Goal: Task Accomplishment & Management: Manage account settings

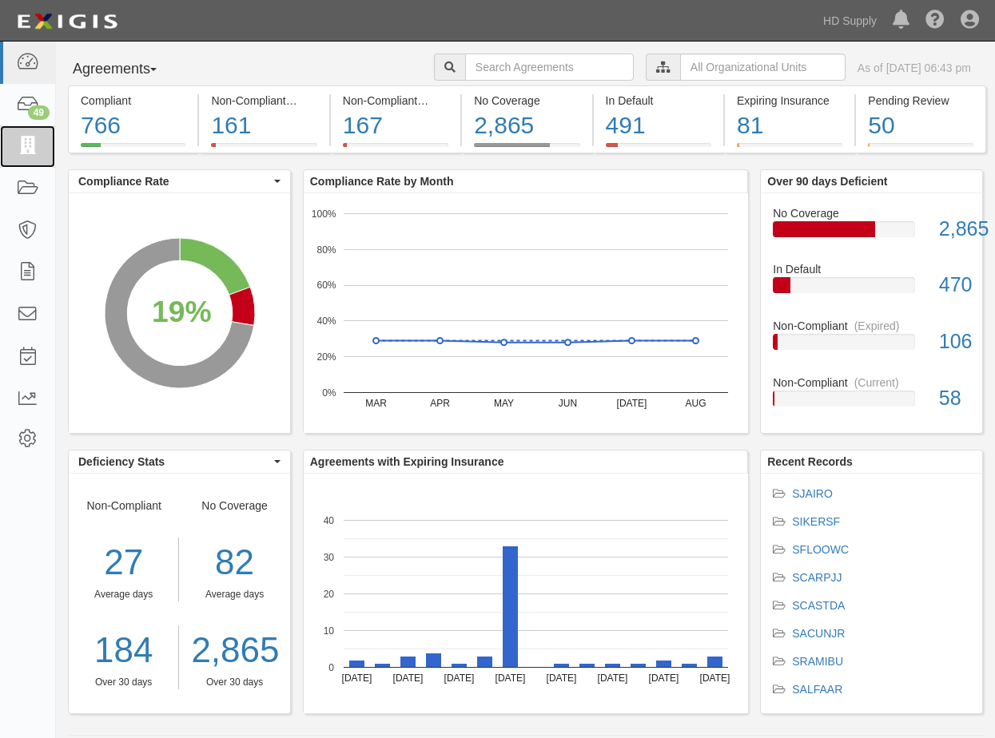
click at [22, 144] on icon at bounding box center [27, 146] width 22 height 18
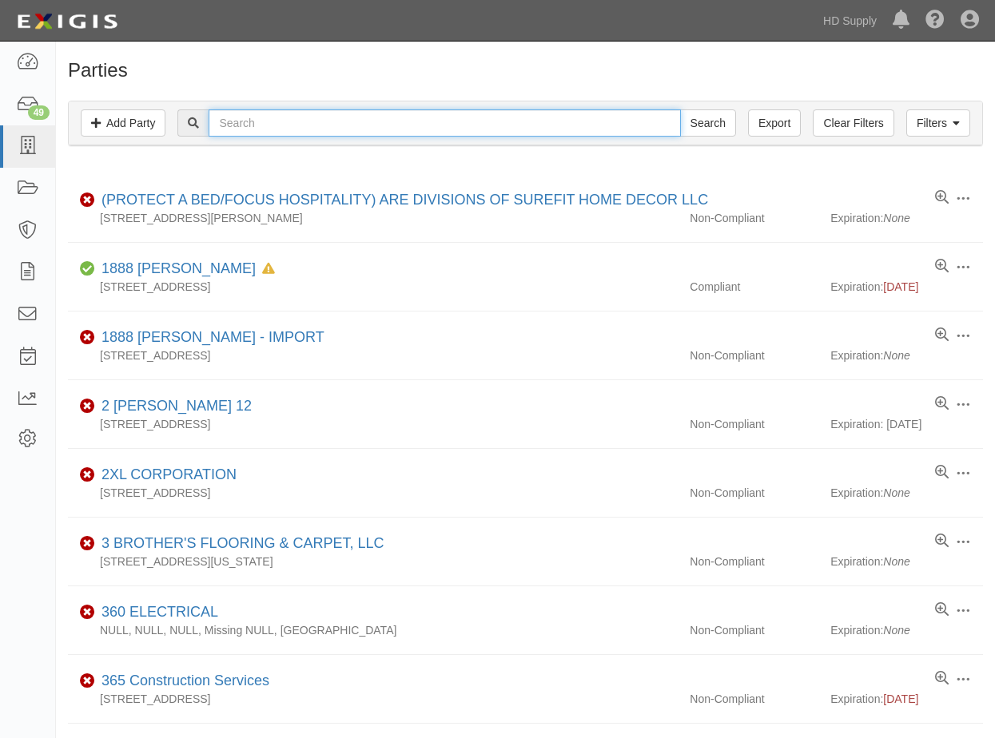
click at [241, 117] on input "text" at bounding box center [444, 122] width 471 height 27
type input "alfred"
click at [680, 109] on input "Search" at bounding box center [708, 122] width 56 height 27
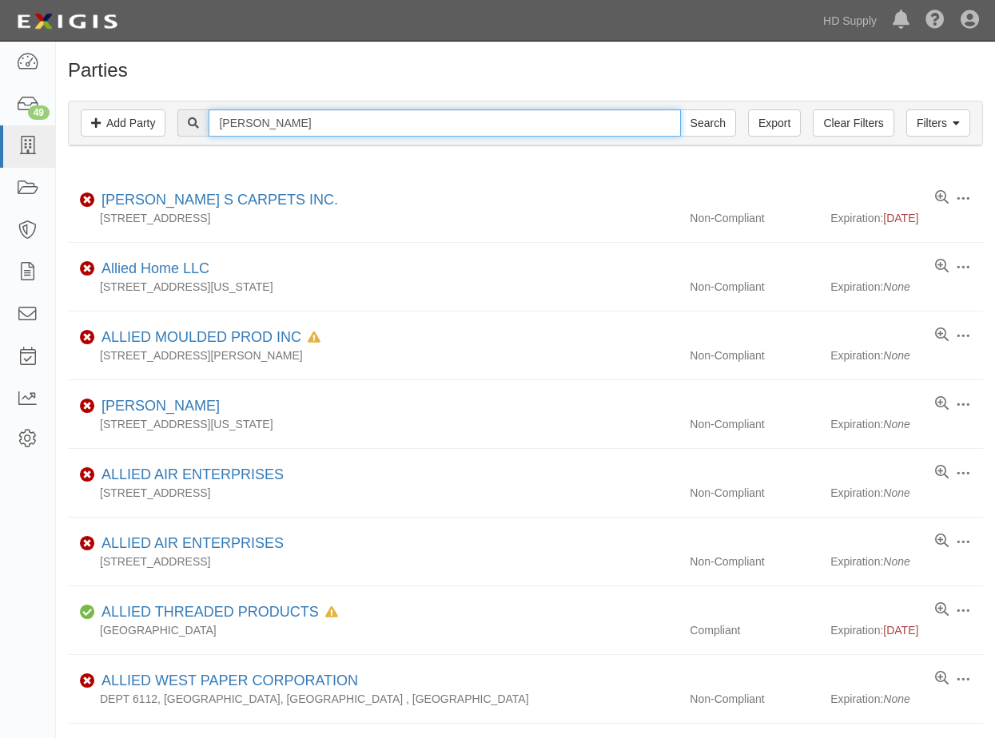
click at [268, 134] on input "alfred" at bounding box center [444, 122] width 471 height 27
type input "alfred s c"
click at [680, 109] on input "Search" at bounding box center [708, 122] width 56 height 27
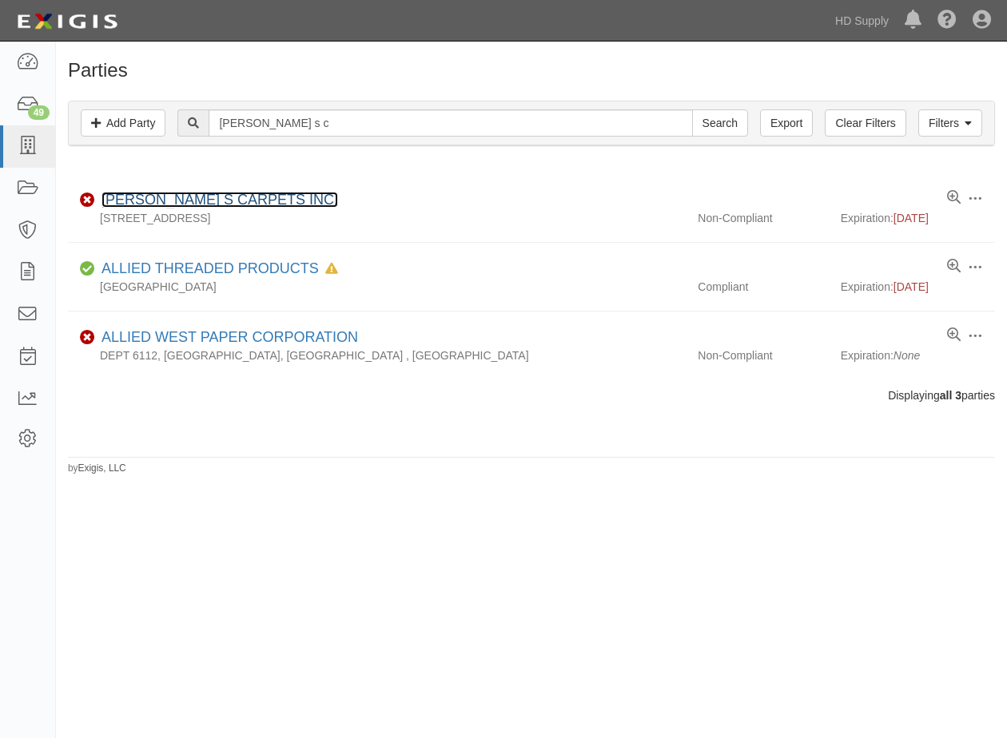
click at [185, 195] on link "ALFREDO S CARPETS INC." at bounding box center [219, 200] width 236 height 16
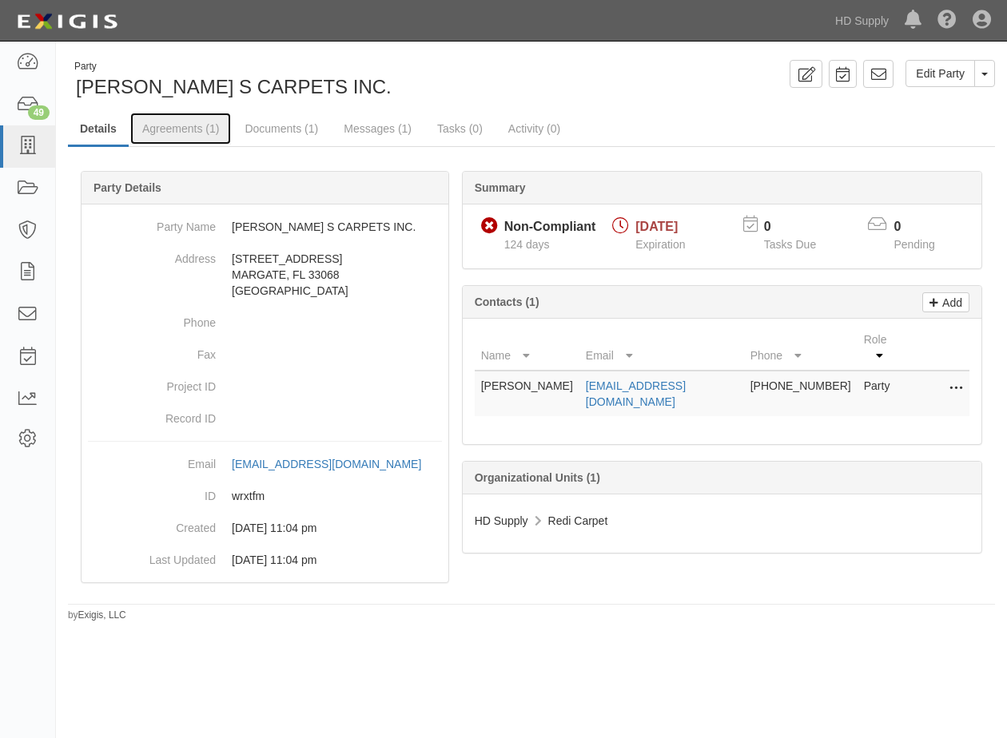
click at [184, 123] on link "Agreements (1)" at bounding box center [180, 129] width 101 height 32
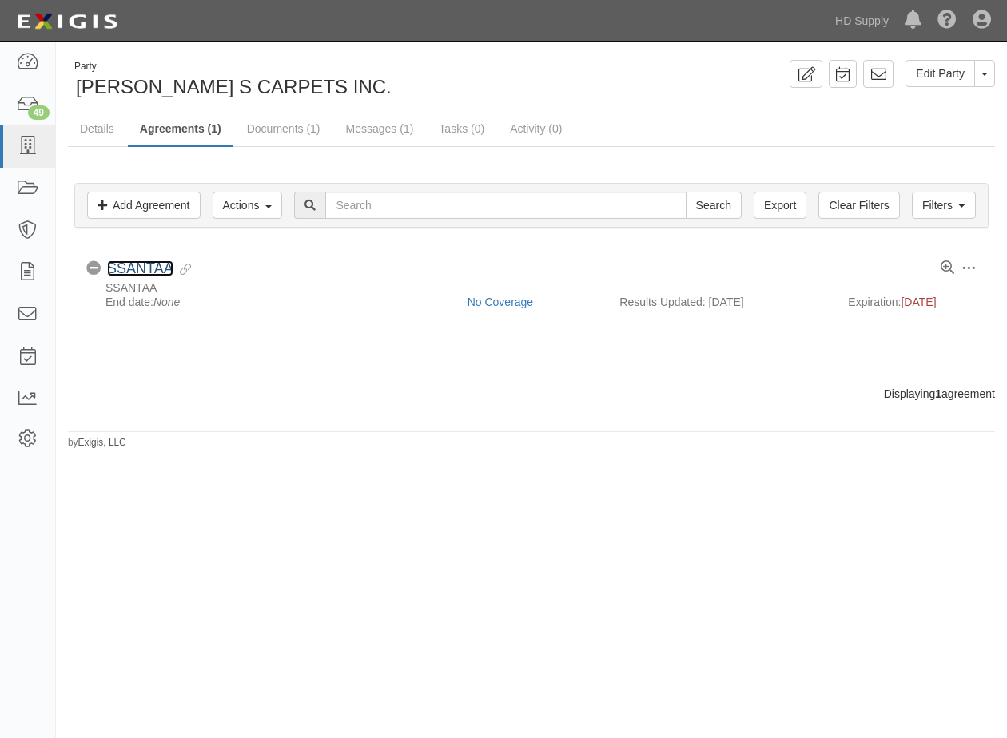
click at [129, 263] on link "SSANTAA" at bounding box center [140, 268] width 66 height 16
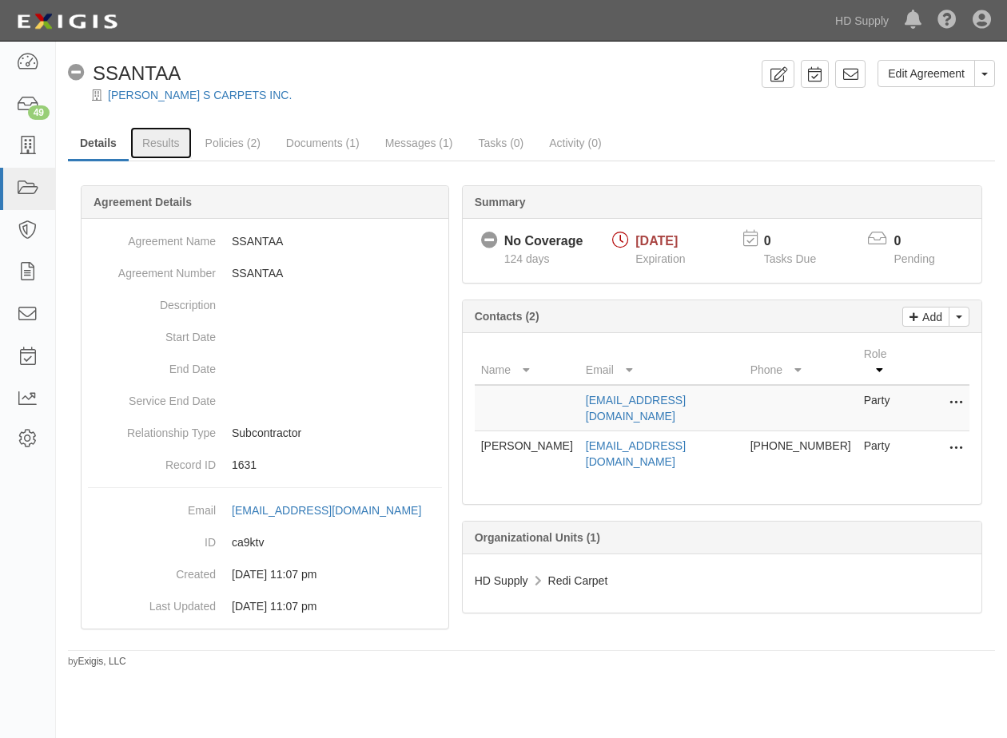
click at [159, 137] on link "Results" at bounding box center [161, 143] width 62 height 32
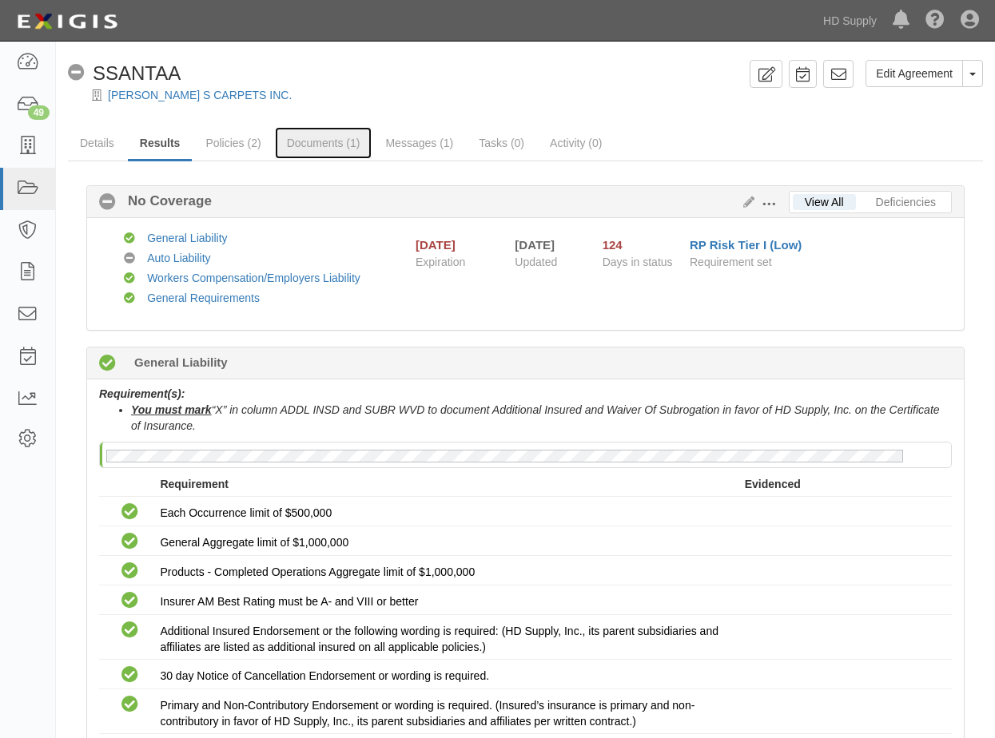
click at [299, 144] on link "Documents (1)" at bounding box center [323, 143] width 97 height 32
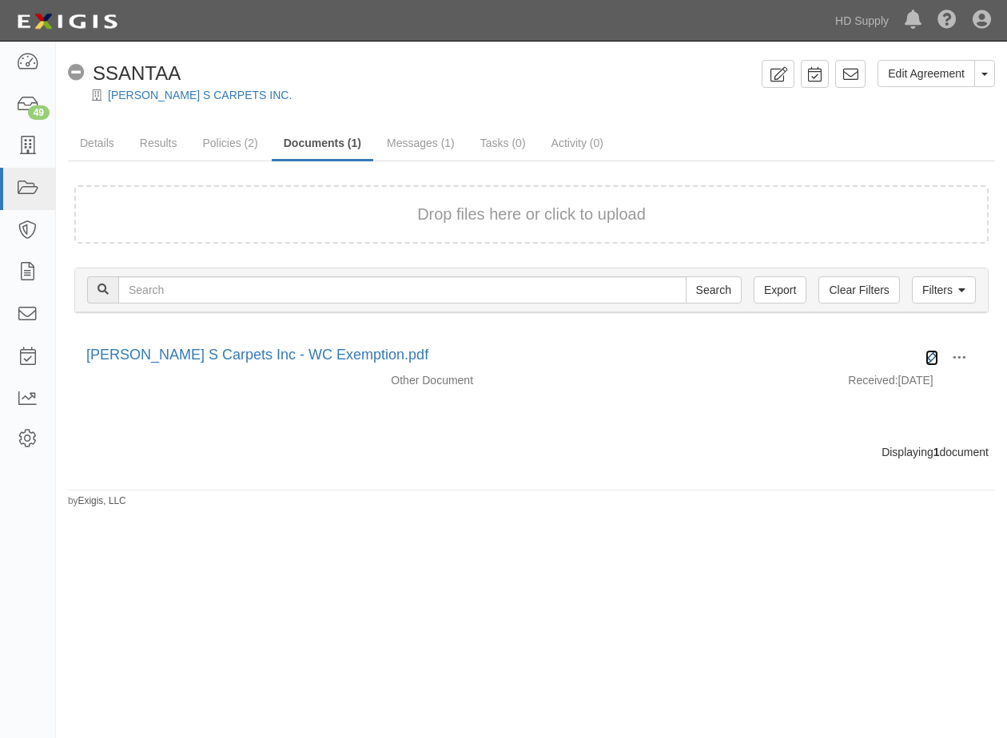
click at [935, 352] on icon at bounding box center [931, 358] width 13 height 13
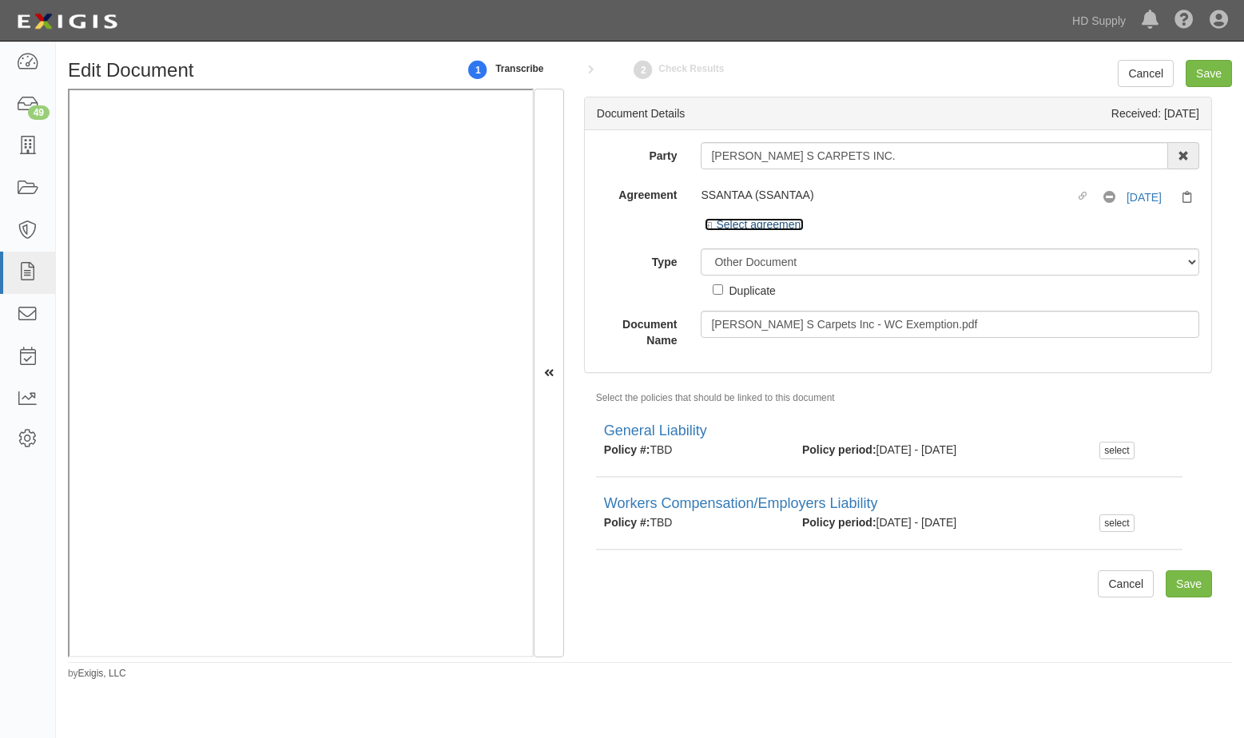
click at [707, 223] on icon at bounding box center [710, 226] width 11 height 8
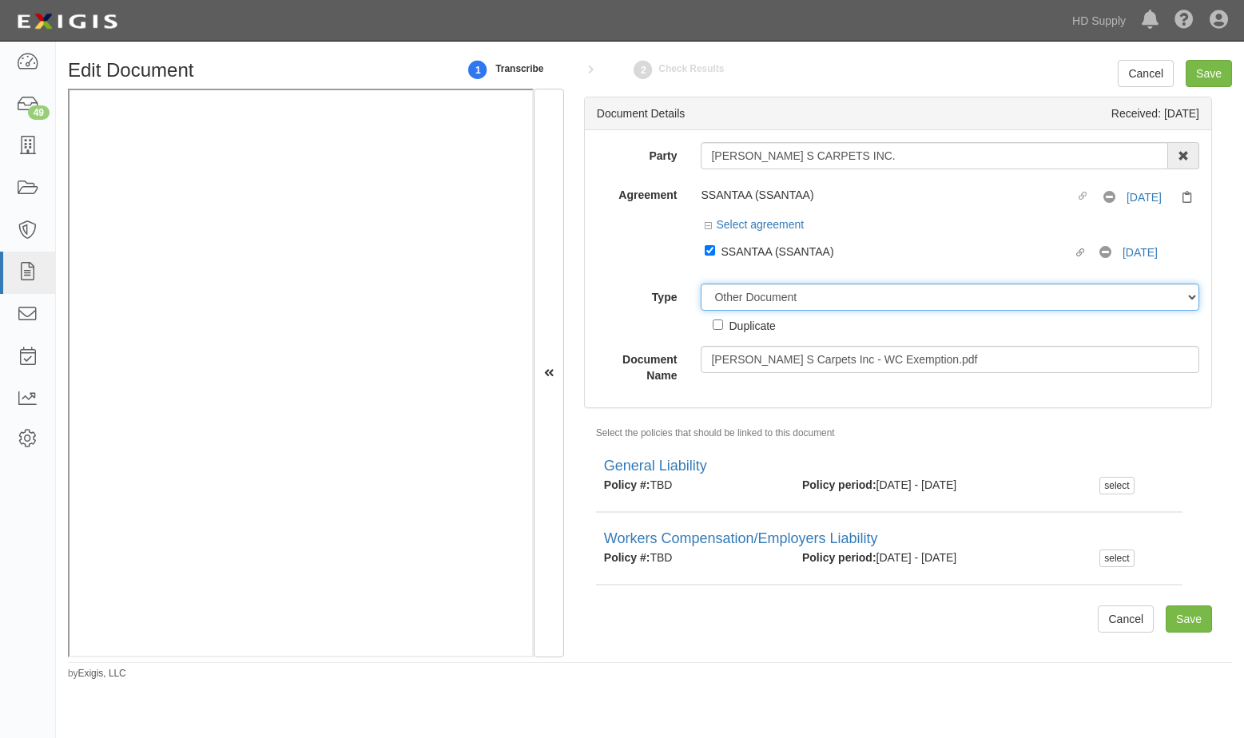
click at [725, 292] on select "Unassigned Binder Cancellation Notice Certificate Contract Endorsement Insuranc…" at bounding box center [950, 297] width 499 height 27
select select "CertificateDetail"
click at [701, 284] on select "Unassigned Binder Cancellation Notice Certificate Contract Endorsement Insuranc…" at bounding box center [950, 297] width 499 height 27
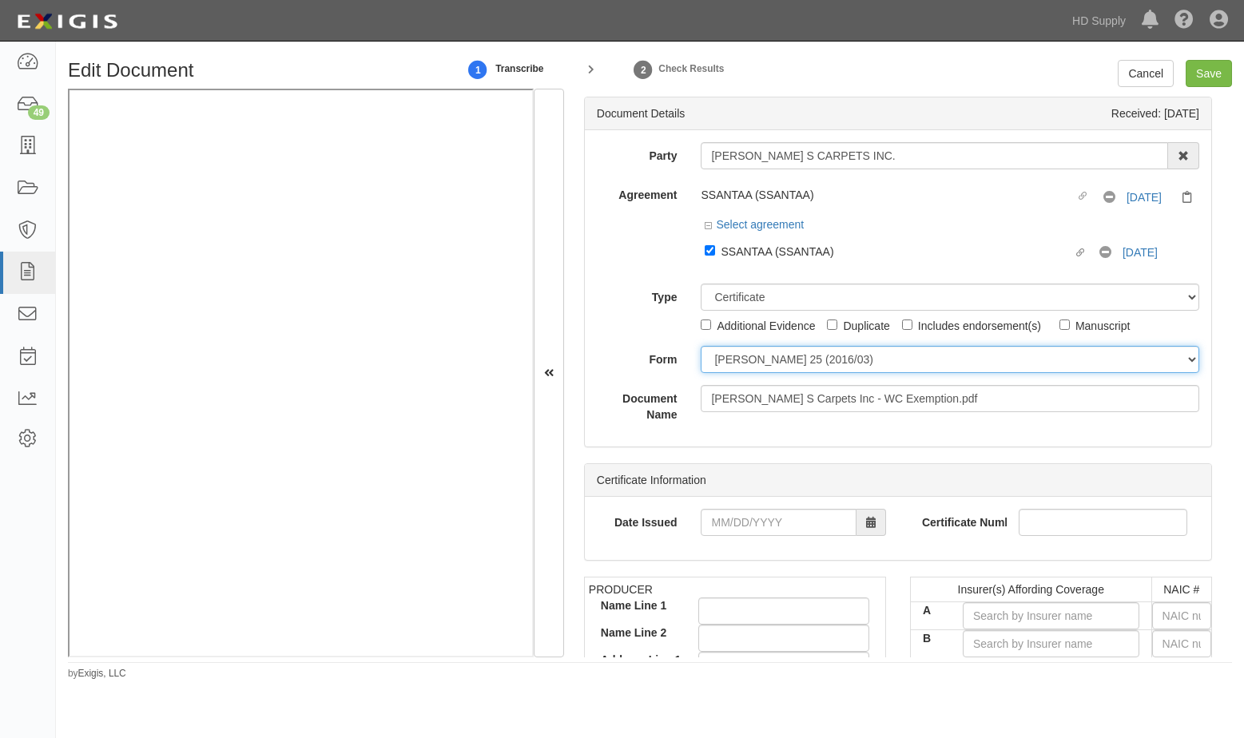
click at [725, 364] on select "ACORD 25 (2016/03) ACORD 101 ACORD 855 NY (2014/05) General" at bounding box center [950, 359] width 499 height 27
select select "GeneralFormDetail"
click at [701, 346] on select "ACORD 25 (2016/03) ACORD 101 ACORD 855 NY (2014/05) General" at bounding box center [950, 359] width 499 height 27
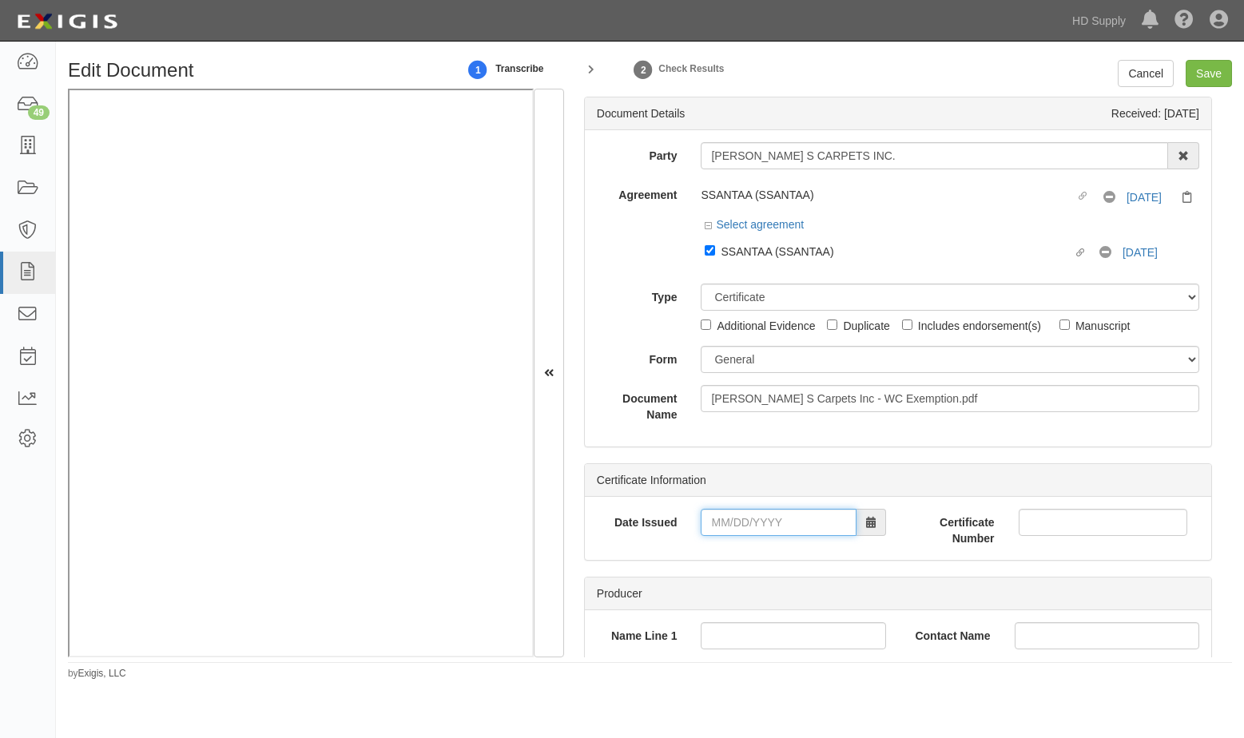
click at [713, 522] on input "Date Issued" at bounding box center [778, 522] width 155 height 27
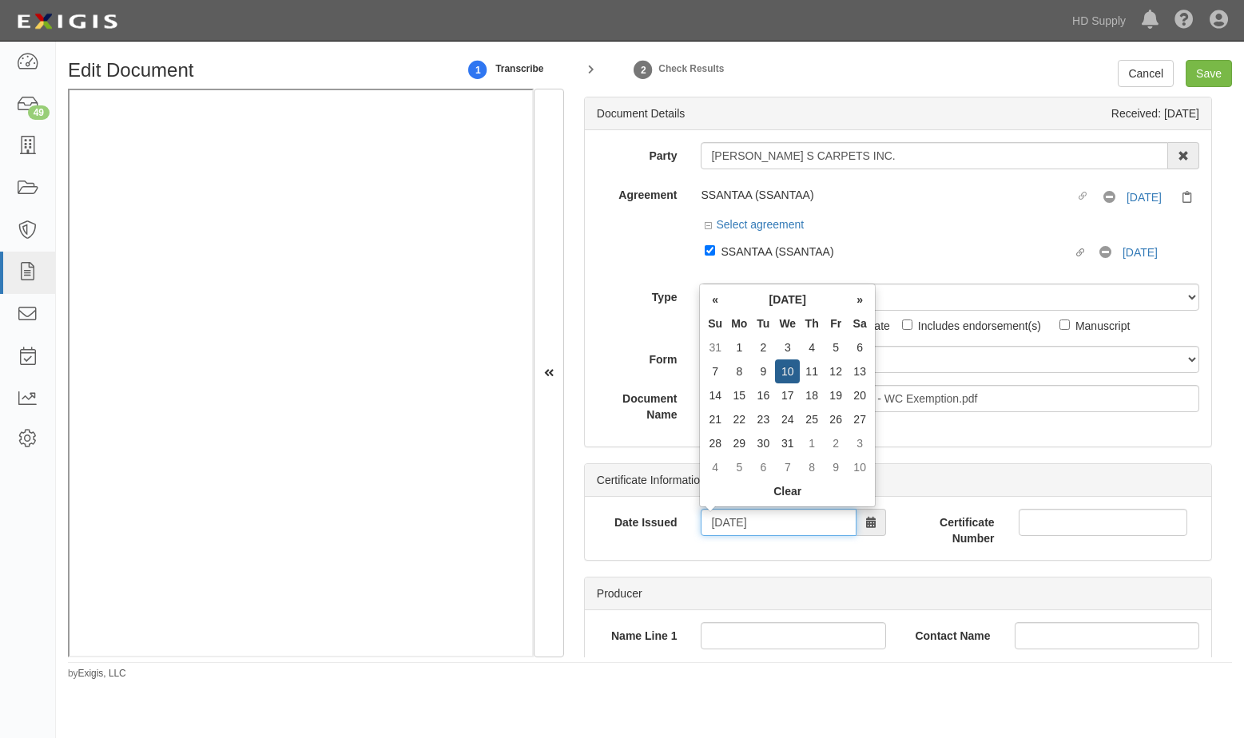
type input "01/10/2024"
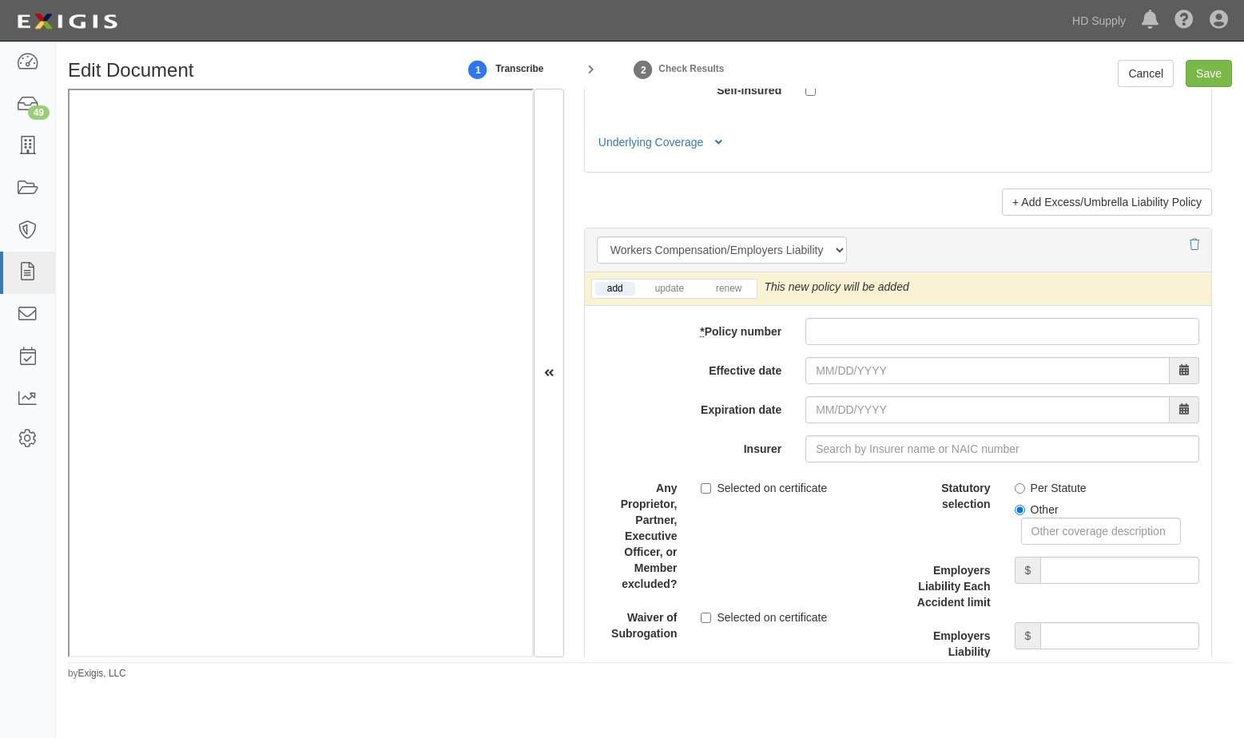
scroll to position [3915, 0]
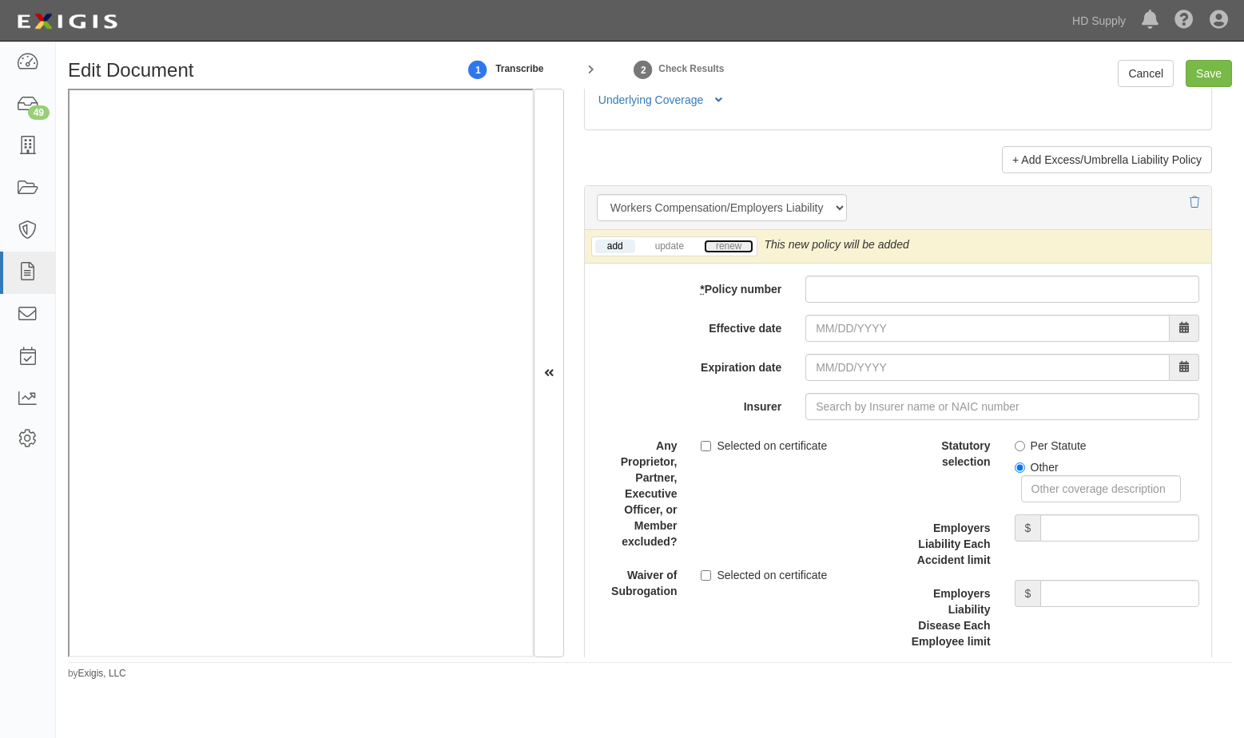
click at [725, 253] on link "renew" at bounding box center [729, 247] width 50 height 14
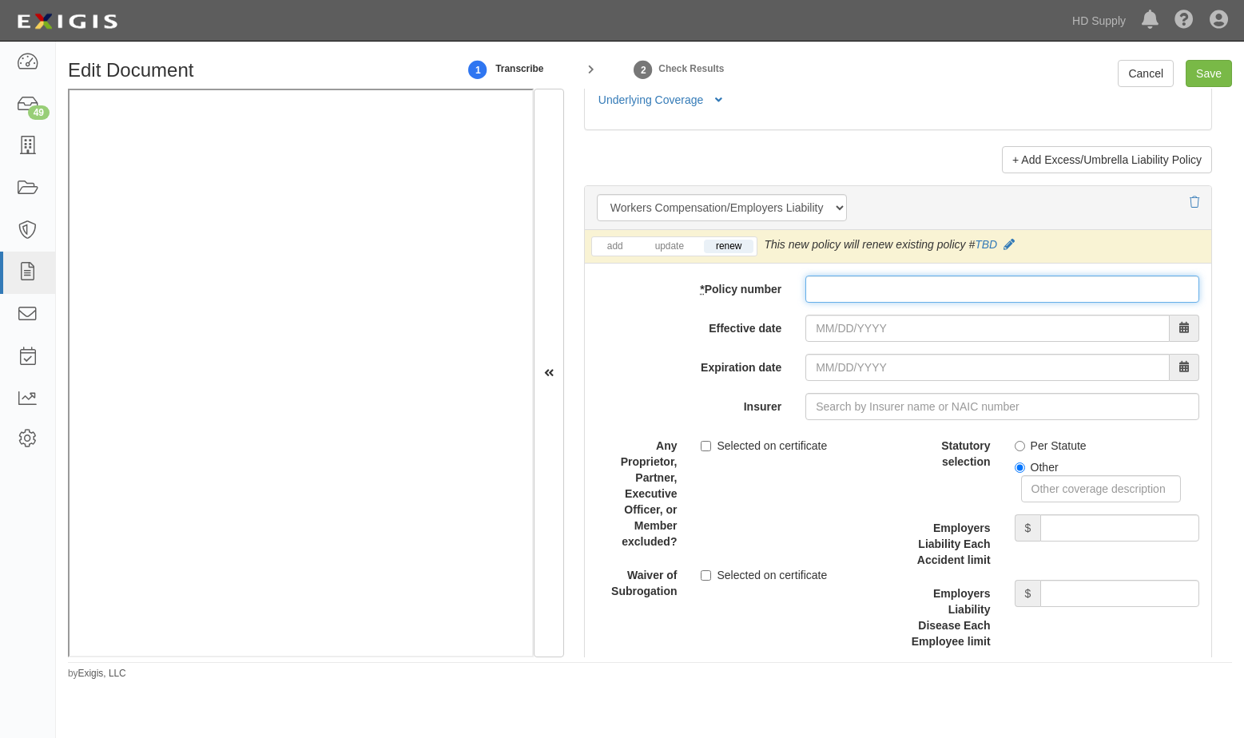
click at [823, 303] on input "* Policy number" at bounding box center [1002, 289] width 394 height 27
type input "45109533"
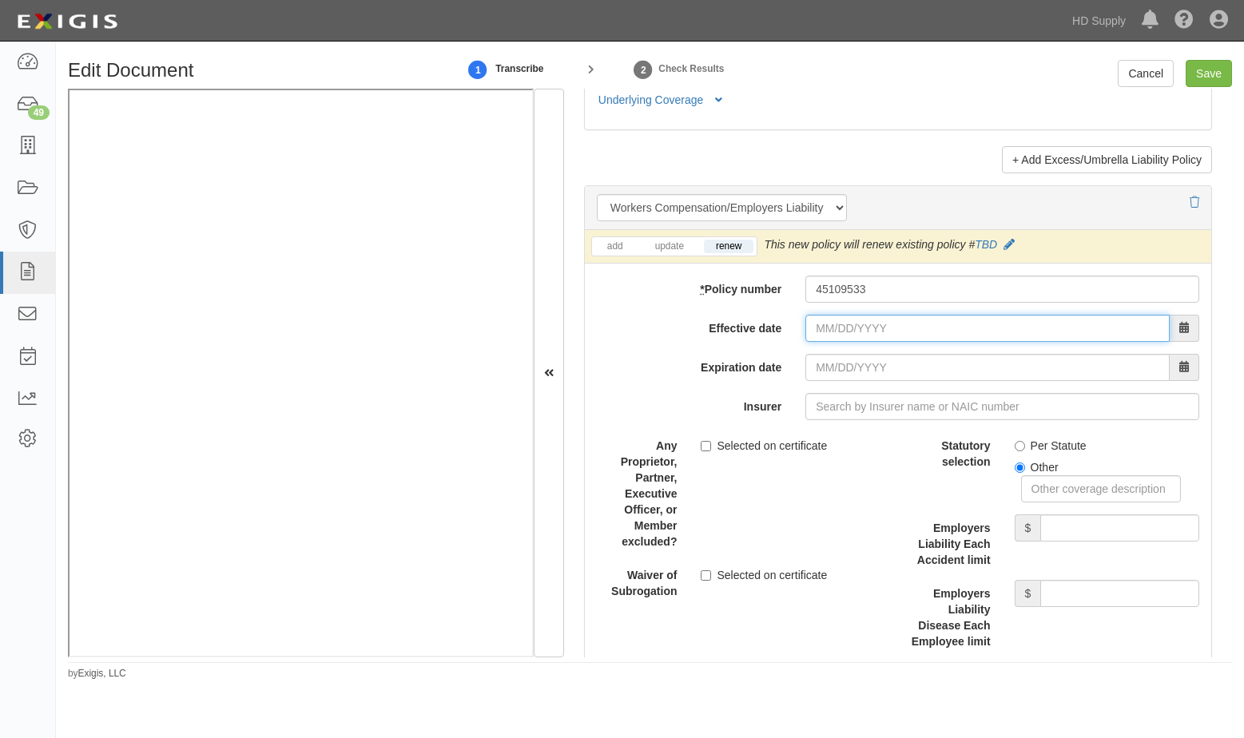
click at [812, 342] on input "Effective date" at bounding box center [987, 328] width 364 height 27
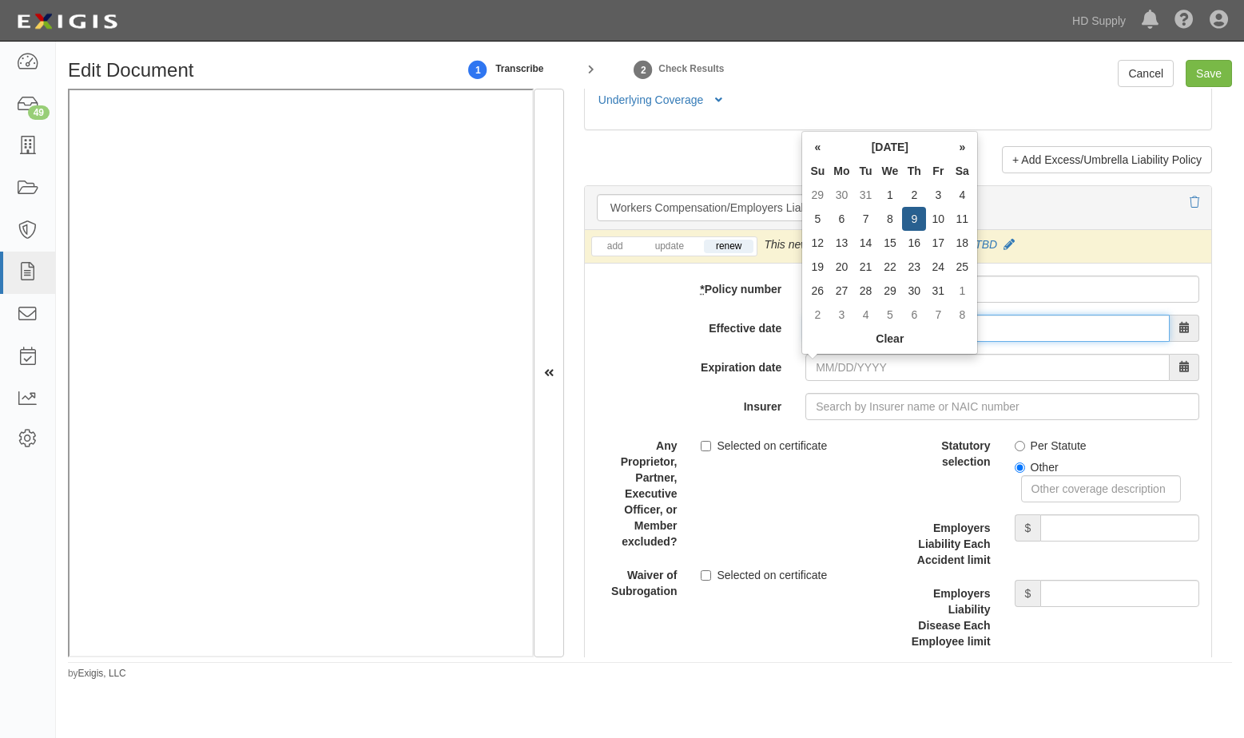
drag, startPoint x: 885, startPoint y: 364, endPoint x: 754, endPoint y: 360, distance: 131.1
click at [754, 342] on div "Effective date 01/09/2025" at bounding box center [898, 328] width 626 height 27
type input "01/09/2024"
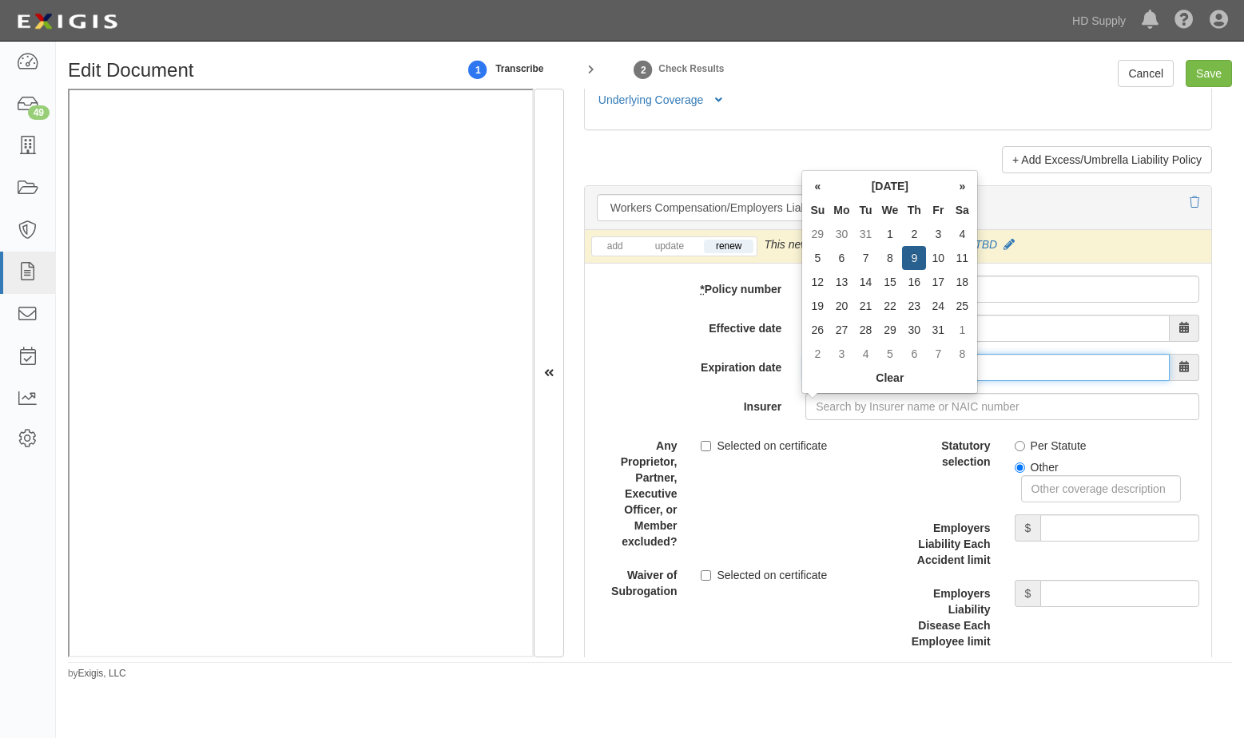
click at [809, 381] on input "01/09/2025" at bounding box center [987, 367] width 364 height 27
type input "01/09/2026"
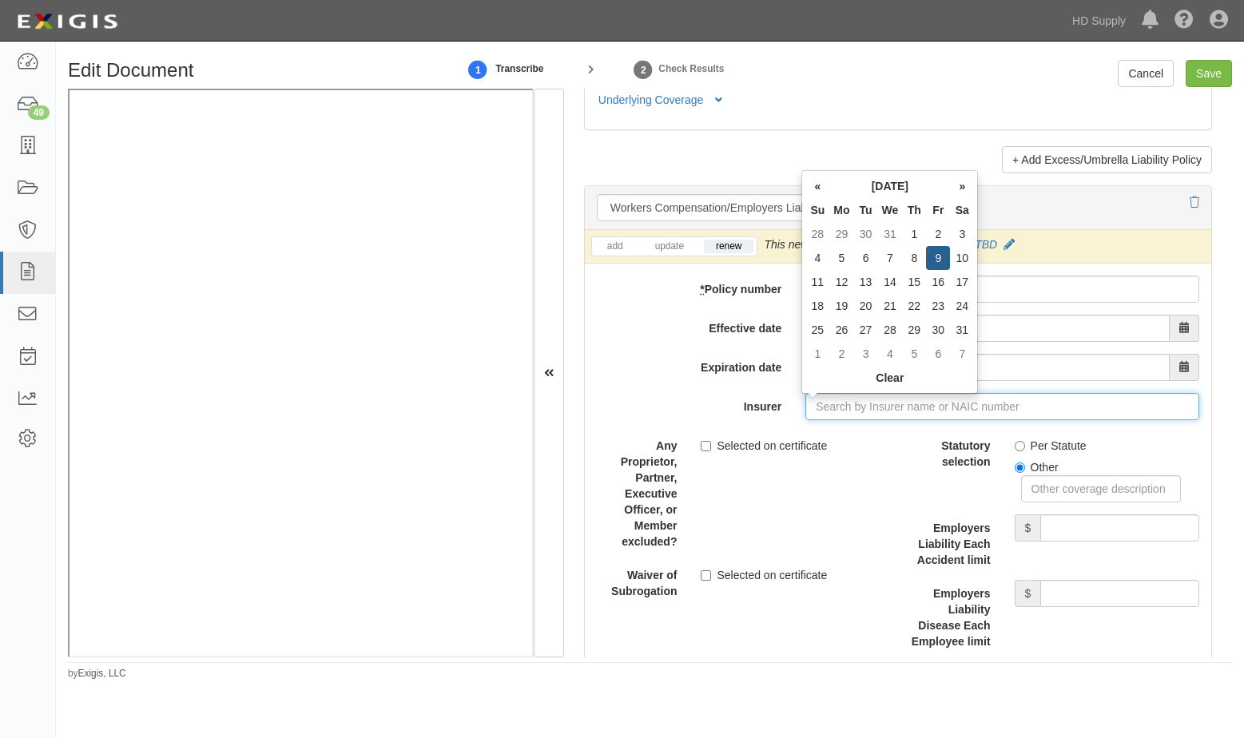
click at [820, 420] on input "Insurer" at bounding box center [1002, 406] width 394 height 27
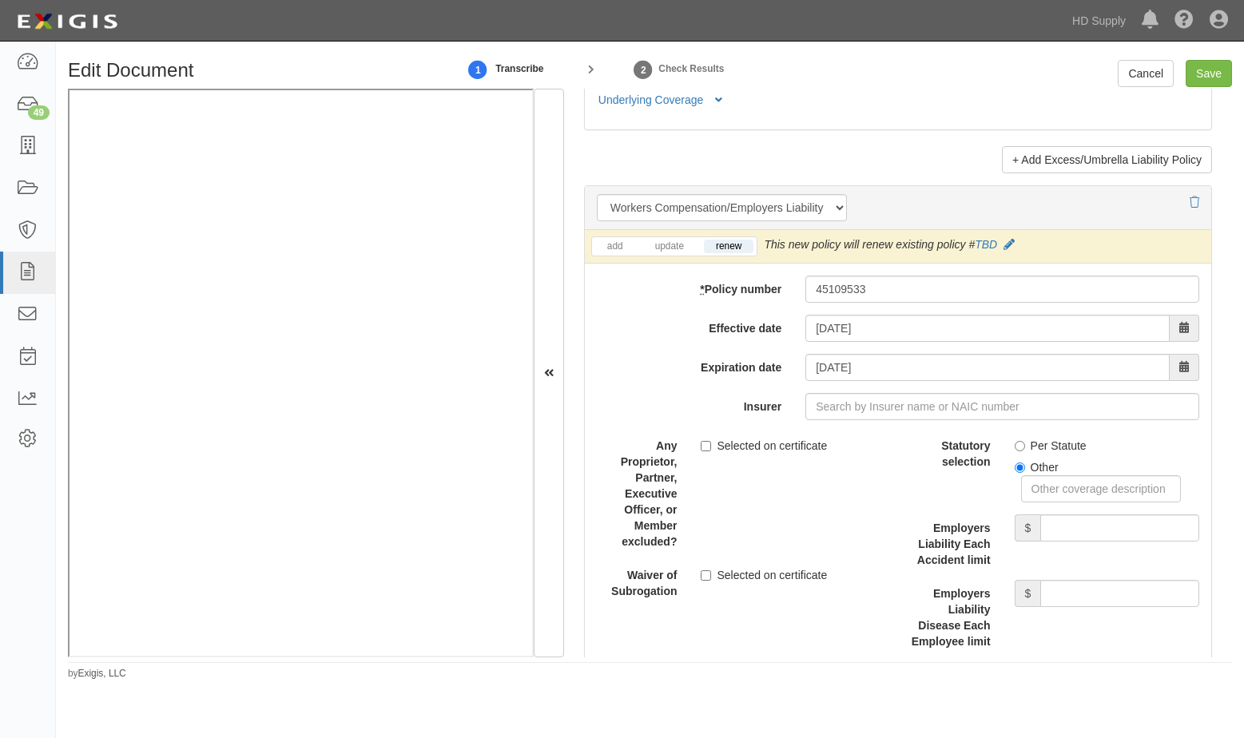
click at [872, 509] on div "Any Proprietor, Partner, Executive Officer, or Member excluded? Selected on cer…" at bounding box center [741, 490] width 313 height 117
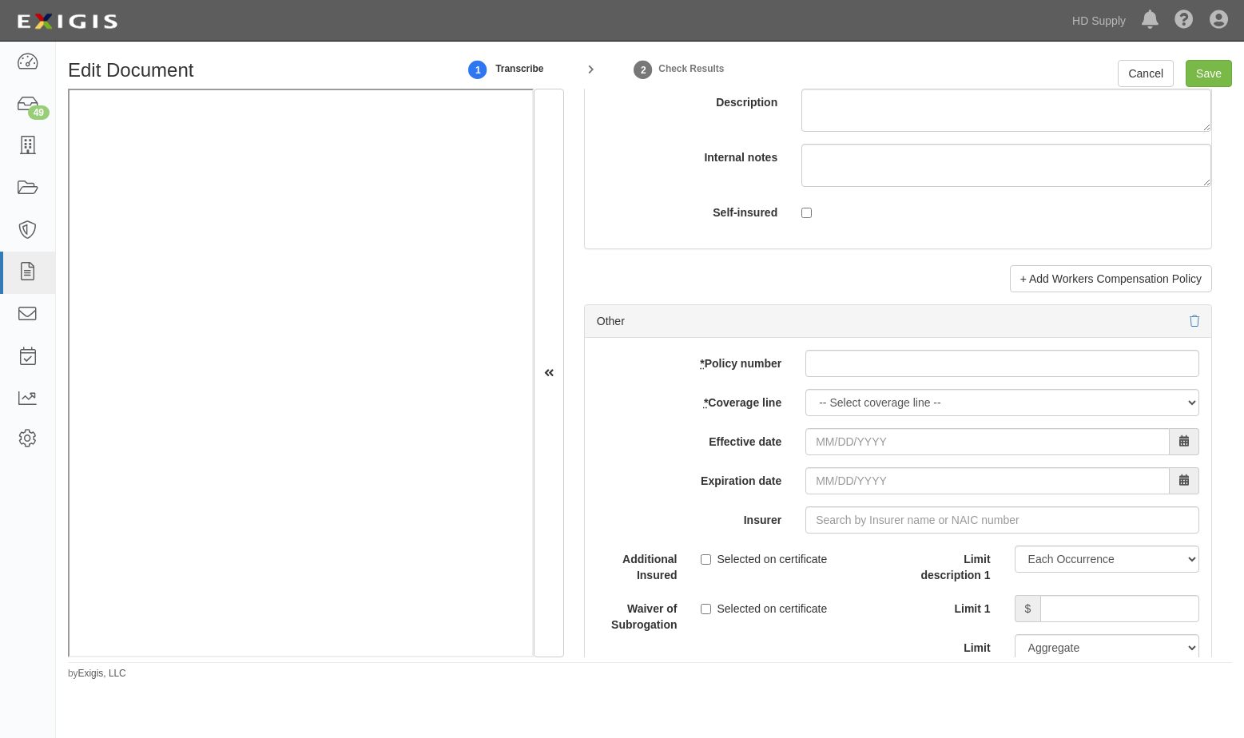
scroll to position [4634, 0]
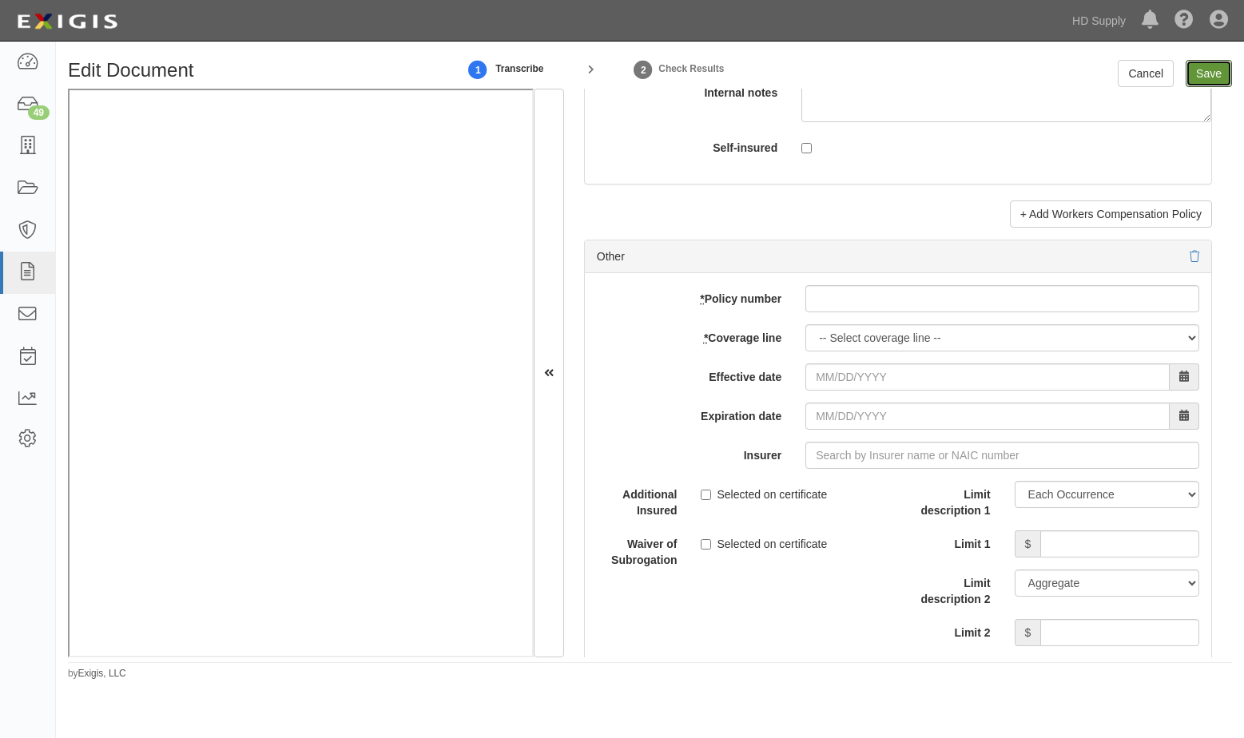
click at [1006, 81] on input "Save" at bounding box center [1209, 73] width 46 height 27
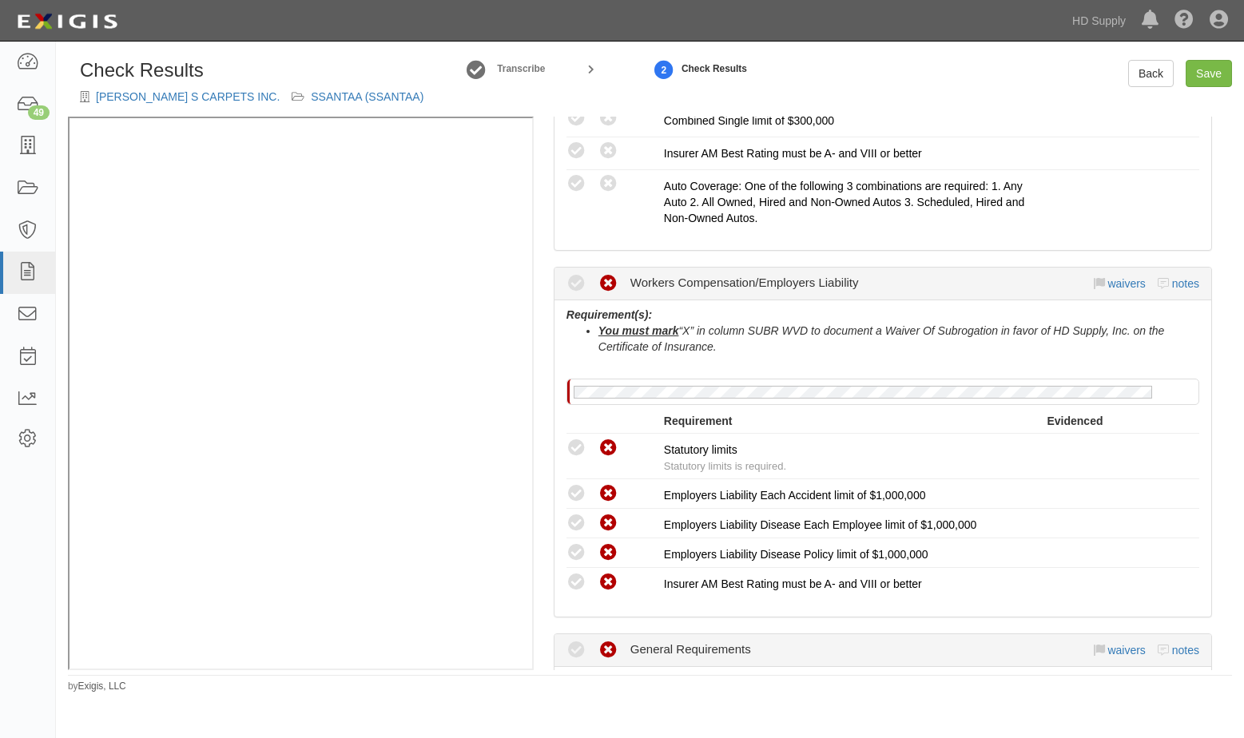
scroll to position [1039, 0]
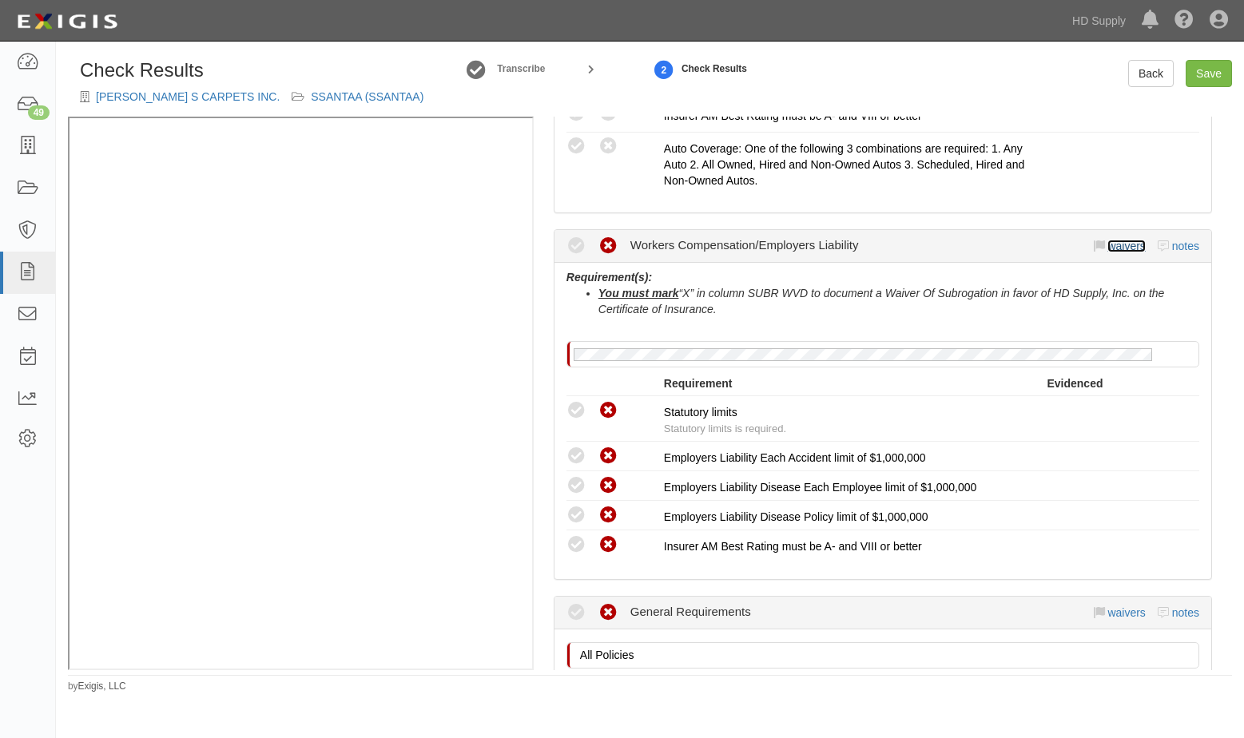
click at [1107, 247] on link "waivers" at bounding box center [1126, 246] width 38 height 13
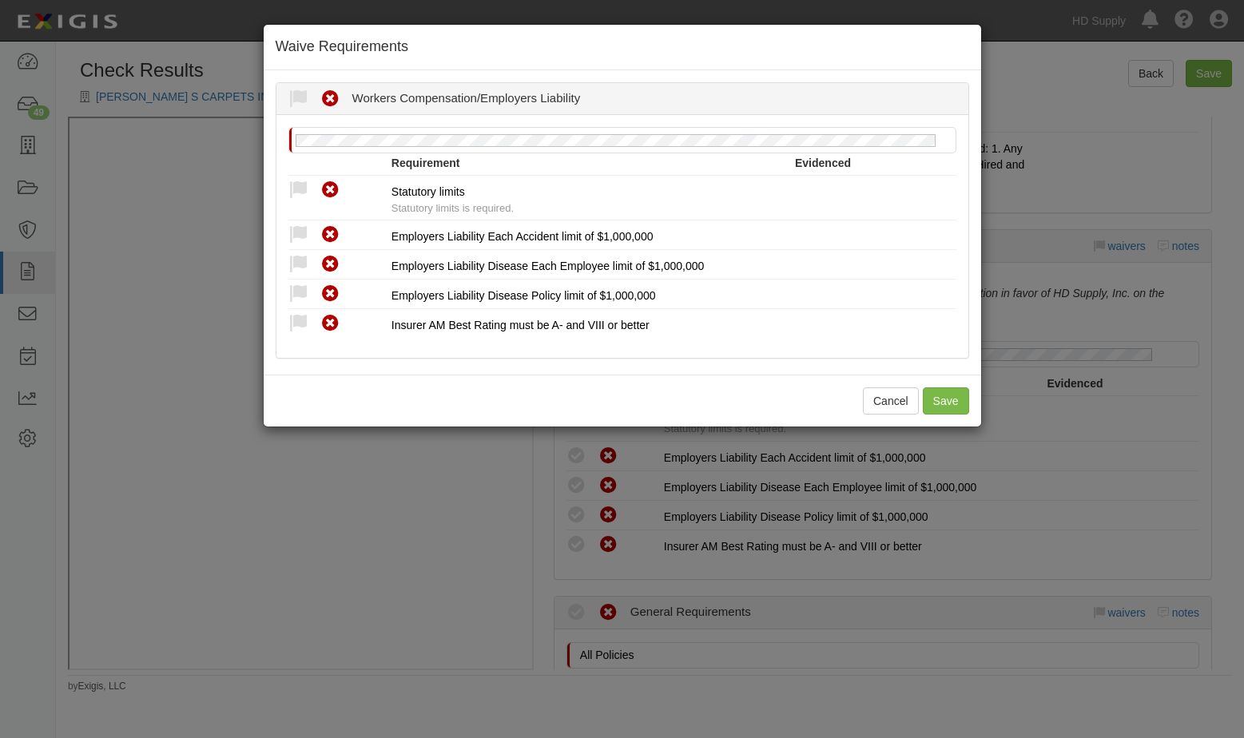
click at [296, 191] on icon at bounding box center [298, 191] width 20 height 20
radio input "true"
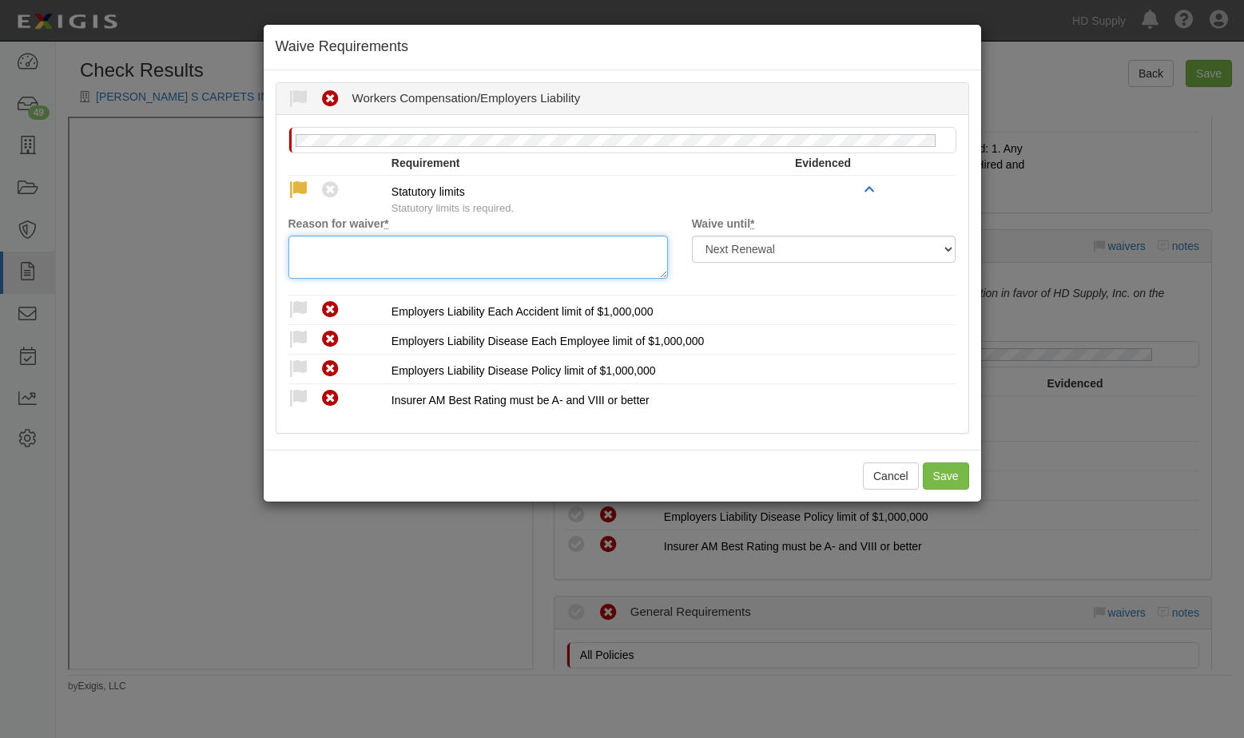
click at [315, 266] on textarea "Reason for waiver *" at bounding box center [477, 257] width 379 height 43
drag, startPoint x: 443, startPoint y: 36, endPoint x: 456, endPoint y: 41, distance: 14.4
click at [456, 41] on div "Waive Requirements" at bounding box center [622, 48] width 717 height 46
click at [313, 242] on textarea "Reason for waiver *" at bounding box center [477, 257] width 379 height 43
drag, startPoint x: 477, startPoint y: 248, endPoint x: 212, endPoint y: 242, distance: 265.3
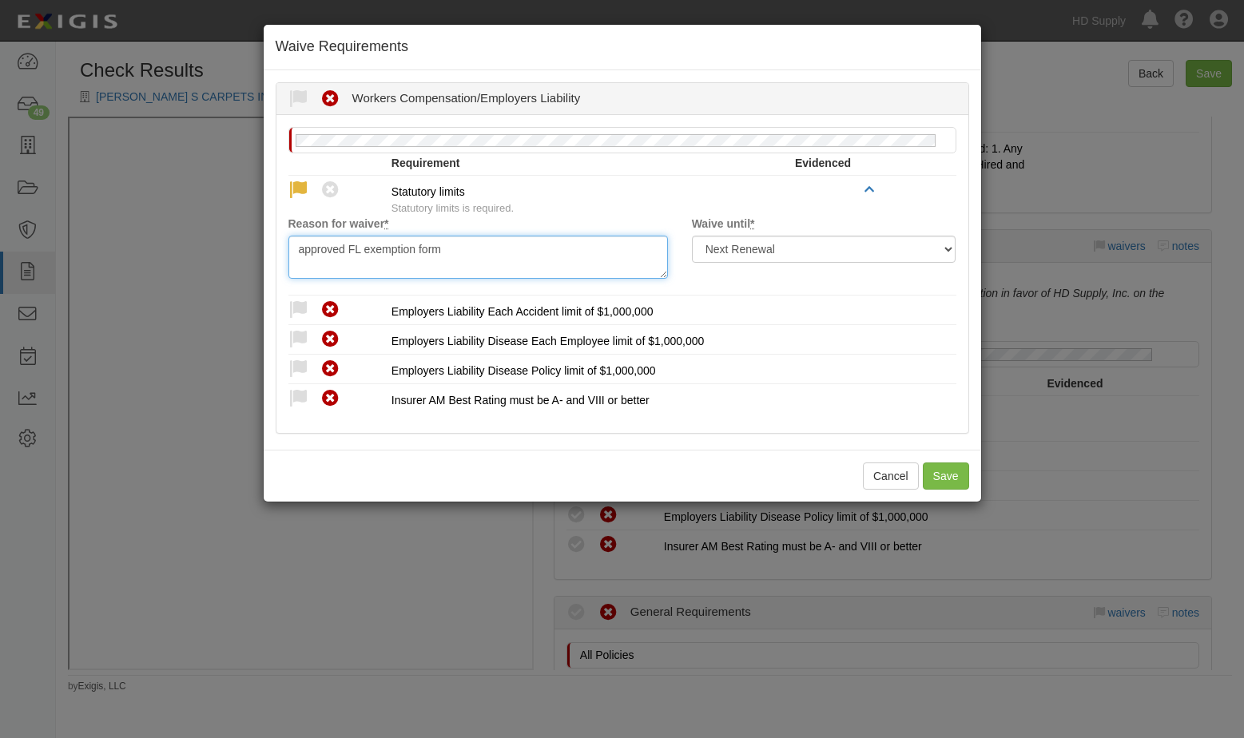
click at [212, 242] on div "Waive Requirements Waived Non-Compliant Workers Compensation/Employers Liabilit…" at bounding box center [622, 369] width 1244 height 738
type textarea "approved FL exemption form"
click at [292, 311] on icon at bounding box center [298, 310] width 20 height 20
radio input "true"
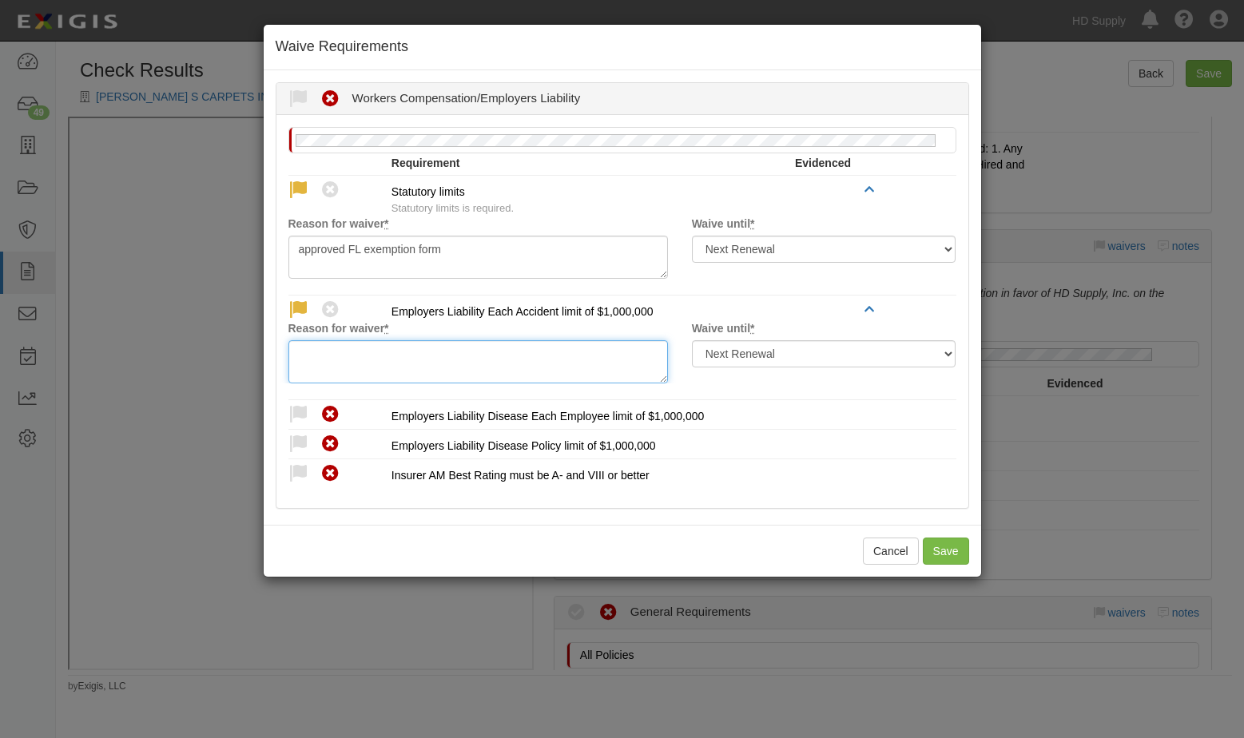
click at [301, 350] on textarea "Reason for waiver *" at bounding box center [477, 361] width 379 height 43
paste textarea "approved FL exemption form"
type textarea "approved FL exemption form"
click at [296, 408] on icon at bounding box center [298, 415] width 20 height 20
radio input "true"
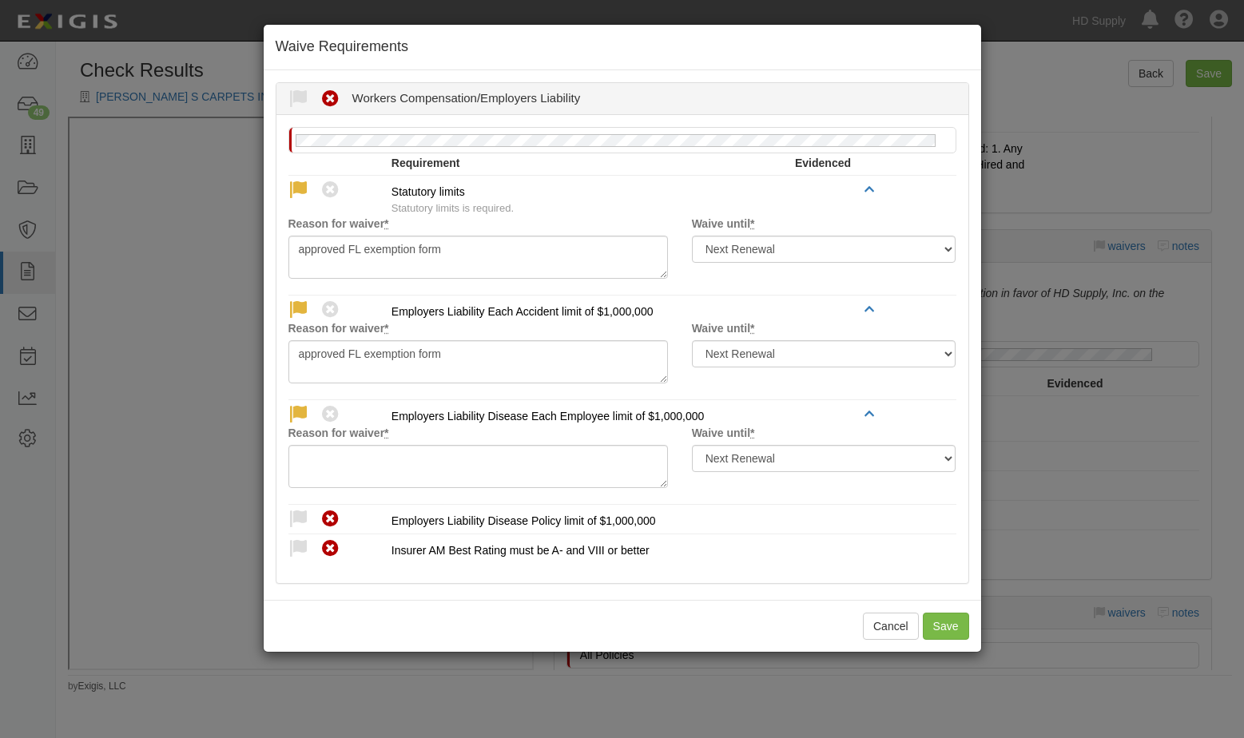
click at [327, 445] on div "Reason for waiver *" at bounding box center [477, 456] width 403 height 63
click at [310, 462] on textarea "Reason for waiver *" at bounding box center [477, 466] width 379 height 43
paste textarea "approved FL exemption form"
type textarea "approved FL exemption form"
click at [294, 510] on icon at bounding box center [298, 520] width 20 height 20
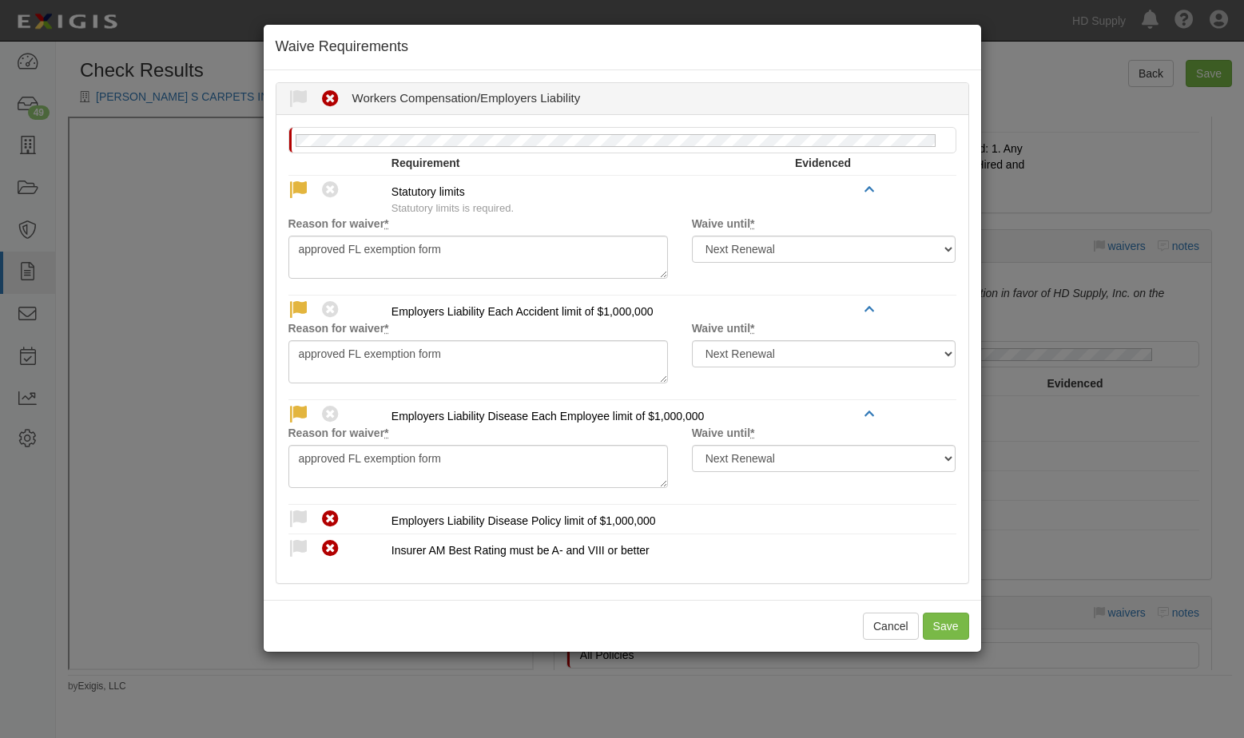
radio input "true"
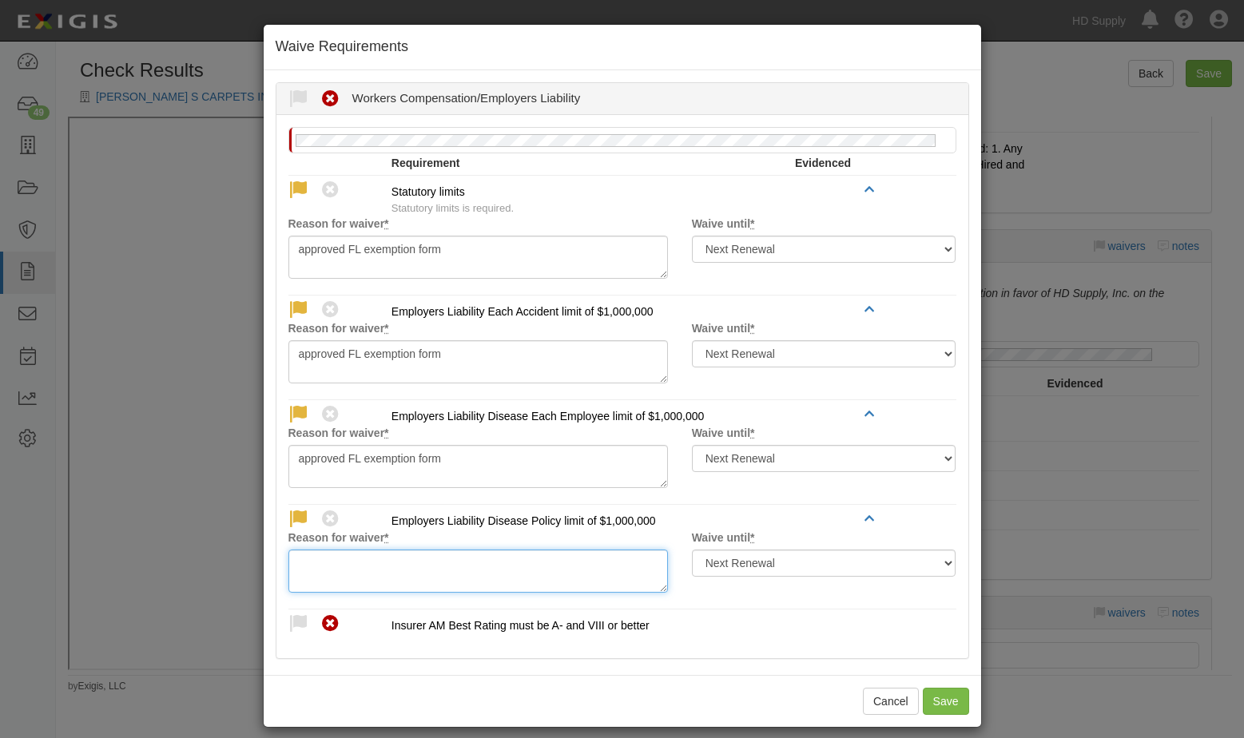
click at [328, 571] on textarea "Reason for waiver *" at bounding box center [477, 571] width 379 height 43
paste textarea "approved FL exemption form"
type textarea "approved FL exemption form"
click at [291, 615] on icon at bounding box center [298, 624] width 20 height 20
radio input "true"
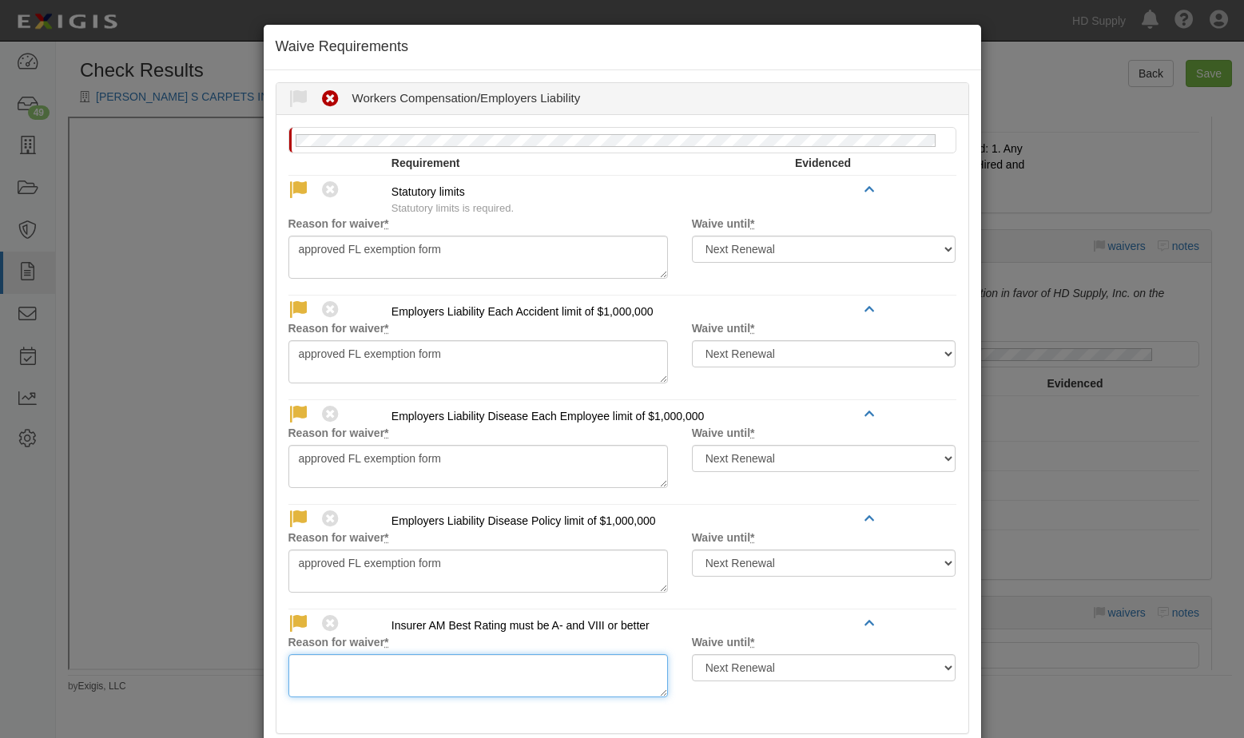
click at [320, 662] on textarea "Reason for waiver *" at bounding box center [477, 675] width 379 height 43
paste textarea "approved FL exemption form"
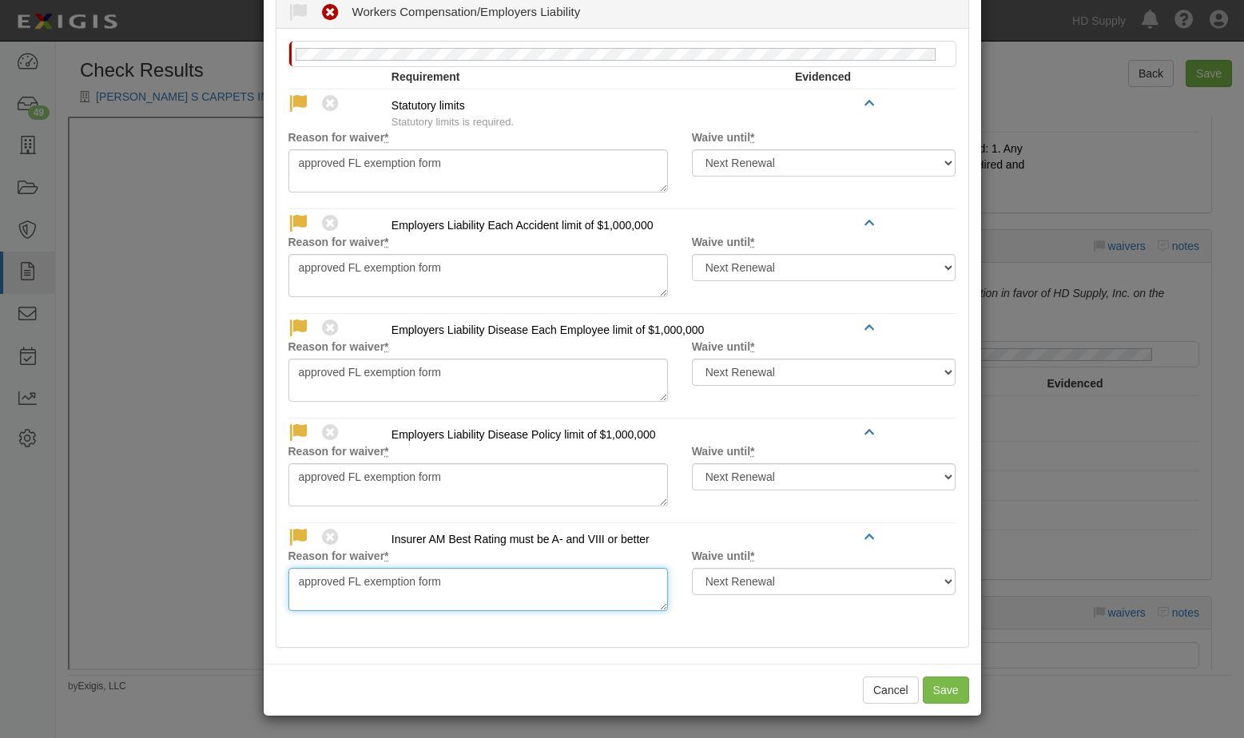
scroll to position [89, 0]
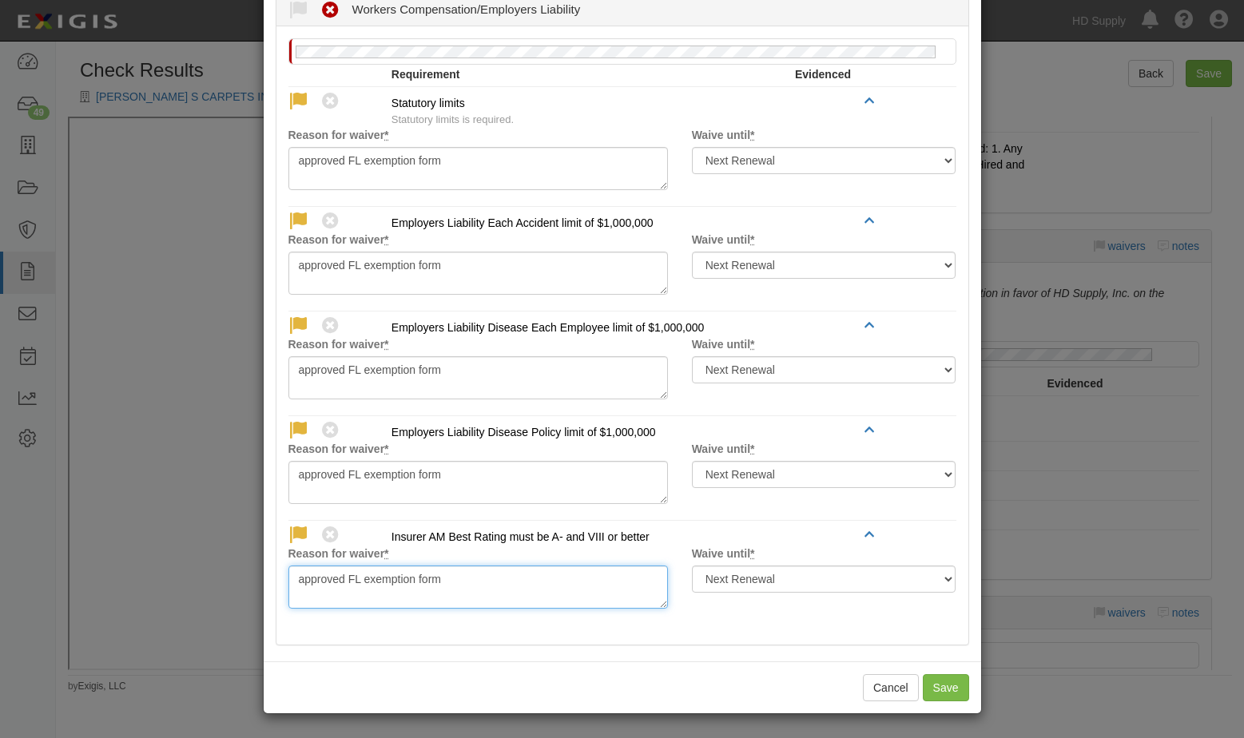
type textarea "approved FL exemption form"
click at [939, 690] on button "Save" at bounding box center [946, 687] width 46 height 27
radio input "true"
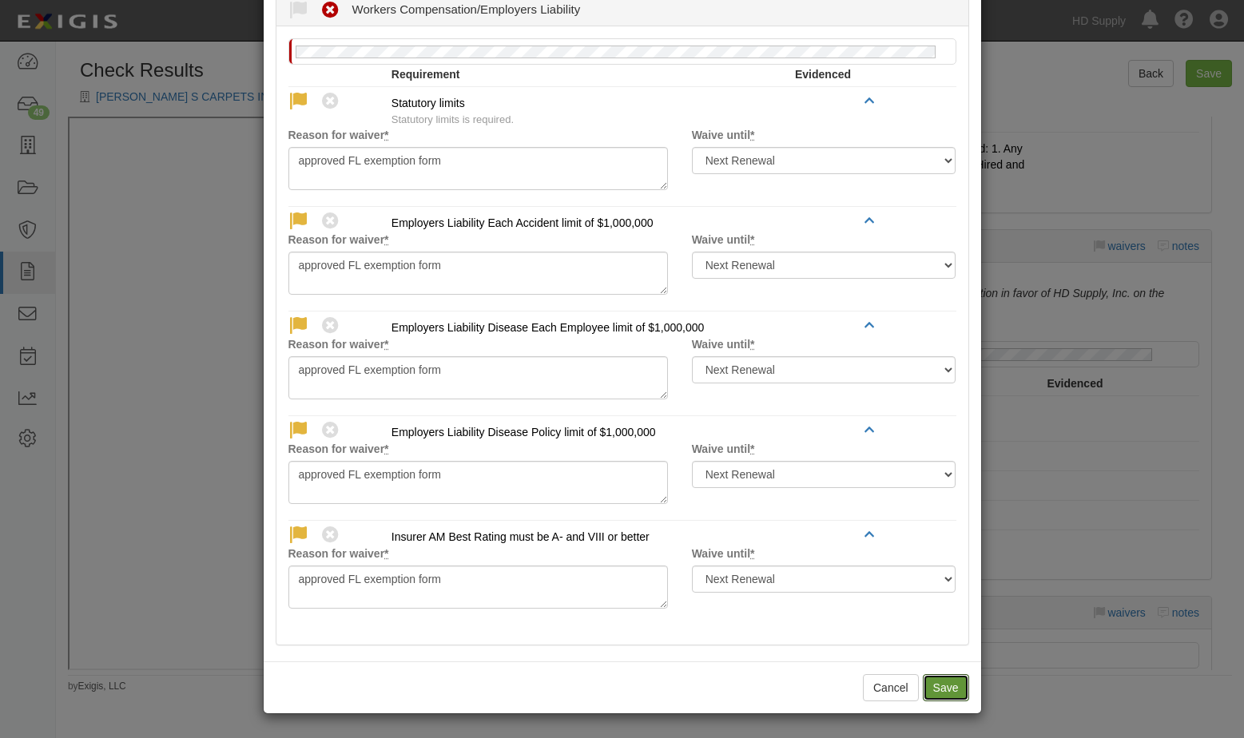
radio input "true"
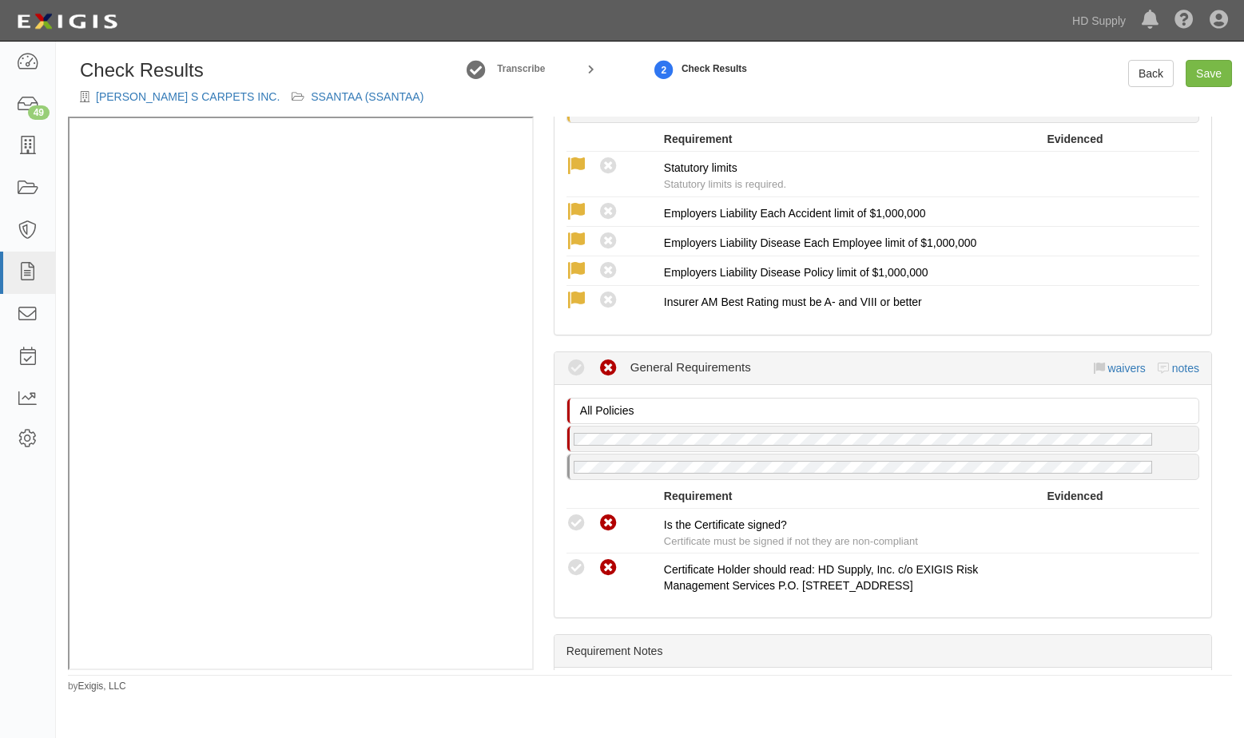
scroll to position [1358, 0]
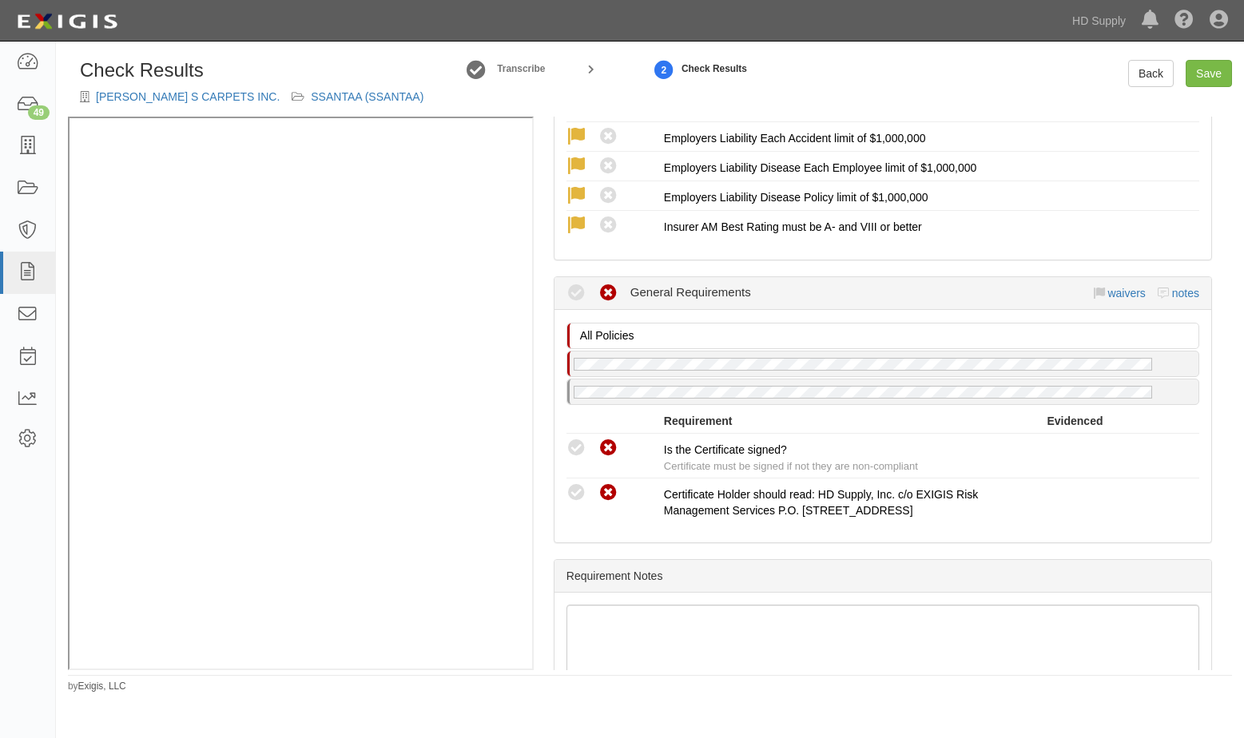
click at [570, 447] on icon at bounding box center [576, 449] width 20 height 20
drag, startPoint x: 576, startPoint y: 503, endPoint x: 578, endPoint y: 491, distance: 11.4
click at [575, 502] on icon at bounding box center [576, 493] width 20 height 20
click at [579, 491] on icon at bounding box center [576, 493] width 20 height 20
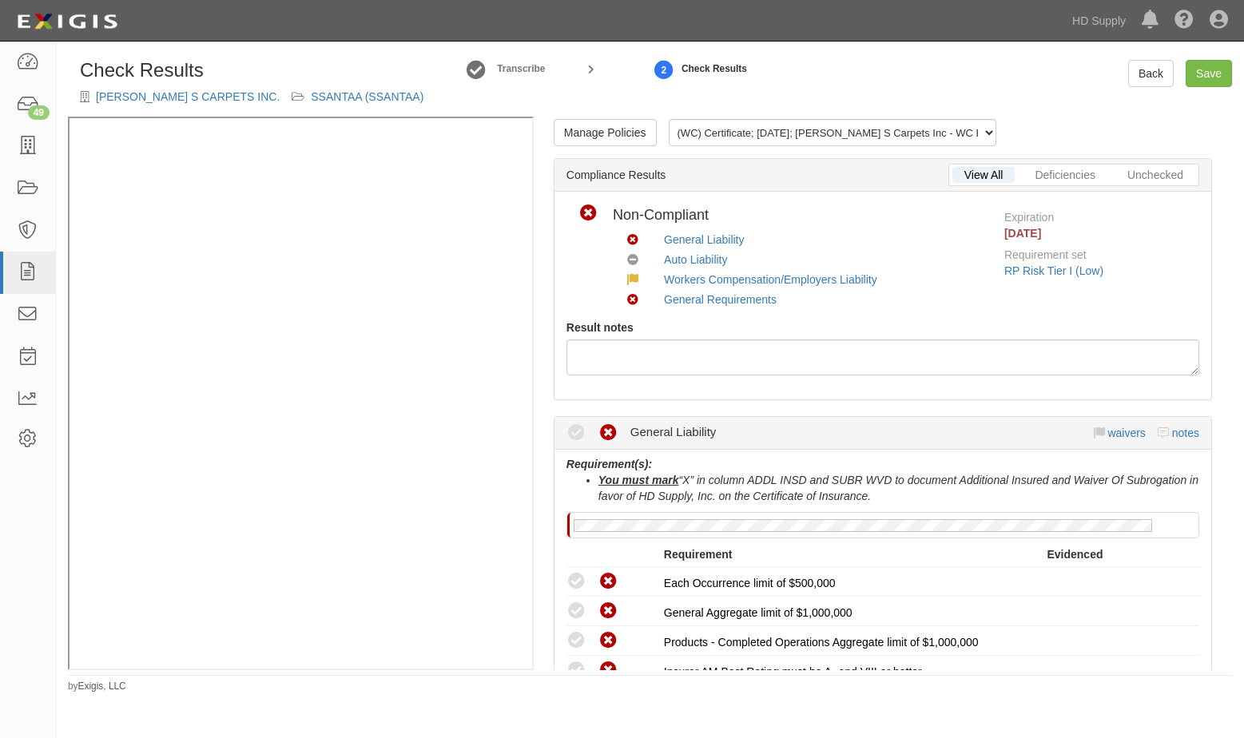
scroll to position [0, 0]
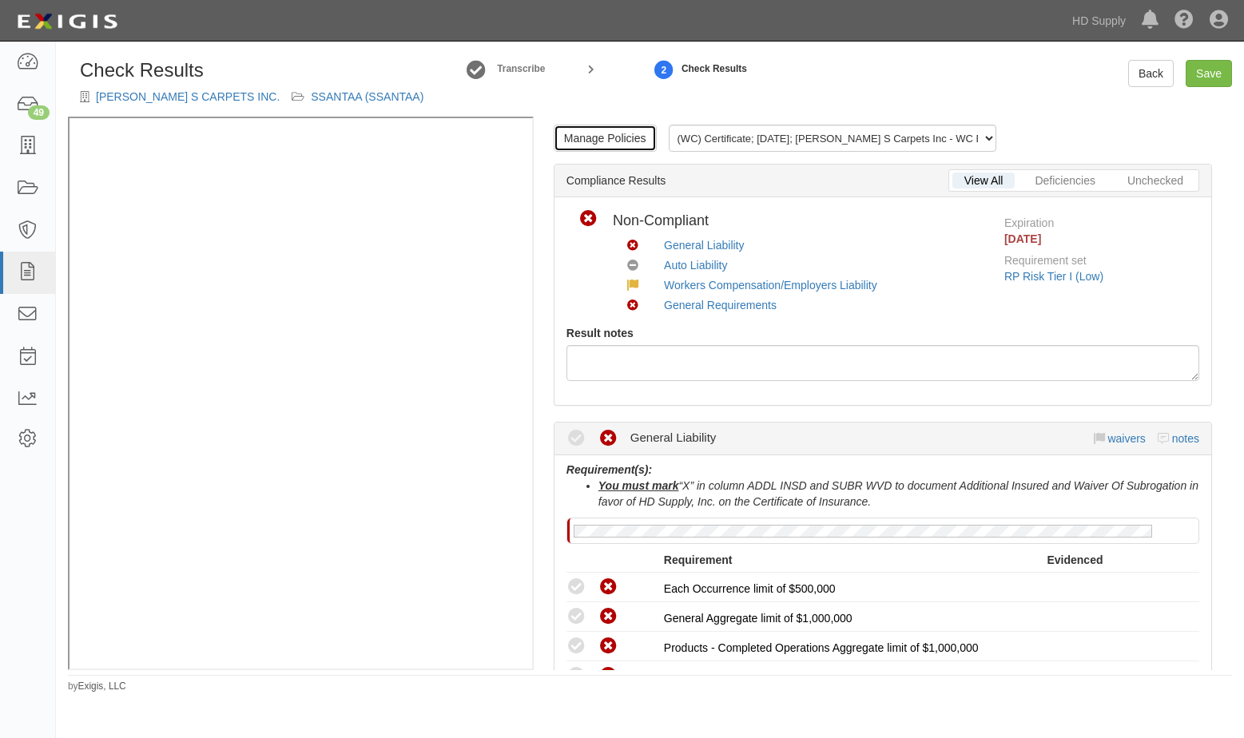
click at [604, 138] on link "Manage Policies" at bounding box center [605, 138] width 103 height 27
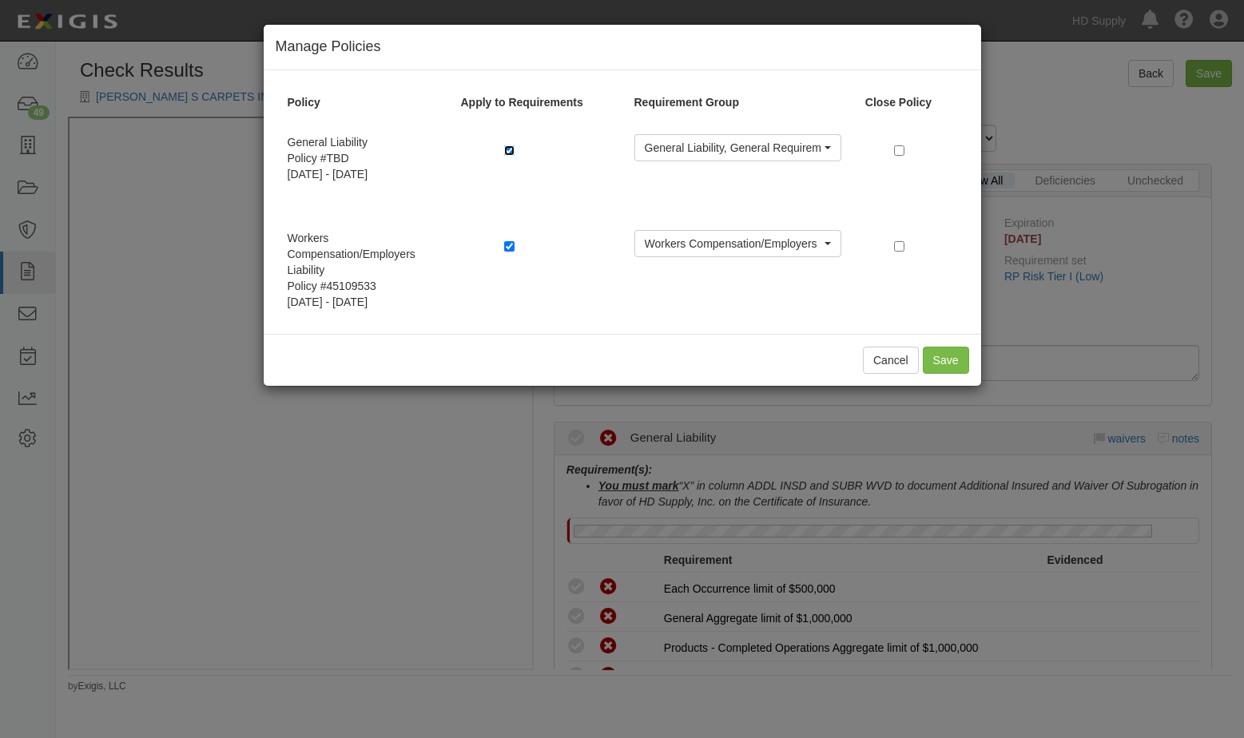
click at [512, 149] on input "checkbox" at bounding box center [509, 150] width 10 height 10
checkbox input "false"
click at [958, 360] on button "Save" at bounding box center [946, 360] width 46 height 27
radio input "true"
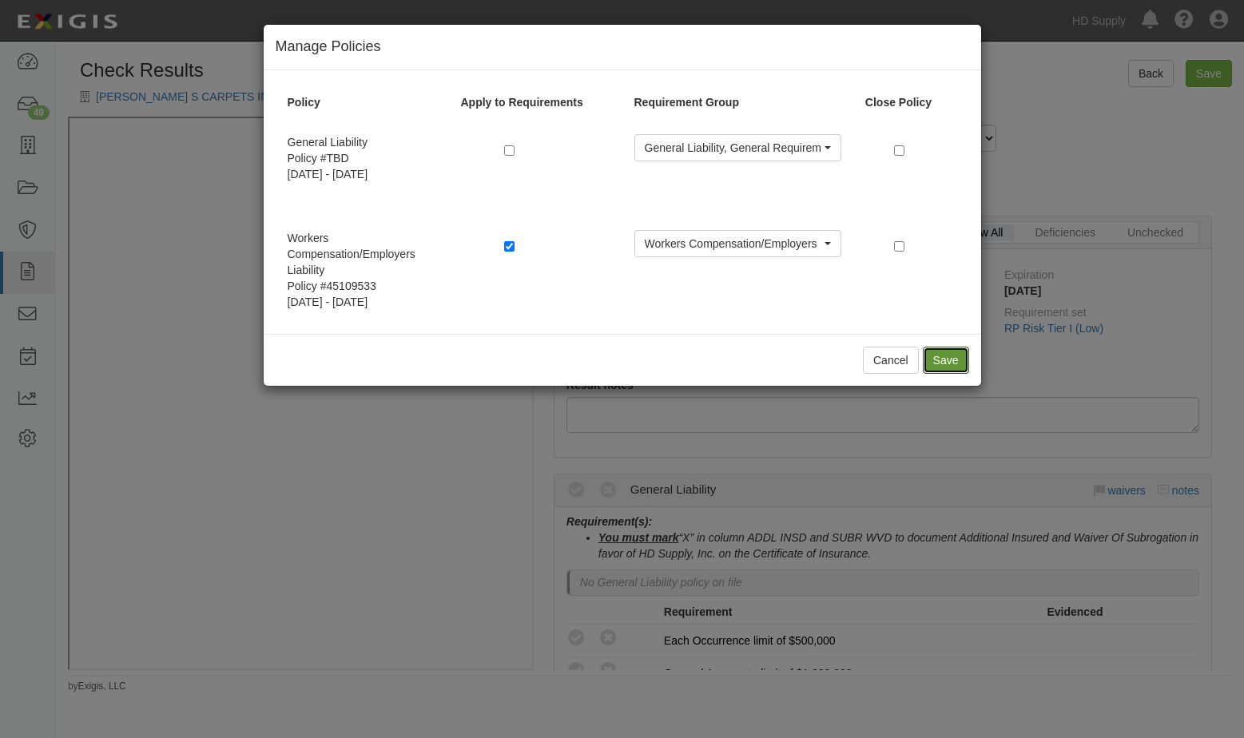
click at [951, 354] on button "Save" at bounding box center [946, 360] width 46 height 27
click at [773, 357] on div "Cancel Save" at bounding box center [622, 360] width 717 height 52
click at [880, 360] on button "Cancel" at bounding box center [891, 360] width 56 height 27
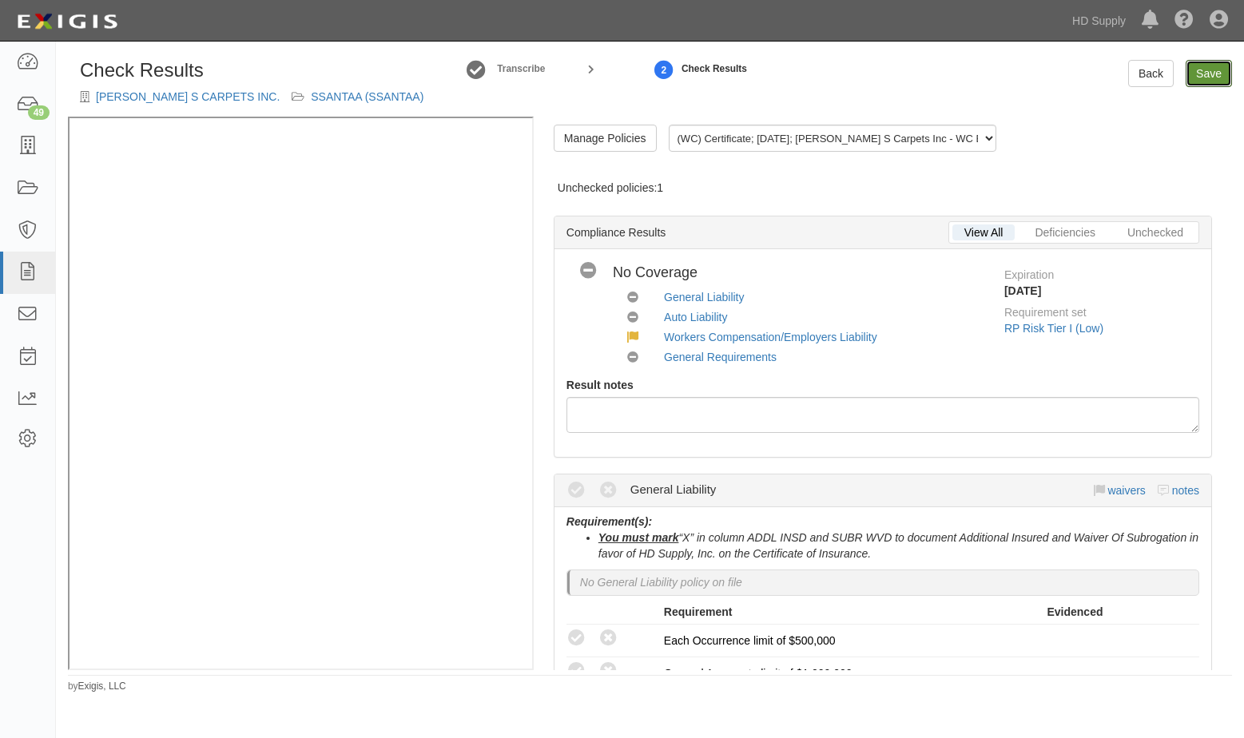
click at [1198, 67] on link "Save" at bounding box center [1209, 73] width 46 height 27
radio input "true"
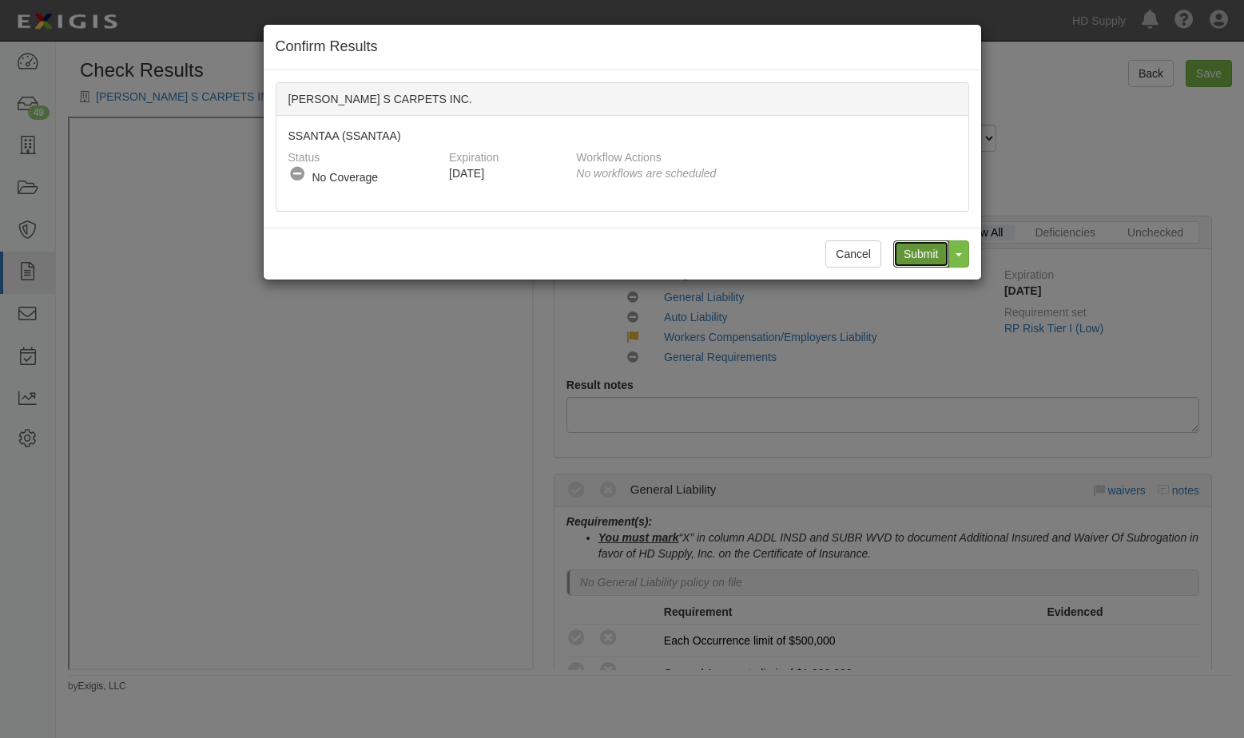
click at [931, 256] on input "Submit" at bounding box center [921, 253] width 56 height 27
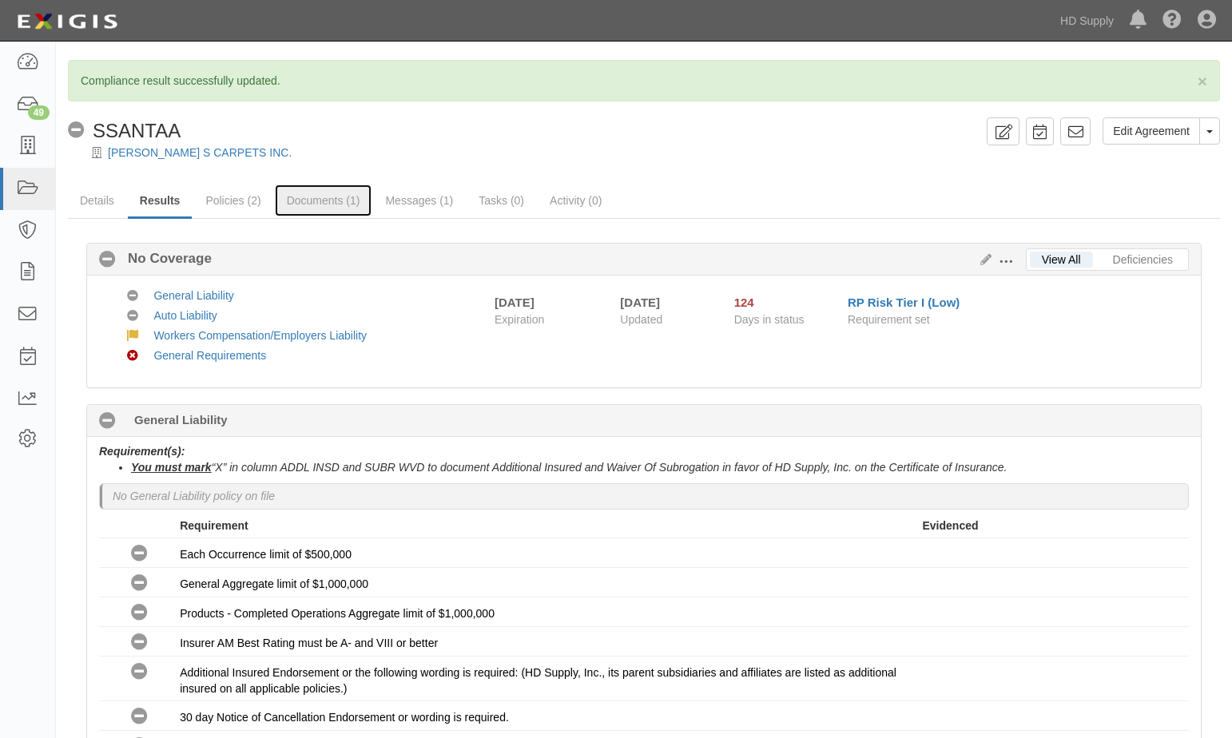
click at [313, 197] on link "Documents (1)" at bounding box center [323, 201] width 97 height 32
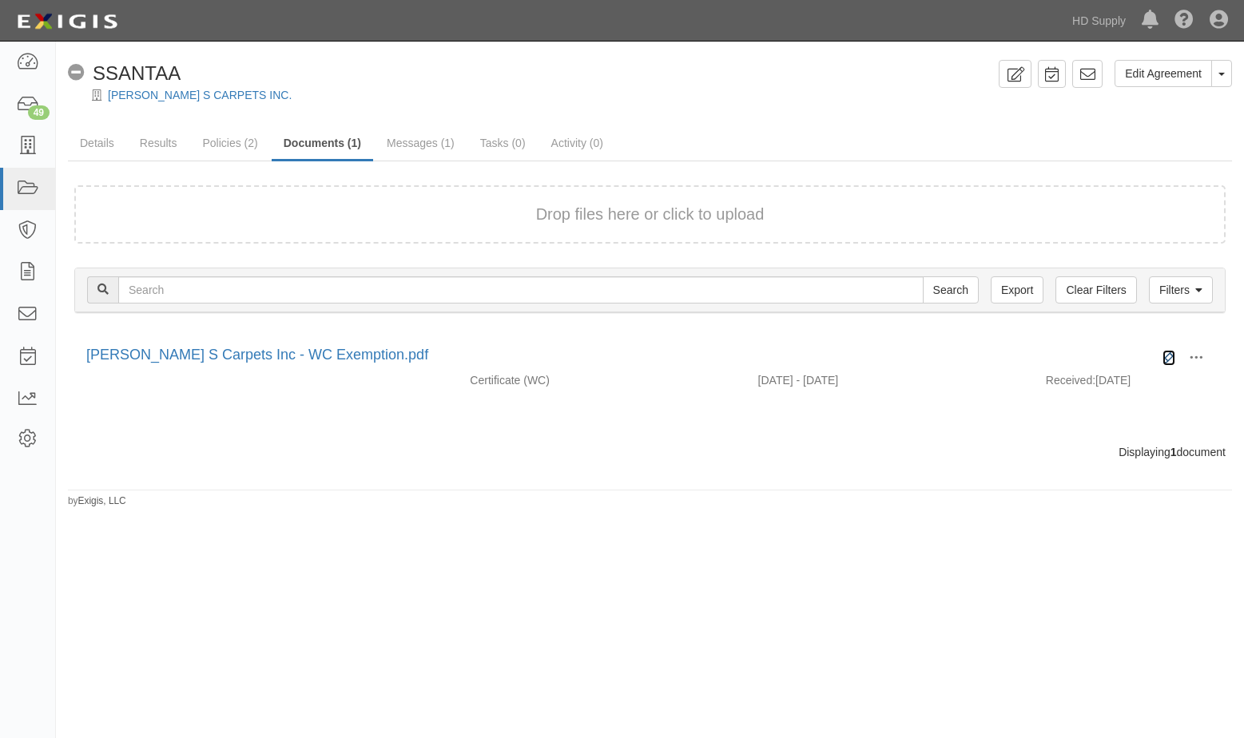
click at [1172, 355] on icon at bounding box center [1168, 358] width 13 height 13
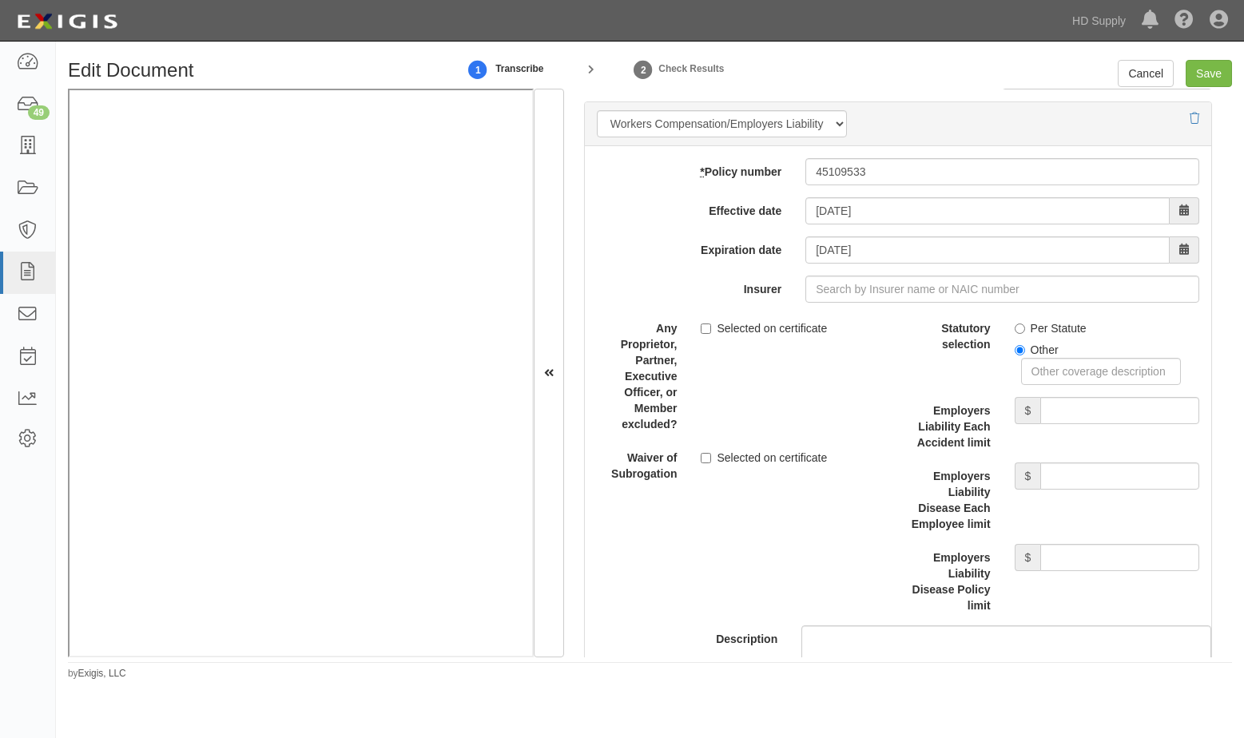
scroll to position [3995, 0]
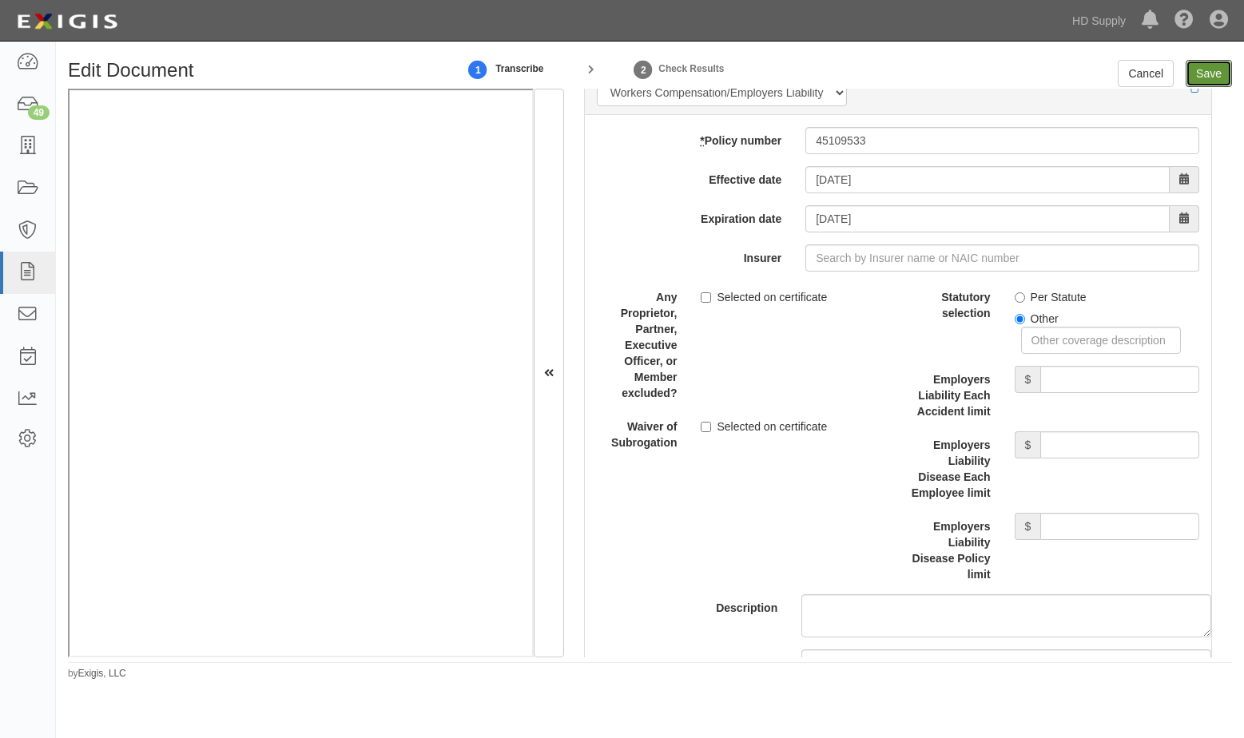
click at [1214, 74] on input "Save" at bounding box center [1209, 73] width 46 height 27
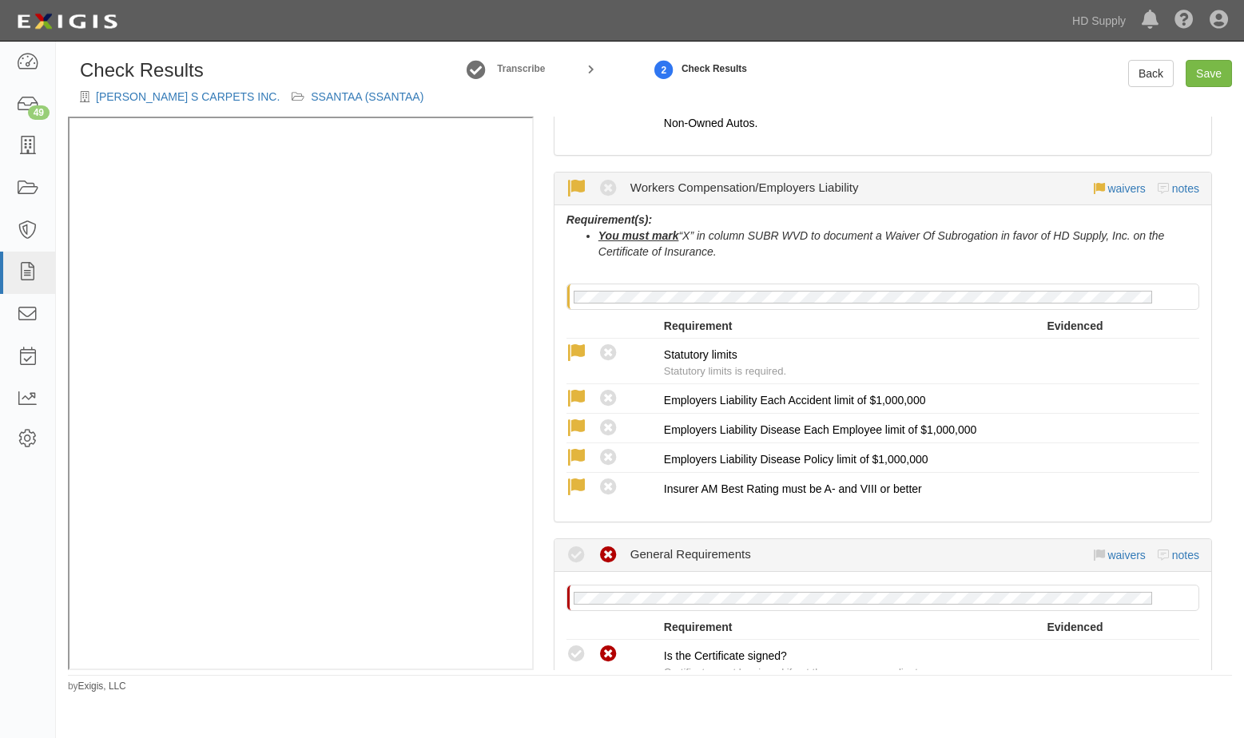
scroll to position [1358, 0]
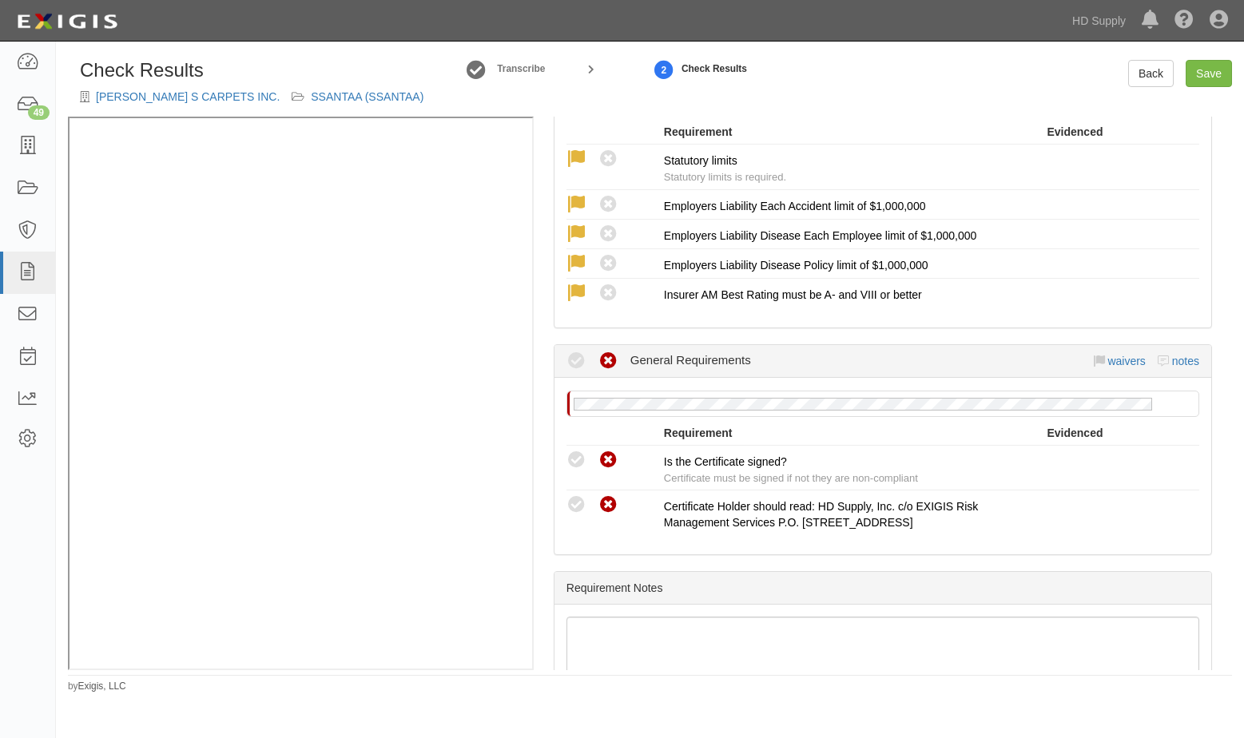
click at [573, 463] on icon at bounding box center [576, 461] width 20 height 20
radio input "true"
click at [608, 575] on div "Requirement Notes" at bounding box center [882, 588] width 657 height 33
click at [575, 504] on icon at bounding box center [576, 505] width 20 height 20
radio input "true"
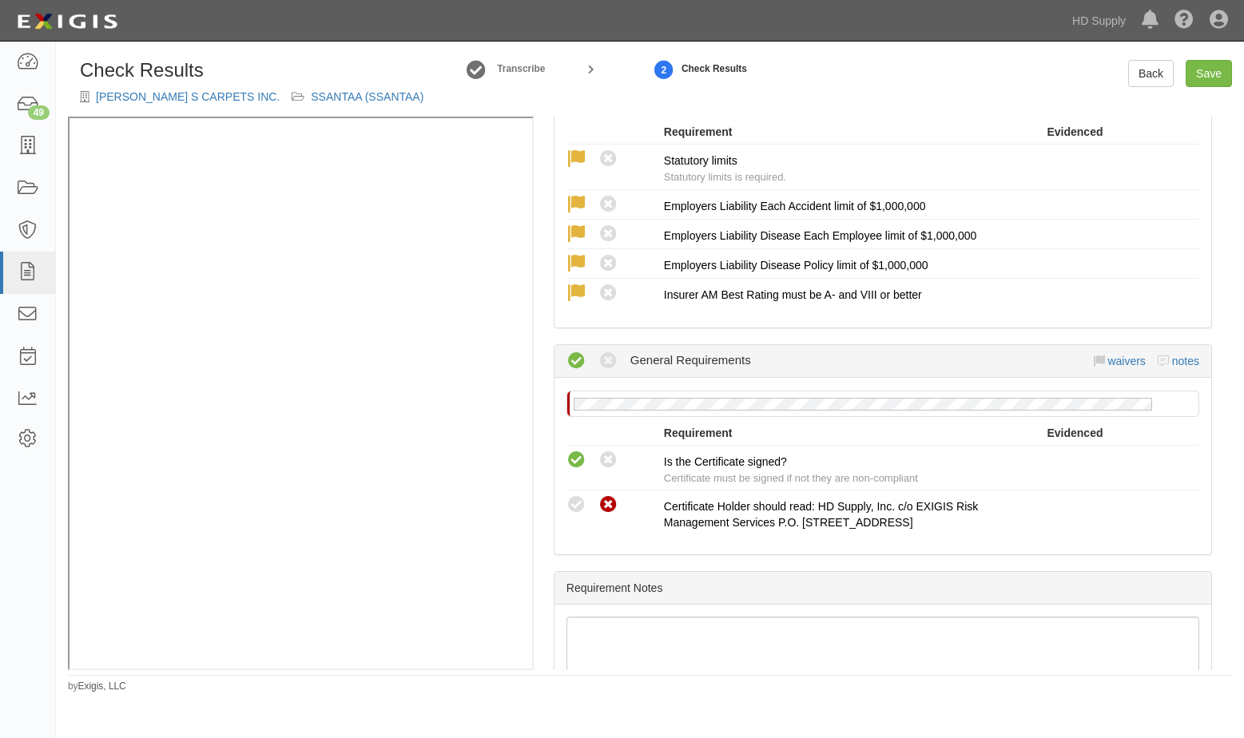
radio input "true"
click at [1208, 70] on link "Save" at bounding box center [1209, 73] width 46 height 27
radio input "true"
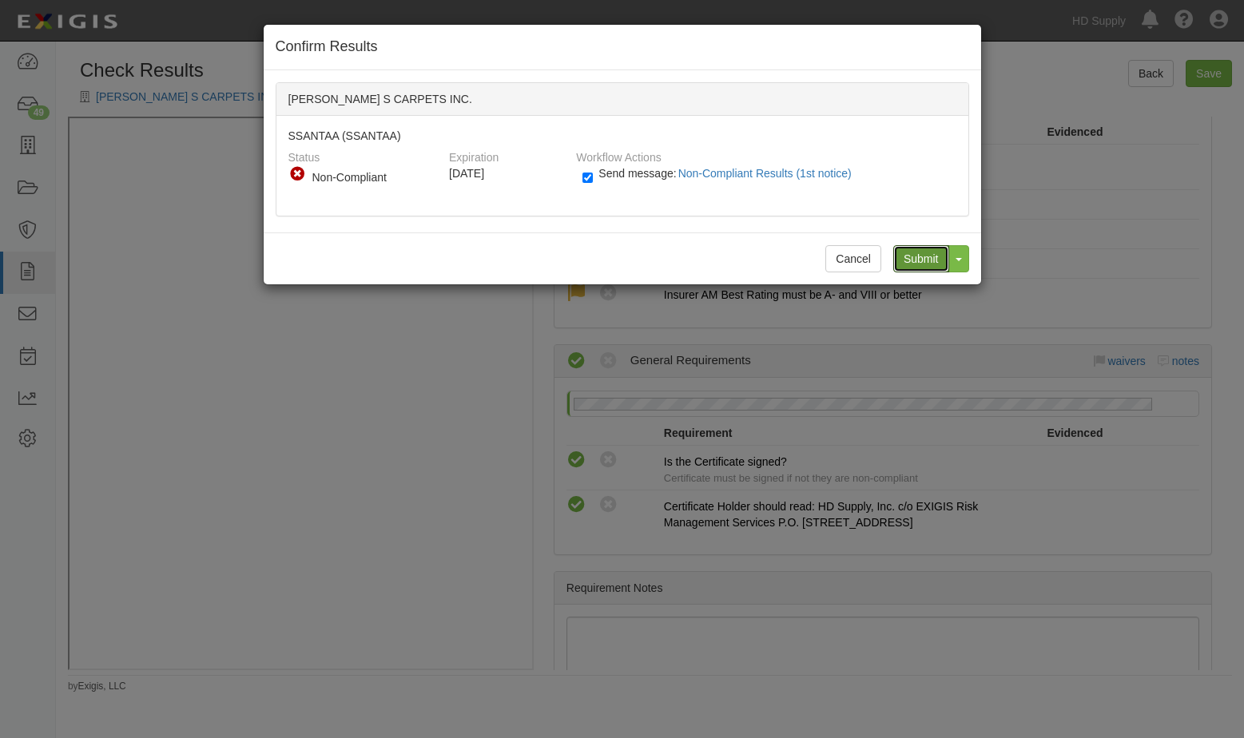
click at [923, 252] on input "Submit" at bounding box center [921, 258] width 56 height 27
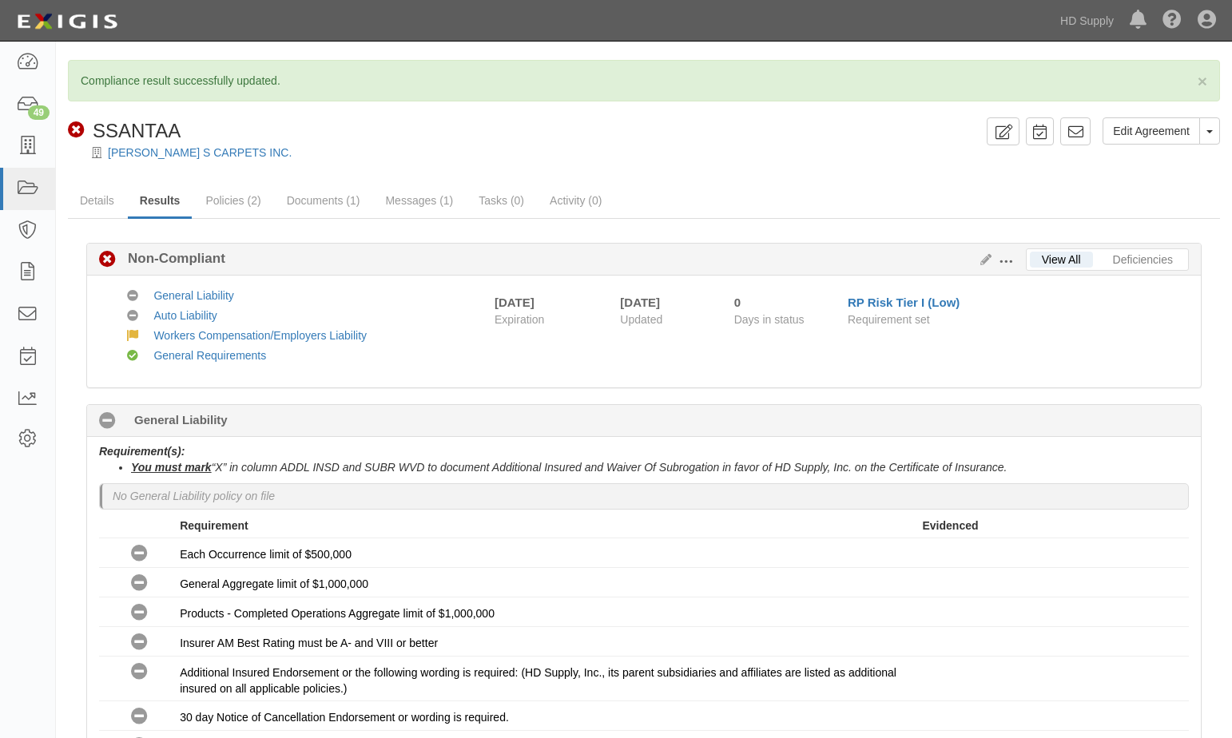
click at [36, 145] on icon at bounding box center [27, 146] width 22 height 18
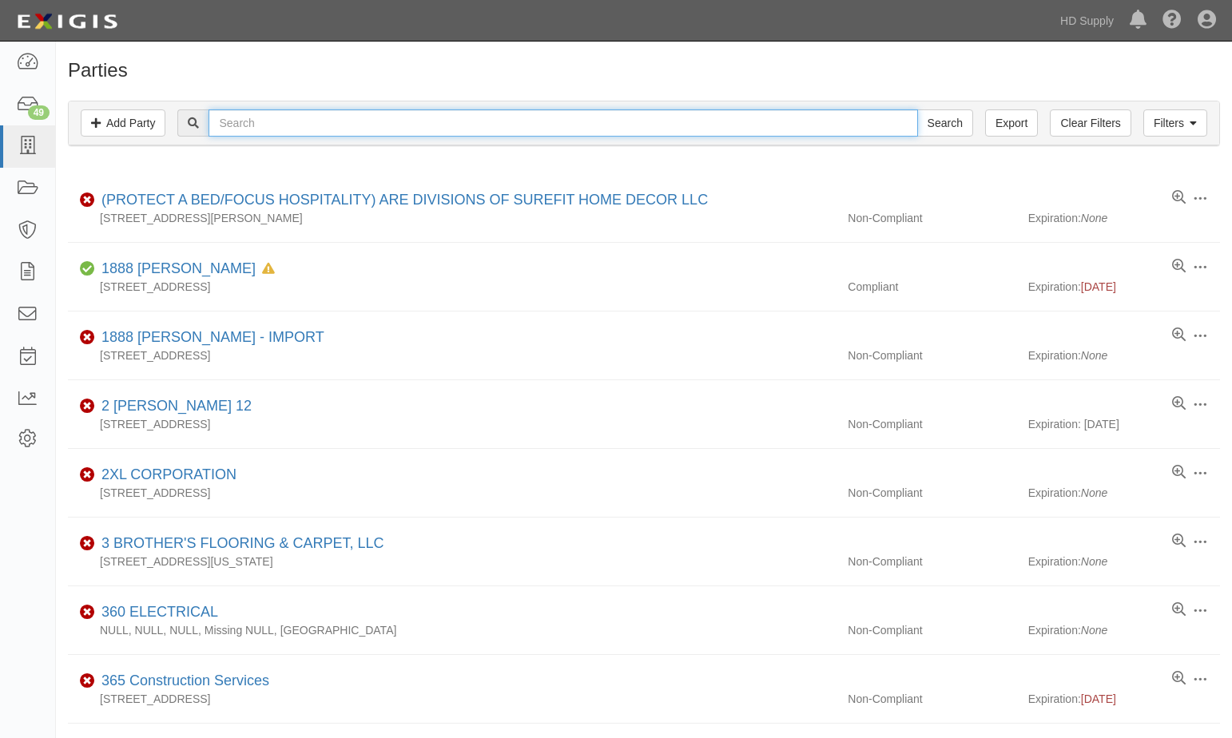
click at [344, 118] on input "text" at bounding box center [563, 122] width 709 height 27
paste input "AMET SERVICES INC."
type input "AMET SERVICES INC."
click at [917, 109] on input "Search" at bounding box center [945, 122] width 56 height 27
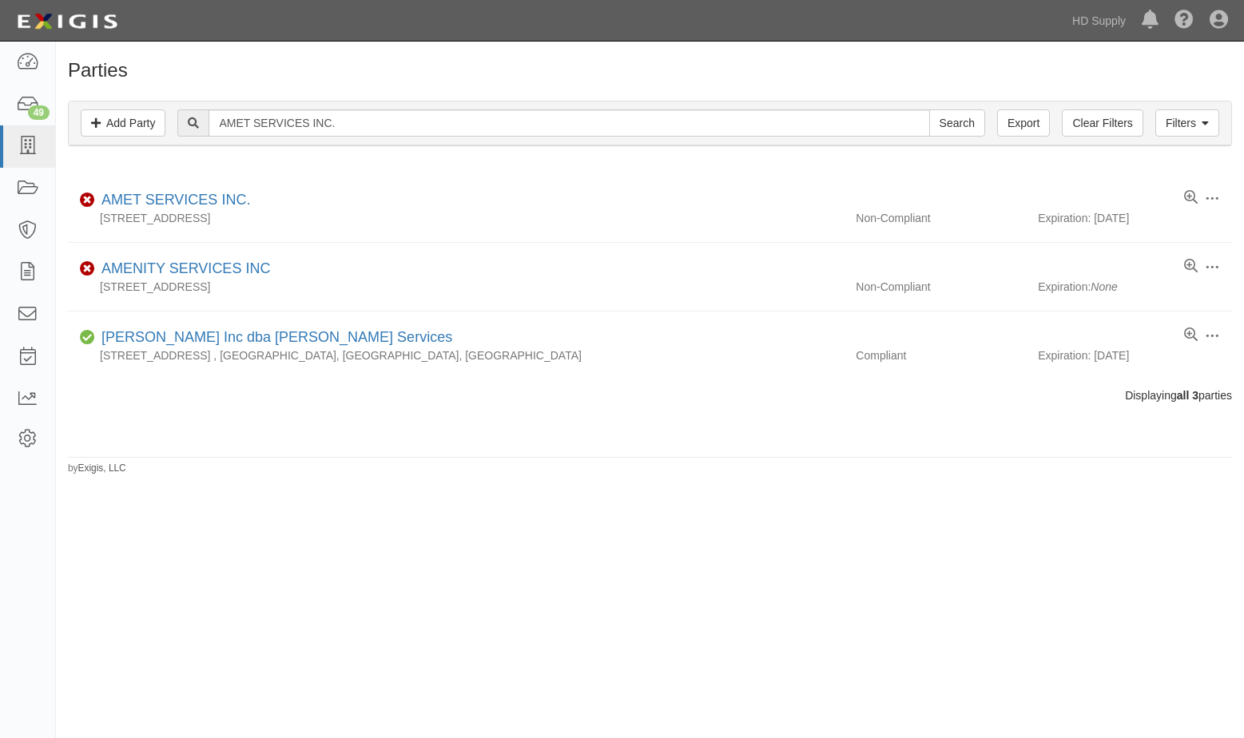
click at [314, 532] on div "Parties Add Party Filters Add Party Clear Filters Export AMET SERVICES INC. Sea…" at bounding box center [622, 380] width 1244 height 665
click at [150, 193] on link "AMET SERVICES INC." at bounding box center [175, 200] width 149 height 16
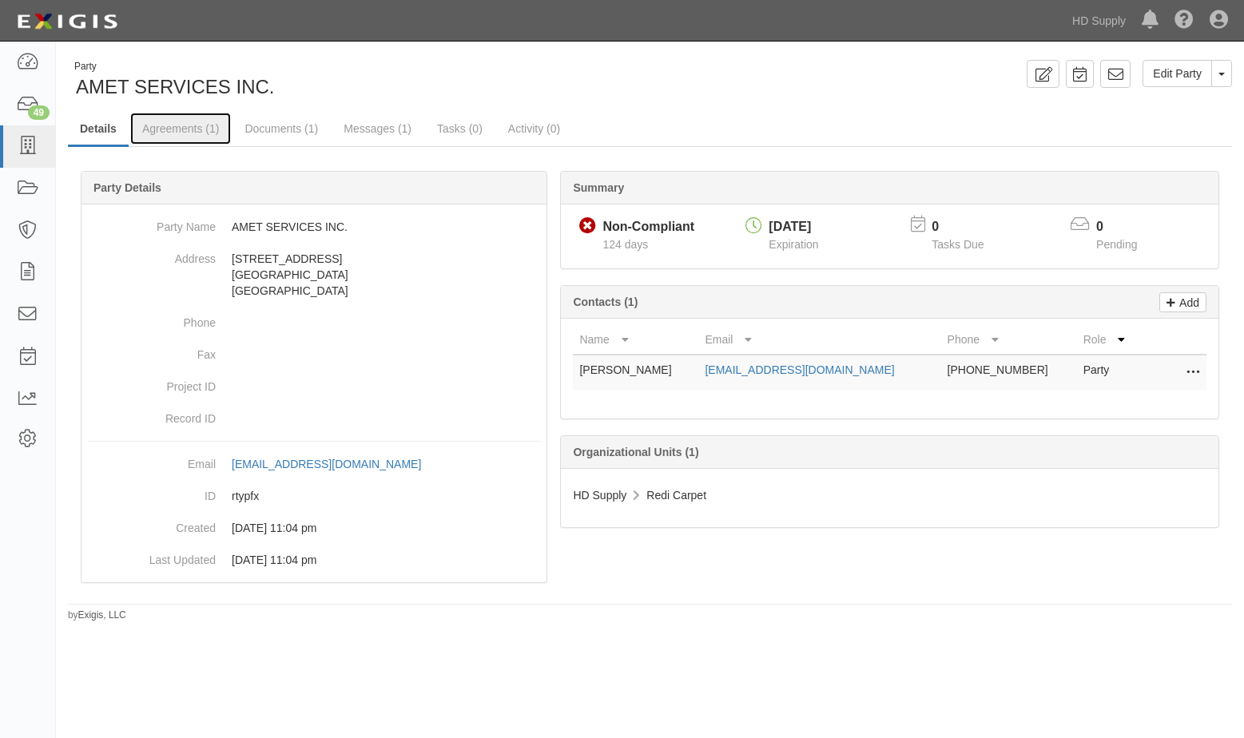
click at [185, 125] on link "Agreements (1)" at bounding box center [180, 129] width 101 height 32
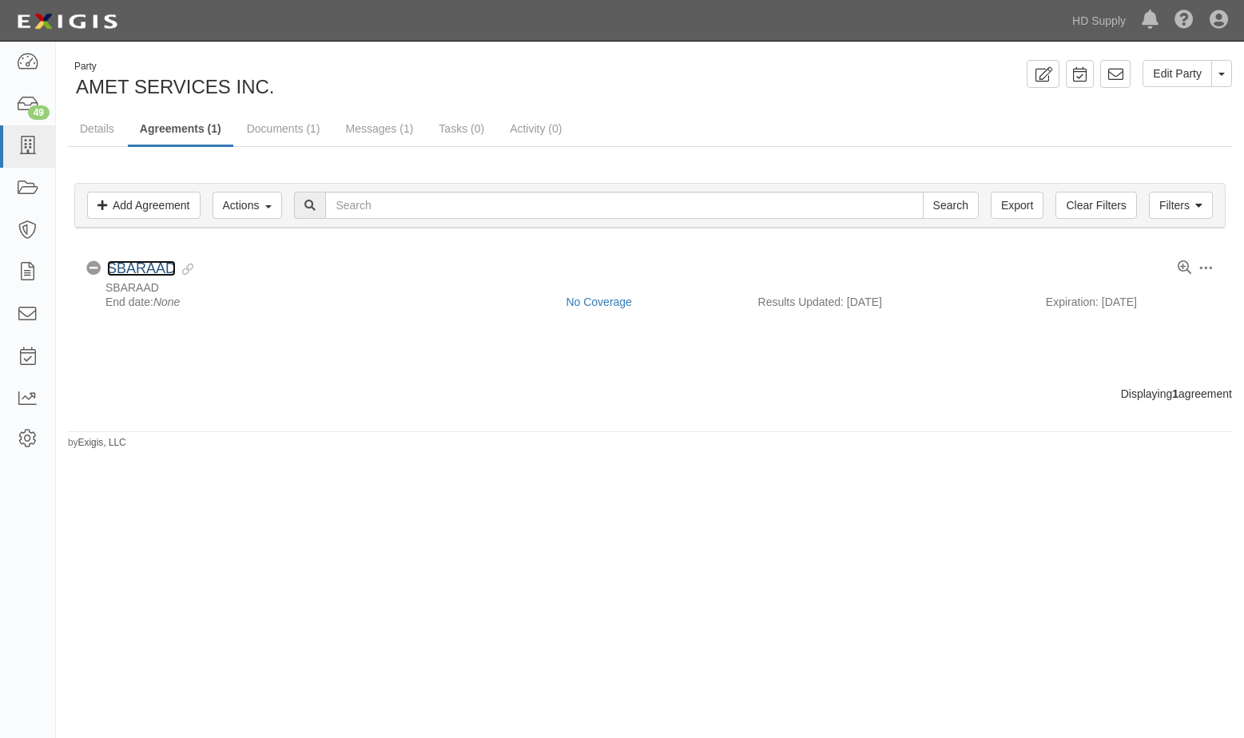
click at [137, 268] on link "SBARAAD" at bounding box center [141, 268] width 69 height 16
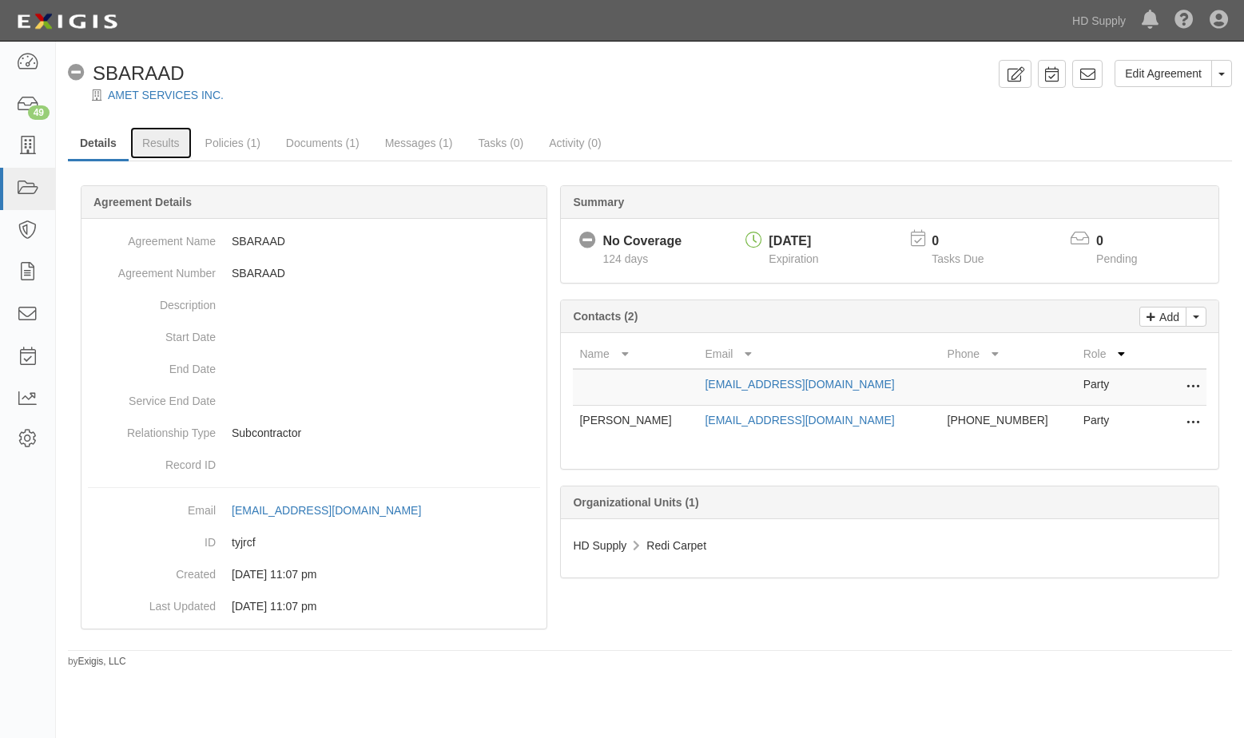
click at [165, 145] on link "Results" at bounding box center [161, 143] width 62 height 32
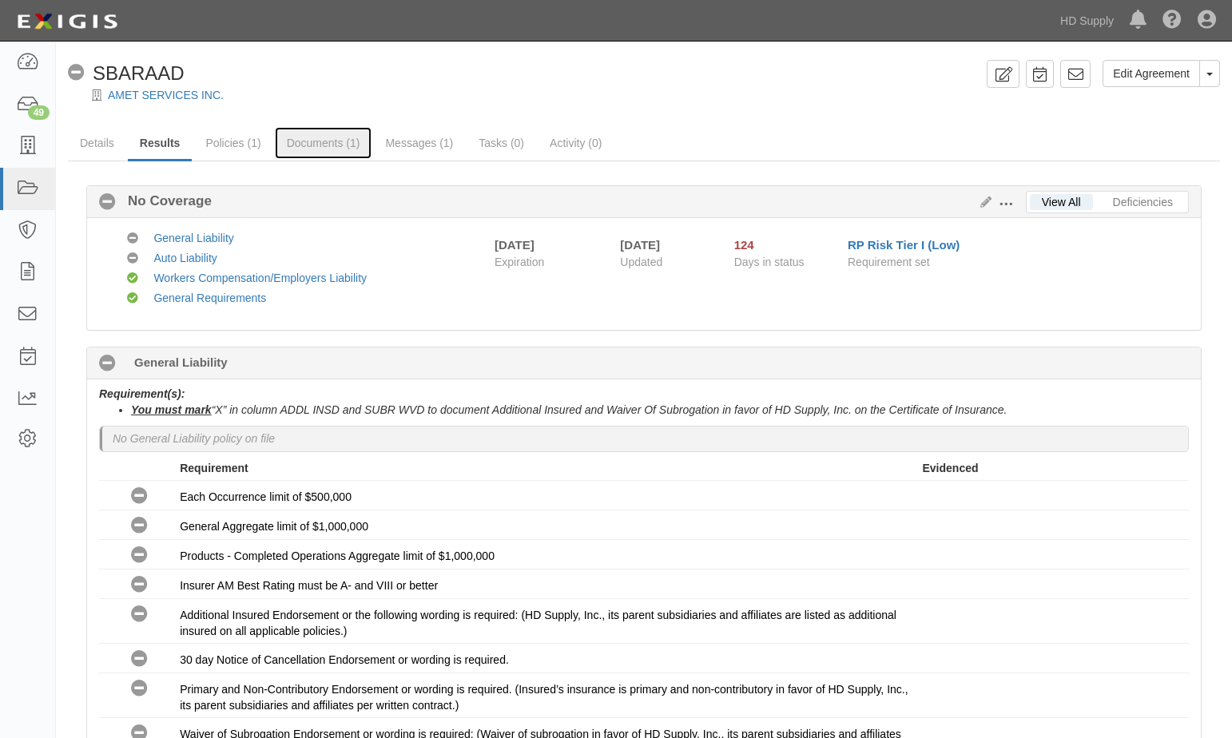
click at [301, 137] on link "Documents (1)" at bounding box center [323, 143] width 97 height 32
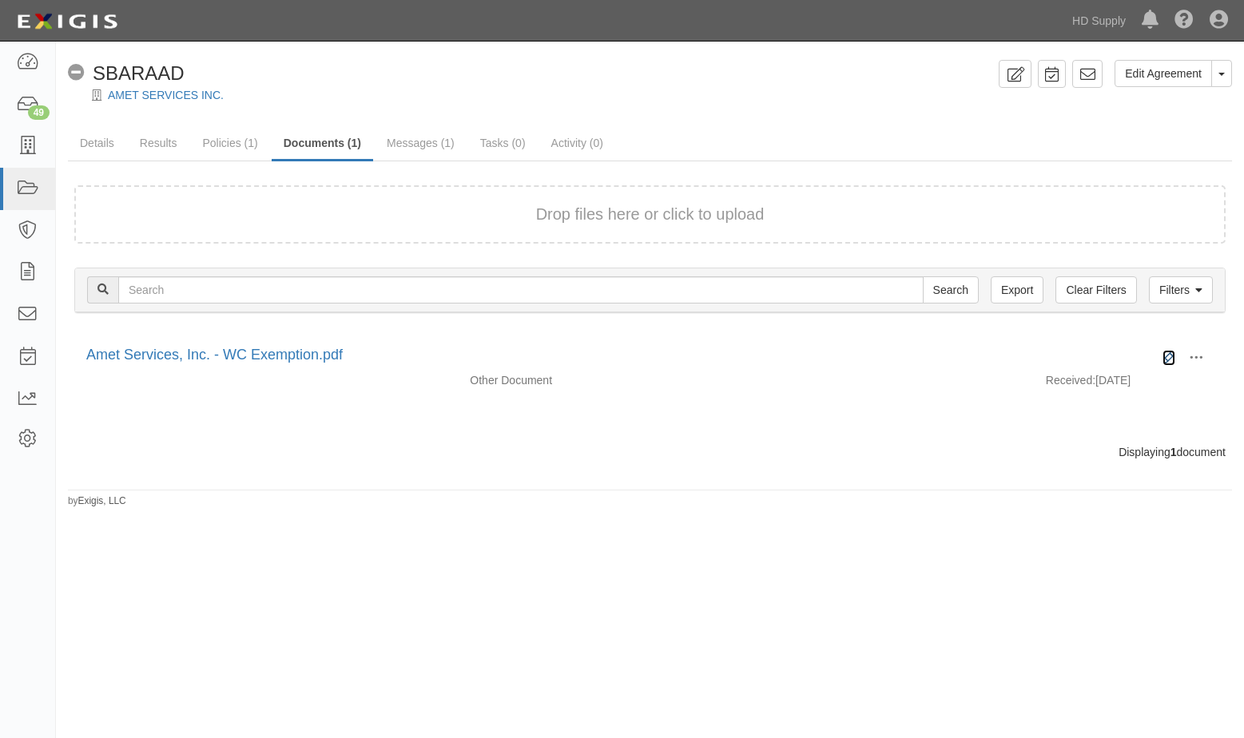
click at [1162, 353] on icon at bounding box center [1168, 358] width 13 height 13
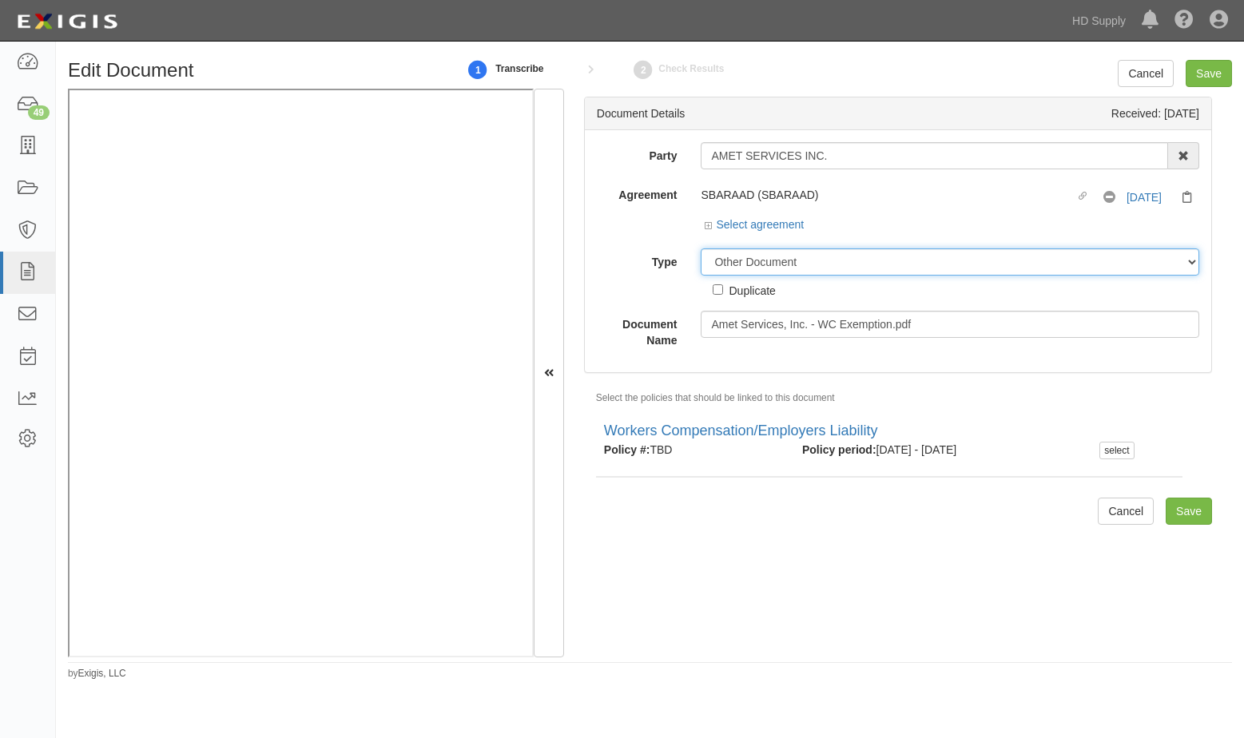
click at [721, 259] on select "Unassigned Binder Cancellation Notice Certificate Contract Endorsement Insuranc…" at bounding box center [950, 261] width 499 height 27
select select "CertificateDetail"
click at [701, 248] on select "Unassigned Binder Cancellation Notice Certificate Contract Endorsement Insuranc…" at bounding box center [950, 261] width 499 height 27
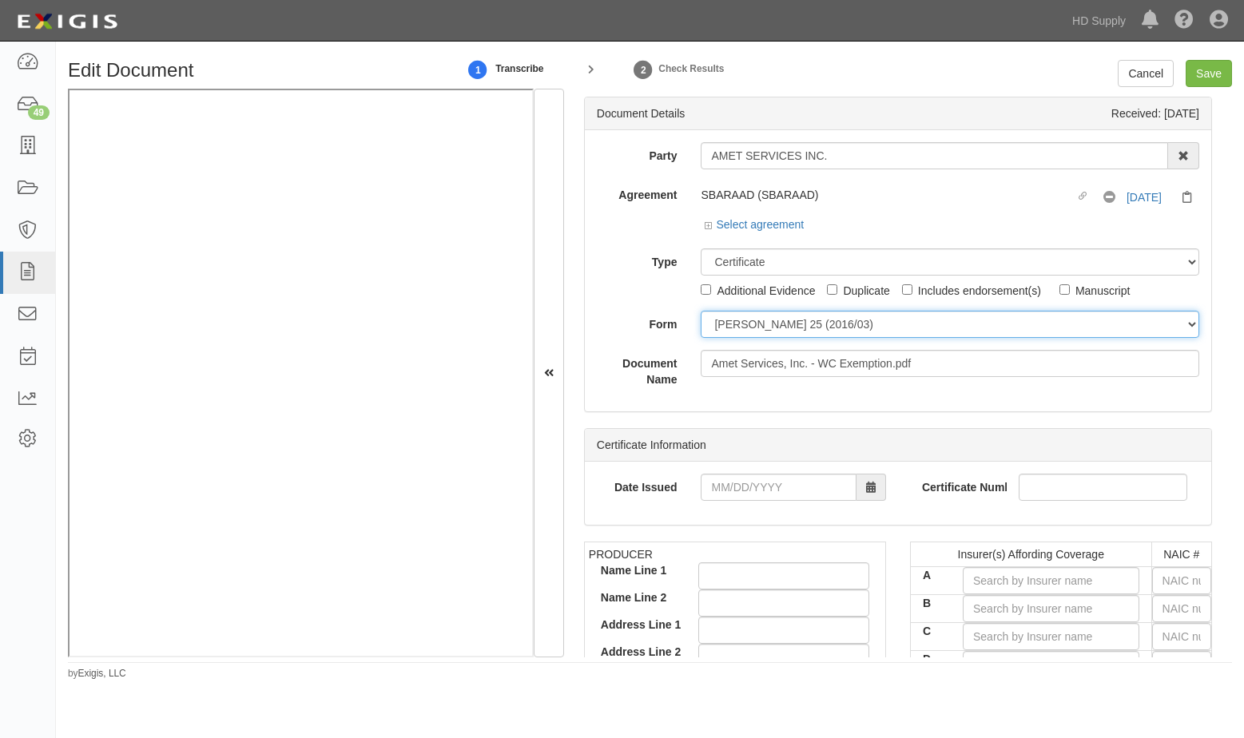
click at [745, 327] on select "ACORD 25 (2016/03) ACORD 101 ACORD 855 NY (2014/05) General" at bounding box center [950, 324] width 499 height 27
select select "GeneralFormDetail"
click at [701, 311] on select "ACORD 25 (2016/03) ACORD 101 ACORD 855 NY (2014/05) General" at bounding box center [950, 324] width 499 height 27
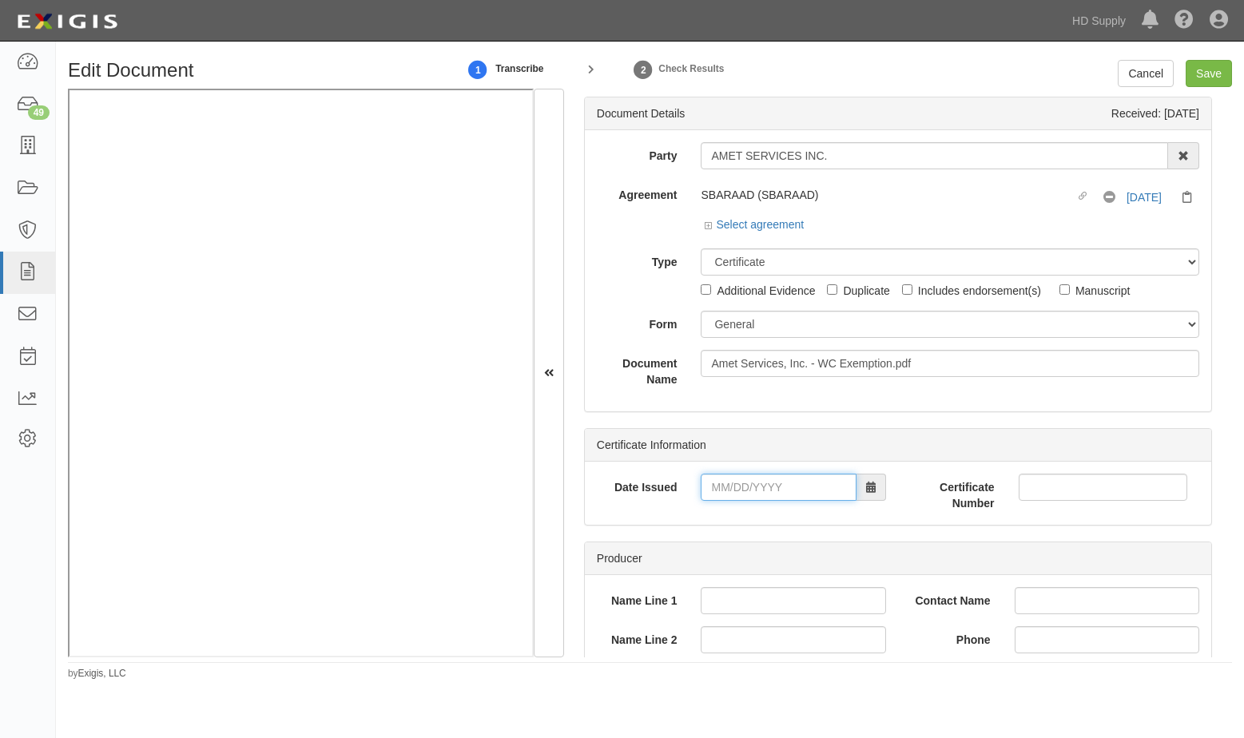
click at [716, 487] on input "Date Issued" at bounding box center [778, 487] width 155 height 27
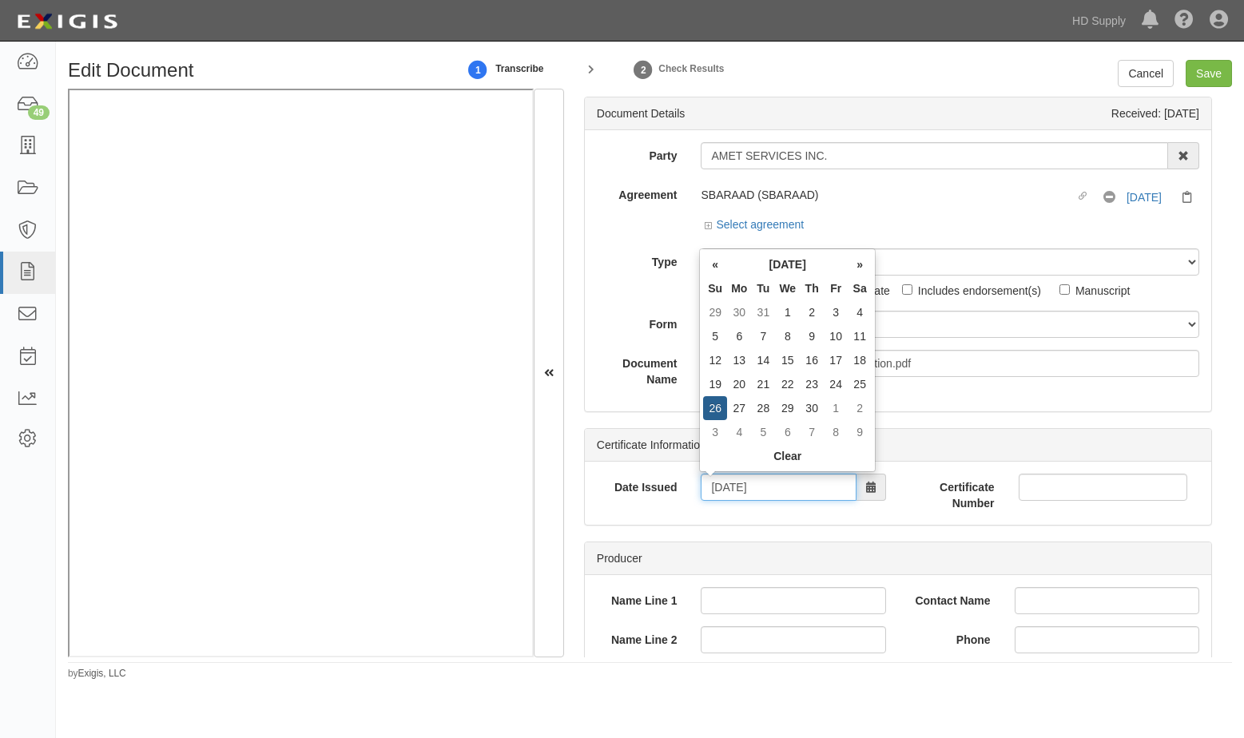
type input "04/26/2026"
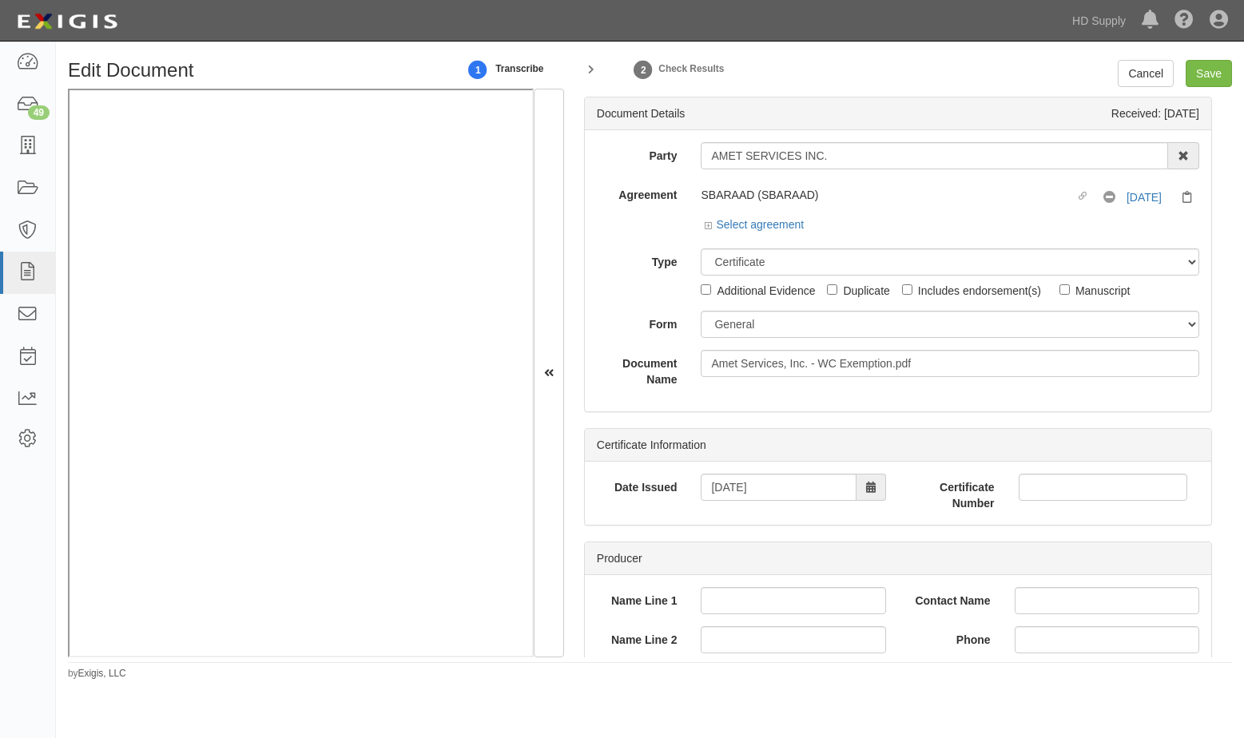
click at [652, 553] on div "Producer" at bounding box center [898, 558] width 626 height 33
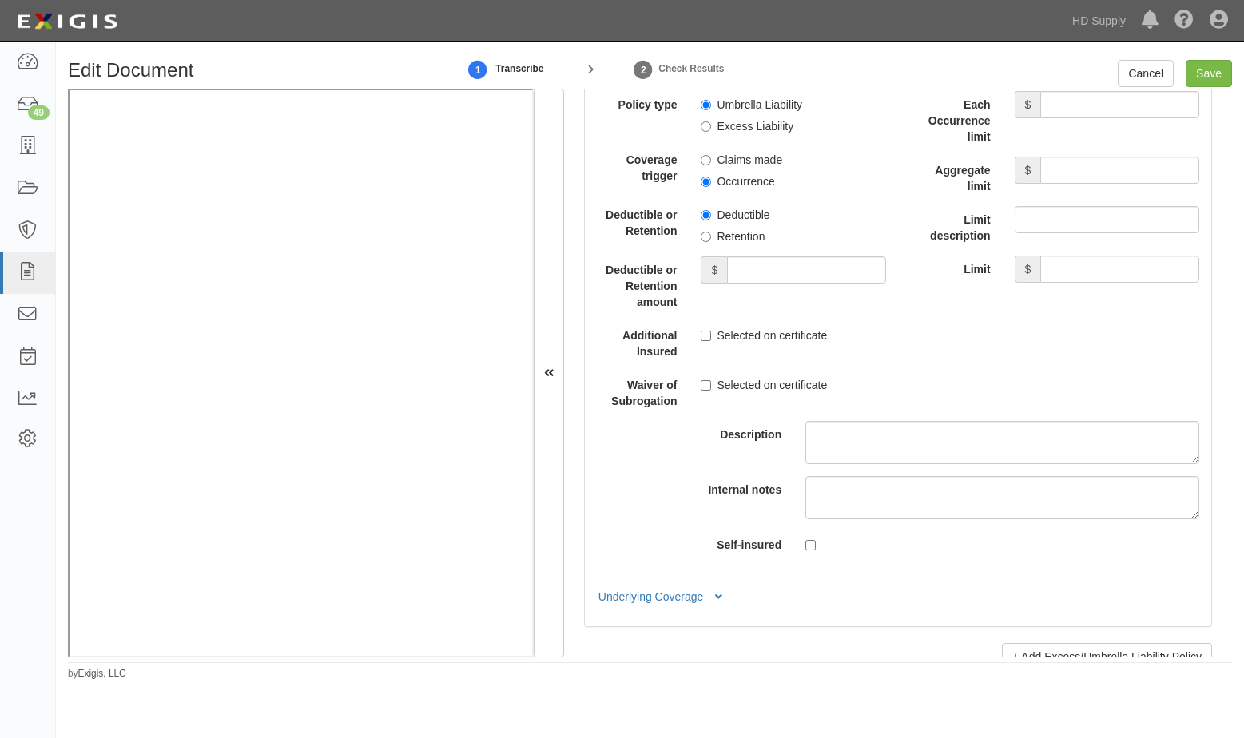
scroll to position [3648, 0]
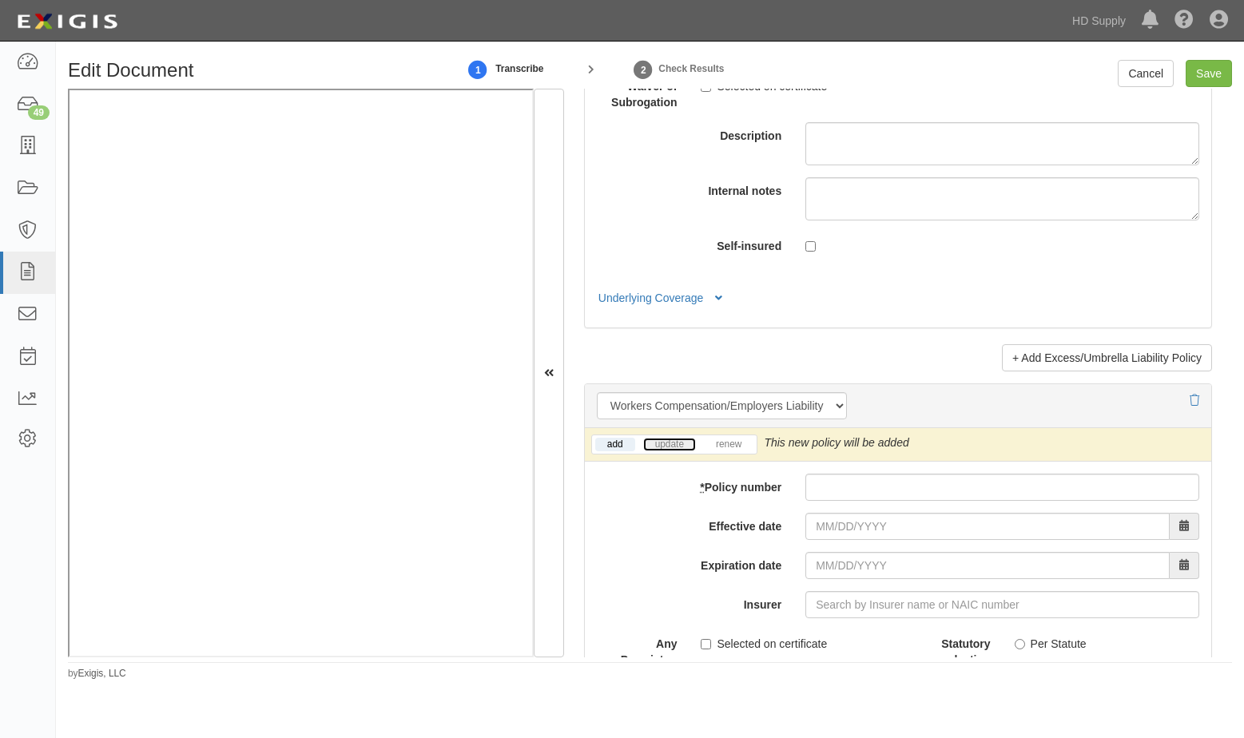
click at [672, 451] on link "update" at bounding box center [669, 445] width 53 height 14
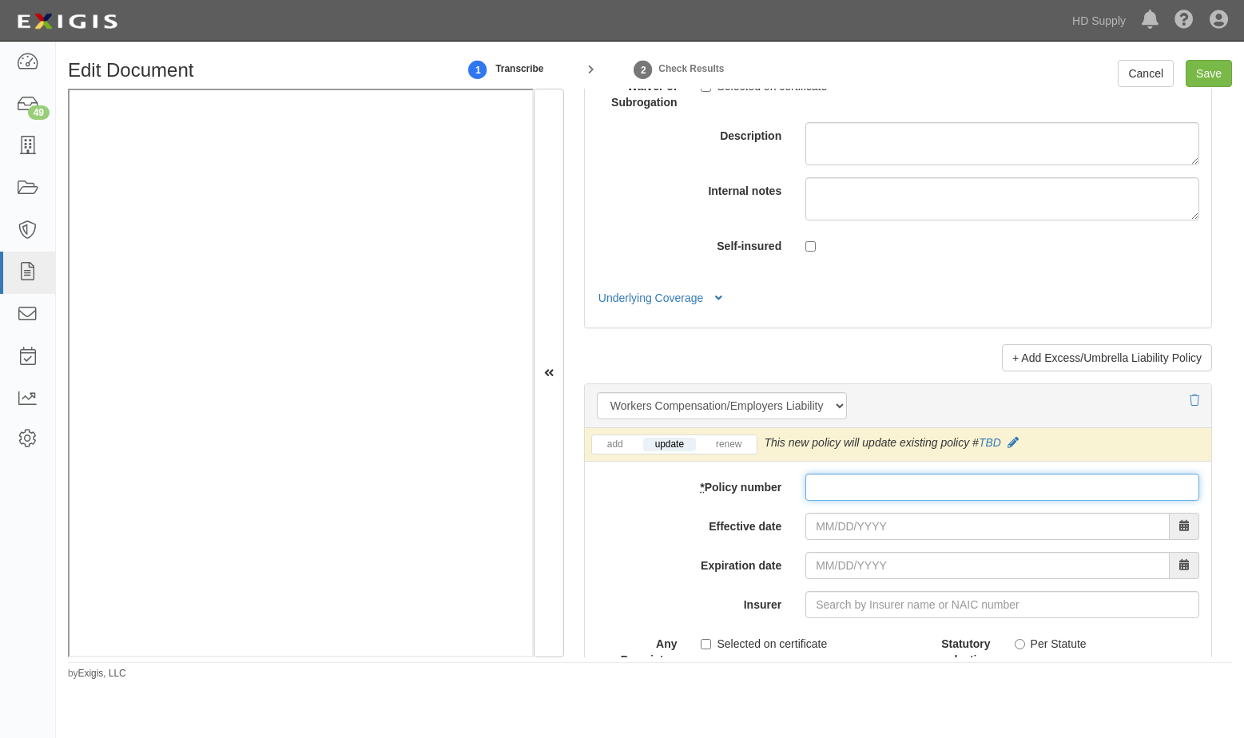
click at [828, 501] on input "* Policy number" at bounding box center [1002, 487] width 394 height 27
type input "4"
type input "931390871"
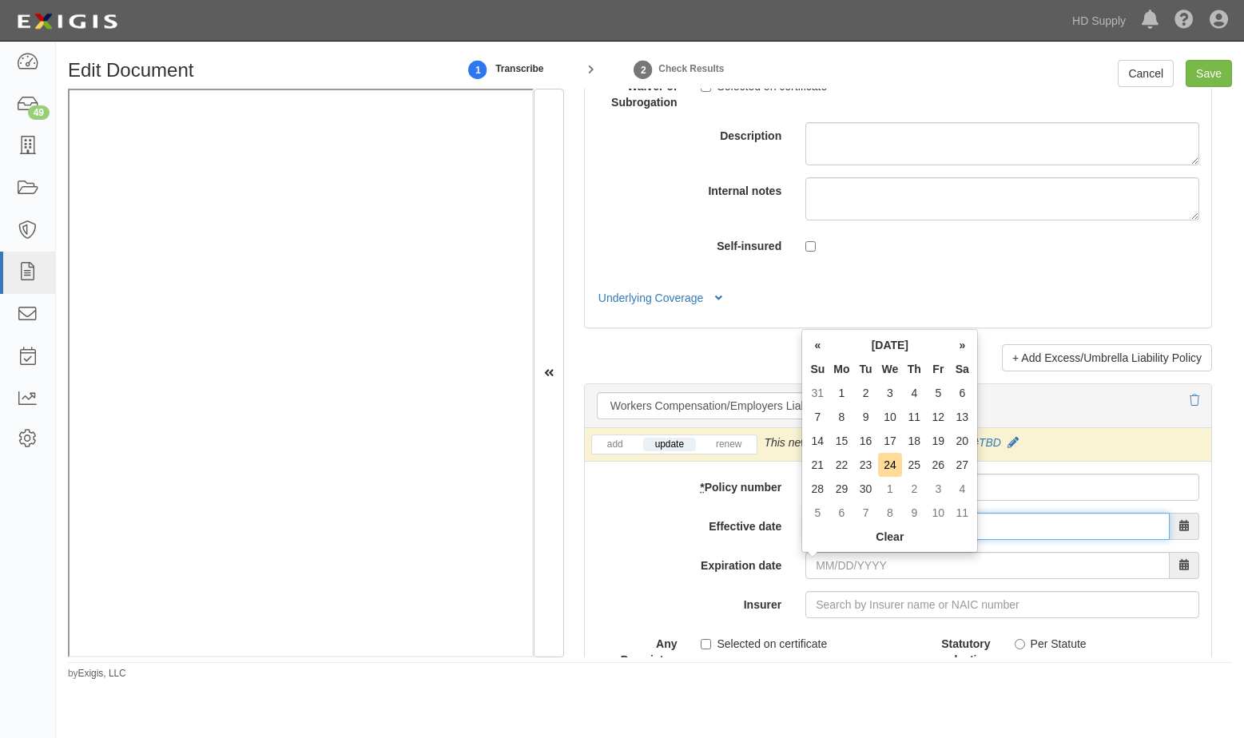
click at [810, 540] on input "Effective date" at bounding box center [987, 526] width 364 height 27
type input "04/26/2024"
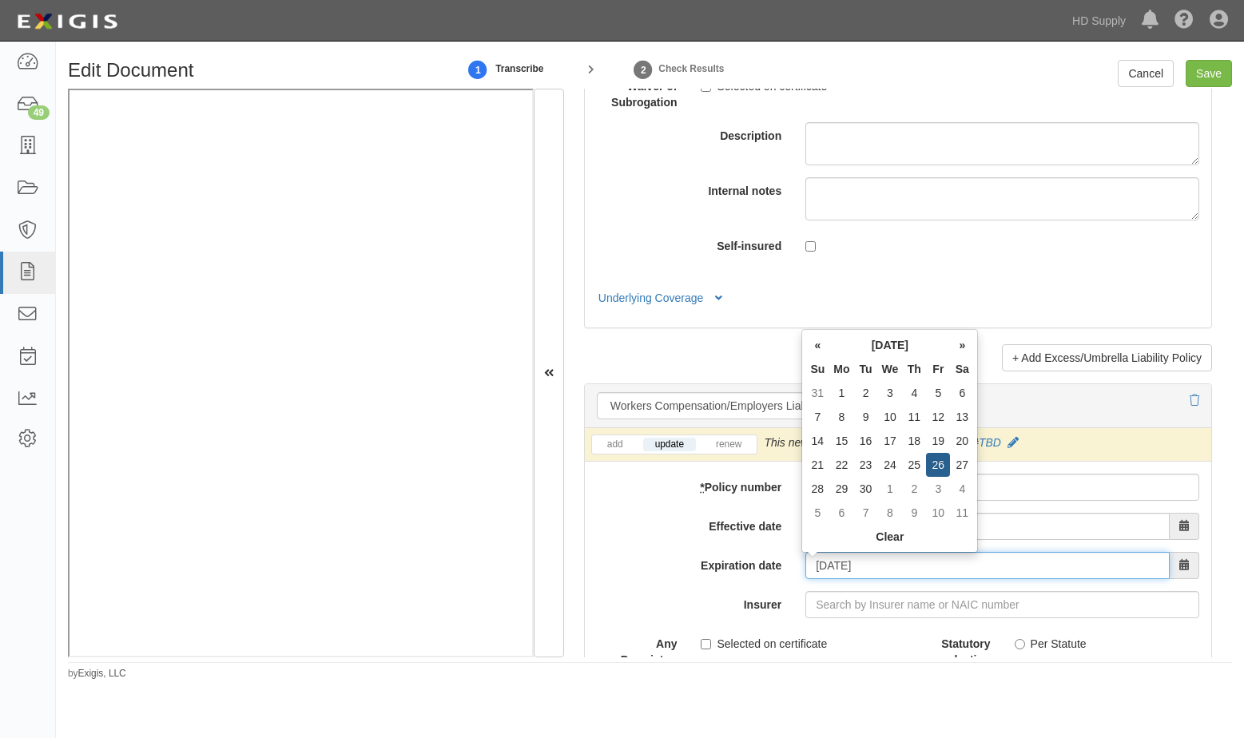
click at [806, 579] on input "04/26/2025" at bounding box center [987, 565] width 364 height 27
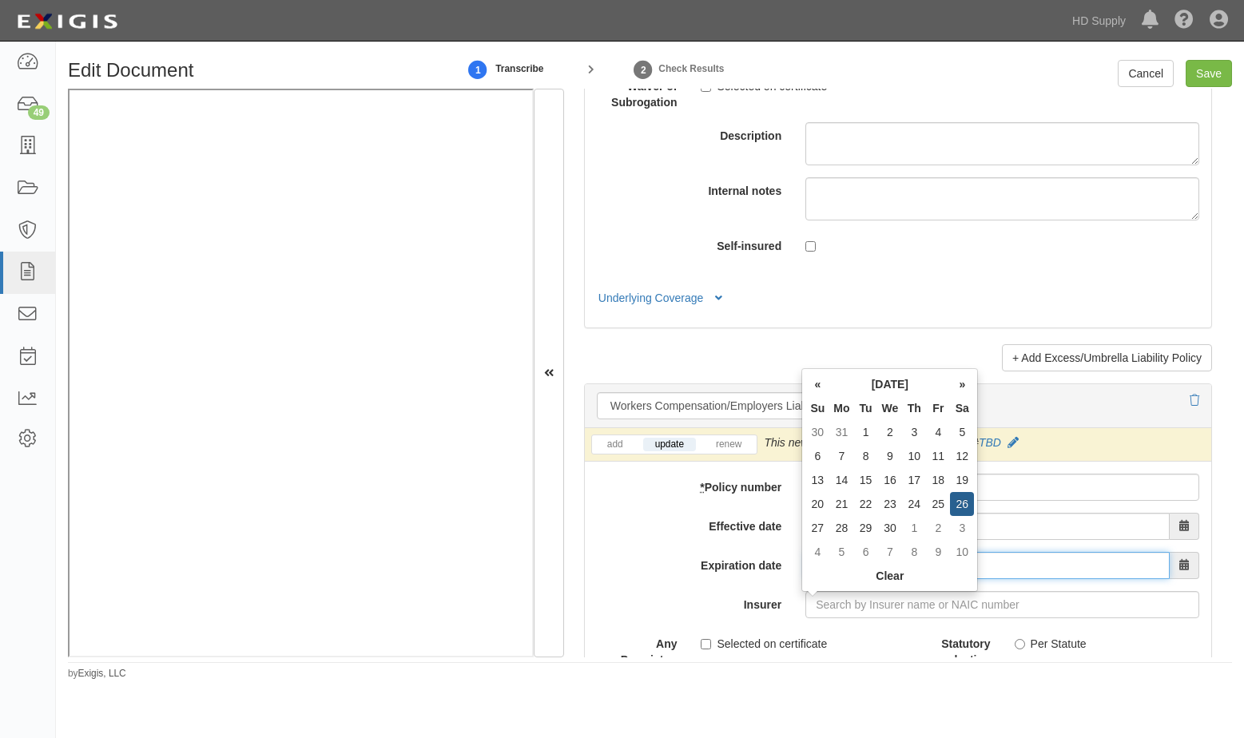
click at [808, 579] on input "04/26/2025" at bounding box center [987, 565] width 364 height 27
type input "04/26/2026"
click at [752, 613] on label "Insurer" at bounding box center [689, 602] width 209 height 22
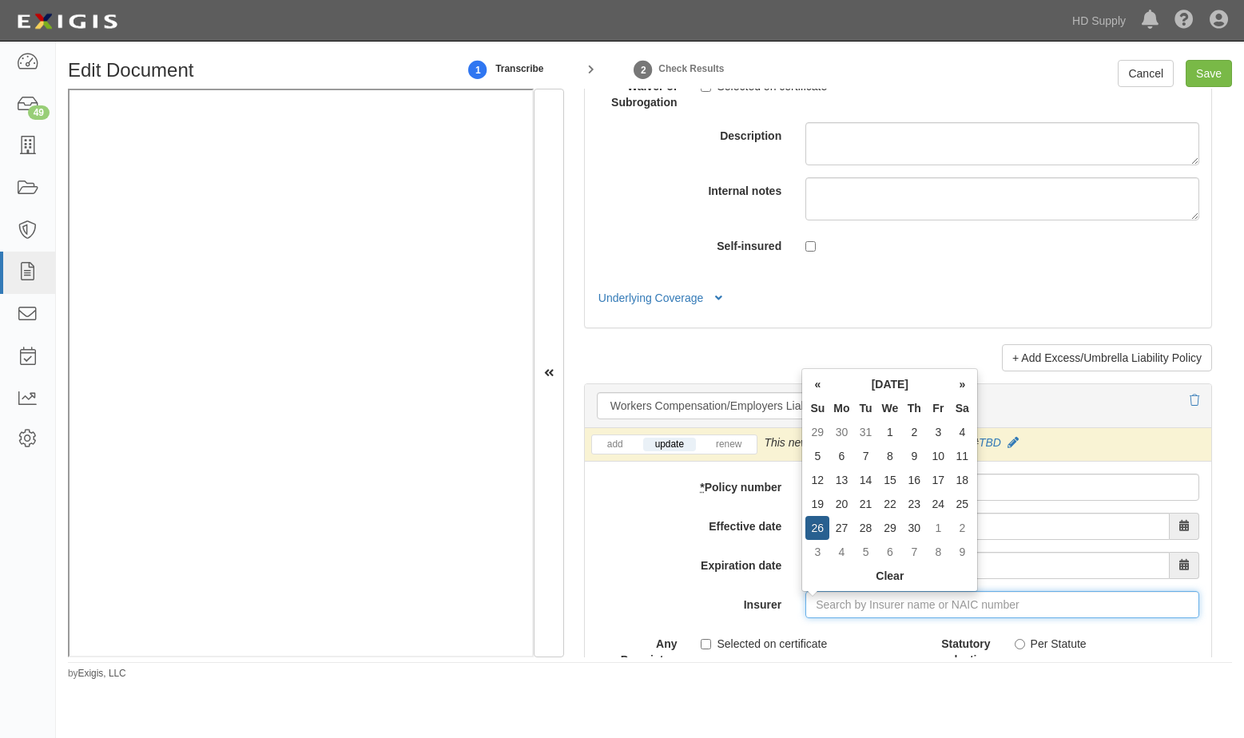
click at [805, 618] on input "Insurer" at bounding box center [1002, 604] width 394 height 27
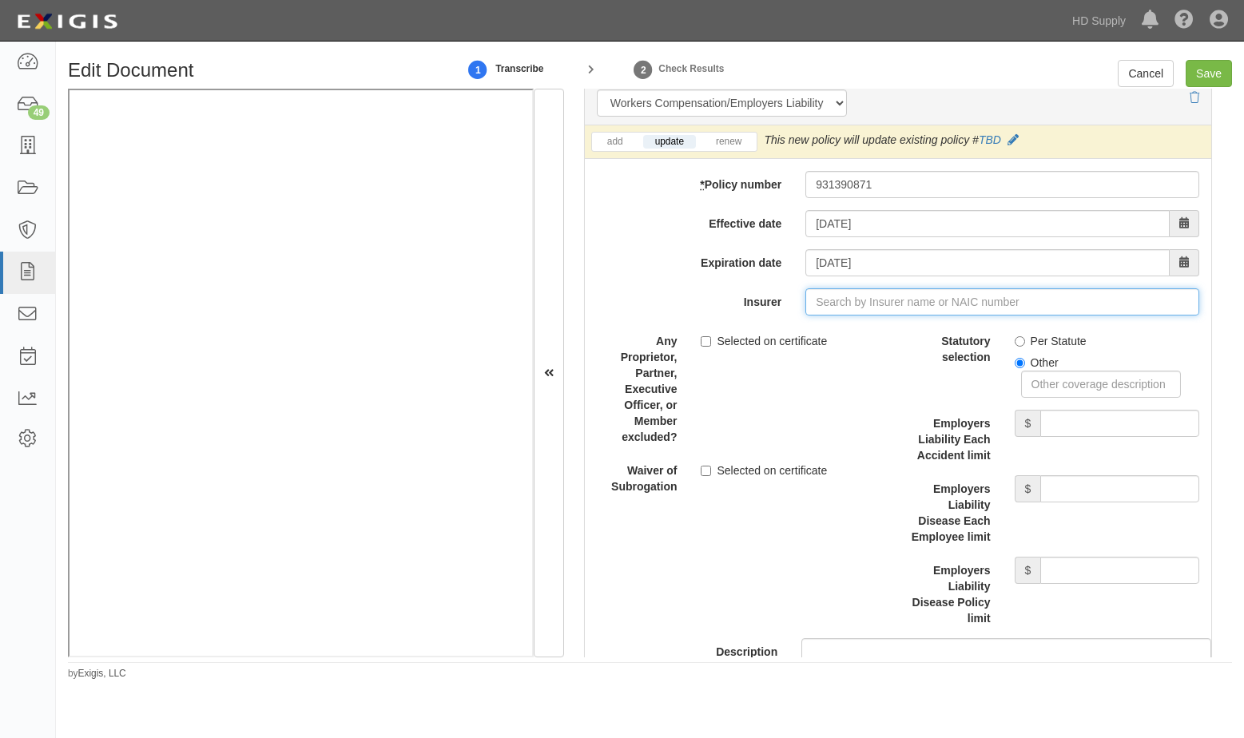
scroll to position [4050, 0]
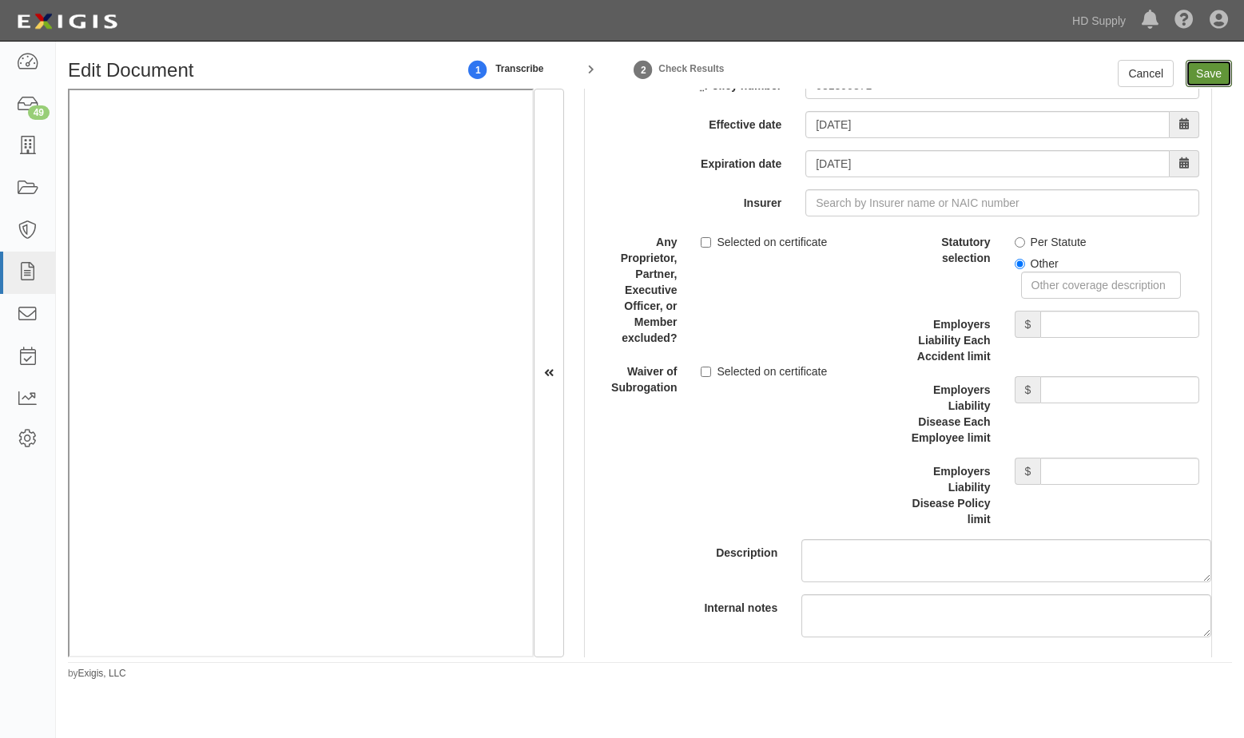
click at [1202, 81] on input "Save" at bounding box center [1209, 73] width 46 height 27
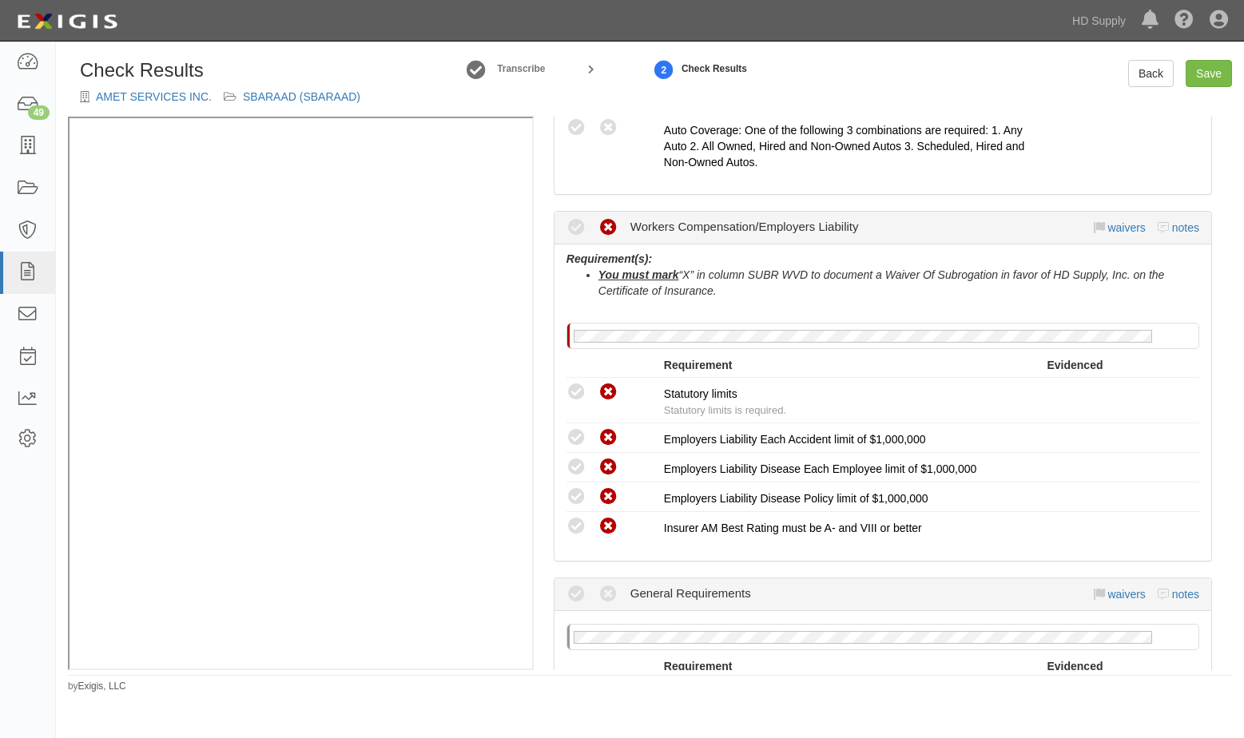
scroll to position [1118, 0]
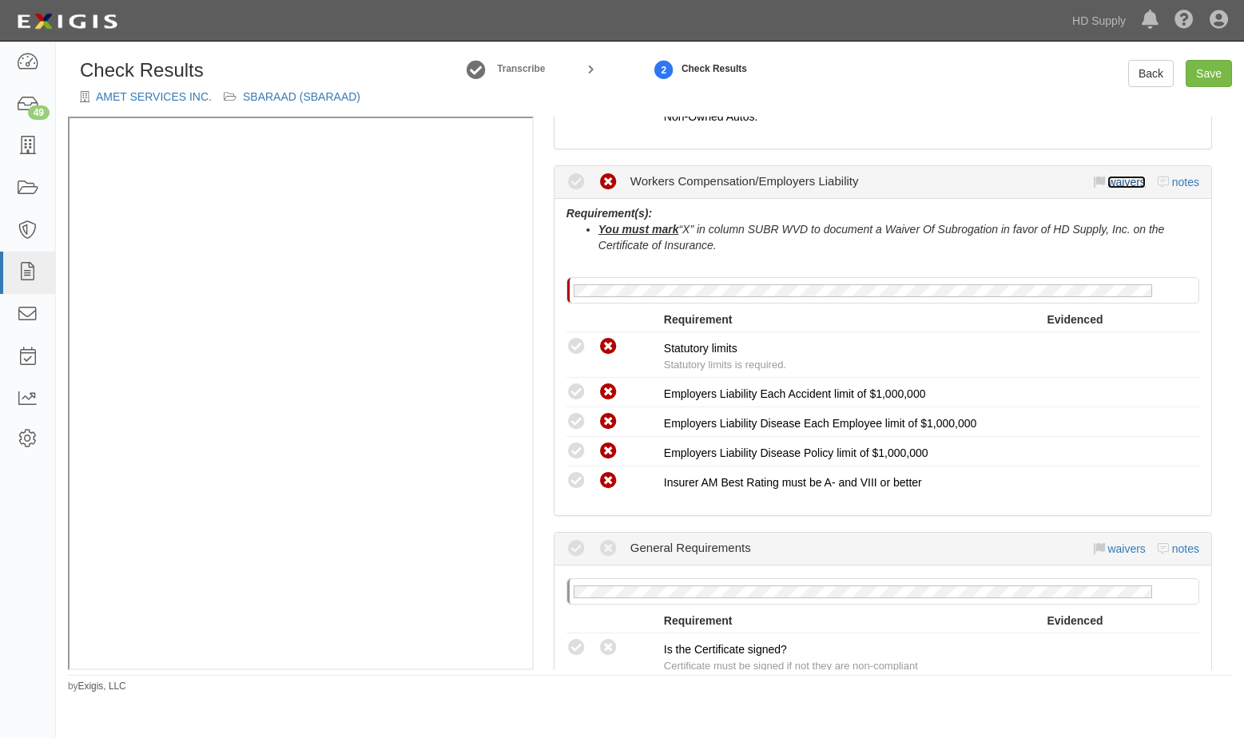
click at [1110, 184] on link "waivers" at bounding box center [1126, 182] width 38 height 13
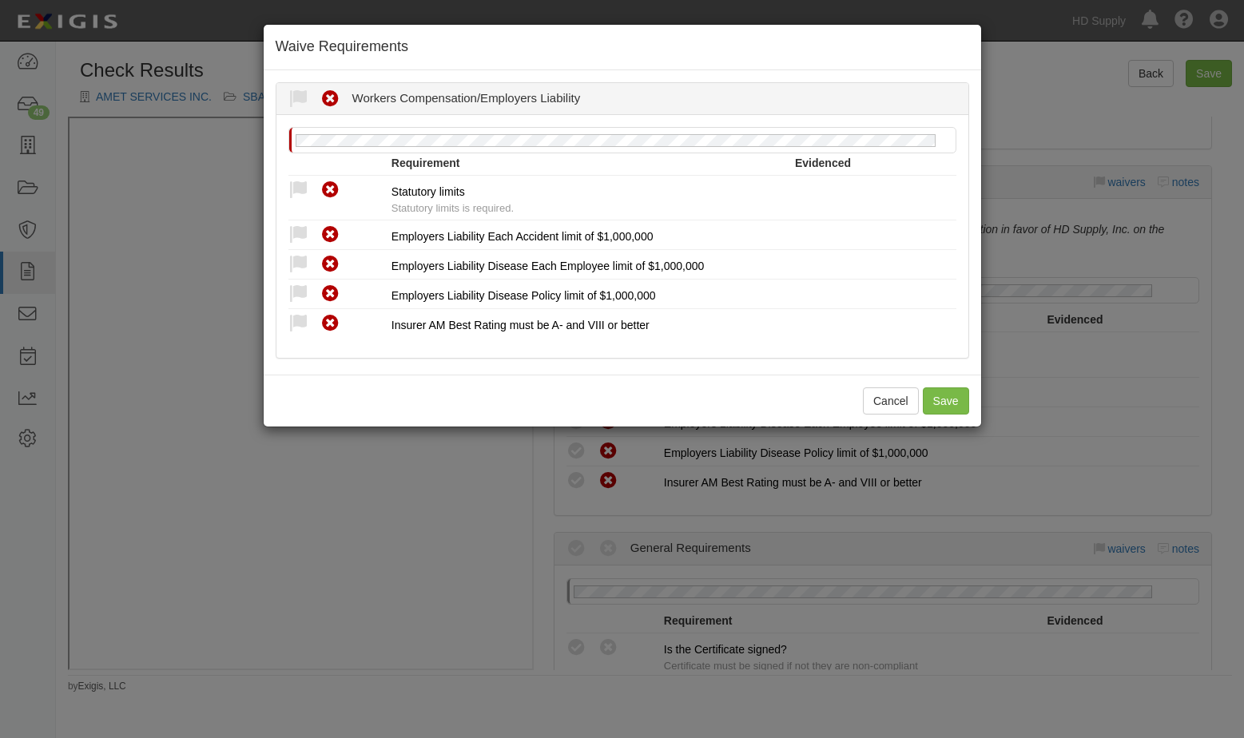
click at [296, 189] on icon at bounding box center [298, 191] width 20 height 20
radio input "true"
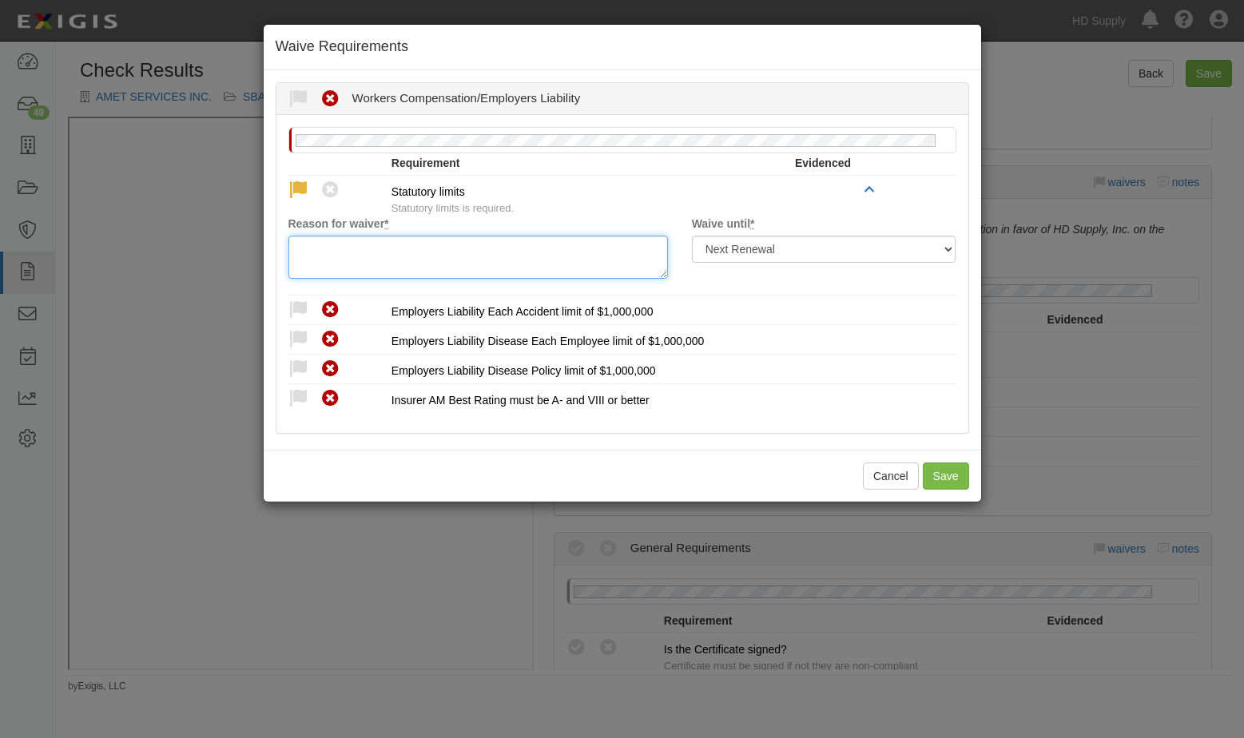
click at [348, 262] on textarea "Reason for waiver *" at bounding box center [477, 257] width 379 height 43
drag, startPoint x: 378, startPoint y: 241, endPoint x: 235, endPoint y: 229, distance: 143.5
click at [235, 229] on div "Waive Requirements Waived Non-Compliant Workers Compensation/Employers Liabilit…" at bounding box center [622, 369] width 1244 height 738
type textarea "approved FL exemption form"
click at [301, 304] on icon at bounding box center [298, 310] width 20 height 20
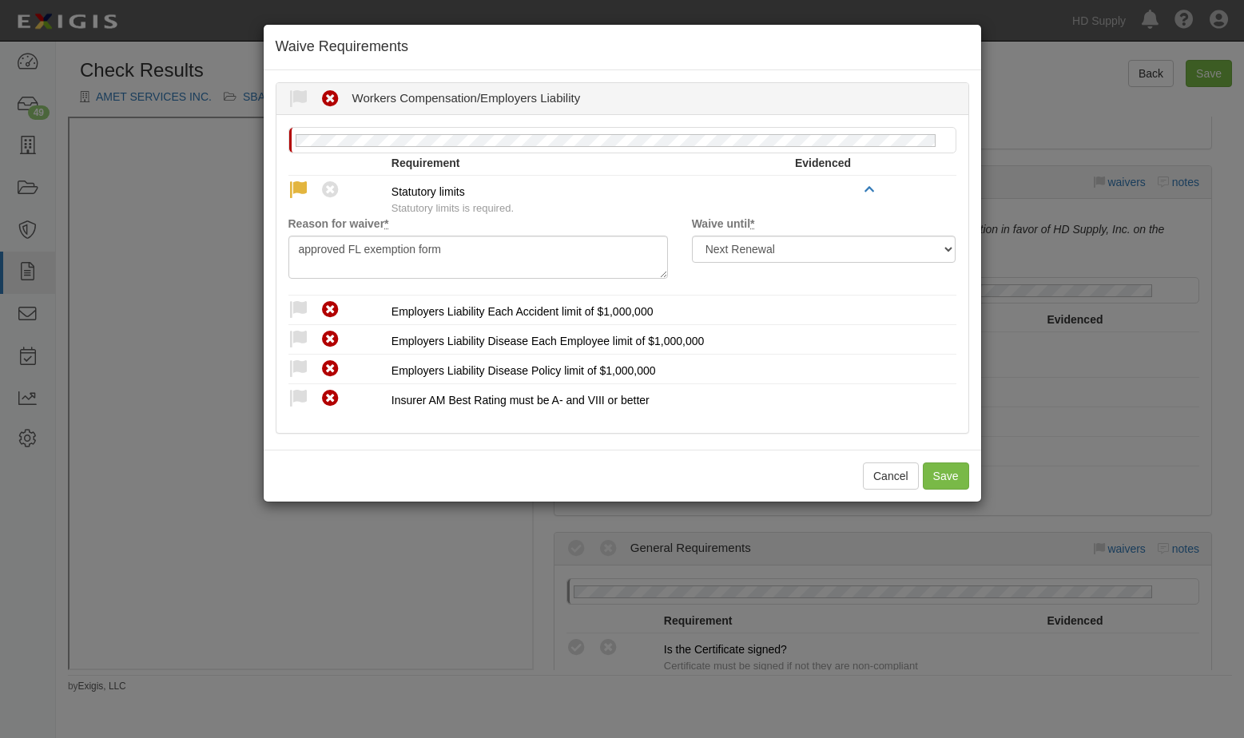
radio input "true"
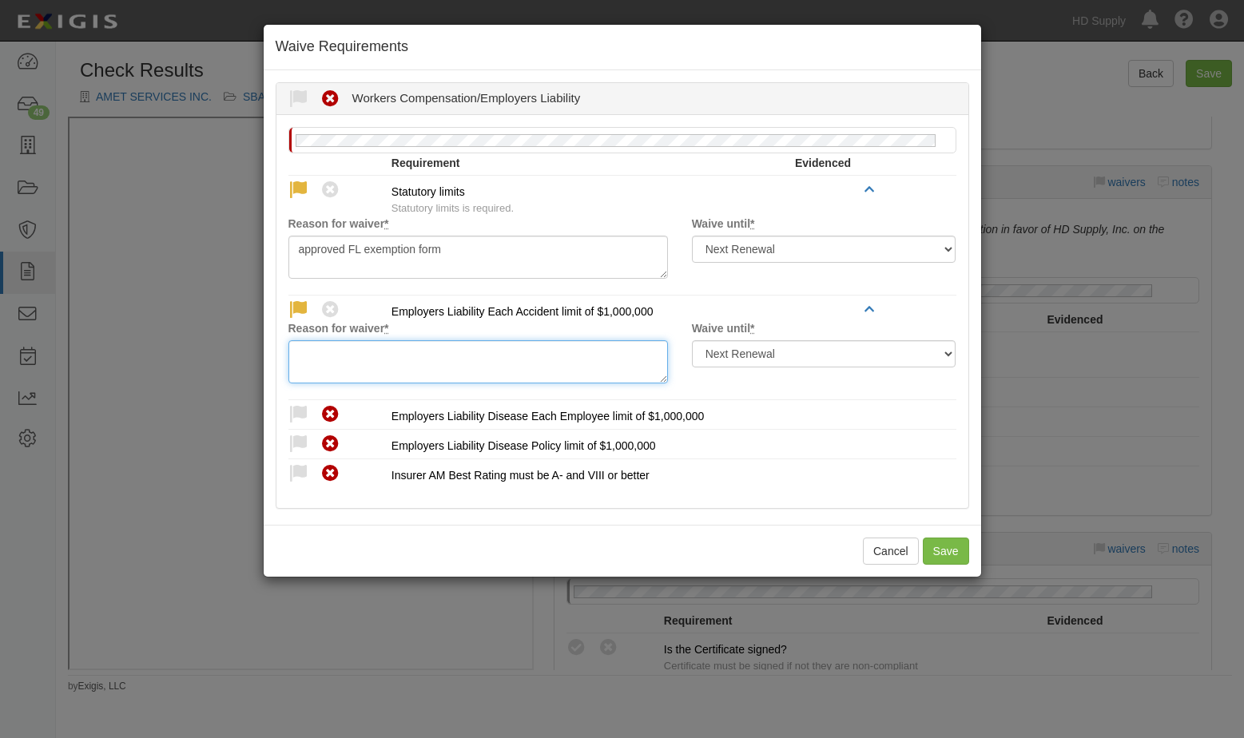
click at [309, 358] on textarea "Reason for waiver *" at bounding box center [477, 361] width 379 height 43
paste textarea "approved FL exemption form"
type textarea "approved FL exemption form"
click at [295, 410] on icon at bounding box center [298, 415] width 20 height 20
radio input "true"
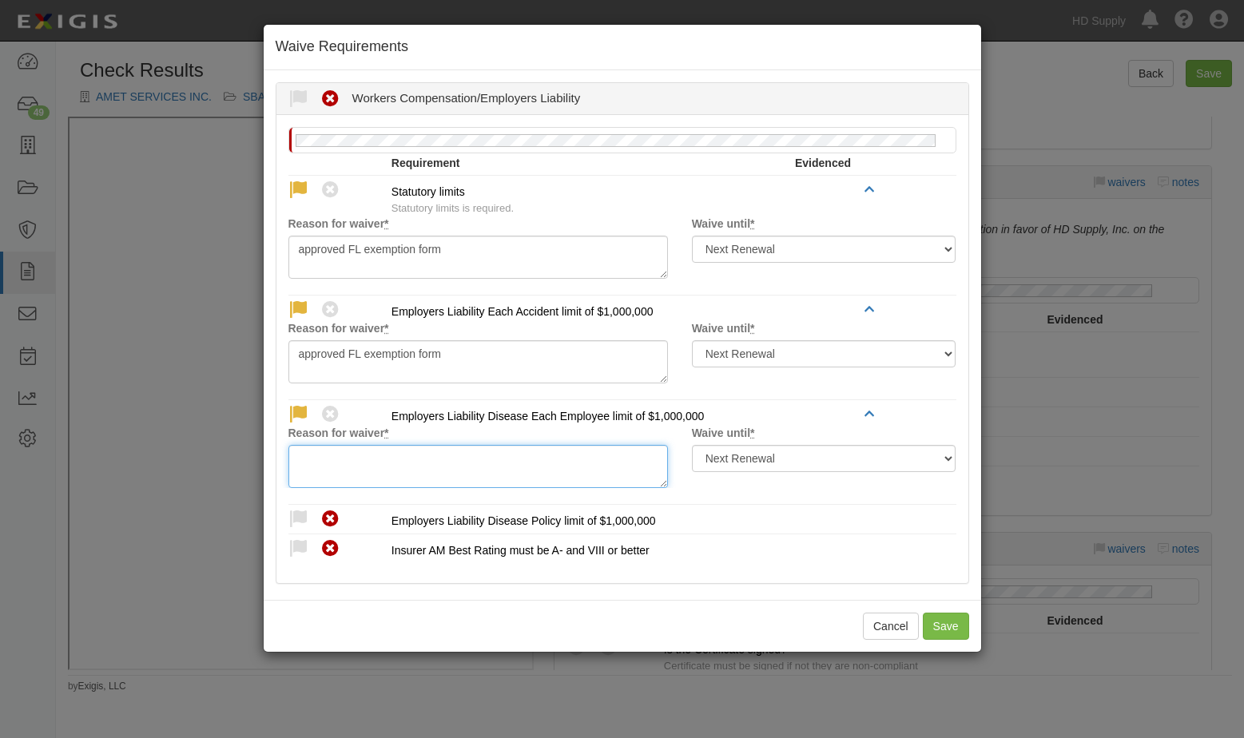
click at [300, 458] on textarea "Reason for waiver *" at bounding box center [477, 466] width 379 height 43
paste textarea "approved FL exemption form"
type textarea "approved FL exemption form"
click at [295, 516] on icon at bounding box center [298, 520] width 20 height 20
radio input "true"
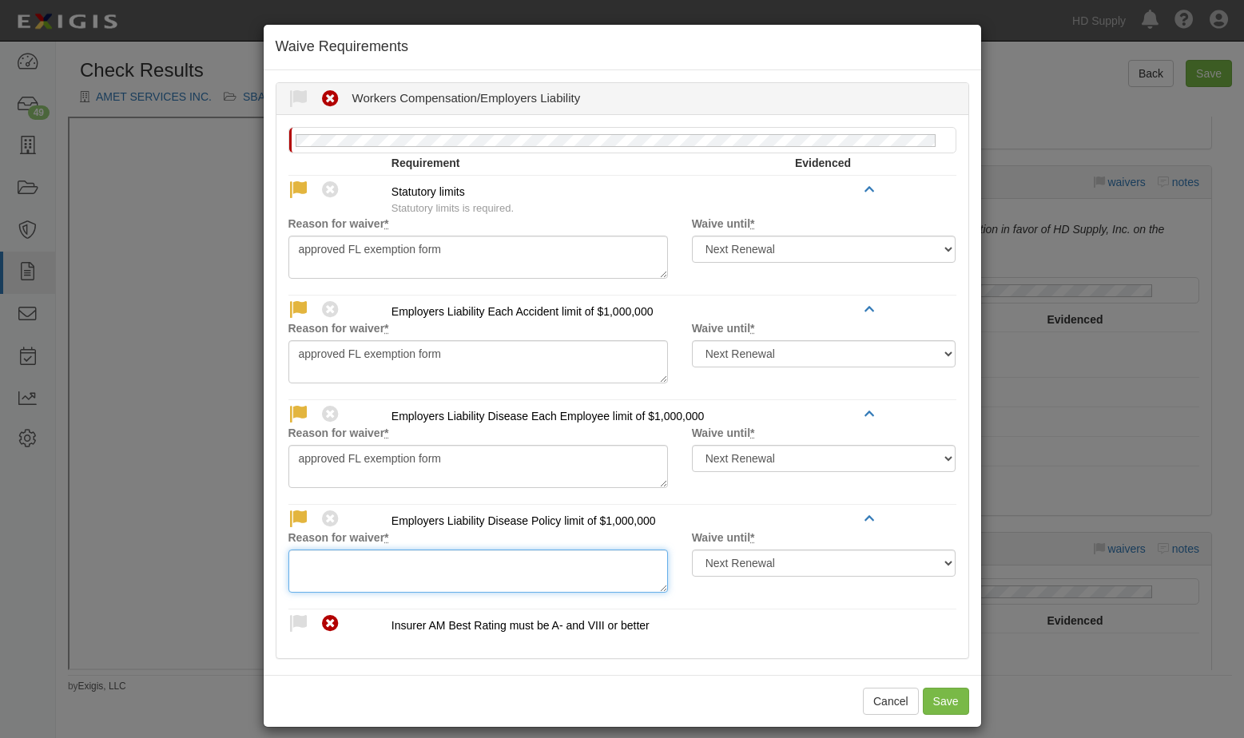
click at [342, 571] on textarea "Reason for waiver *" at bounding box center [477, 571] width 379 height 43
paste textarea "approved FL exemption form"
type textarea "approved FL exemption form"
click at [293, 623] on icon at bounding box center [298, 624] width 20 height 20
radio input "true"
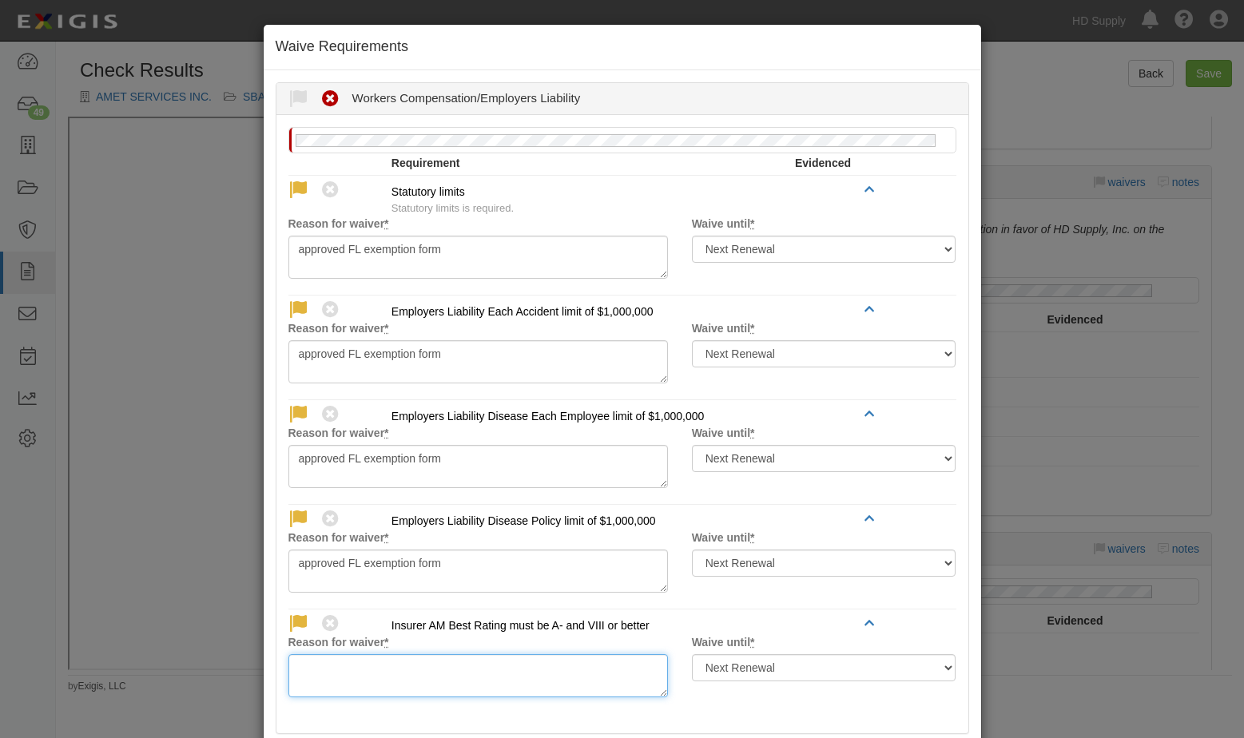
click at [347, 672] on textarea "Reason for waiver *" at bounding box center [477, 675] width 379 height 43
paste textarea "approved FL exemption form"
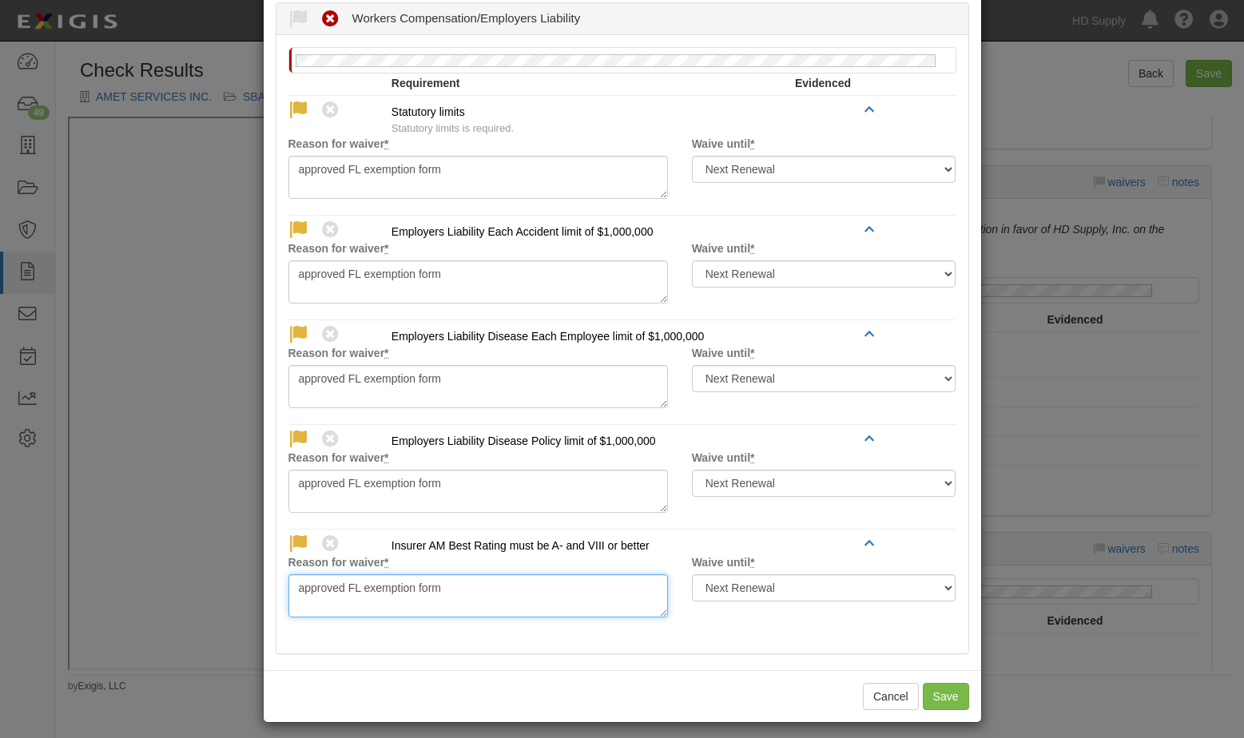
scroll to position [89, 0]
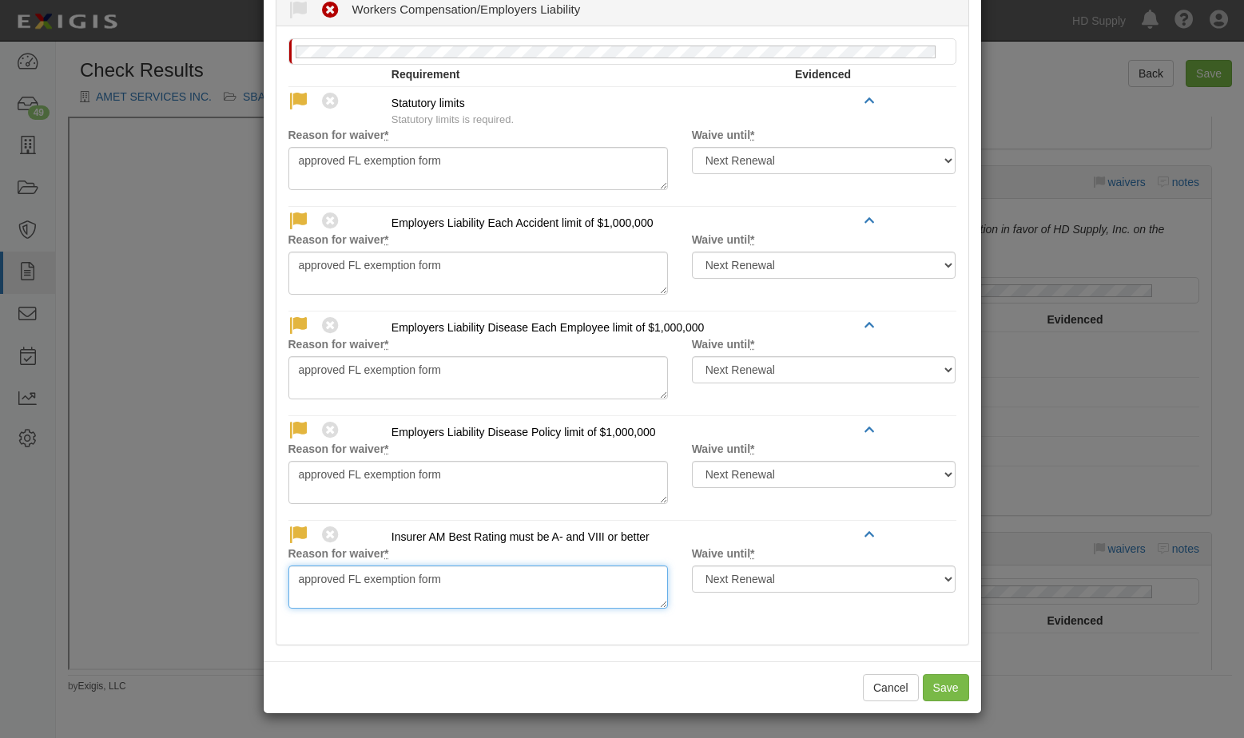
type textarea "approved FL exemption form"
click at [928, 681] on button "Save" at bounding box center [946, 687] width 46 height 27
radio input "true"
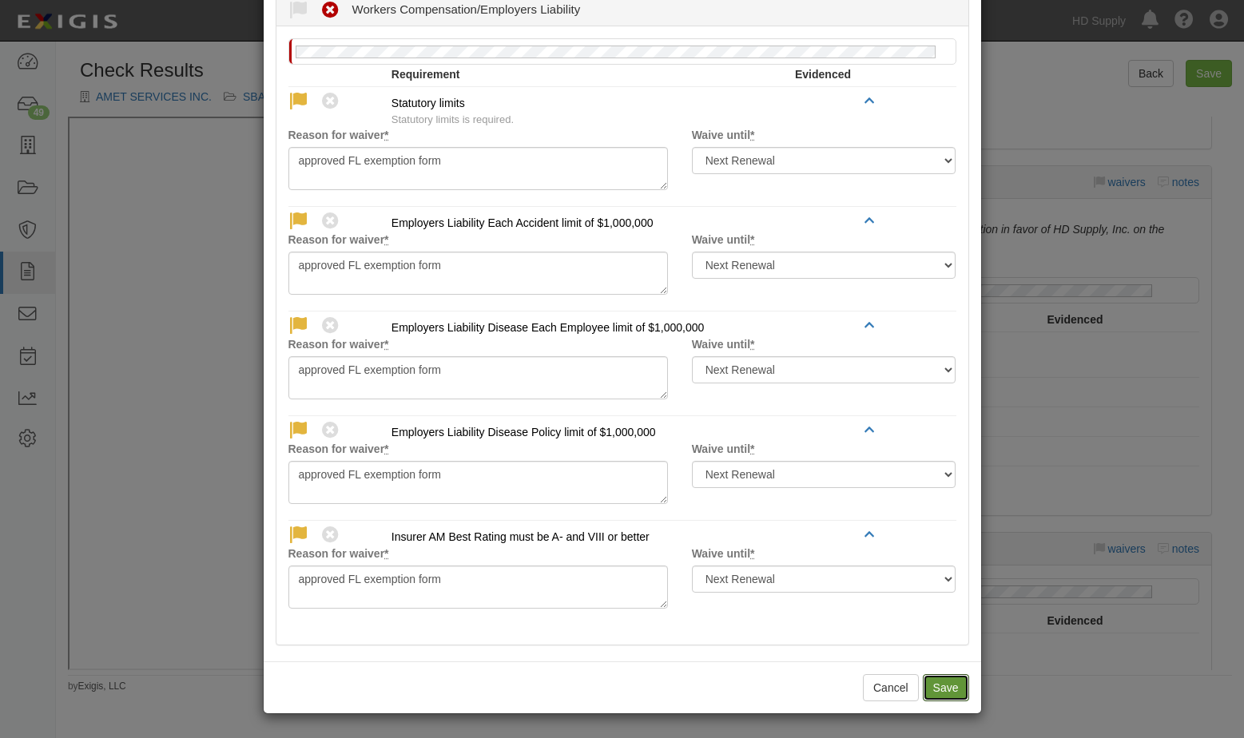
radio input "true"
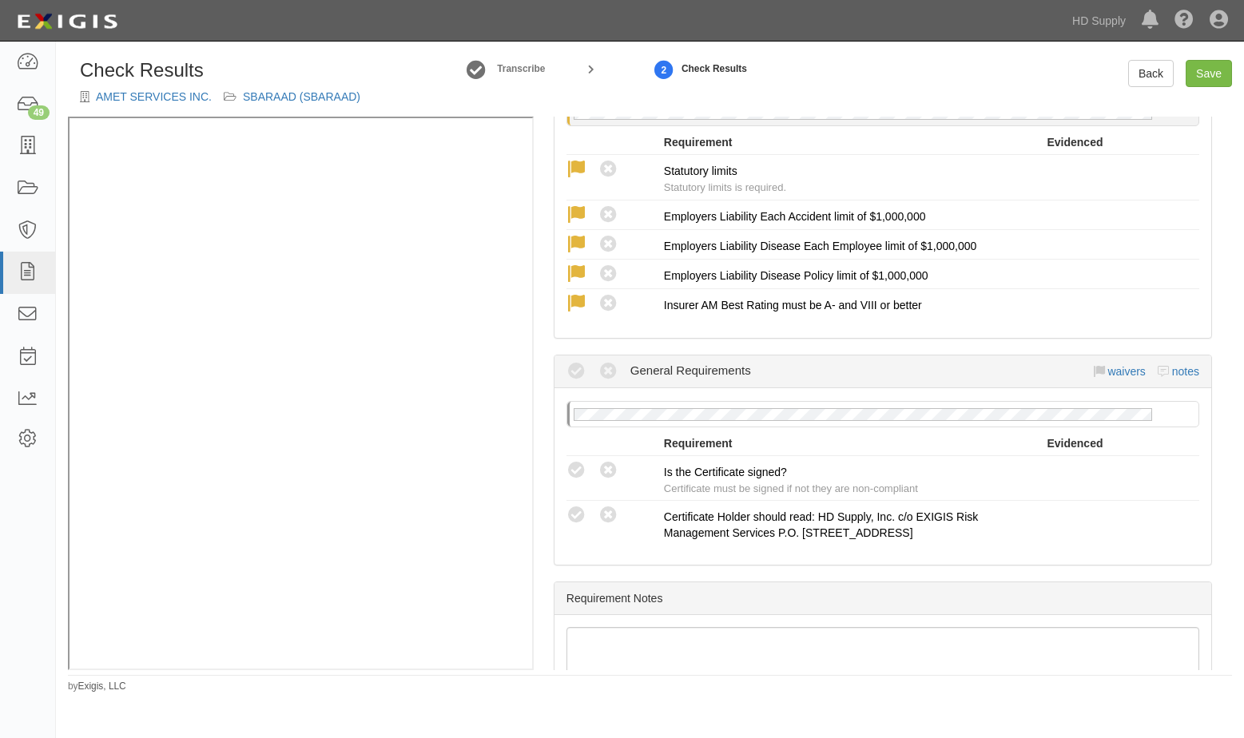
scroll to position [1358, 0]
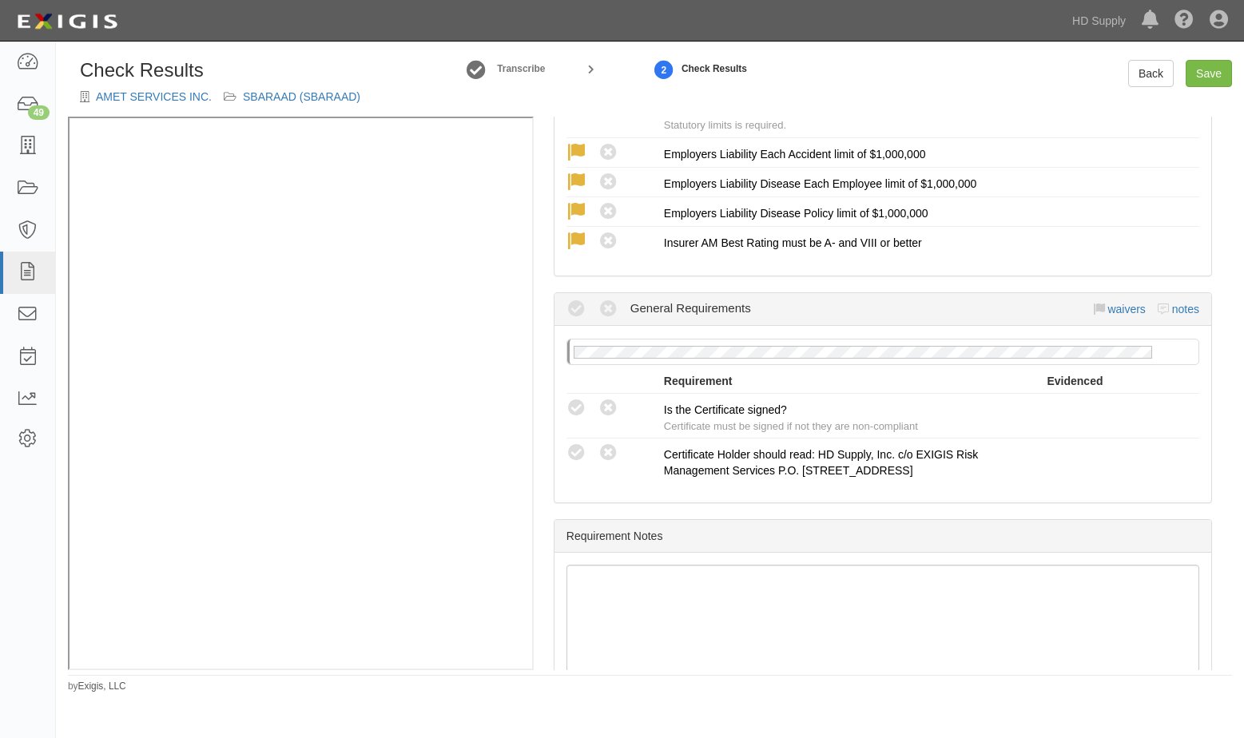
click at [578, 405] on icon at bounding box center [576, 409] width 20 height 20
radio input "true"
click at [578, 451] on icon at bounding box center [576, 453] width 20 height 20
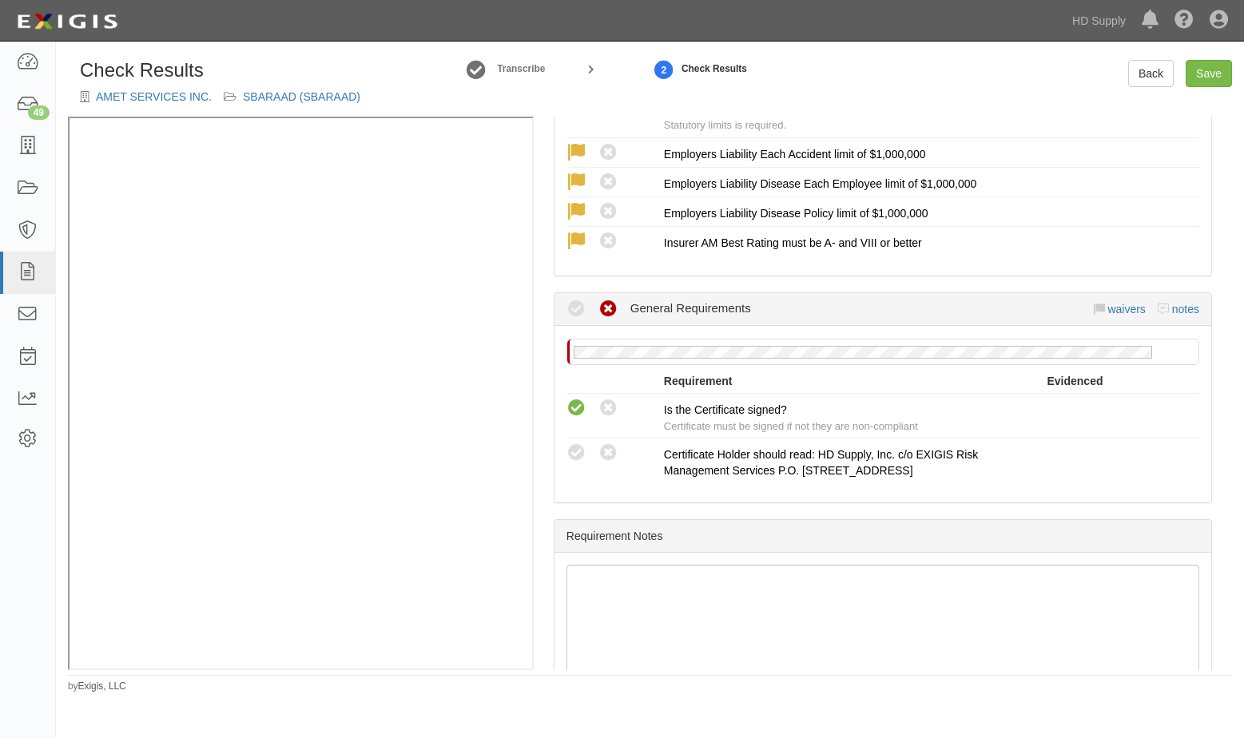
radio input "true"
click at [579, 449] on icon at bounding box center [576, 453] width 20 height 20
radio input "true"
radio input "false"
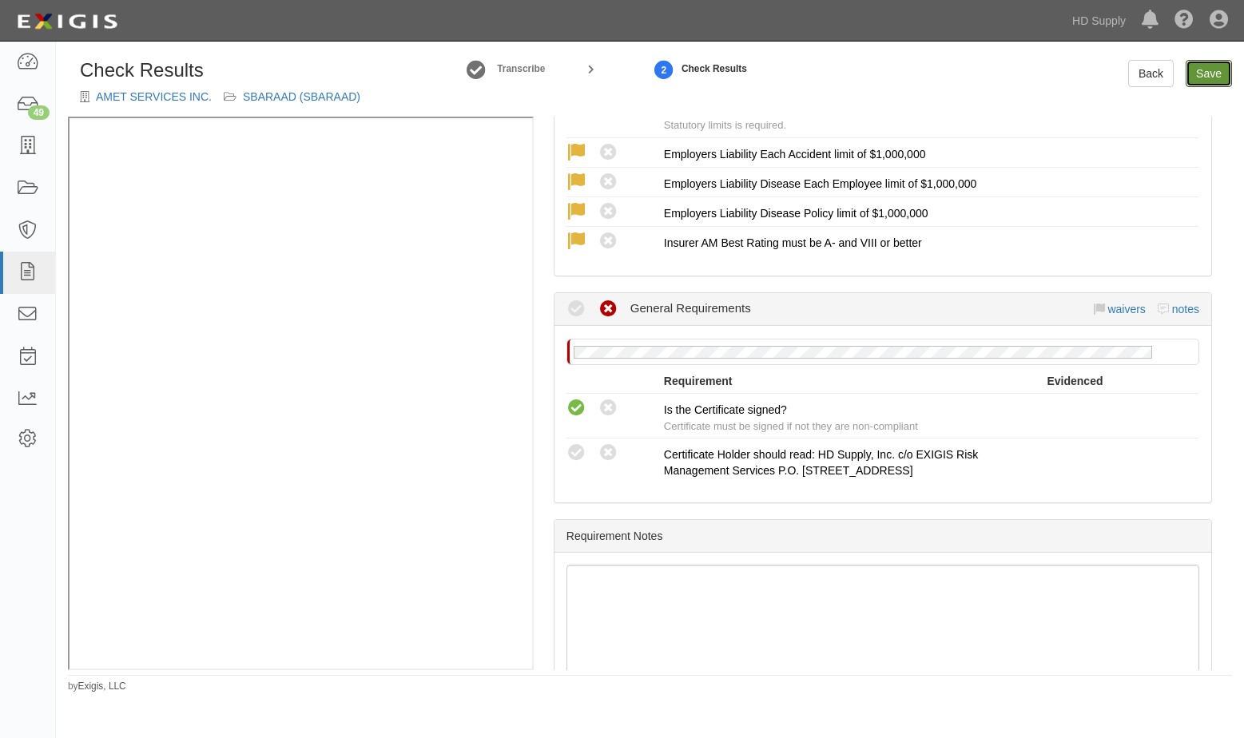
click at [1214, 65] on link "Save" at bounding box center [1209, 73] width 46 height 27
radio input "true"
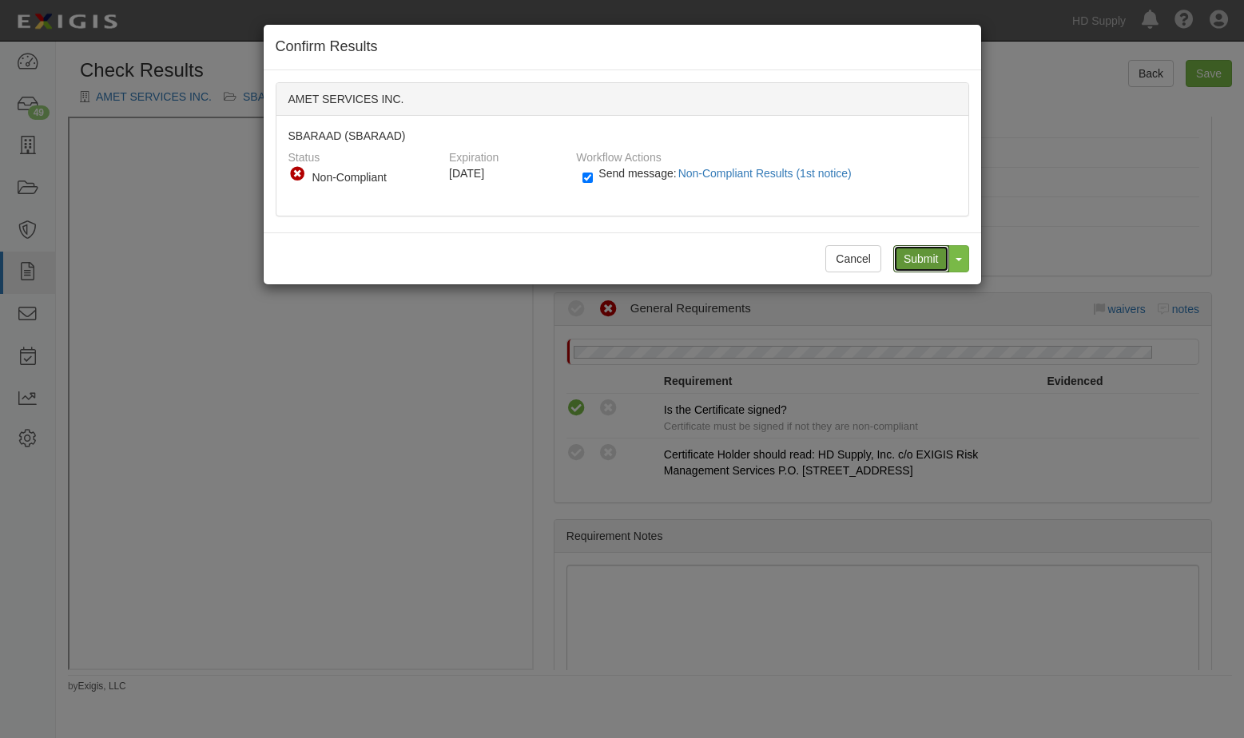
click at [924, 258] on input "Submit" at bounding box center [921, 258] width 56 height 27
click at [586, 181] on input "Send message: Non-Compliant Results (1st notice)" at bounding box center [587, 178] width 10 height 18
checkbox input "false"
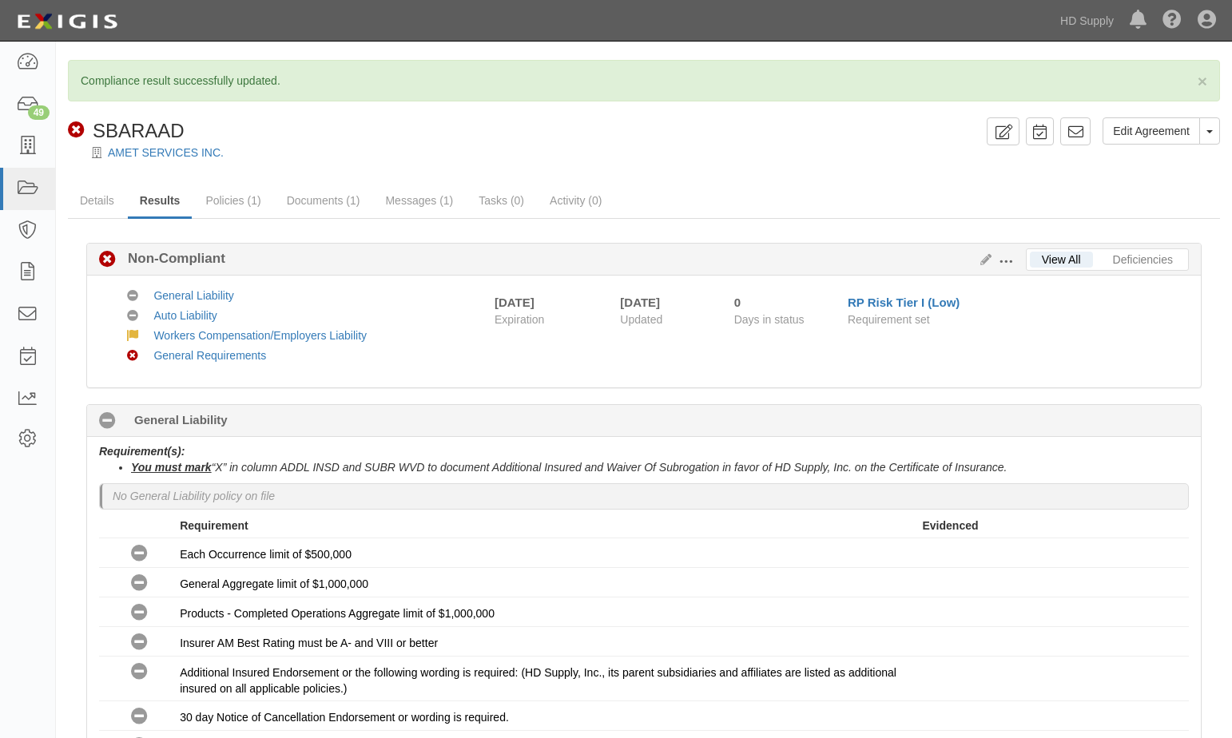
click at [752, 167] on div at bounding box center [644, 167] width 1176 height 12
drag, startPoint x: 407, startPoint y: 165, endPoint x: 255, endPoint y: 168, distance: 151.8
click at [403, 163] on div at bounding box center [644, 167] width 1176 height 12
click at [24, 153] on icon at bounding box center [27, 146] width 22 height 18
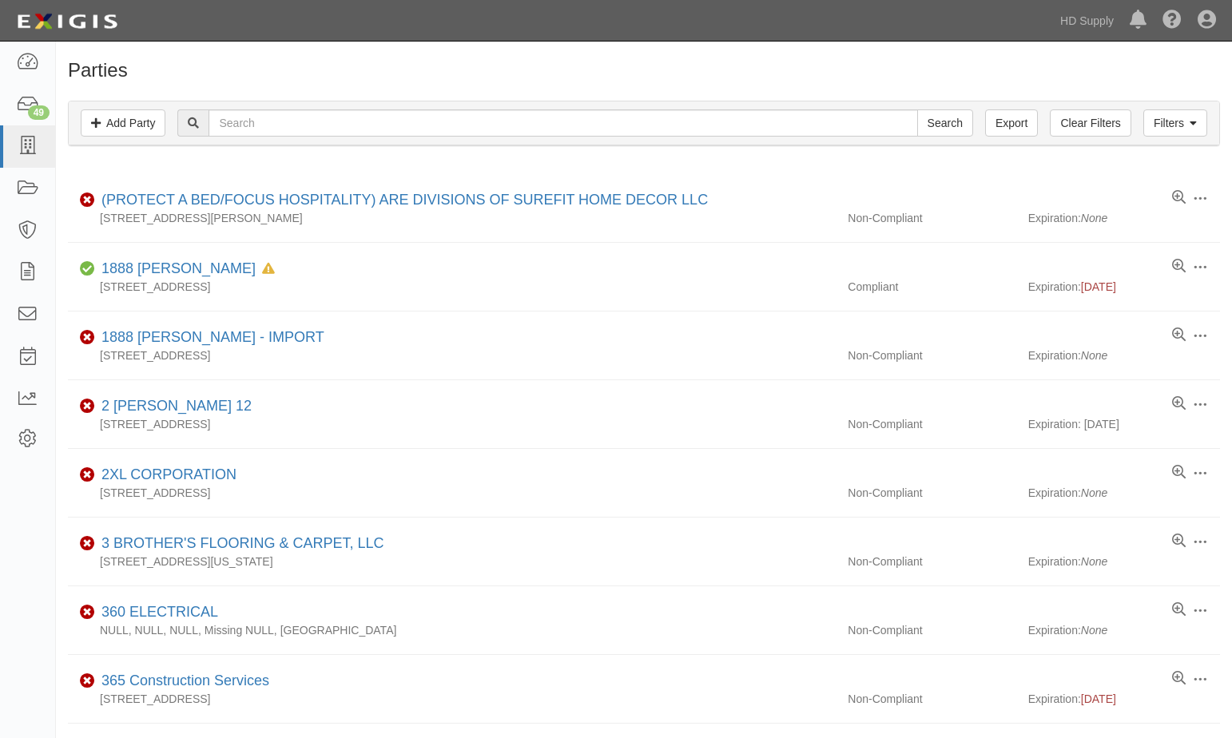
click at [250, 139] on div "Filters Add Party Clear Filters Export Search Filters" at bounding box center [644, 123] width 1150 height 44
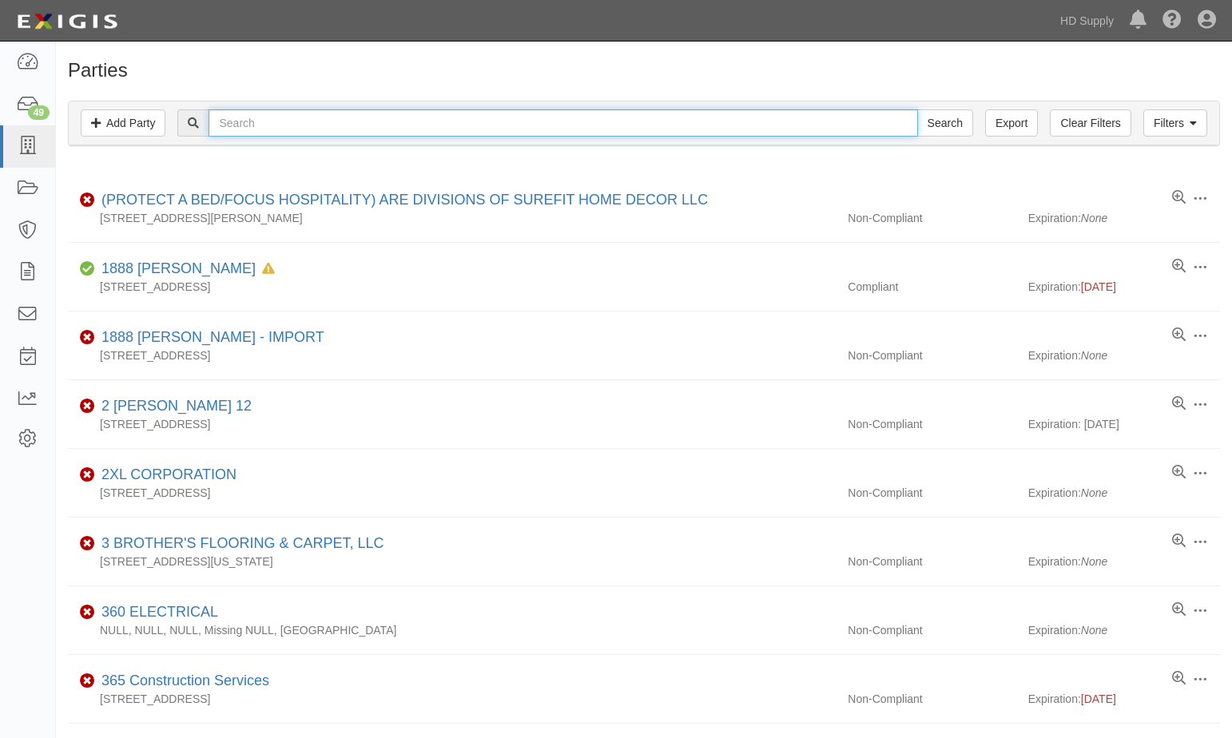
click at [240, 130] on input "text" at bounding box center [563, 122] width 709 height 27
paste input "B SCHWIN CONSULTING LLC"
type input "B SCHWIN CONSULTING LLC"
click at [917, 109] on input "Search" at bounding box center [945, 122] width 56 height 27
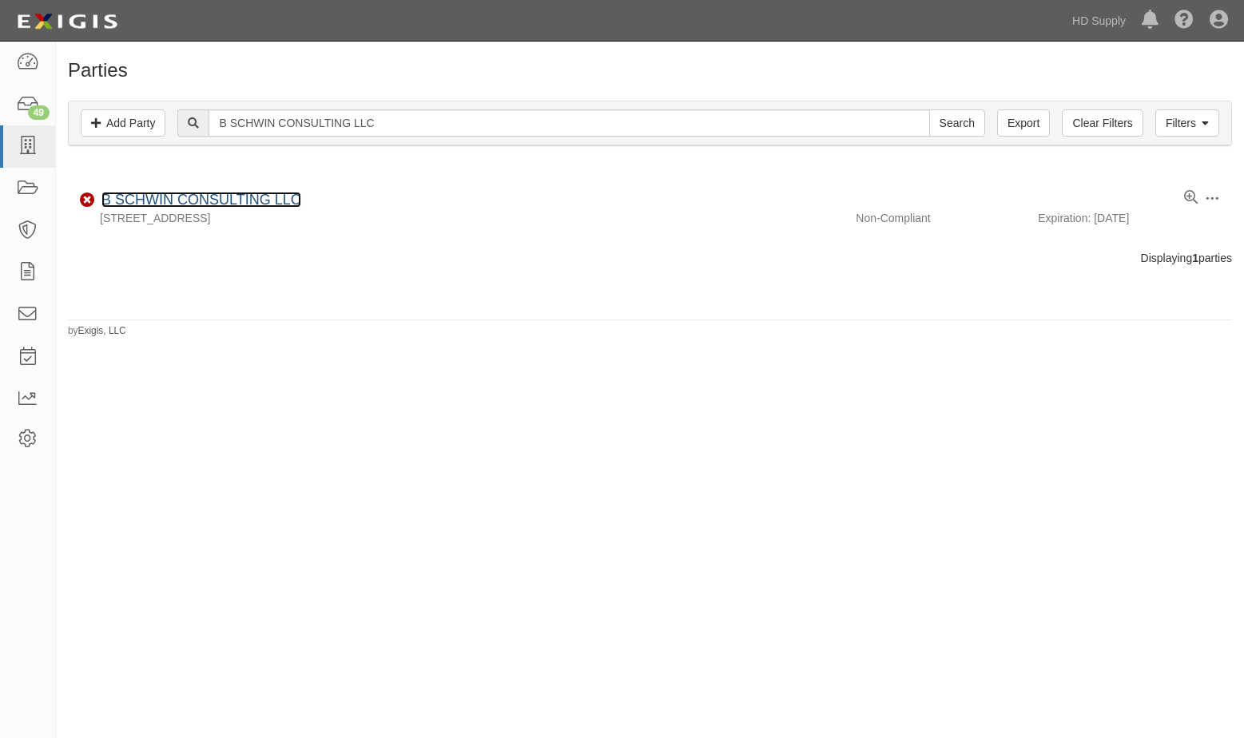
click at [161, 203] on link "B SCHWIN CONSULTING LLC" at bounding box center [201, 200] width 200 height 16
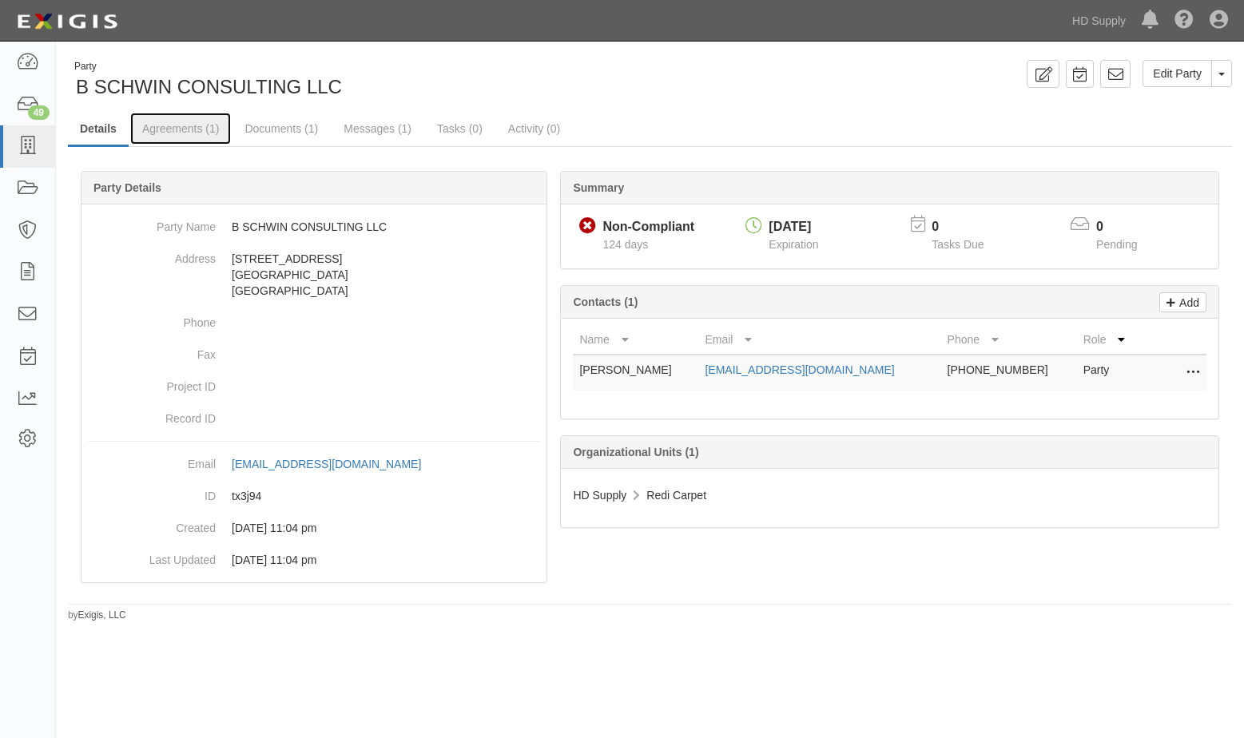
click at [169, 125] on link "Agreements (1)" at bounding box center [180, 129] width 101 height 32
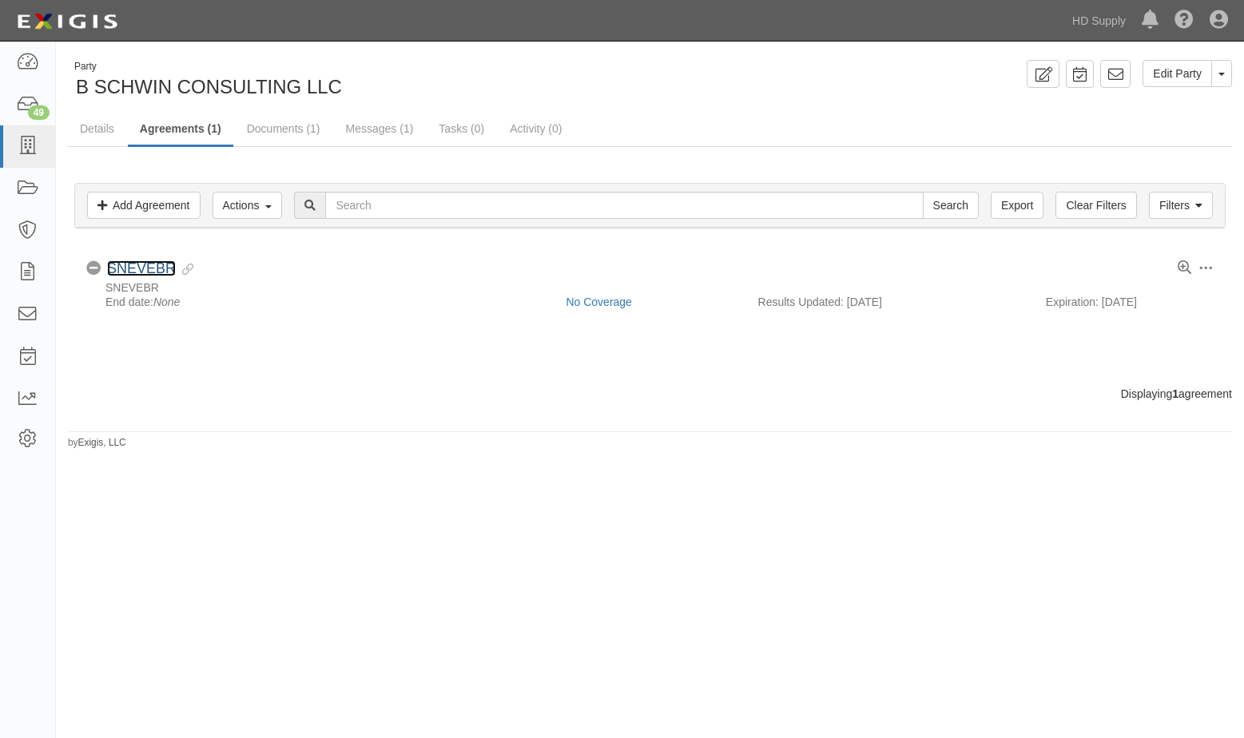
click at [147, 270] on link "SNEVEBR" at bounding box center [141, 268] width 69 height 16
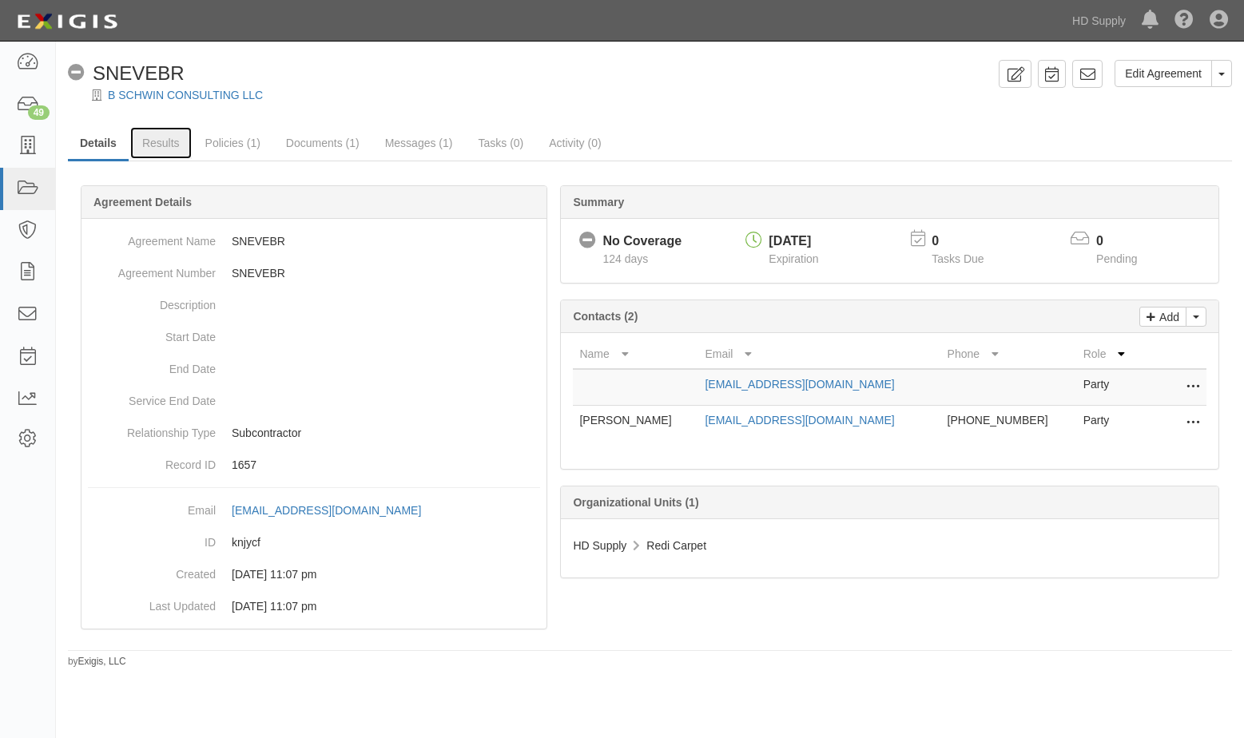
click at [156, 145] on link "Results" at bounding box center [161, 143] width 62 height 32
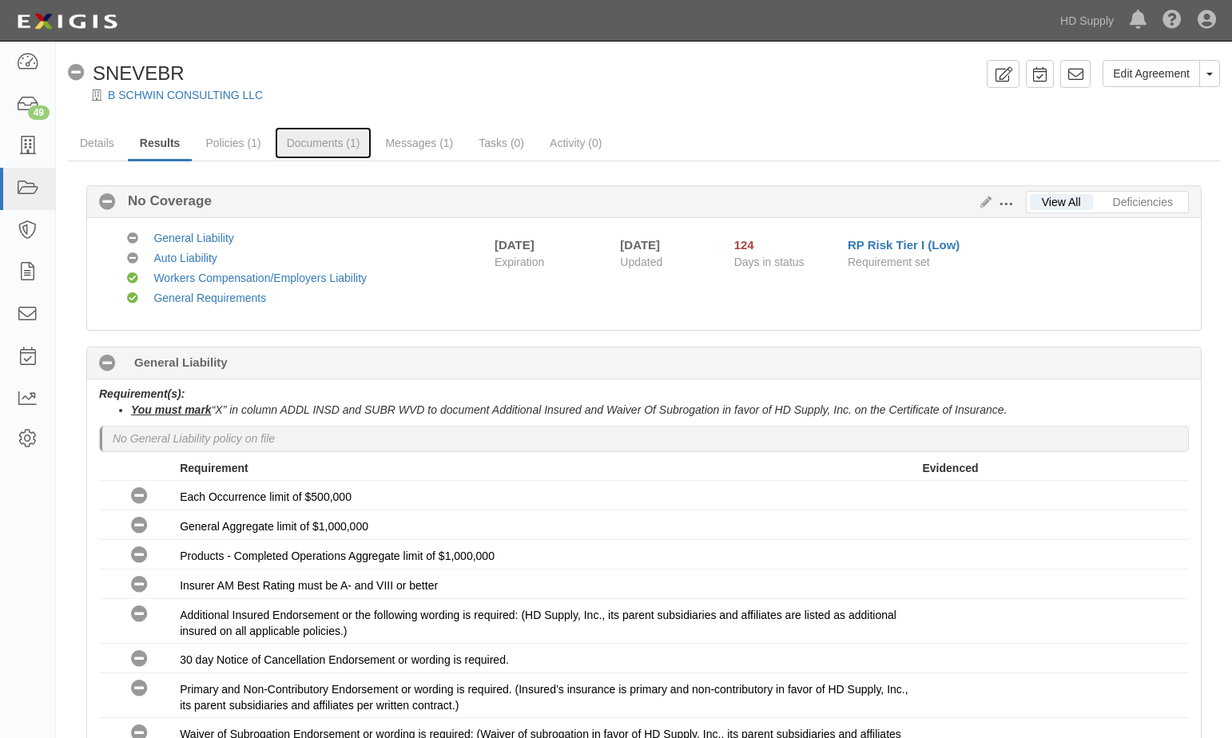
click at [291, 148] on link "Documents (1)" at bounding box center [323, 143] width 97 height 32
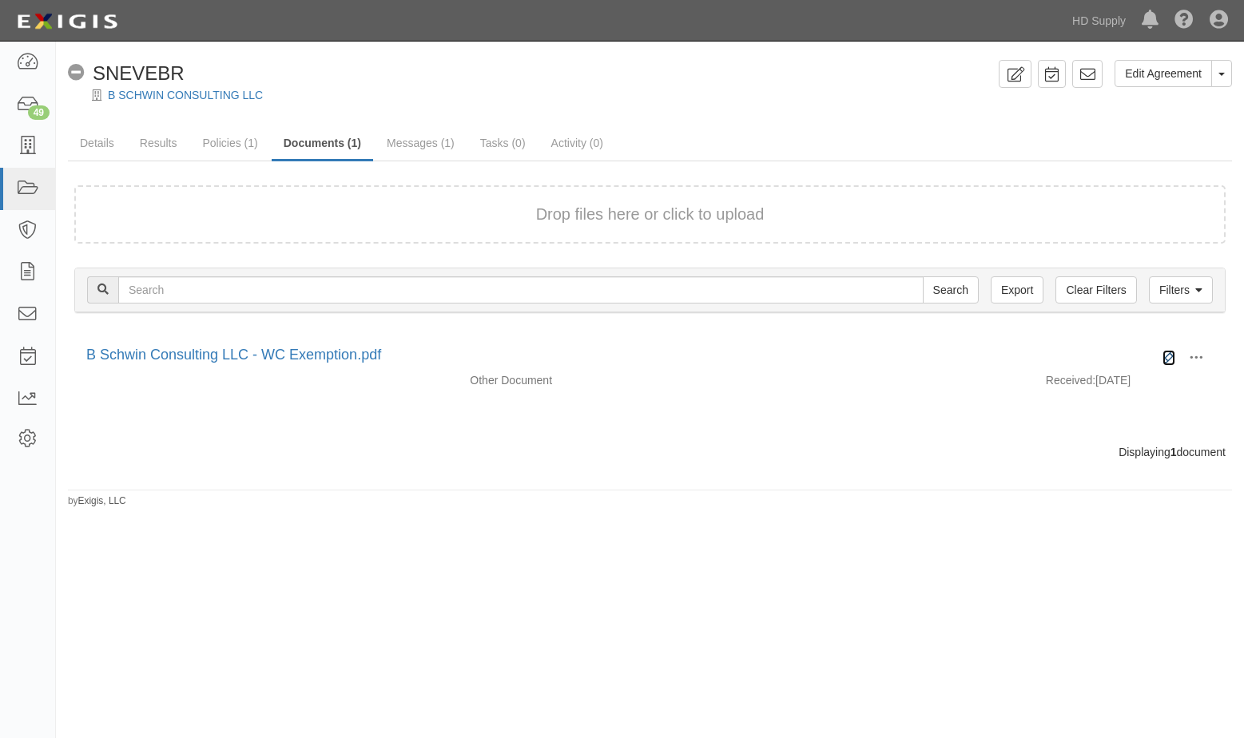
click at [1170, 353] on icon at bounding box center [1168, 358] width 13 height 13
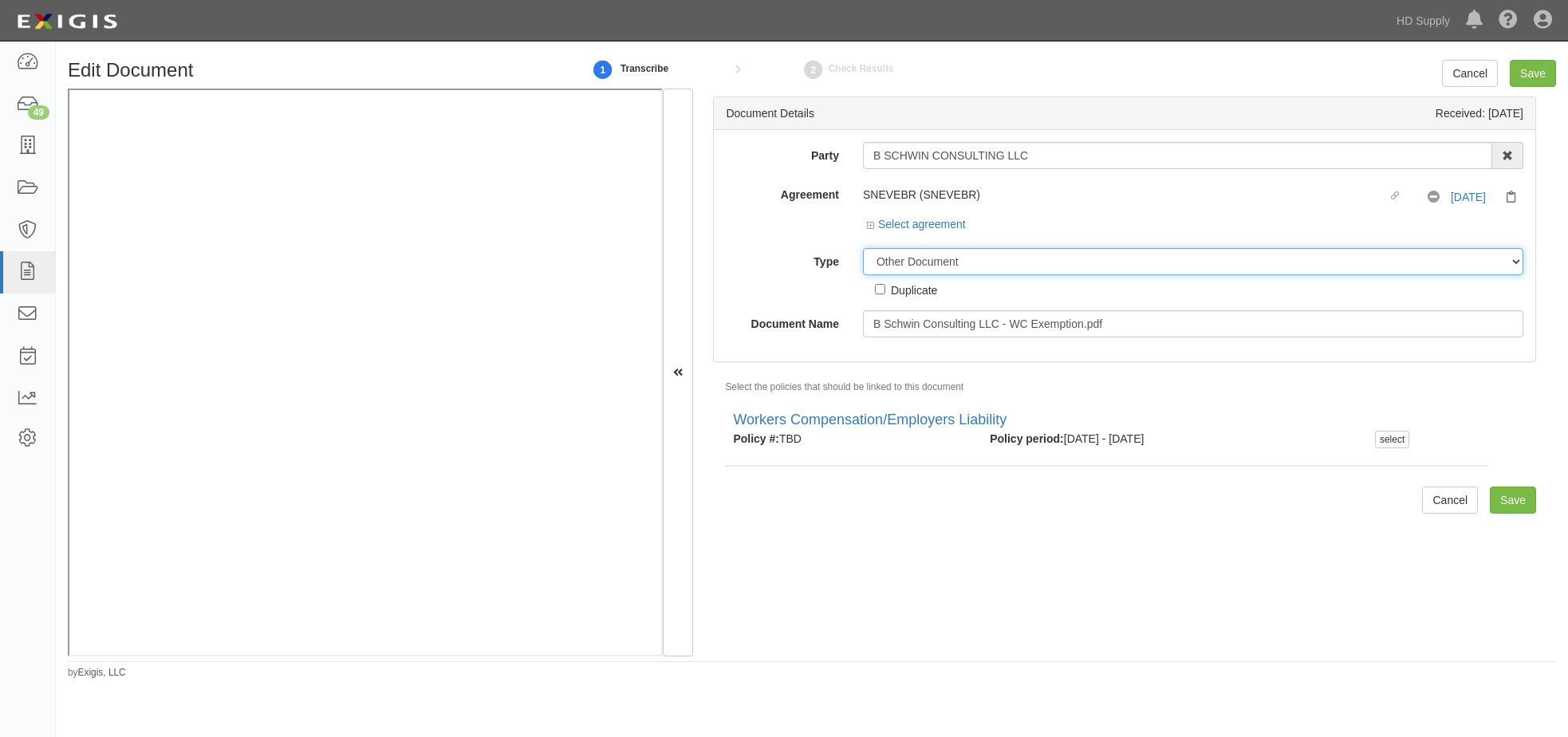
click at [888, 264] on select "Unassigned Binder Cancellation Notice Certificate Contract Endorsement Insuranc…" at bounding box center [1193, 261] width 661 height 27
select select "CertificateDetail"
click at [862, 248] on select "Unassigned Binder Cancellation Notice Certificate Contract Endorsement Insuranc…" at bounding box center [1193, 261] width 661 height 27
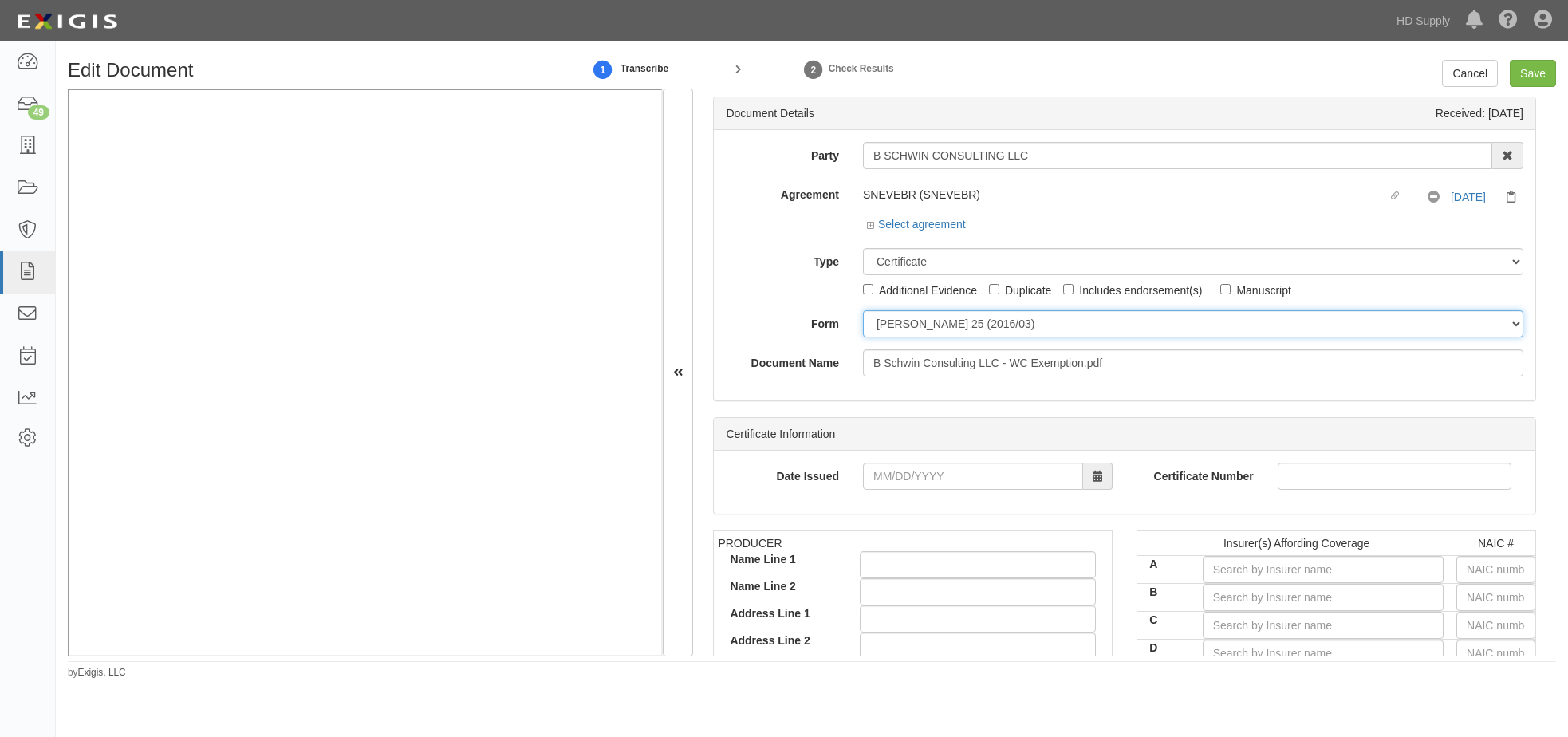
click at [894, 325] on select "ACORD 25 (2016/03) ACORD 101 ACORD 855 NY (2014/05) General" at bounding box center [1193, 324] width 661 height 27
select select "GeneralFormDetail"
click at [862, 311] on select "ACORD 25 (2016/03) ACORD 101 ACORD 855 NY (2014/05) General" at bounding box center [1193, 324] width 661 height 27
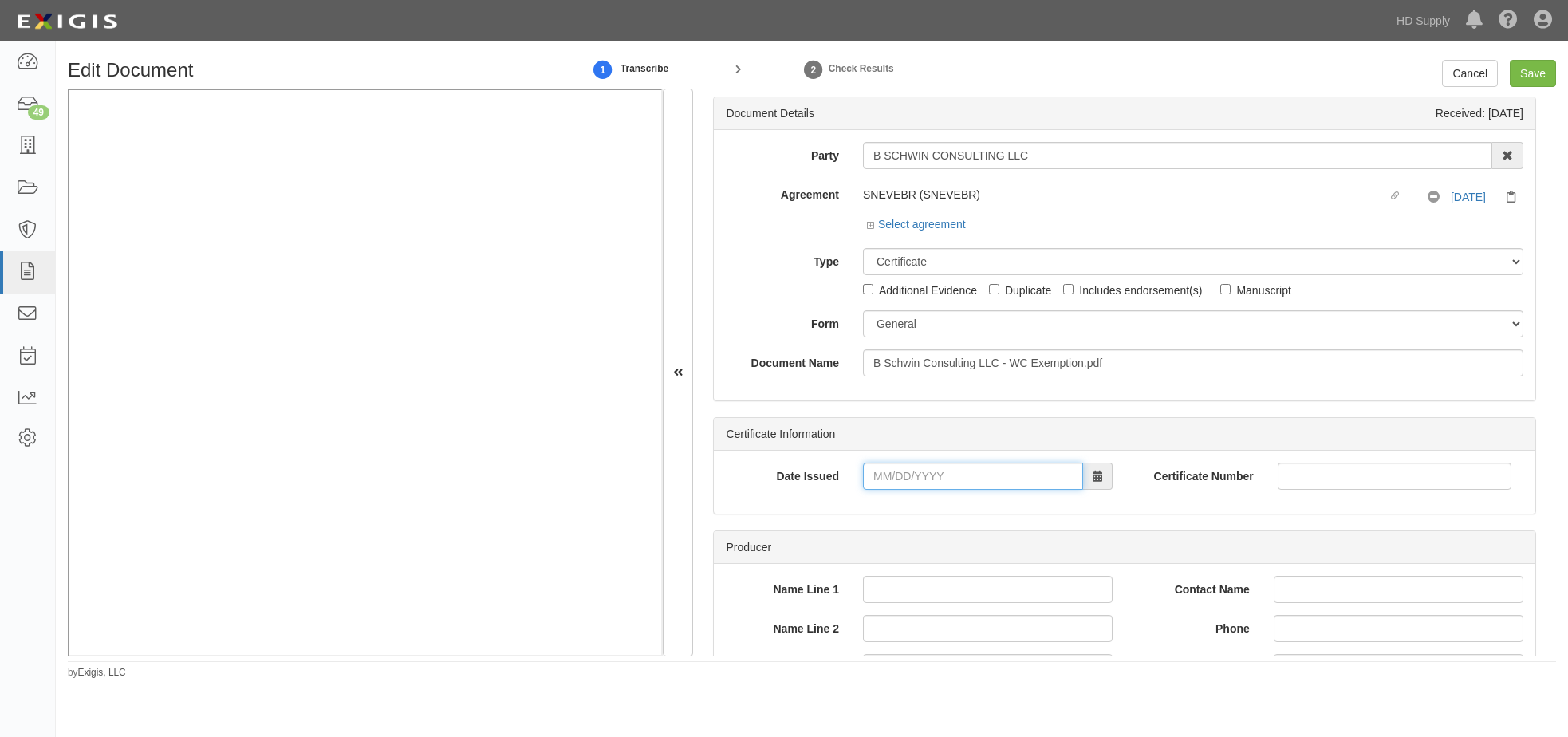
click at [873, 476] on input "Date Issued" at bounding box center [972, 475] width 221 height 27
type input "07/19/2024"
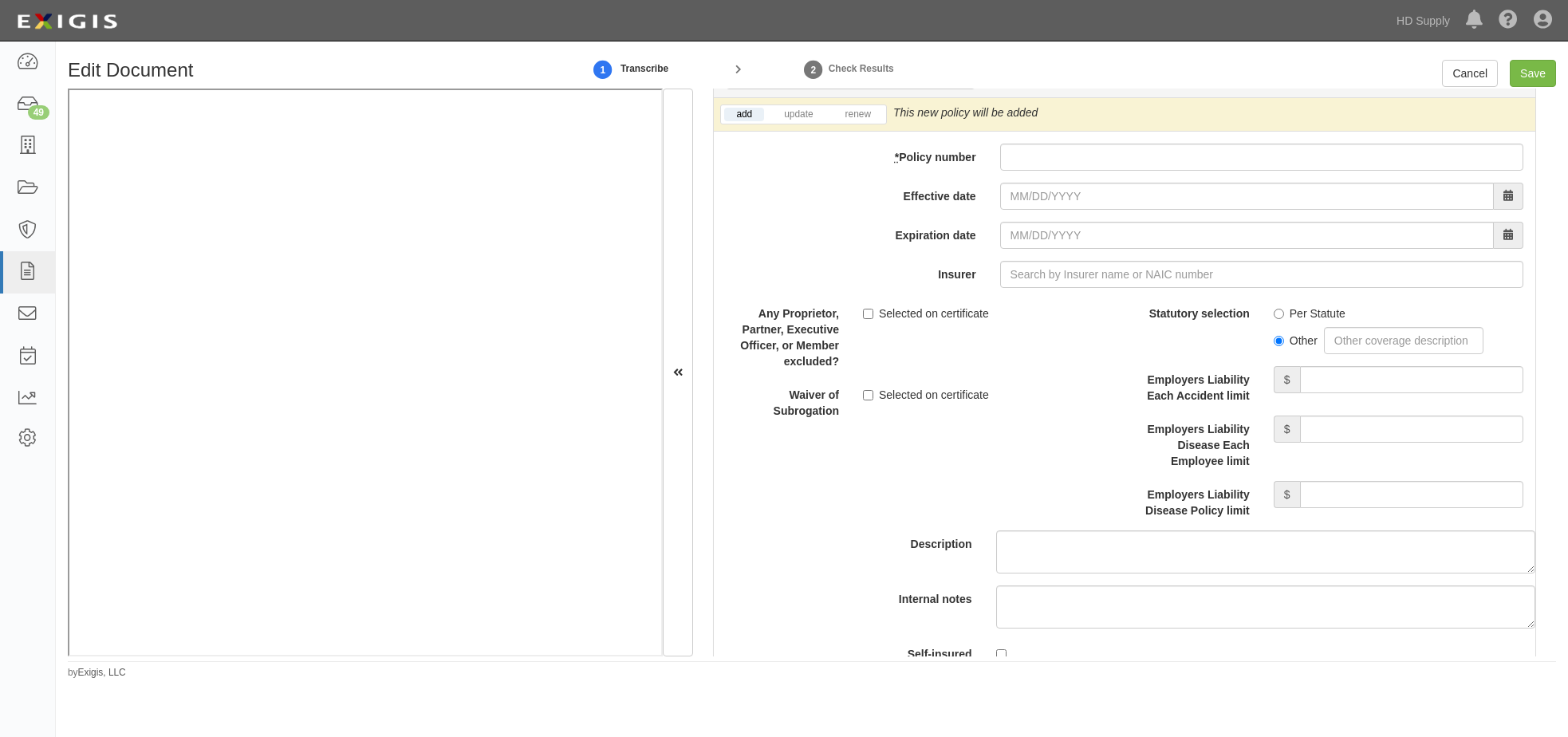
scroll to position [3830, 0]
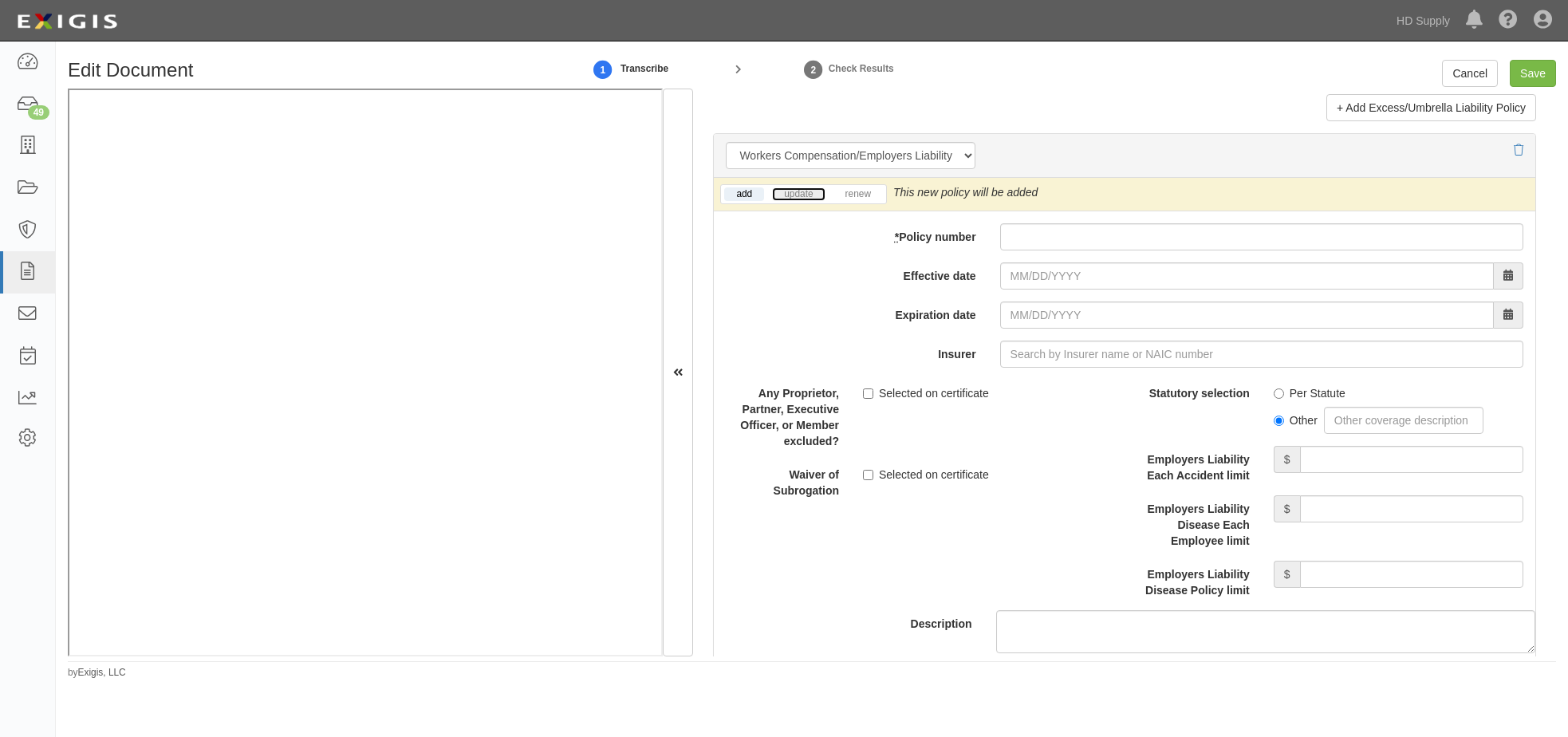
click at [807, 193] on link "update" at bounding box center [797, 195] width 53 height 14
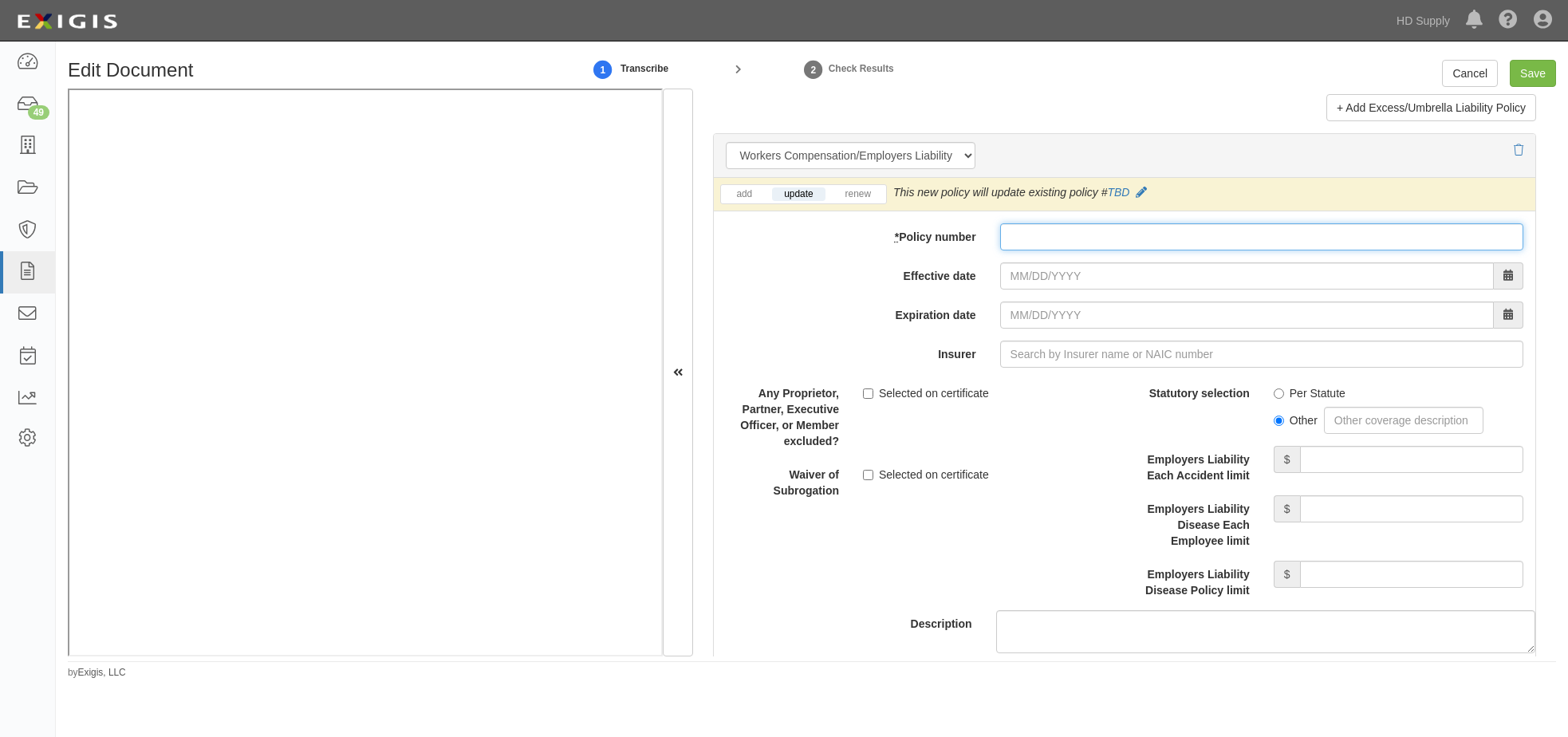
click at [1059, 235] on input "* Policy number" at bounding box center [1262, 237] width 523 height 27
type input "872289298"
click at [1005, 283] on input "Effective date" at bounding box center [1247, 276] width 494 height 27
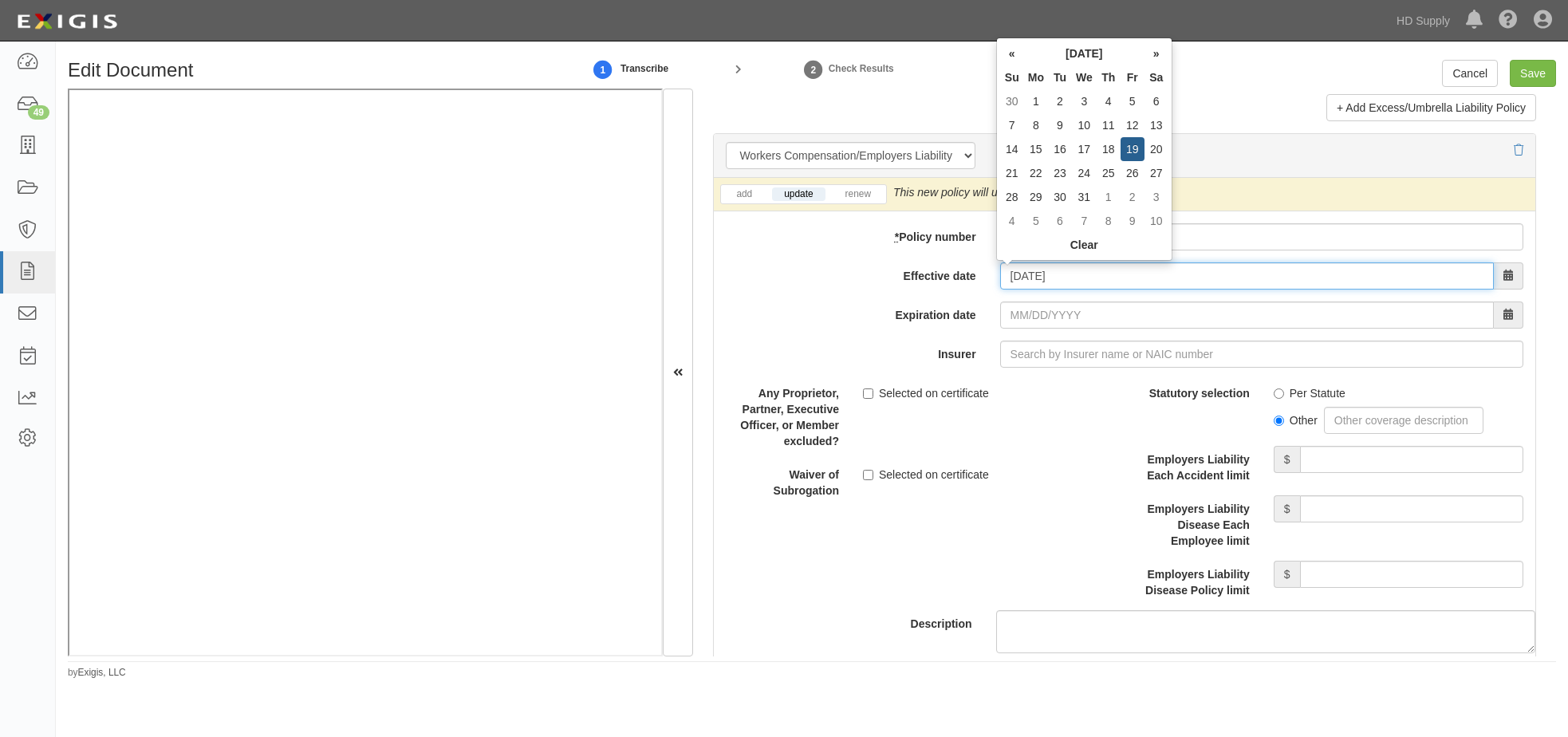
type input "07/19/2024"
click at [1013, 310] on input "07/19/2025" at bounding box center [1247, 315] width 494 height 27
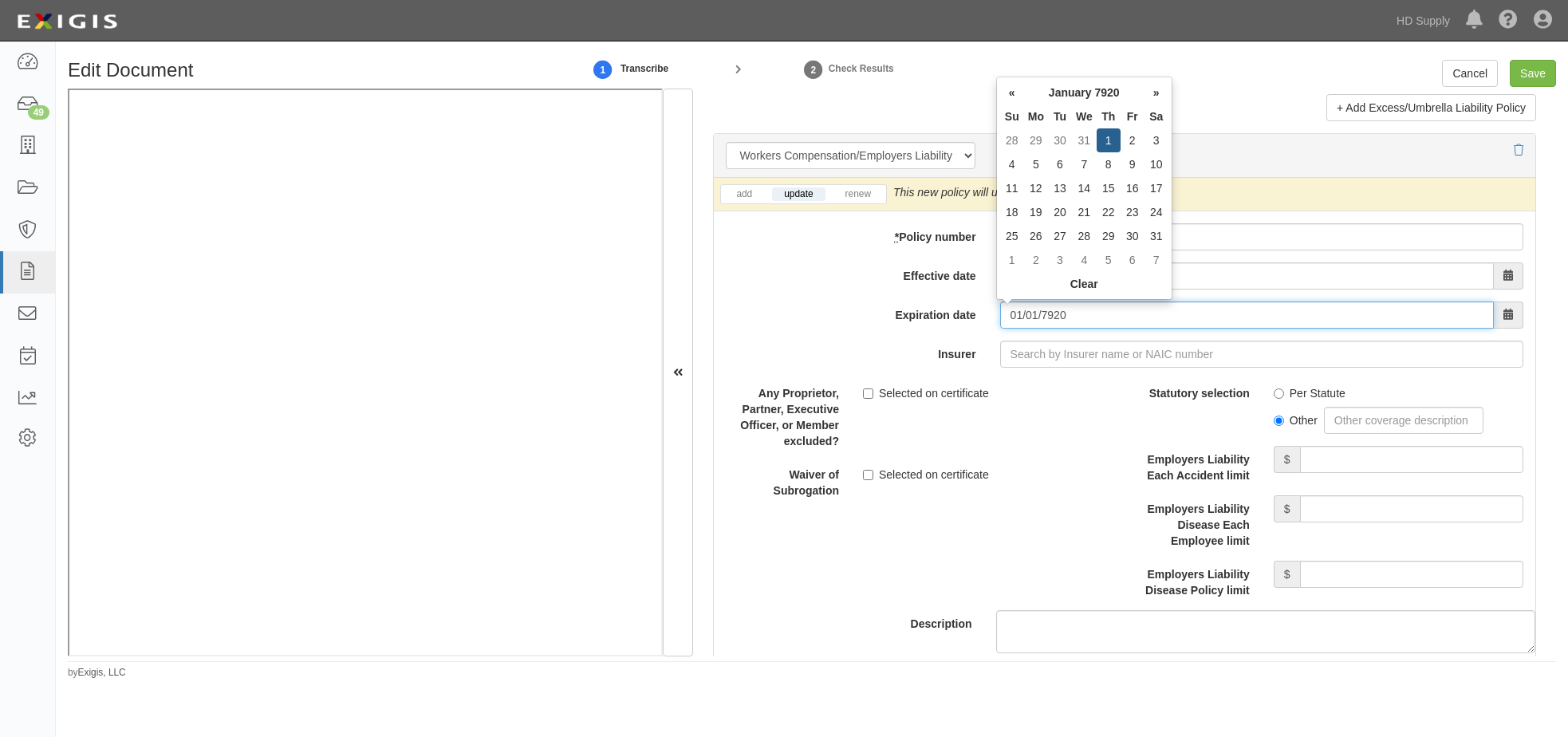
drag, startPoint x: 1073, startPoint y: 317, endPoint x: 927, endPoint y: 307, distance: 146.3
click at [927, 307] on div "Expiration date 01/01/7920" at bounding box center [1124, 315] width 821 height 27
type input "07/19/2026"
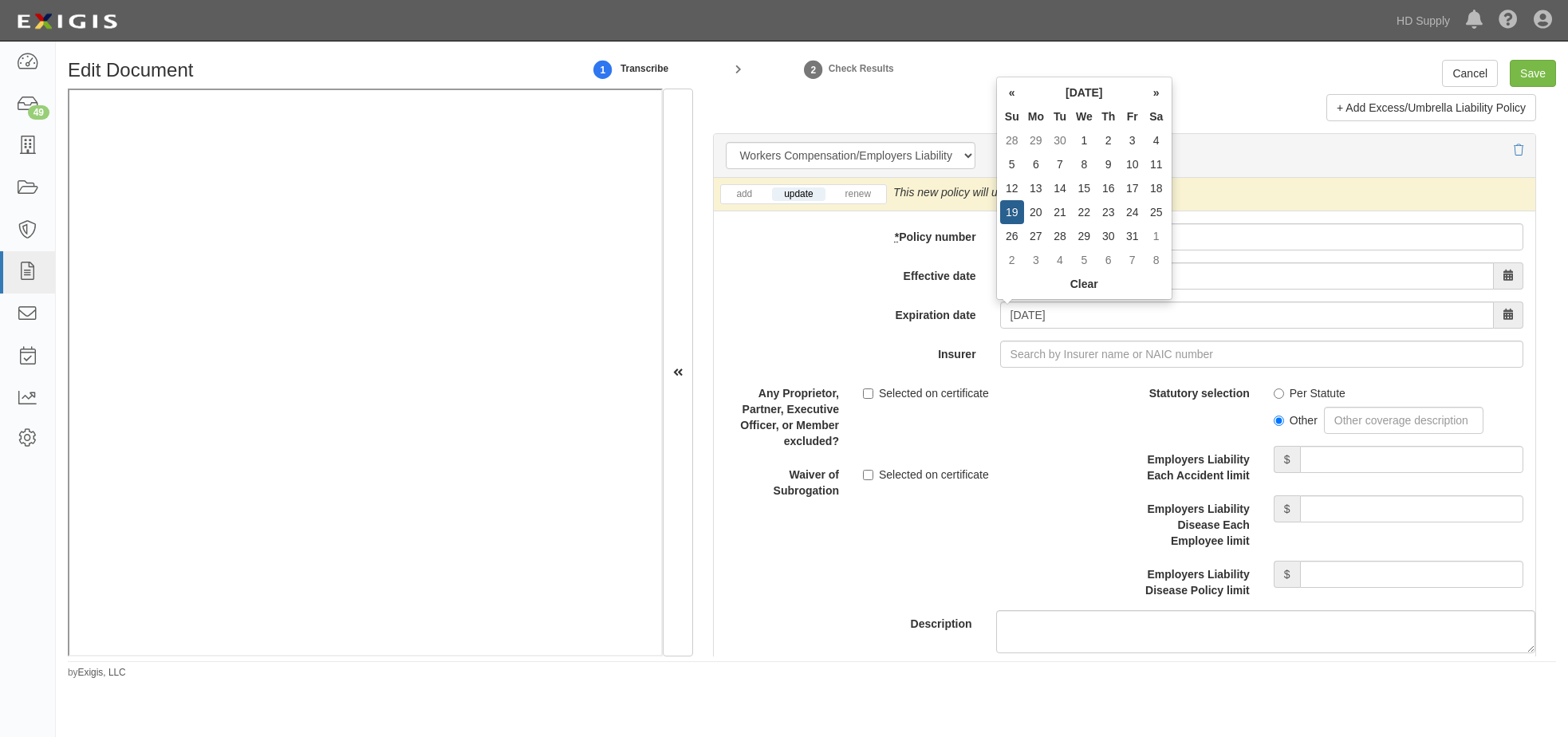
click at [1038, 410] on div "Any Proprietor, Partner, Executive Officer, or Member excluded? Selected on cer…" at bounding box center [918, 414] width 410 height 70
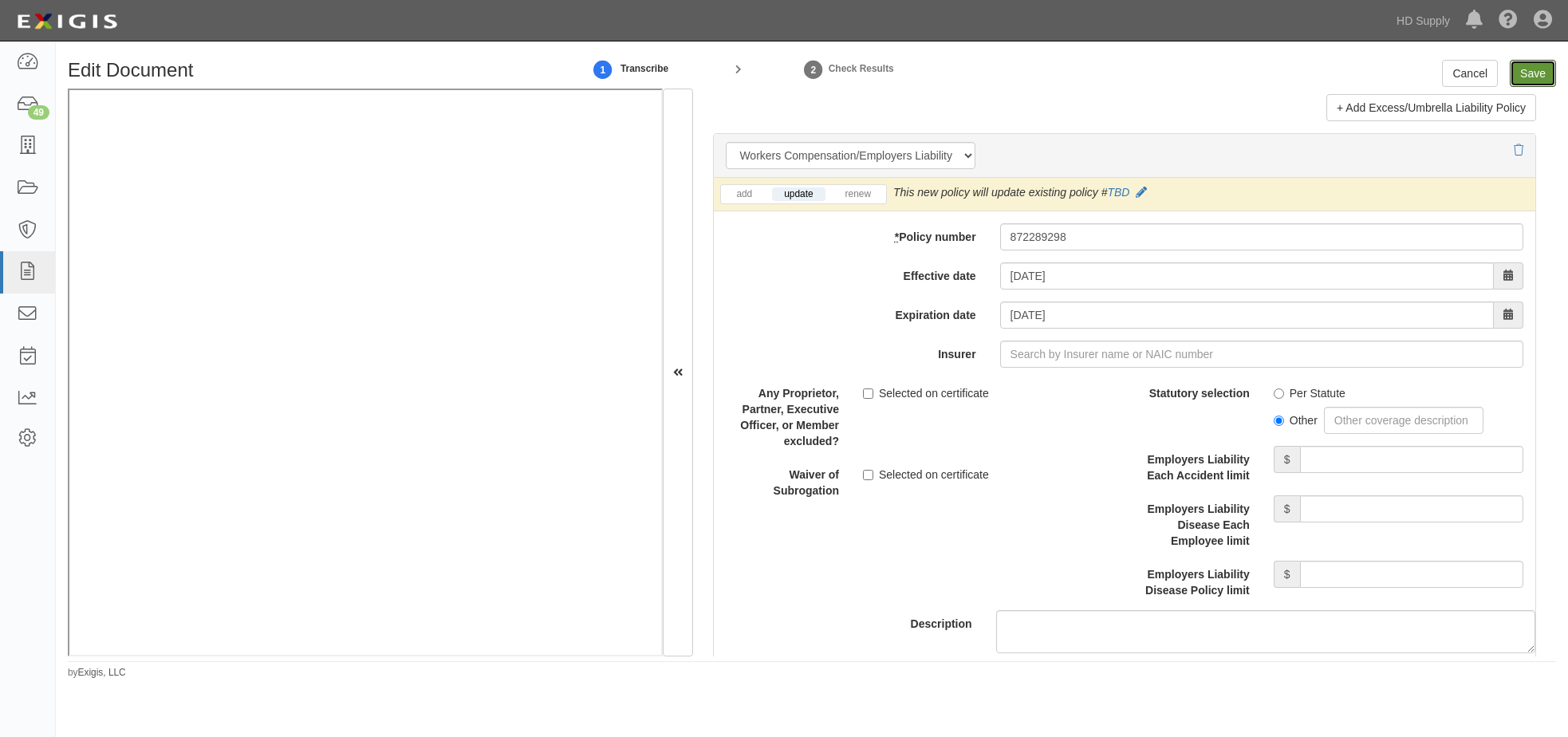
click at [1241, 74] on input "Save" at bounding box center [1532, 73] width 46 height 27
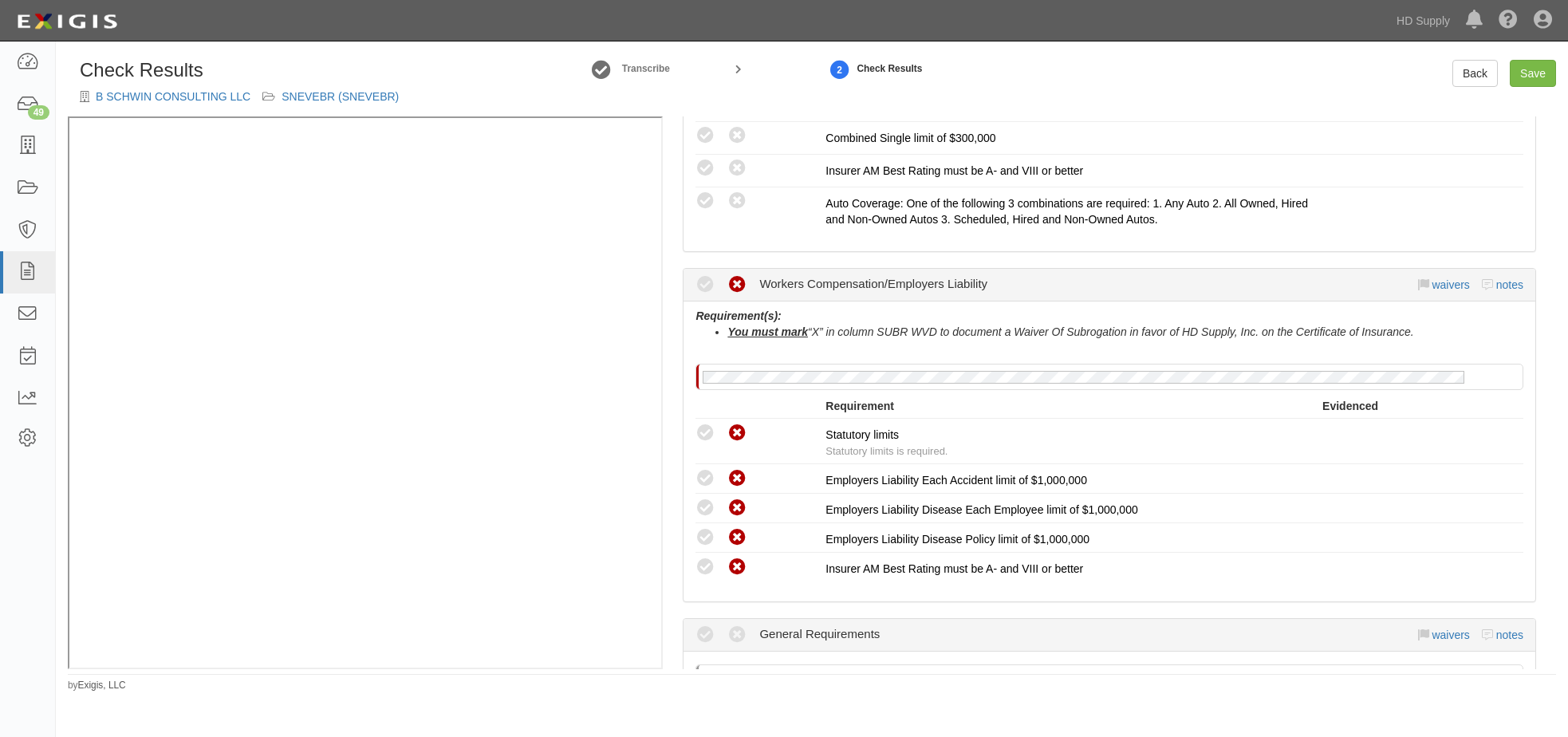
scroll to position [1038, 0]
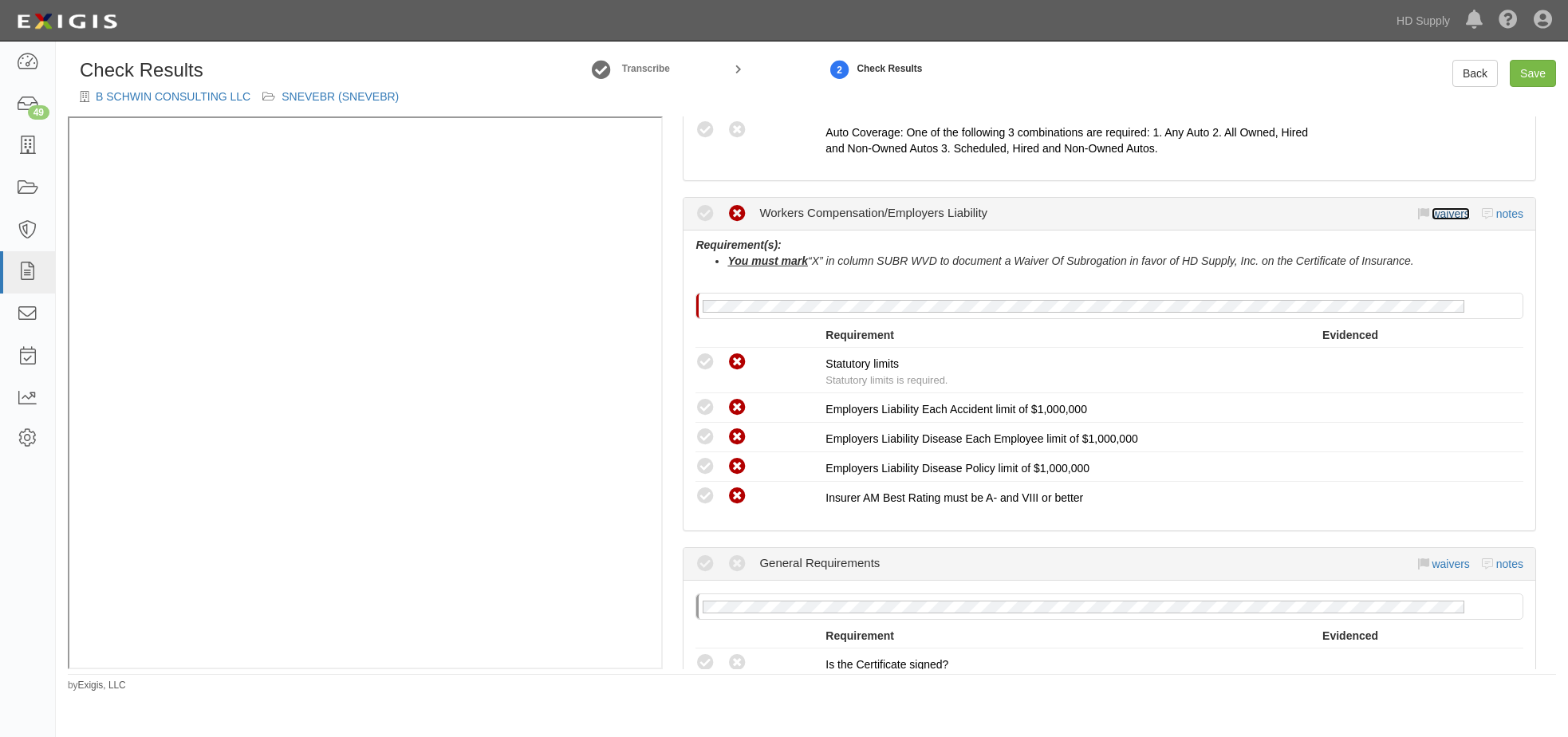
click at [1444, 213] on link "waivers" at bounding box center [1450, 214] width 38 height 13
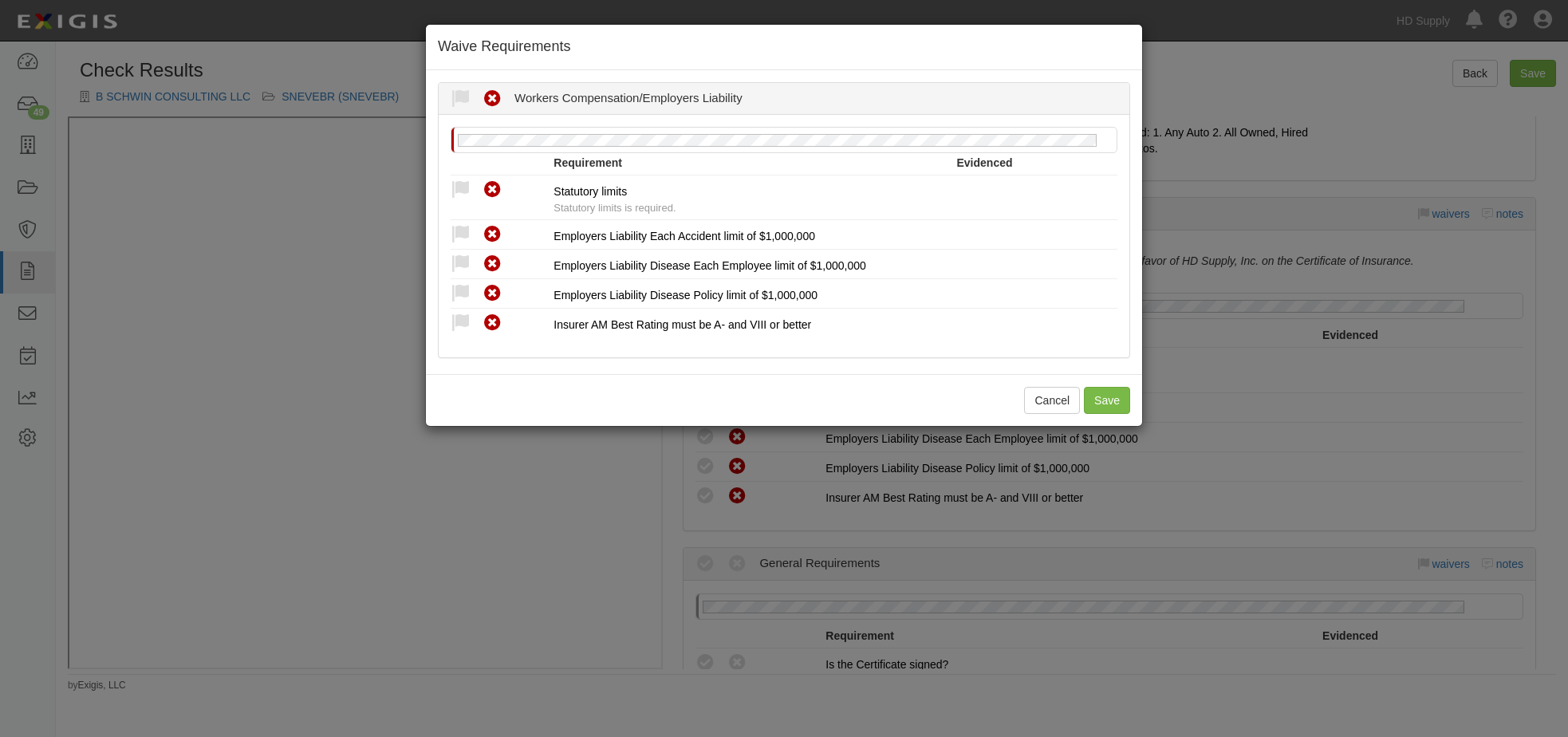
click at [446, 193] on div "Compliant Waived Non-Compliant" at bounding box center [495, 190] width 115 height 21
click at [460, 184] on icon at bounding box center [460, 191] width 20 height 20
radio input "true"
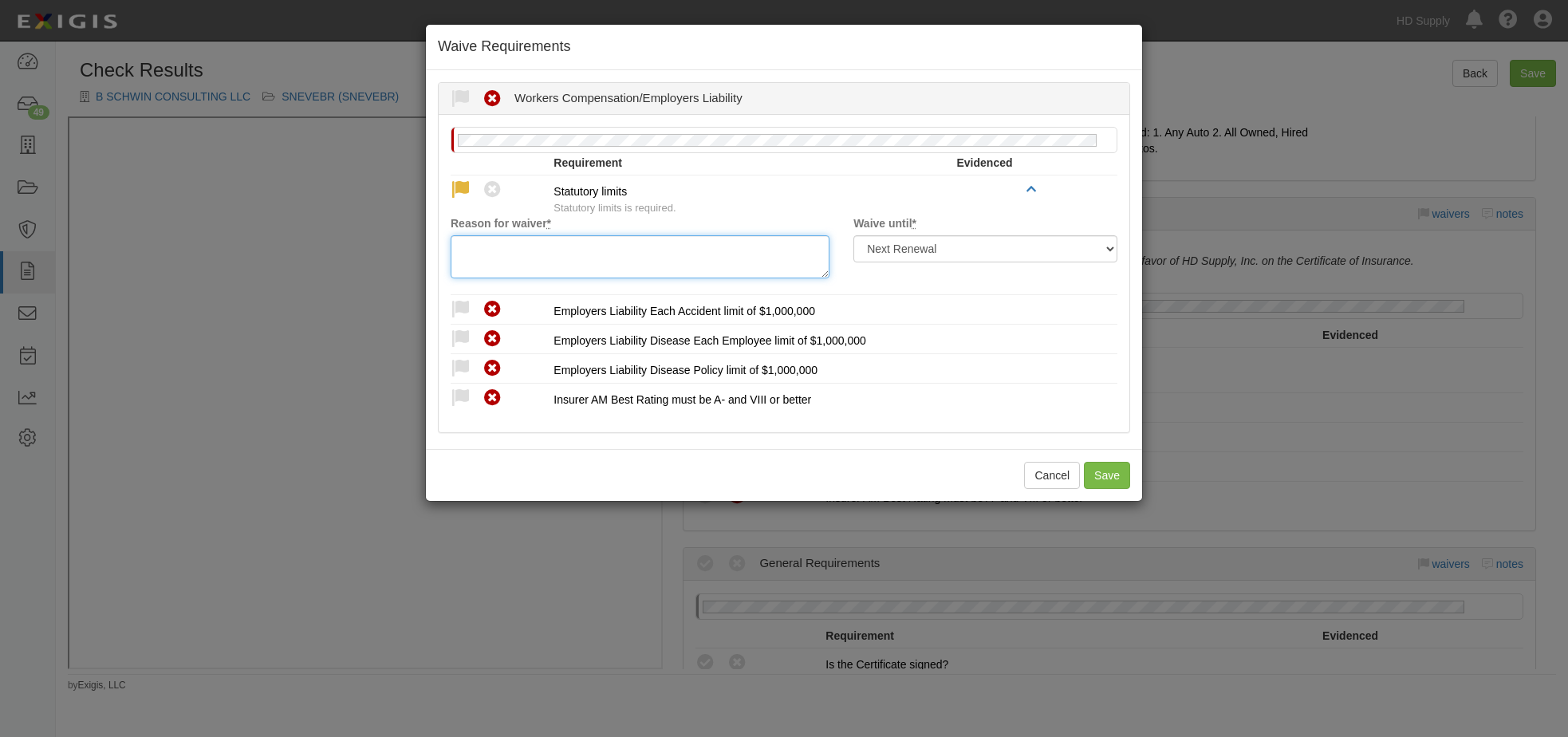
click at [537, 257] on textarea "Reason for waiver *" at bounding box center [639, 257] width 378 height 43
drag, startPoint x: 646, startPoint y: 249, endPoint x: 410, endPoint y: 251, distance: 236.0
click at [410, 251] on div "Waive Requirements Waived Non-Compliant Workers Compensation/Employers Liabilit…" at bounding box center [784, 368] width 1568 height 737
type textarea "approved FL state exemption form"
drag, startPoint x: 461, startPoint y: 303, endPoint x: 458, endPoint y: 323, distance: 20.2
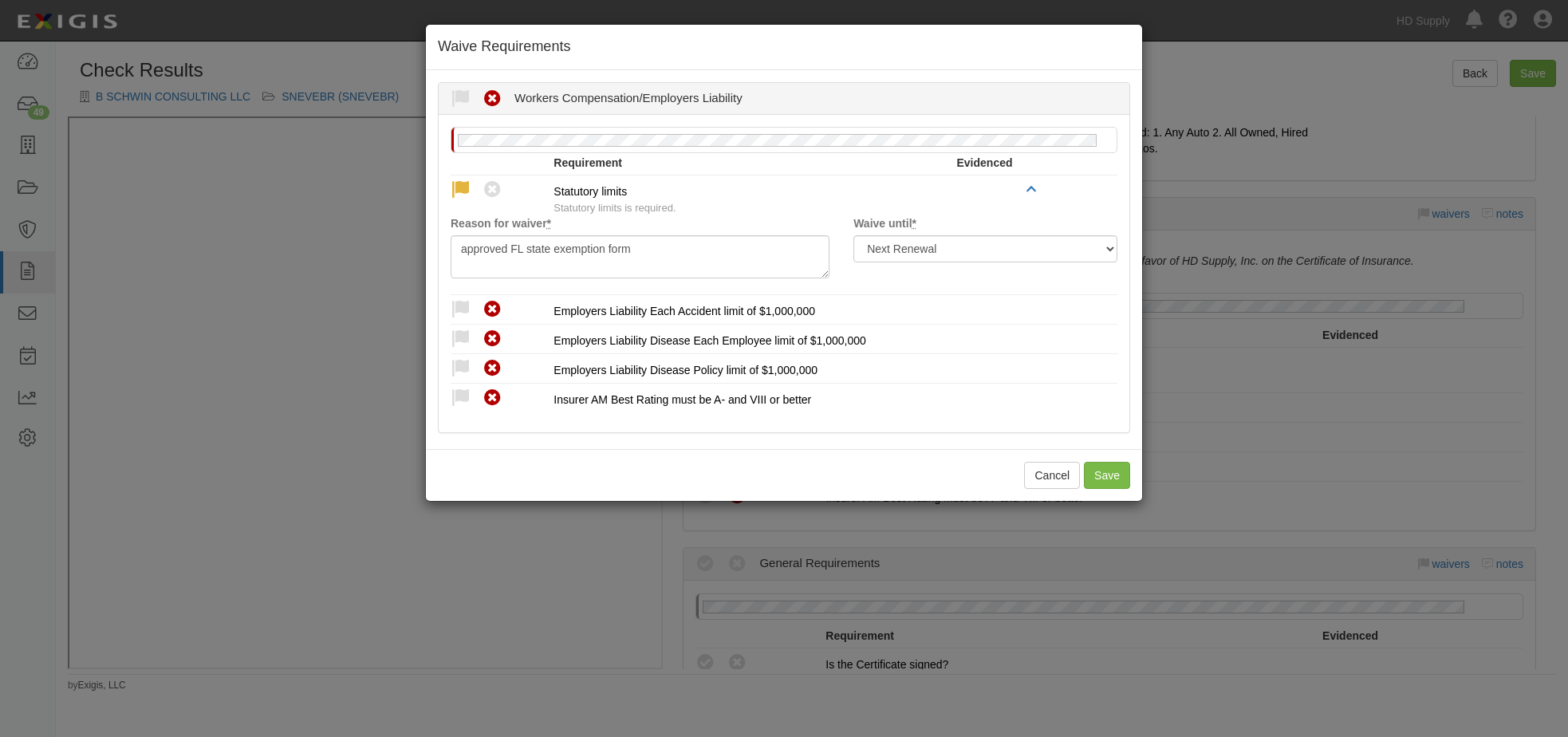
click at [459, 303] on icon at bounding box center [460, 310] width 20 height 20
radio input "true"
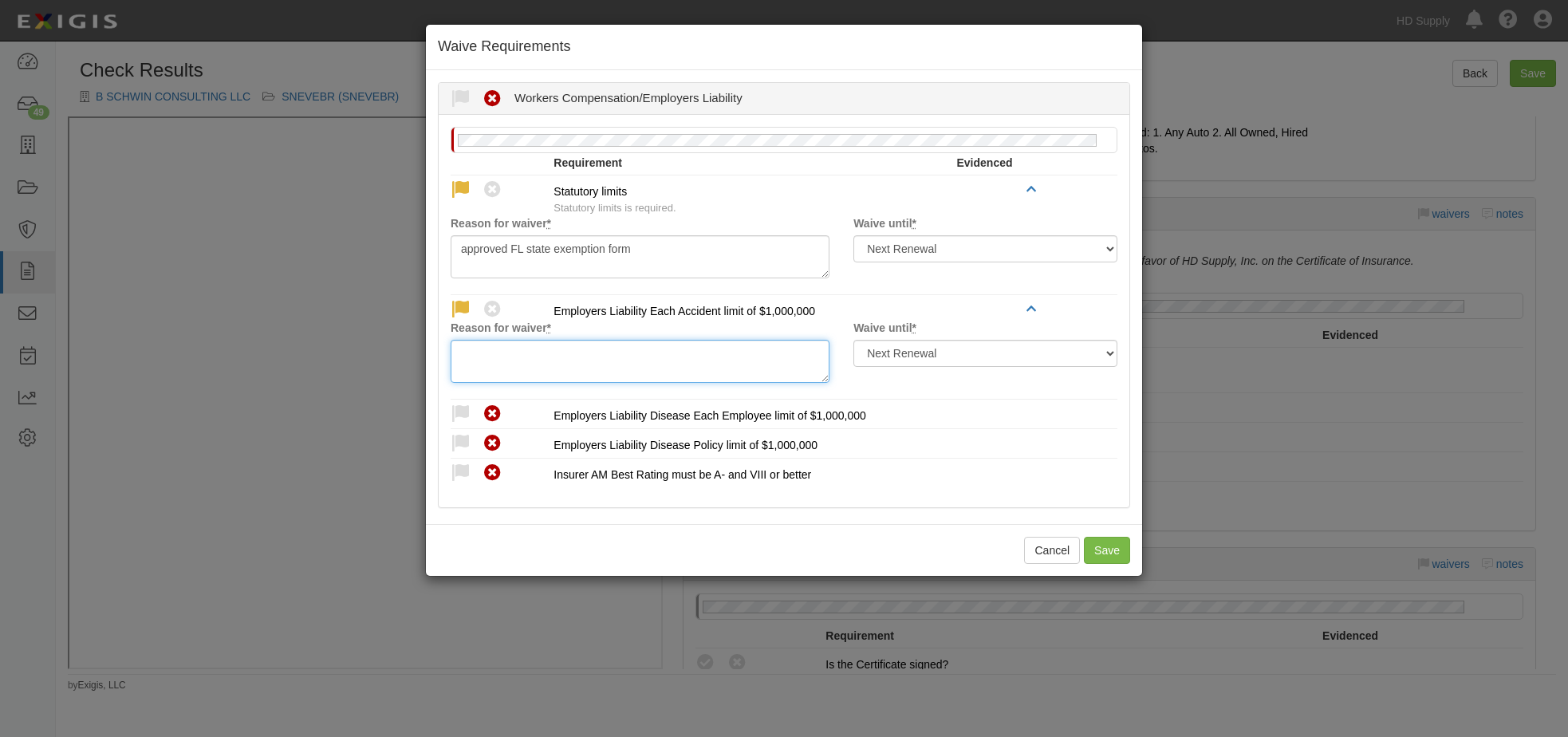
click at [469, 353] on textarea "Reason for waiver *" at bounding box center [639, 361] width 378 height 43
paste textarea "approved FL state exemption form"
type textarea "approved FL state exemption form"
click at [459, 414] on icon at bounding box center [460, 414] width 20 height 20
radio input "true"
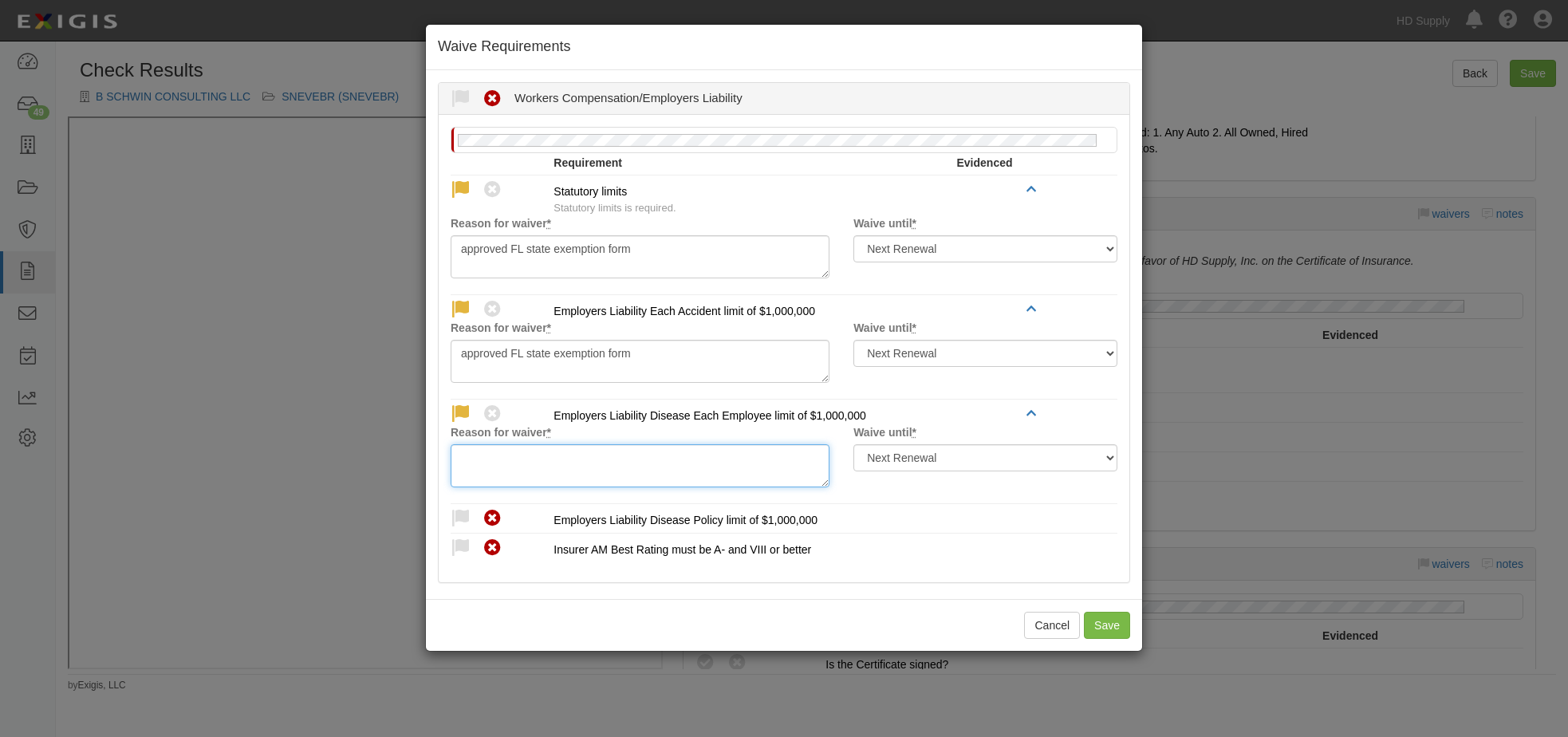
click at [484, 462] on textarea "Reason for waiver *" at bounding box center [639, 465] width 378 height 43
paste textarea "approved FL state exemption form"
type textarea "approved FL state exemption form"
click at [454, 514] on icon at bounding box center [460, 519] width 20 height 20
radio input "true"
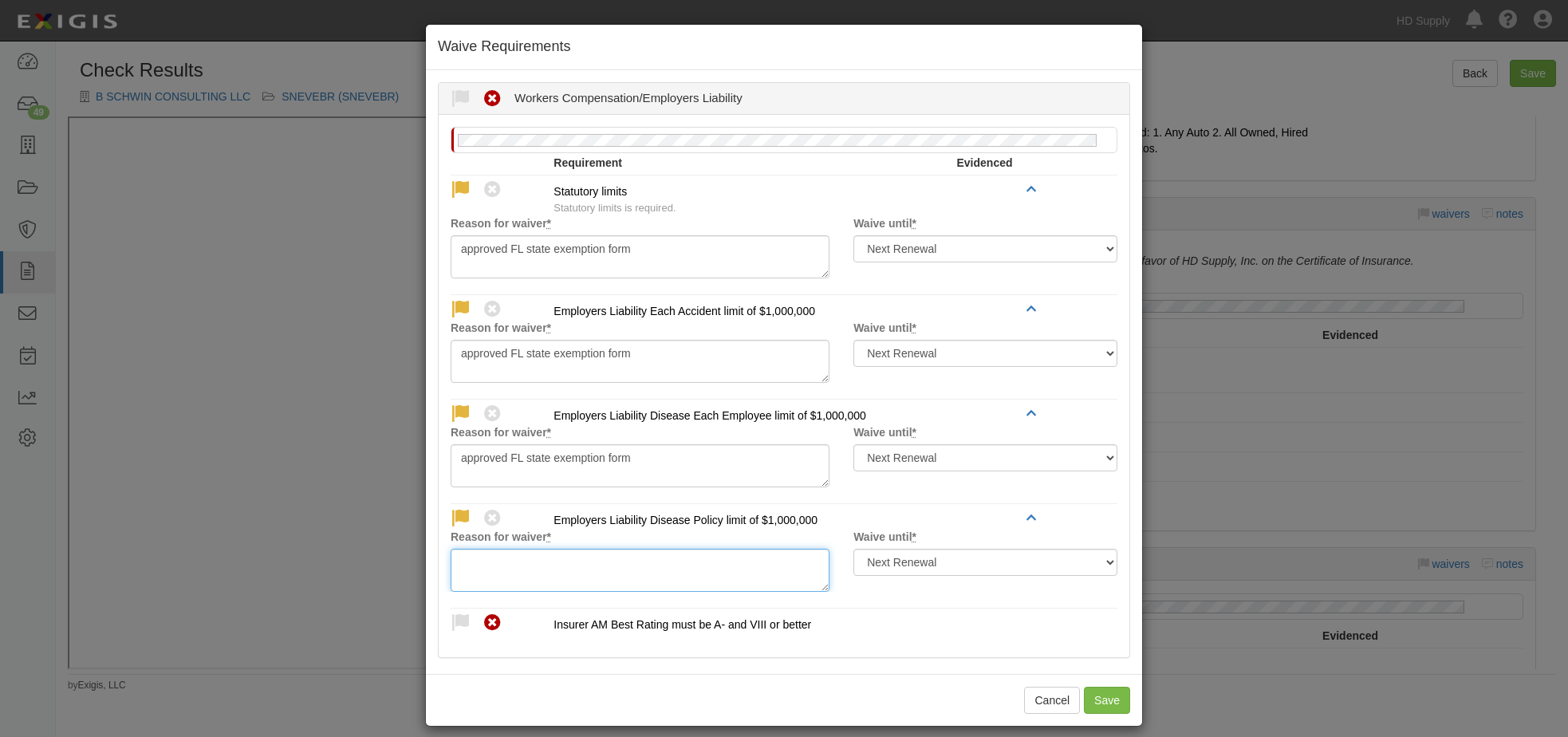
click at [516, 557] on textarea "Reason for waiver *" at bounding box center [639, 570] width 378 height 43
paste textarea "approved FL state exemption form"
type textarea "approved FL state exemption form"
click at [458, 621] on icon at bounding box center [460, 623] width 20 height 20
radio input "true"
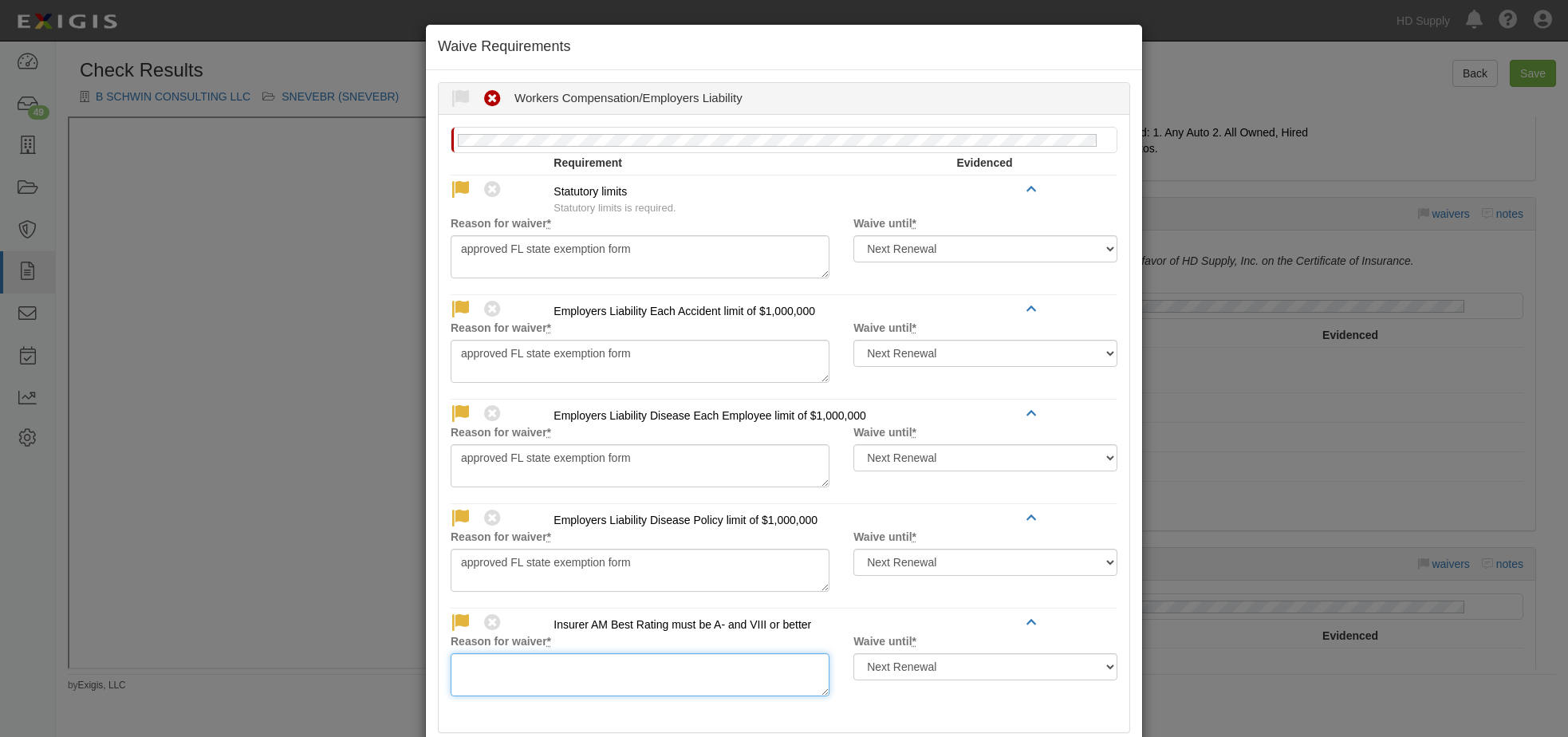
click at [517, 673] on textarea "Reason for waiver *" at bounding box center [639, 674] width 378 height 43
paste textarea "approved FL state exemption form"
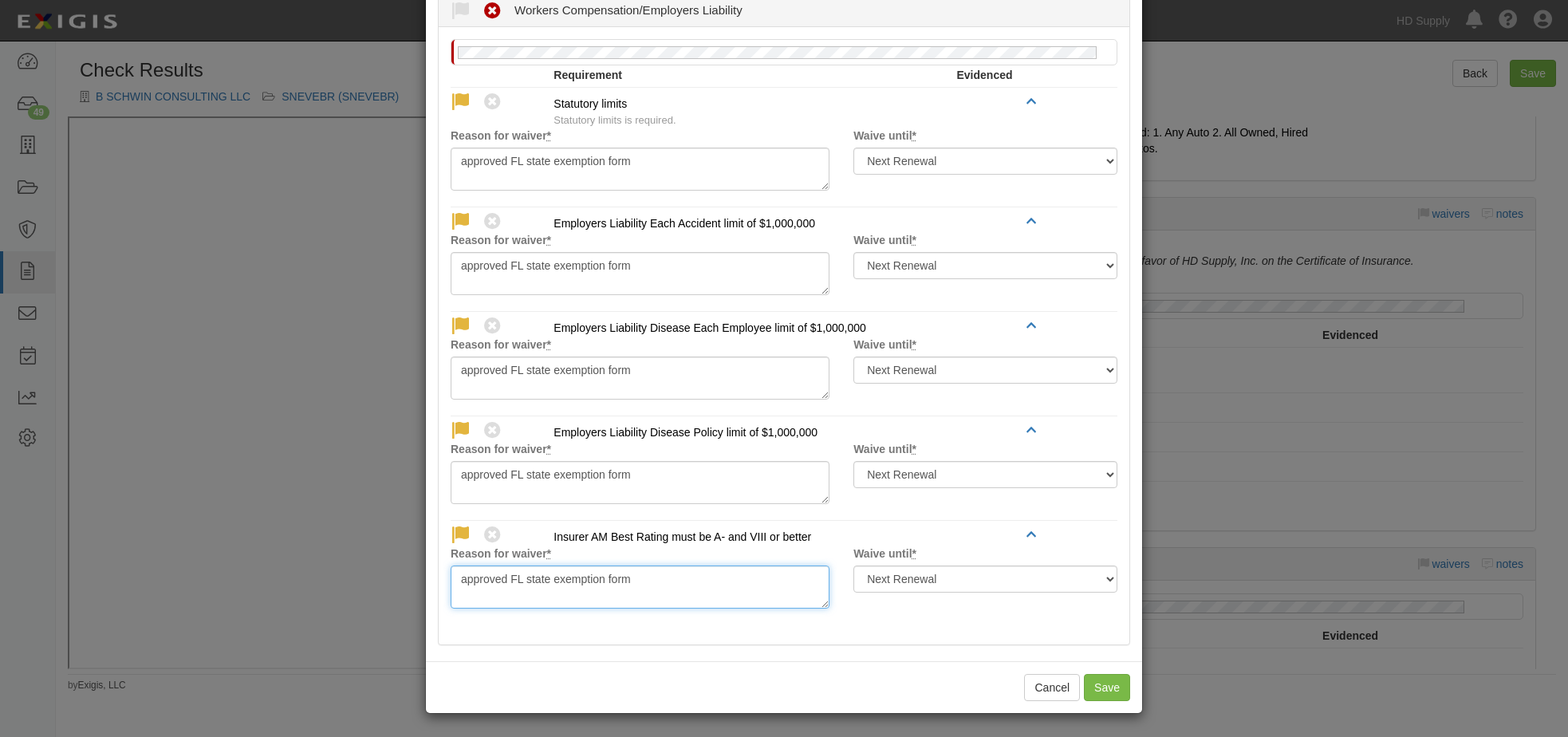
scroll to position [89, 0]
type textarea "approved FL state exemption form"
click at [1089, 681] on button "Save" at bounding box center [1107, 686] width 46 height 27
radio input "true"
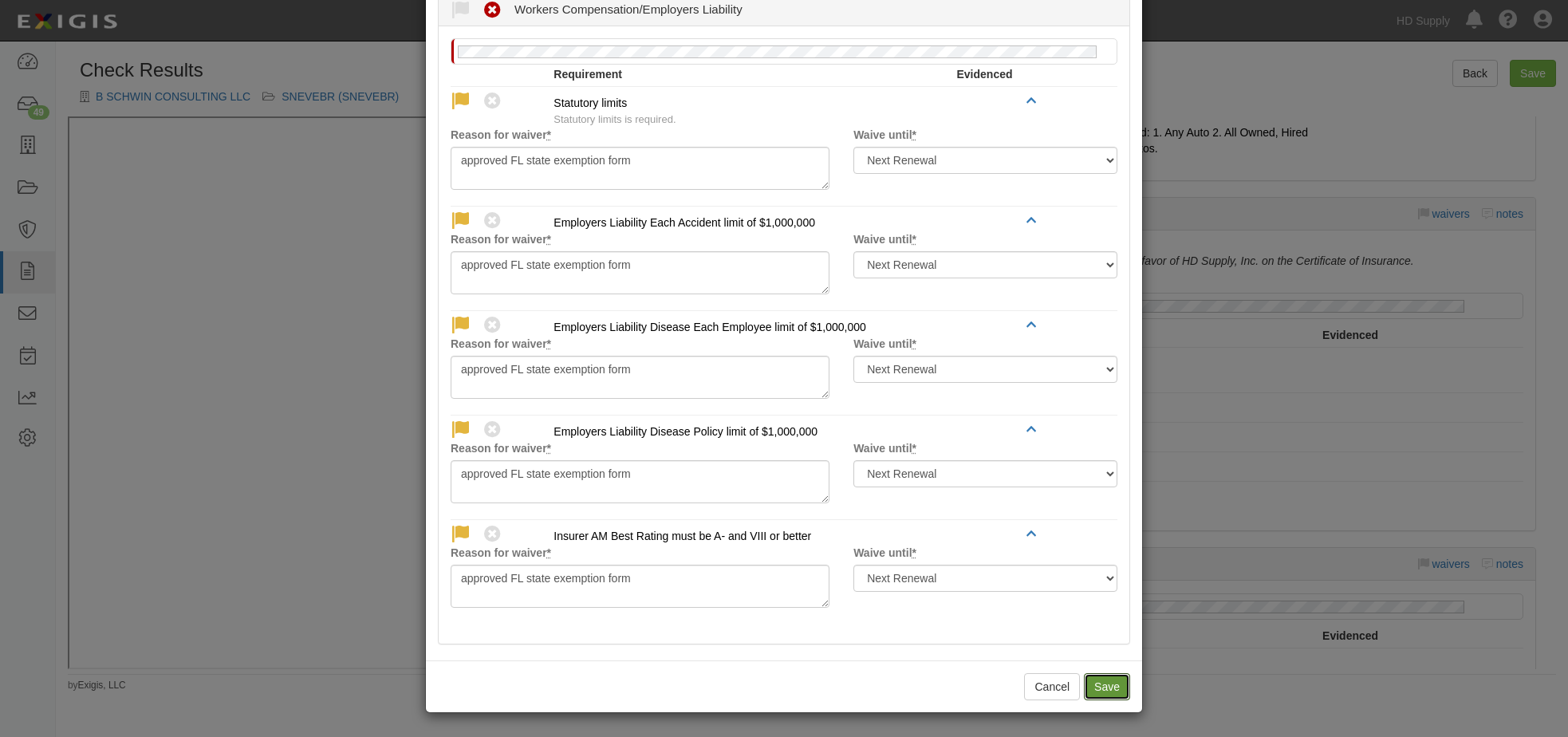
radio input "true"
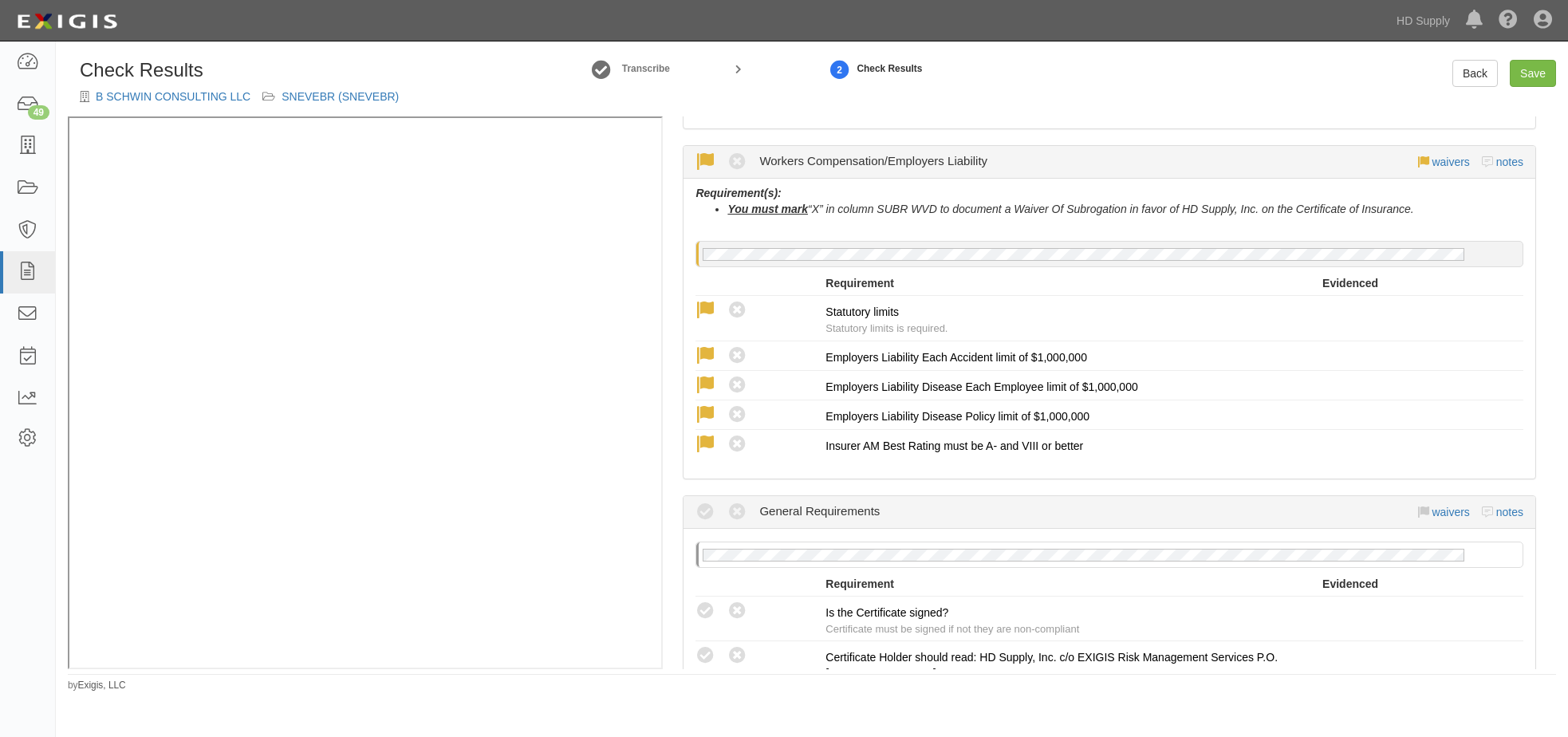
scroll to position [1116, 0]
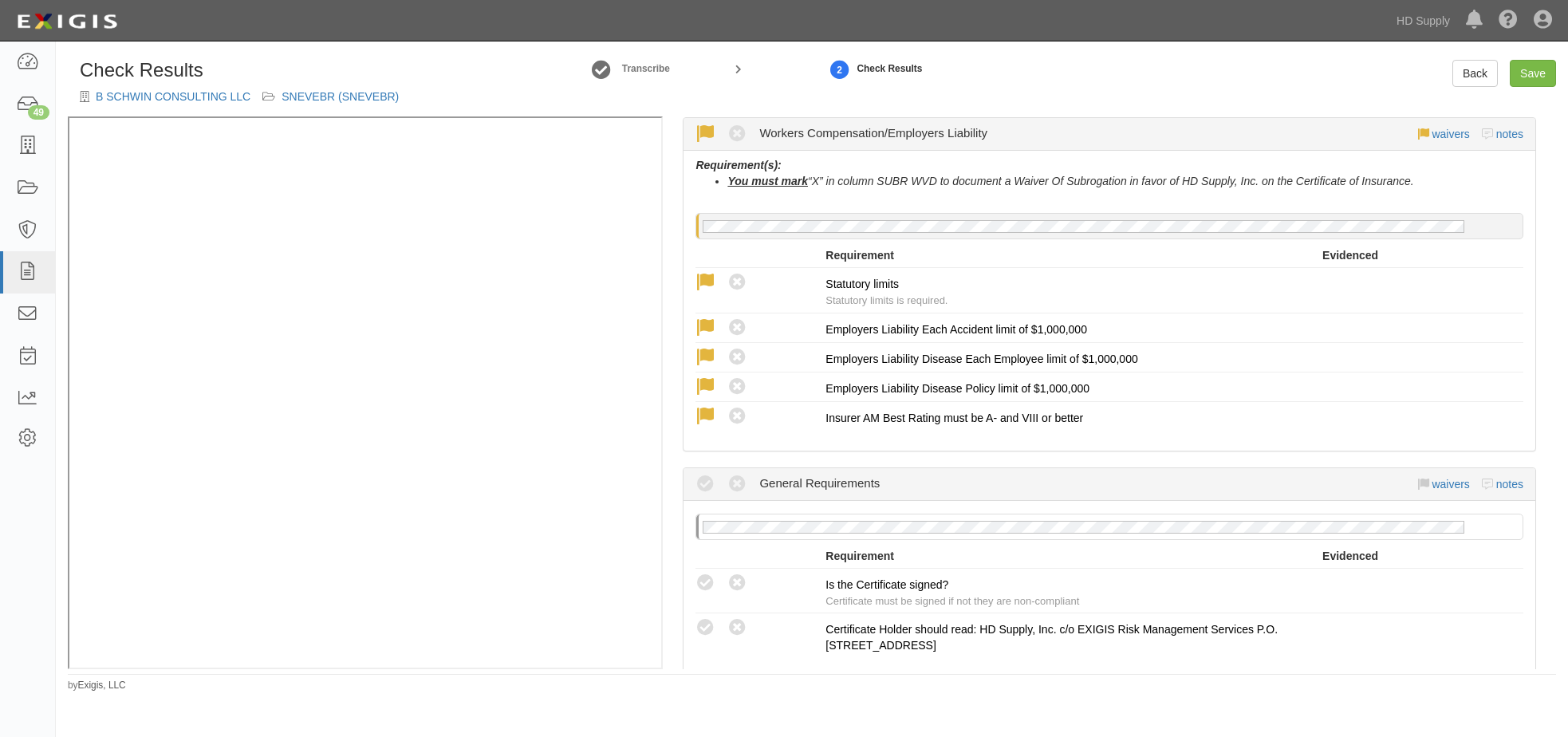
click at [705, 581] on icon at bounding box center [706, 583] width 20 height 20
radio input "true"
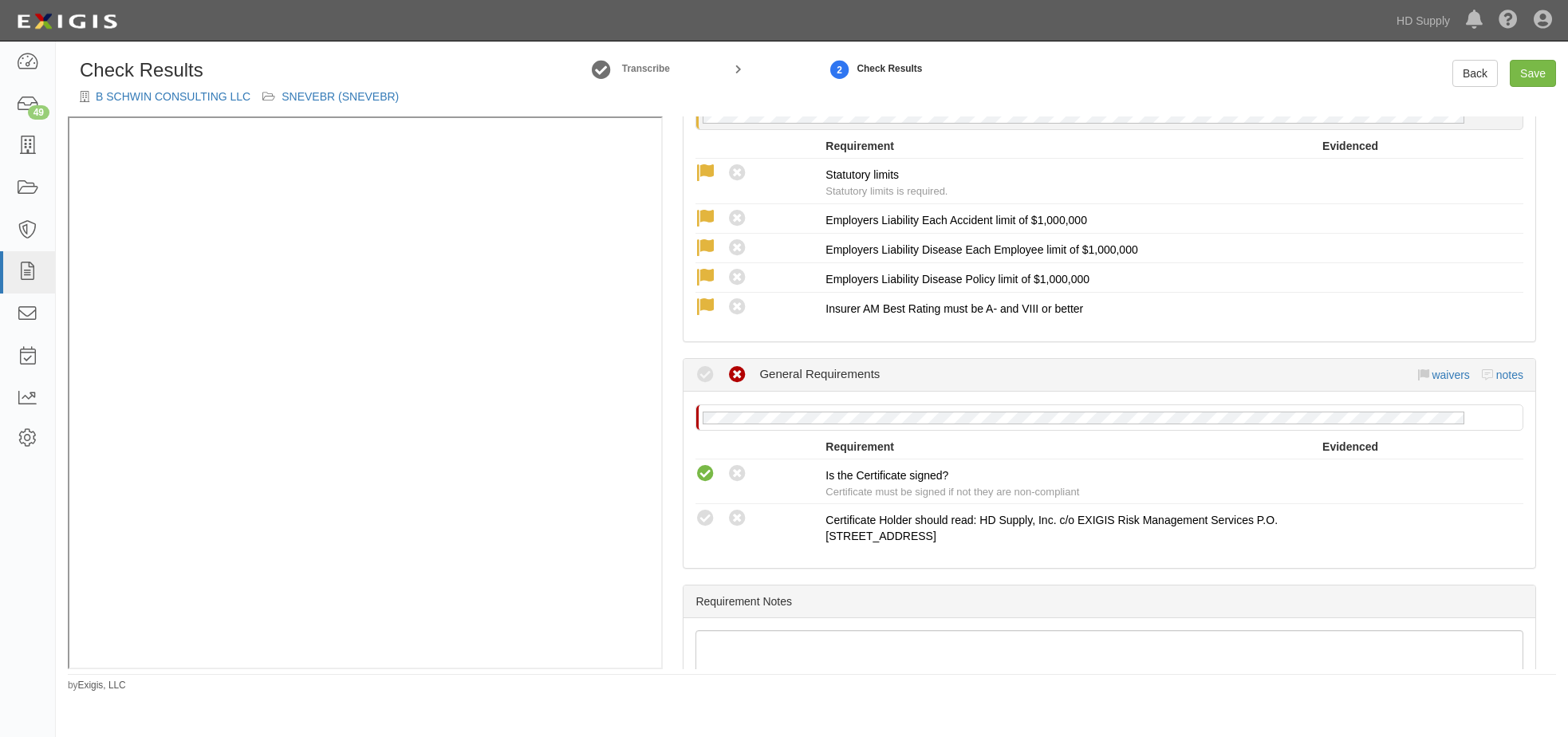
scroll to position [1355, 0]
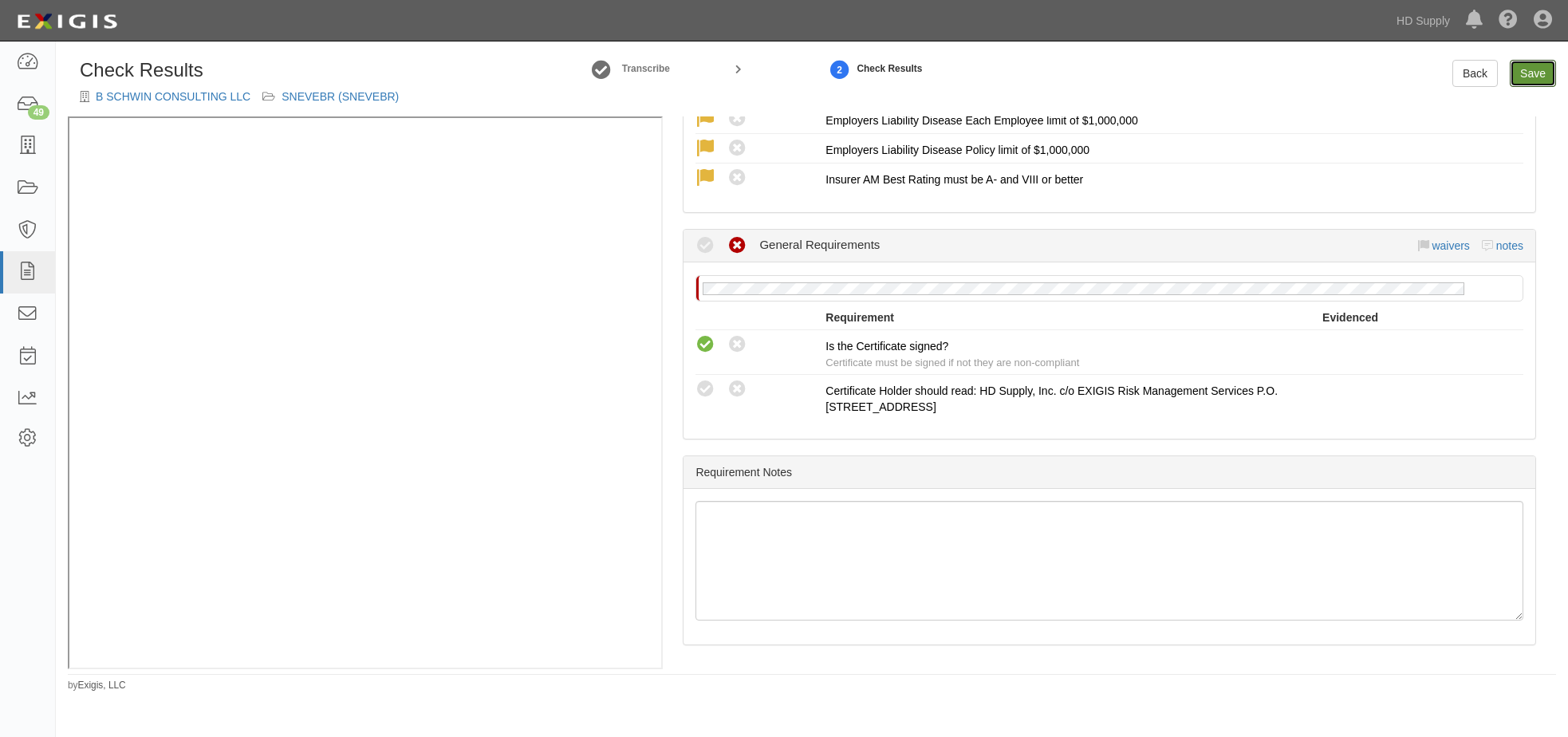
click at [1521, 77] on link "Save" at bounding box center [1532, 73] width 46 height 27
radio input "true"
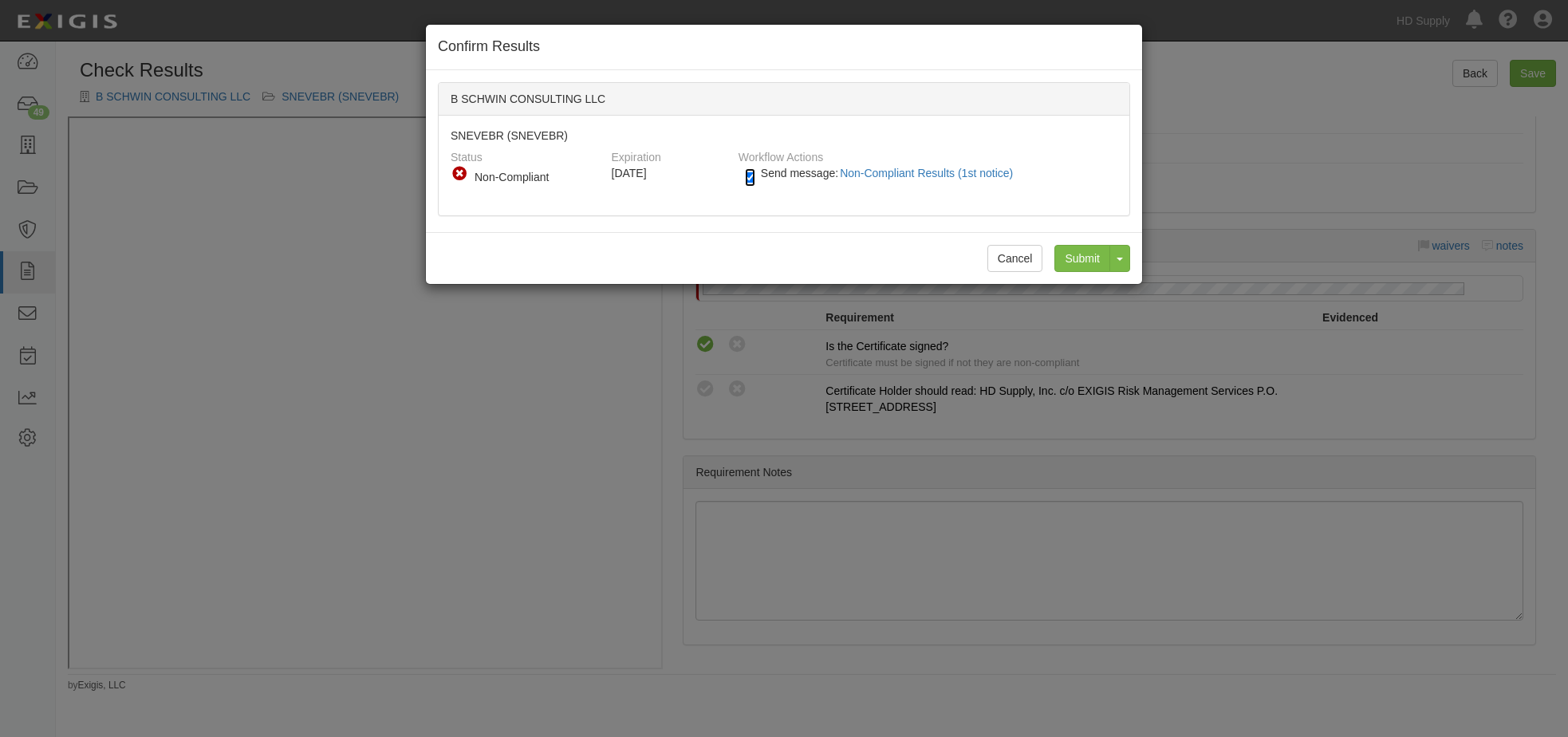
click at [745, 175] on input "Send message: Non-Compliant Results (1st notice)" at bounding box center [750, 178] width 10 height 18
checkbox input "false"
click at [1080, 267] on input "Submit" at bounding box center [1082, 258] width 56 height 27
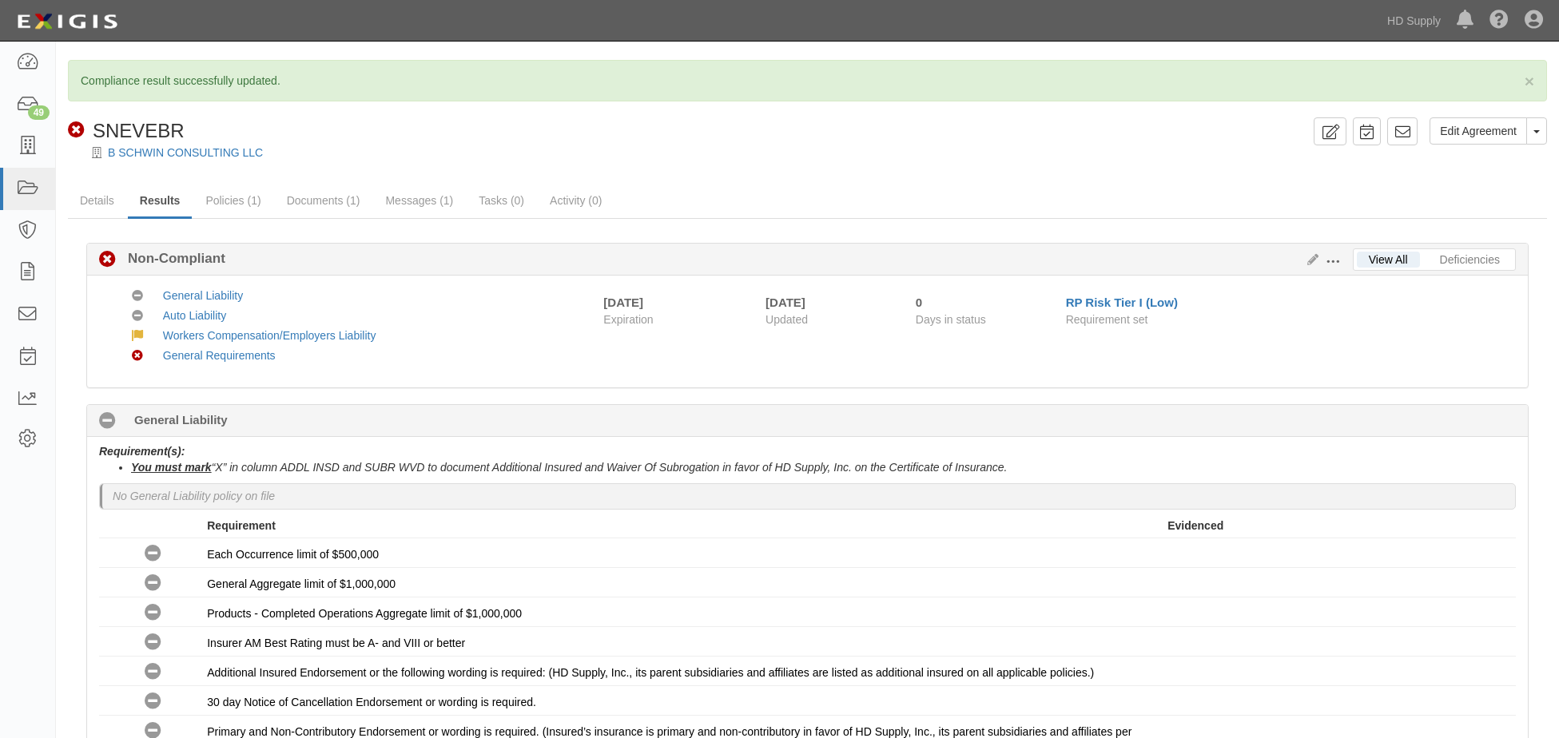
click at [1035, 123] on div "Non-Compliant SNEVEBR" at bounding box center [687, 130] width 1239 height 27
click at [28, 142] on icon at bounding box center [27, 146] width 22 height 18
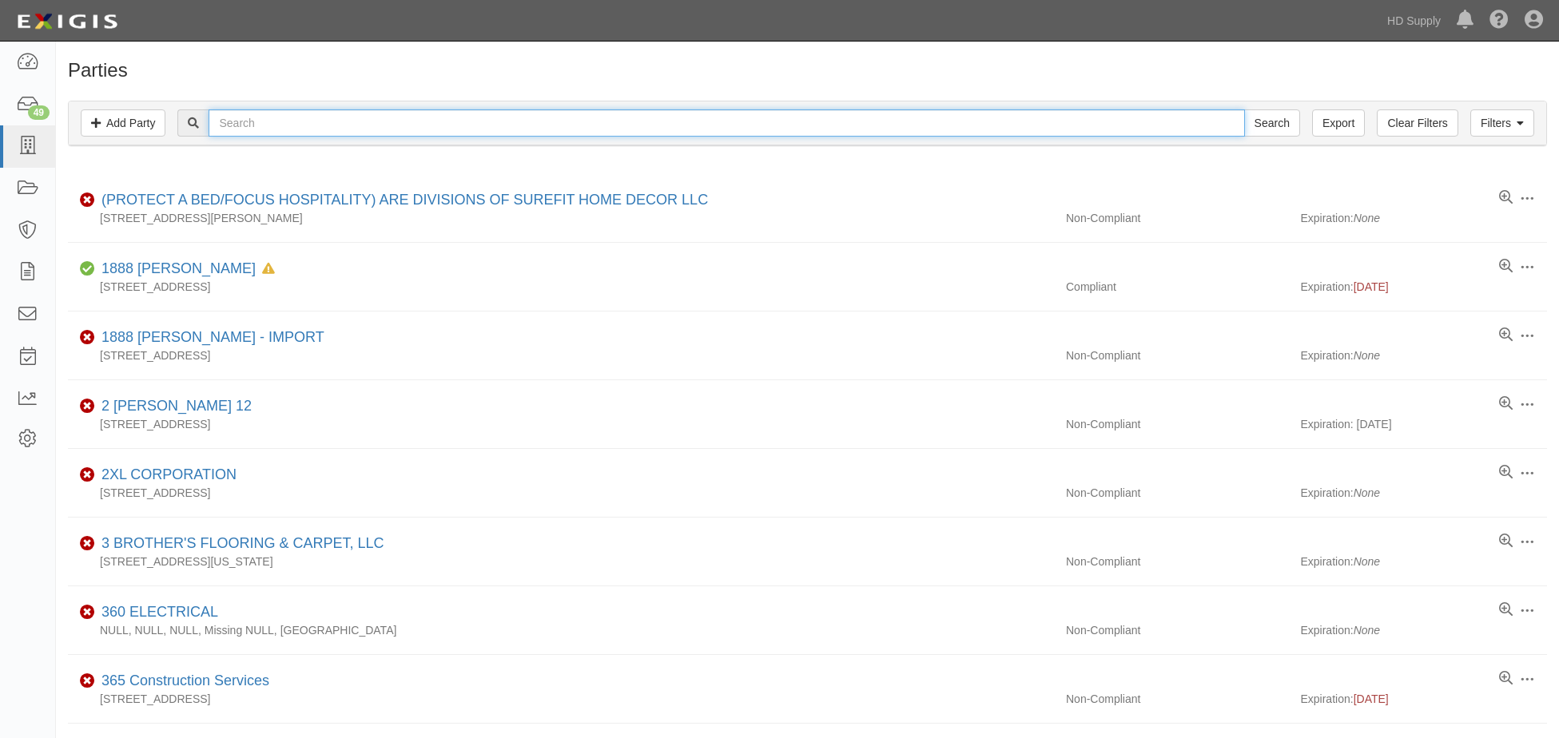
drag, startPoint x: 296, startPoint y: 121, endPoint x: 335, endPoint y: 104, distance: 41.9
click at [296, 121] on input "text" at bounding box center [726, 122] width 1035 height 27
paste input "BEST [US_STATE] CARPET INC"
type input "BEST [US_STATE] CARPET INC"
click at [1244, 109] on input "Search" at bounding box center [1272, 122] width 56 height 27
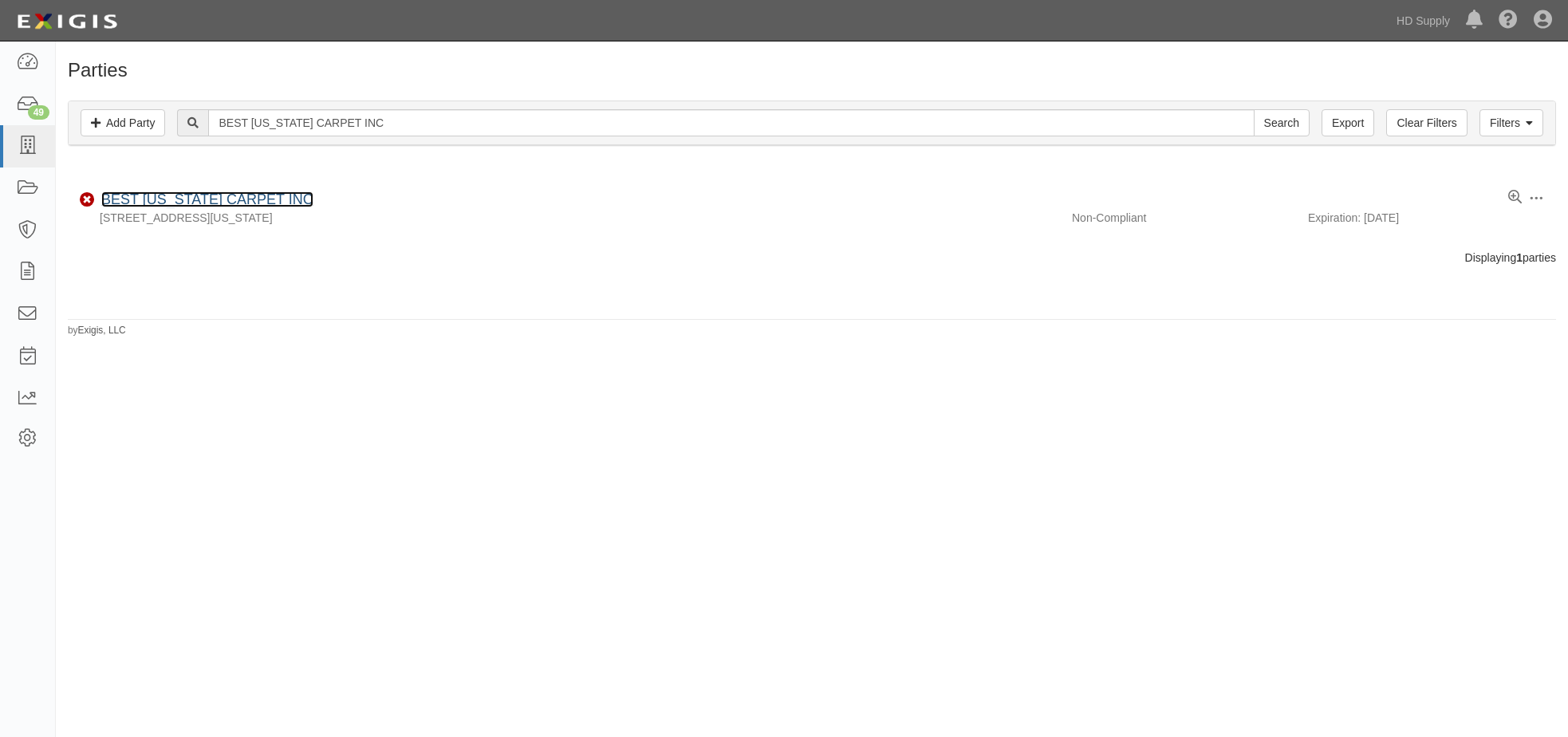
click at [202, 196] on link "BEST [US_STATE] CARPET INC" at bounding box center [207, 200] width 213 height 16
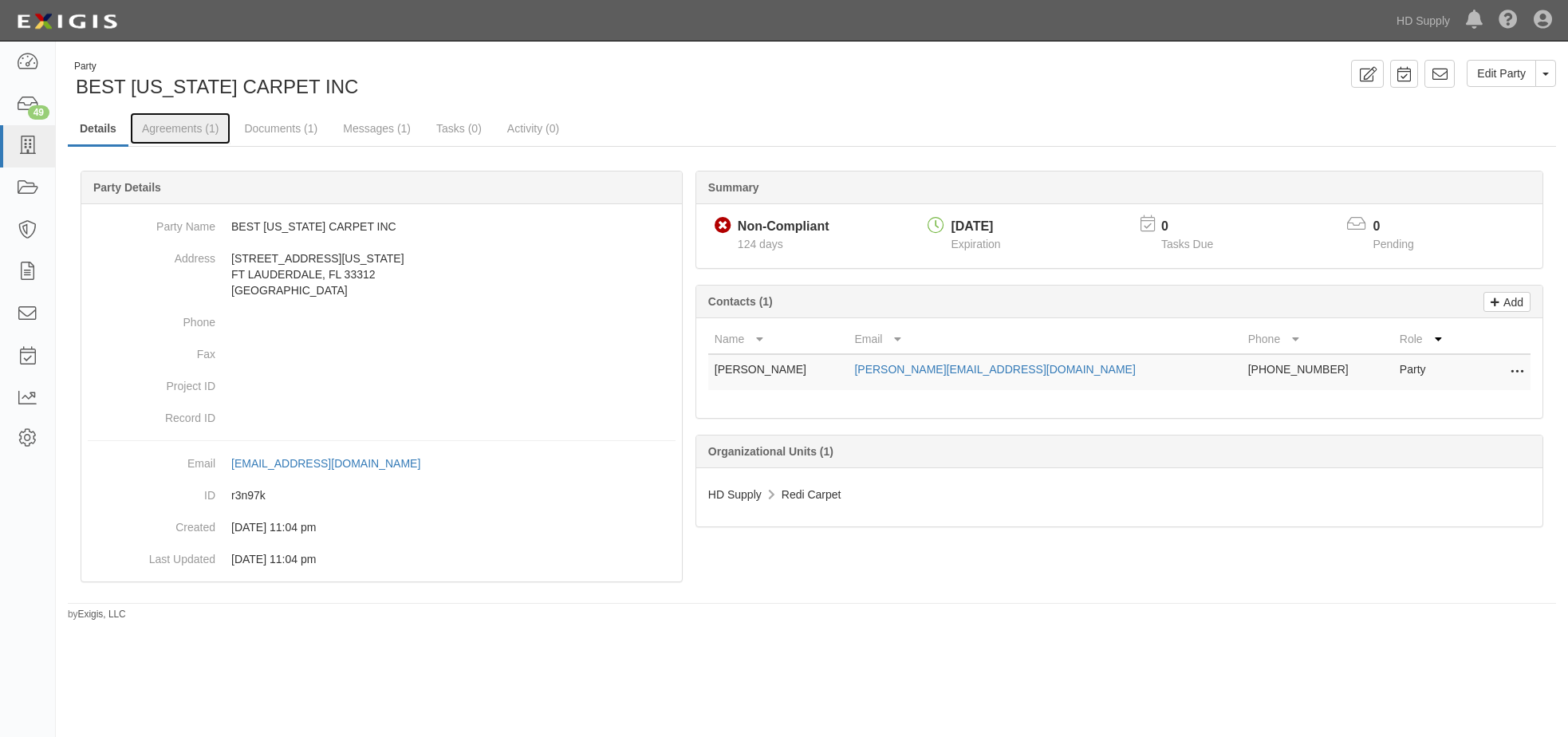
click at [169, 123] on link "Agreements (1)" at bounding box center [180, 129] width 101 height 32
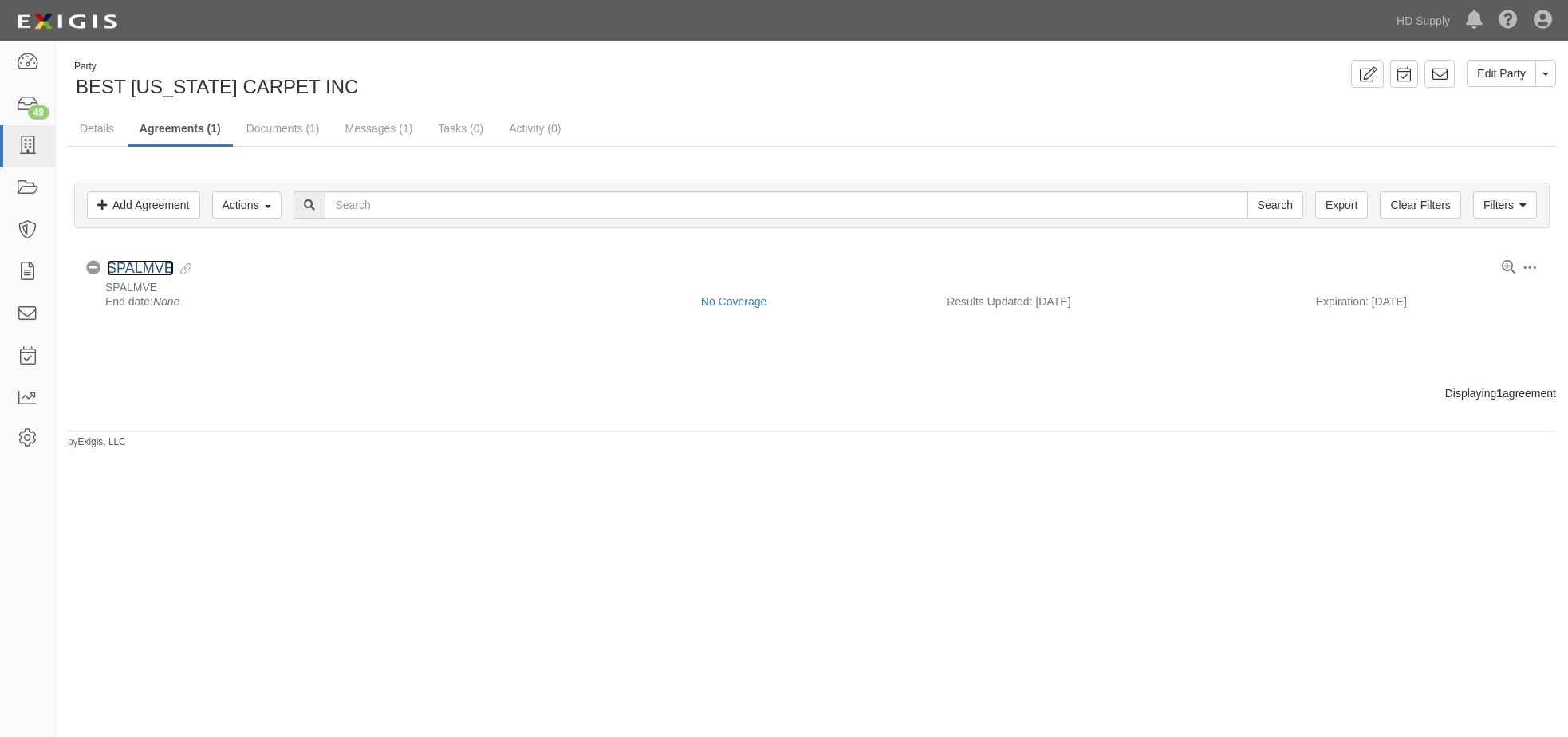
click at [146, 267] on link "SPALMVE" at bounding box center [140, 268] width 67 height 16
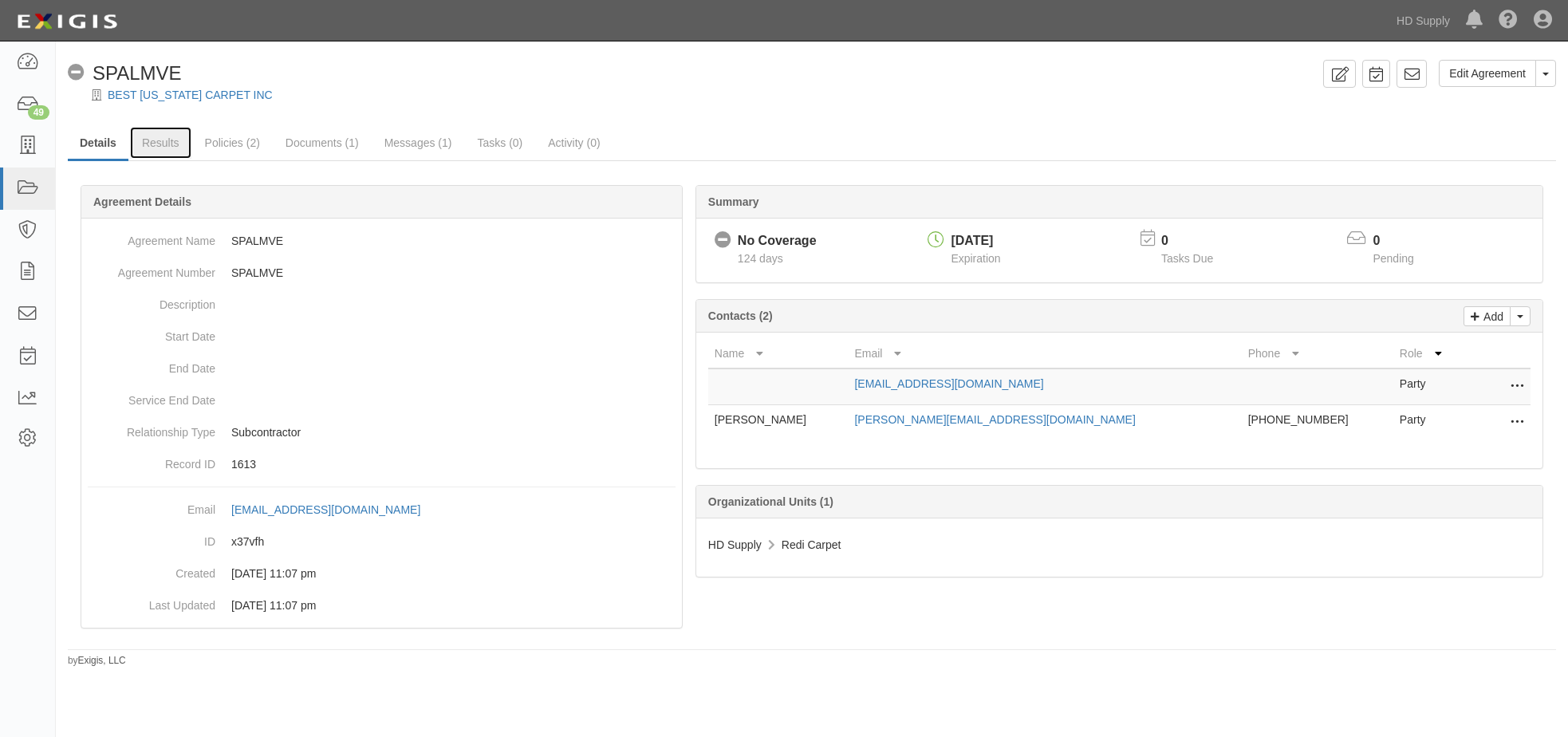
click at [161, 149] on link "Results" at bounding box center [161, 143] width 62 height 32
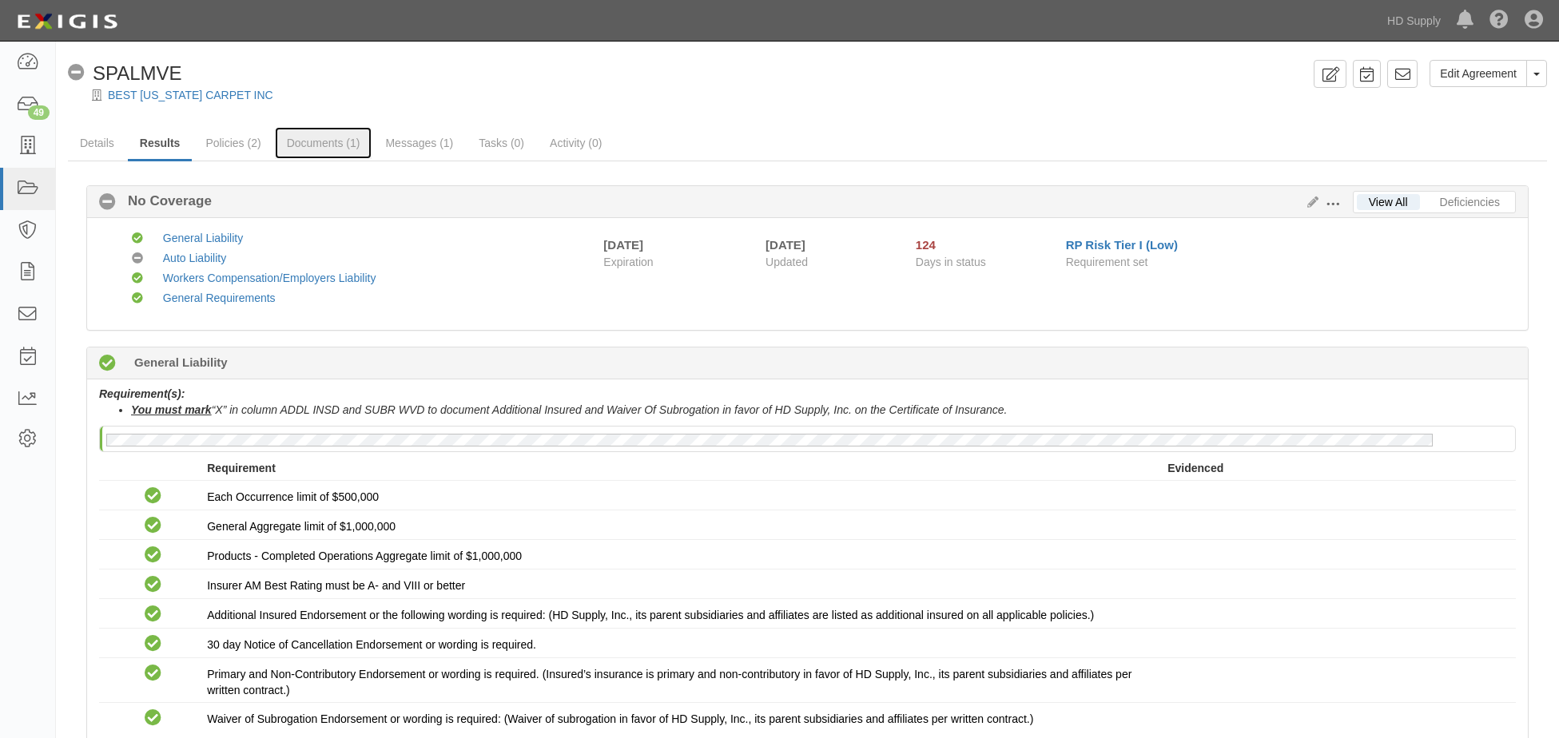
click at [319, 138] on link "Documents (1)" at bounding box center [323, 143] width 97 height 32
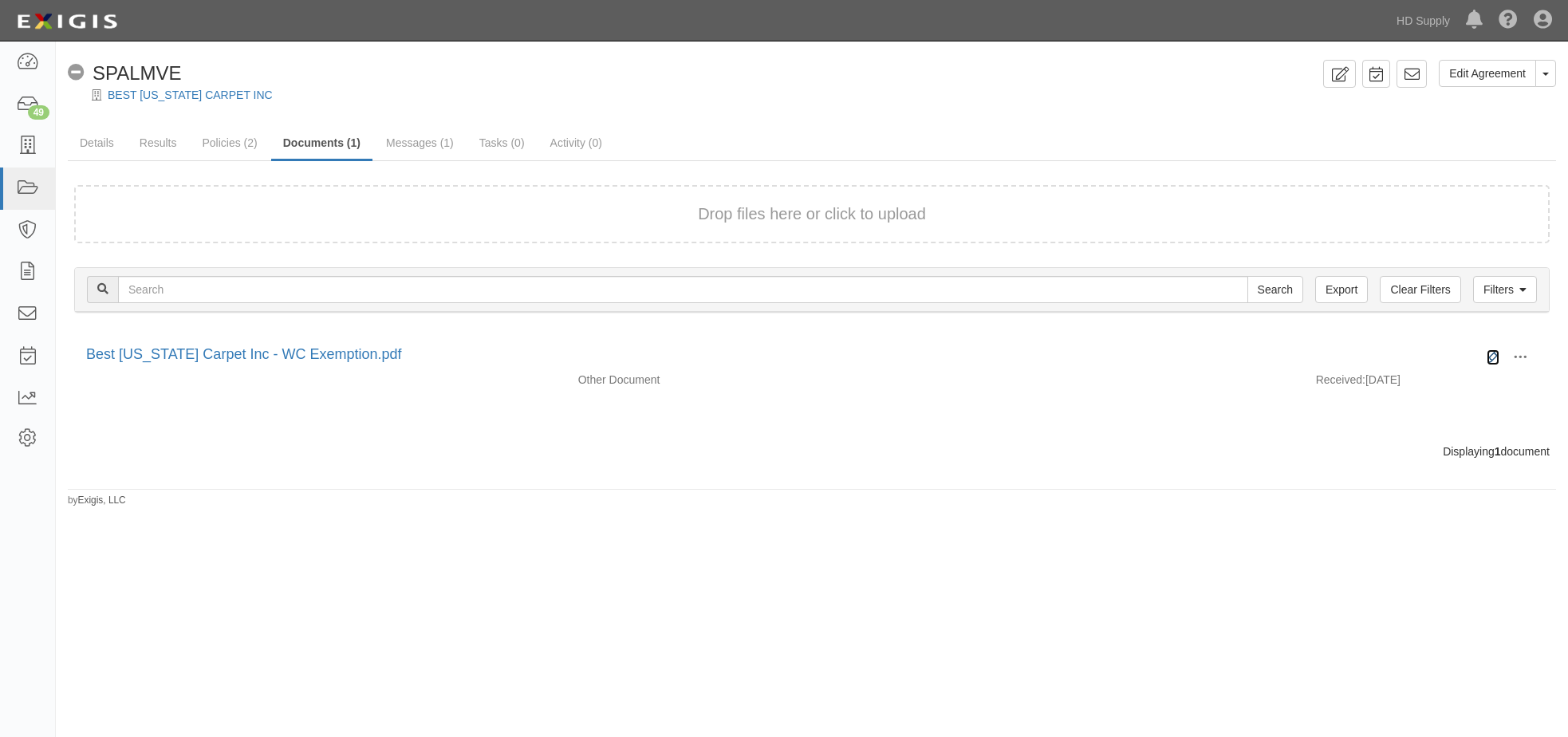
click at [1495, 353] on icon at bounding box center [1492, 358] width 13 height 13
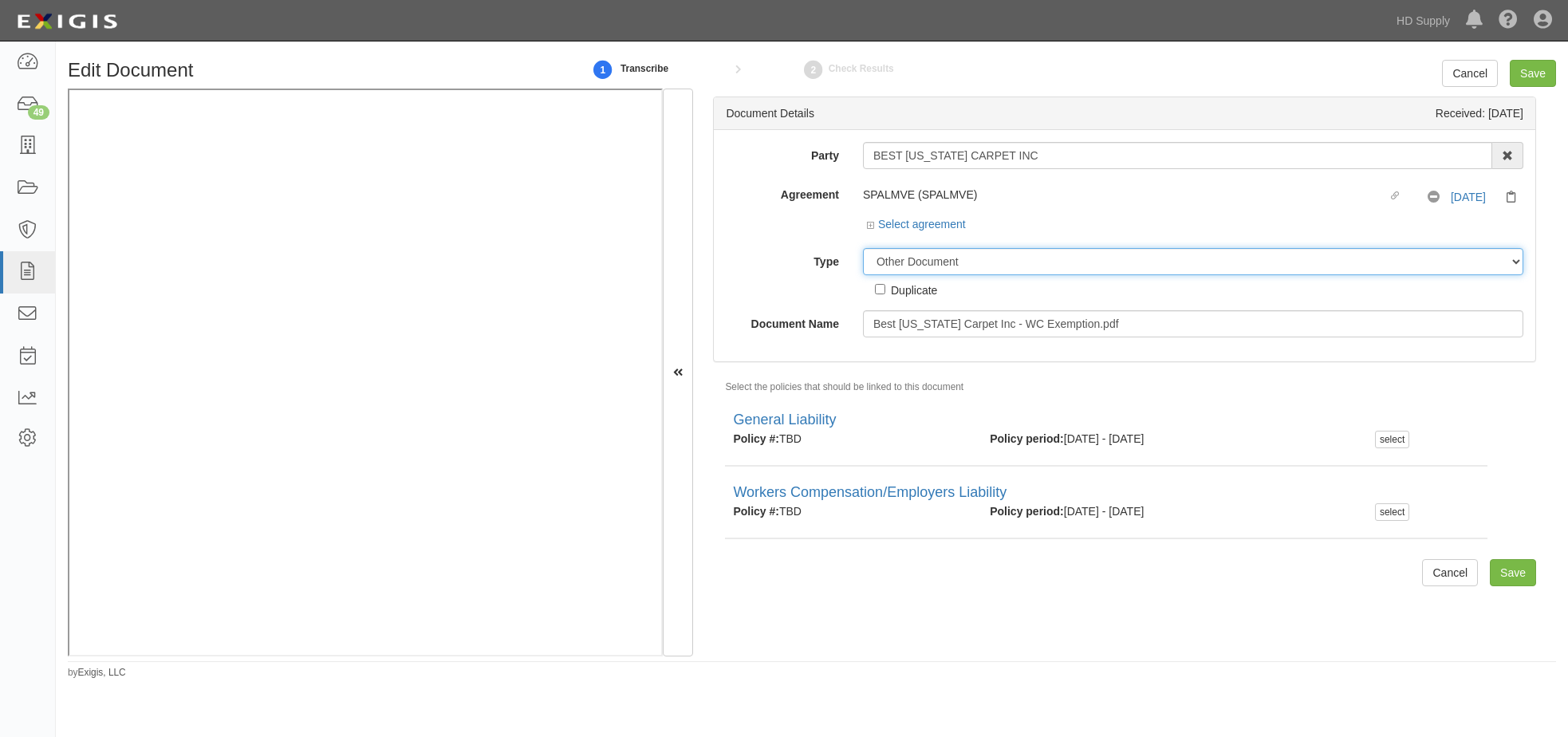
click at [890, 264] on select "Unassigned Binder Cancellation Notice Certificate Contract Endorsement Insuranc…" at bounding box center [1193, 261] width 661 height 27
select select "CertificateDetail"
click at [862, 248] on select "Unassigned Binder Cancellation Notice Certificate Contract Endorsement Insuranc…" at bounding box center [1193, 261] width 661 height 27
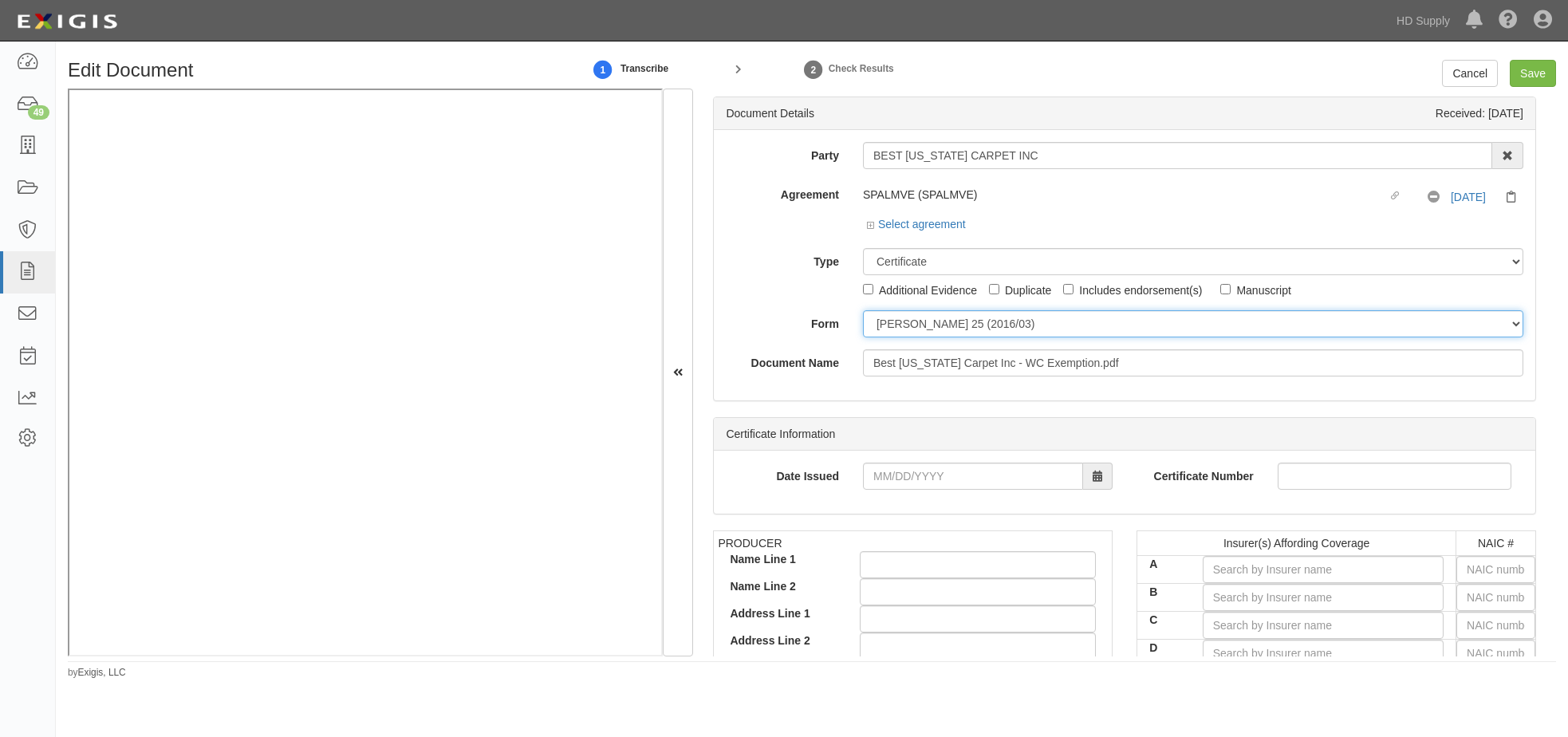
click at [885, 325] on select "ACORD 25 (2016/03) ACORD 101 ACORD 855 NY (2014/05) General" at bounding box center [1193, 324] width 661 height 27
select select "GeneralFormDetail"
click at [862, 311] on select "ACORD 25 (2016/03) ACORD 101 ACORD 855 NY (2014/05) General" at bounding box center [1193, 324] width 661 height 27
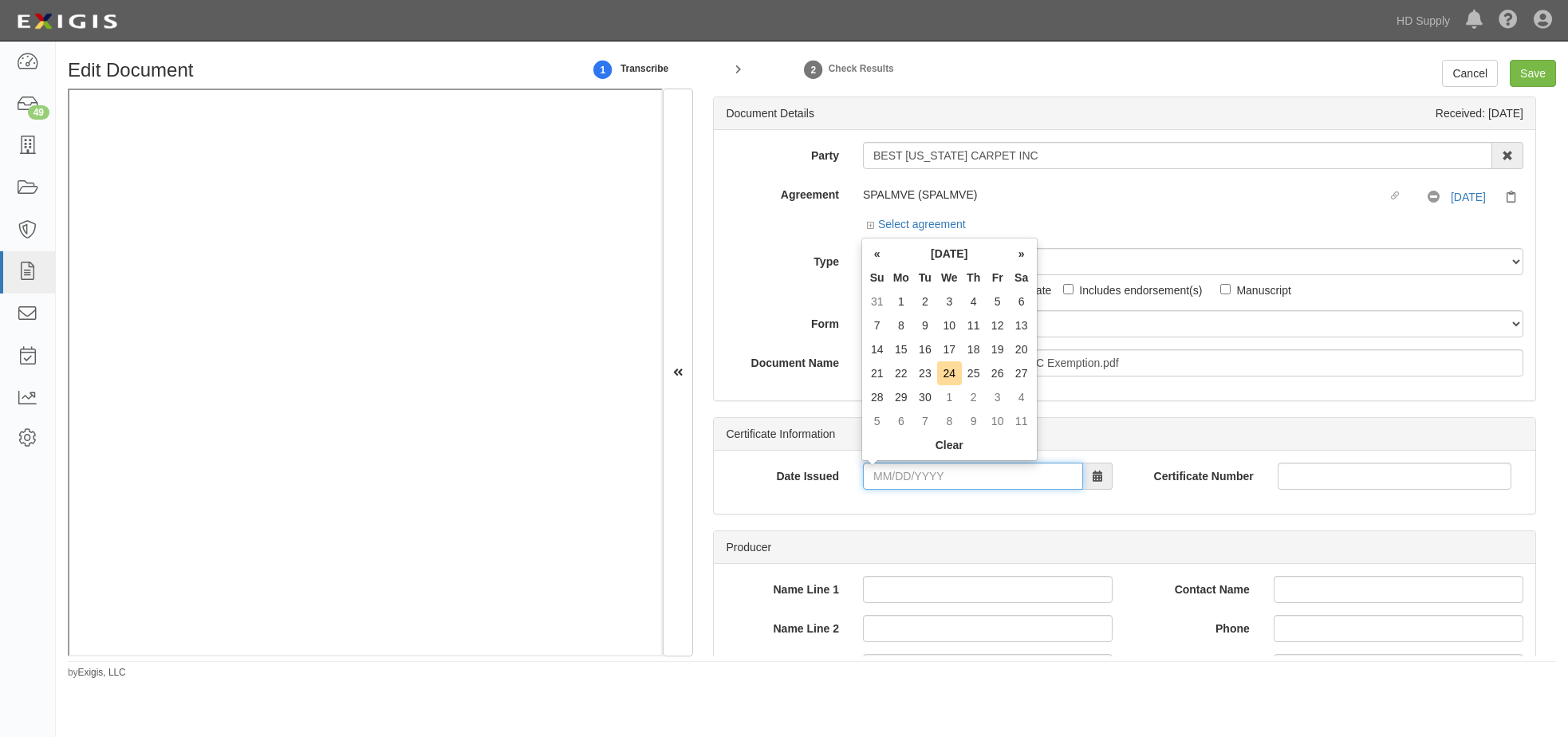
click at [870, 475] on input "Date Issued" at bounding box center [972, 475] width 221 height 27
type input "02/01/2024"
click at [878, 535] on div "Producer" at bounding box center [1124, 547] width 821 height 33
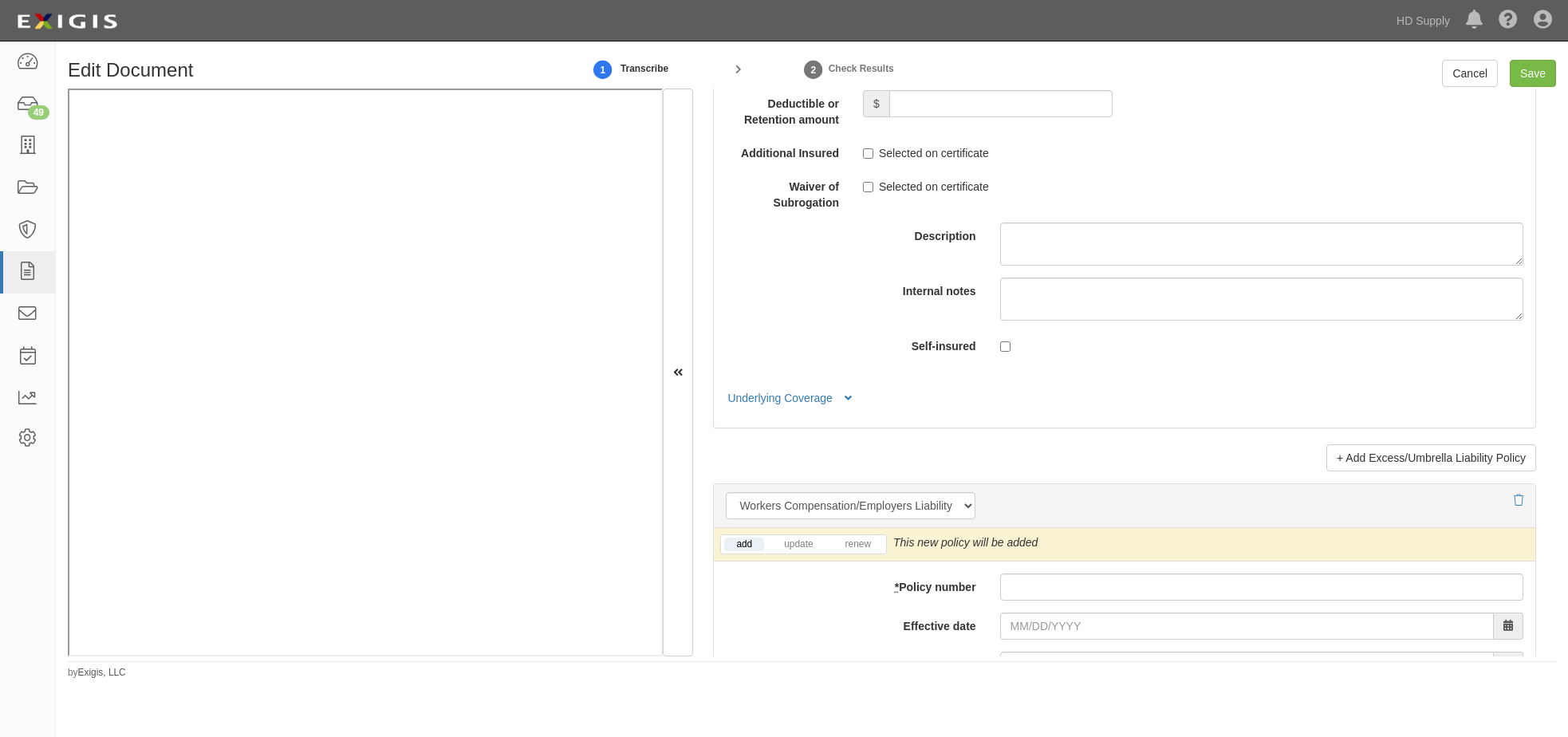
scroll to position [3670, 0]
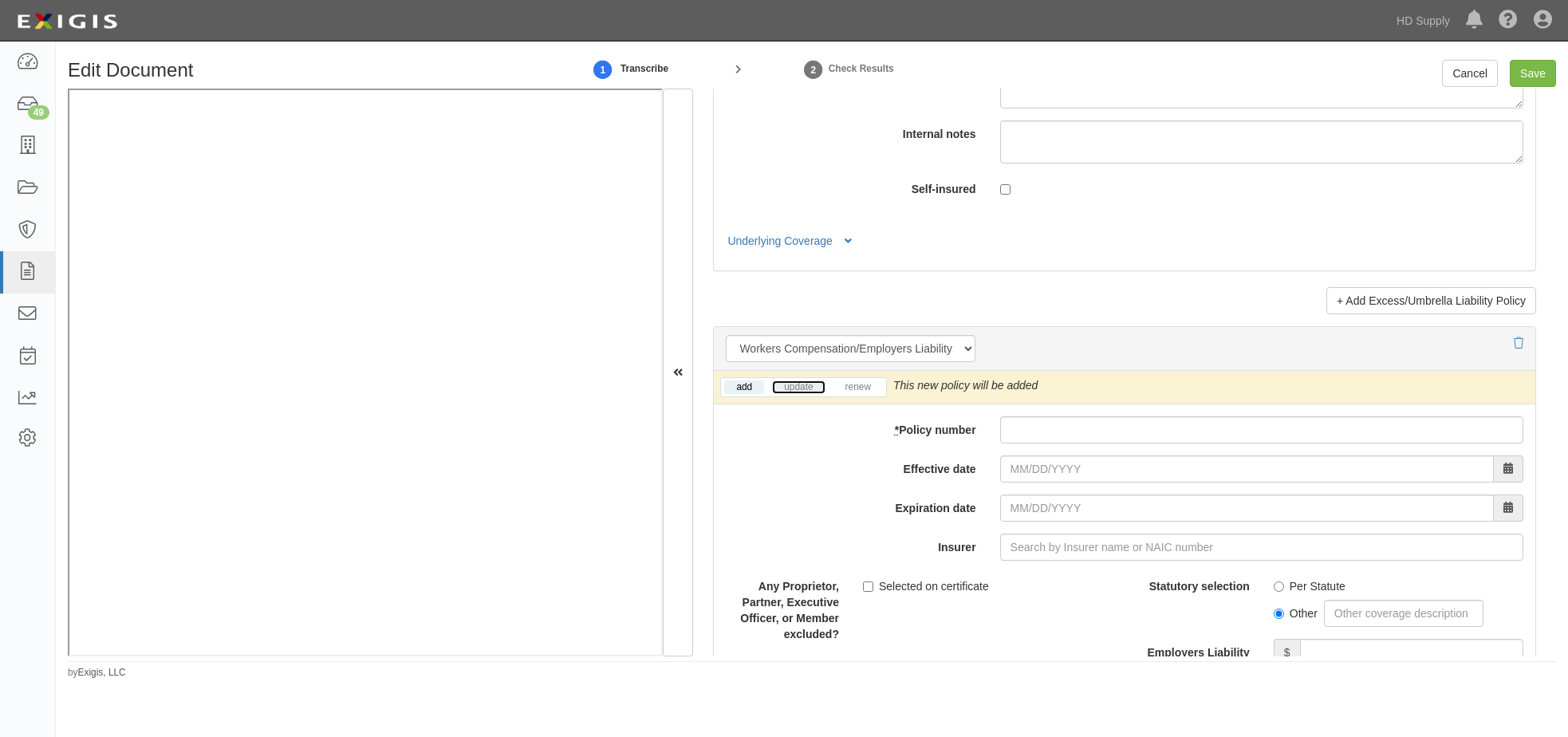
drag, startPoint x: 793, startPoint y: 386, endPoint x: 822, endPoint y: 387, distance: 29.0
click at [794, 386] on link "update" at bounding box center [797, 387] width 53 height 14
click at [1046, 420] on input "* Policy number" at bounding box center [1262, 429] width 523 height 27
type input "364819799"
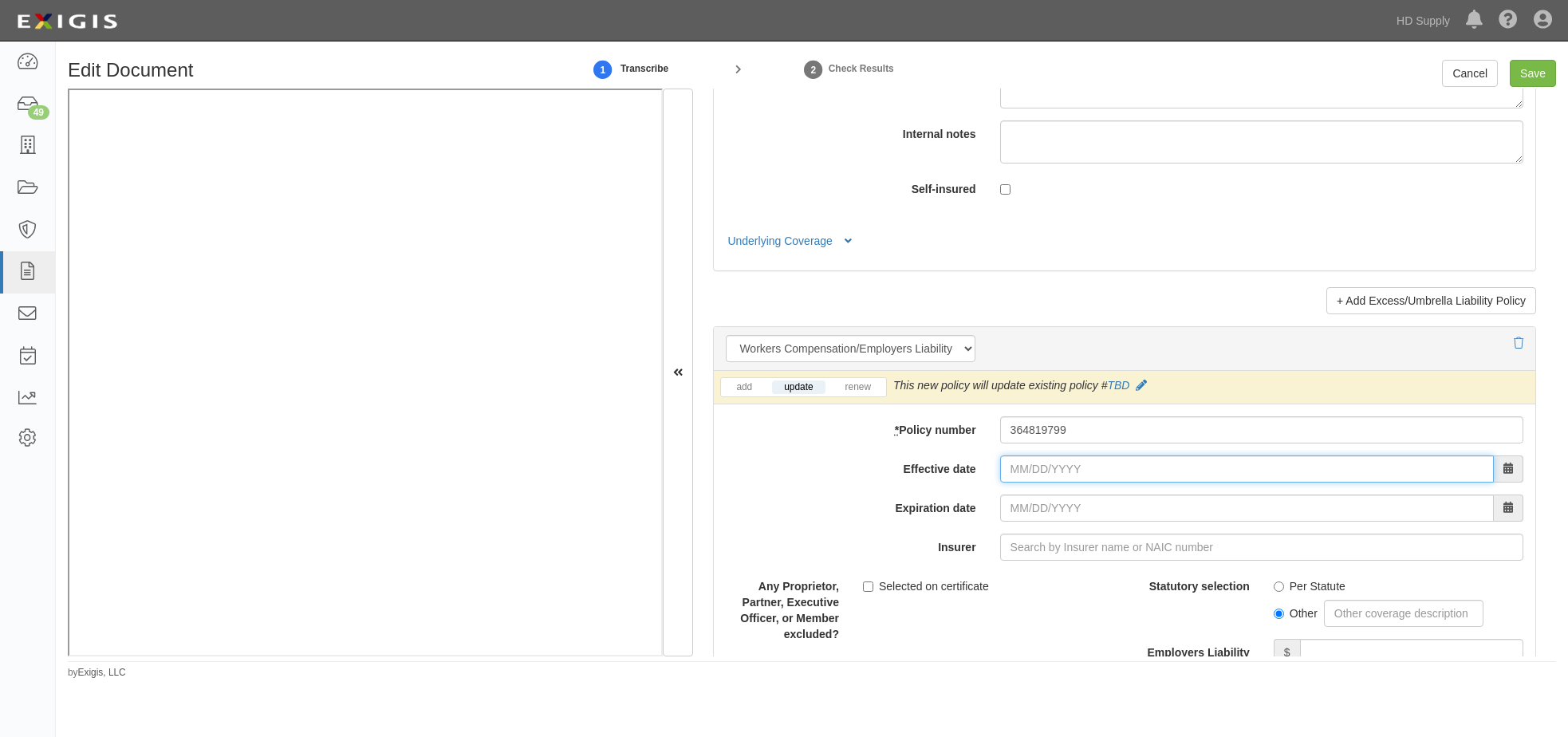
click at [1002, 470] on input "Effective date" at bounding box center [1247, 468] width 494 height 27
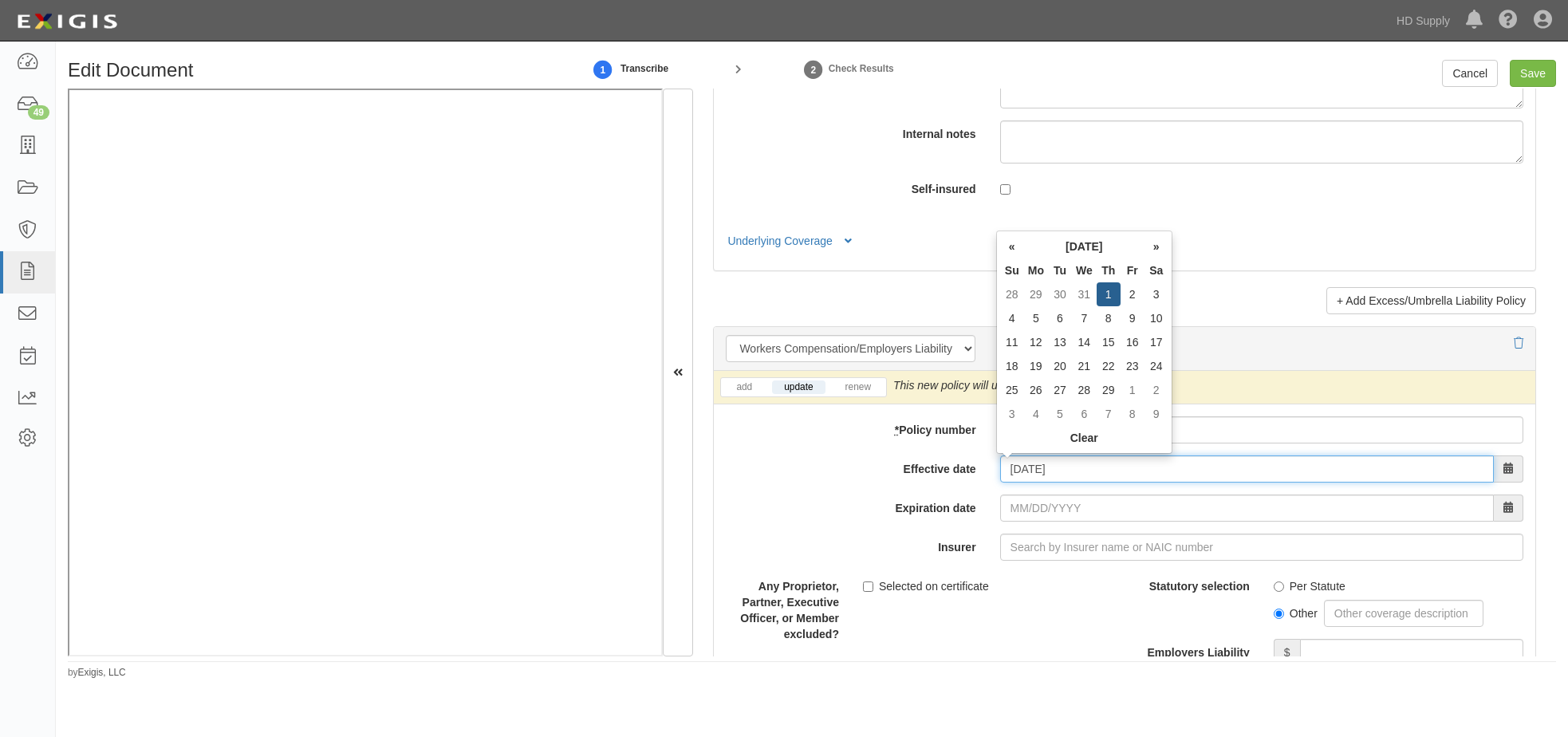
type input "02/01/2024"
click at [1000, 510] on input "02/01/2025" at bounding box center [1247, 507] width 494 height 27
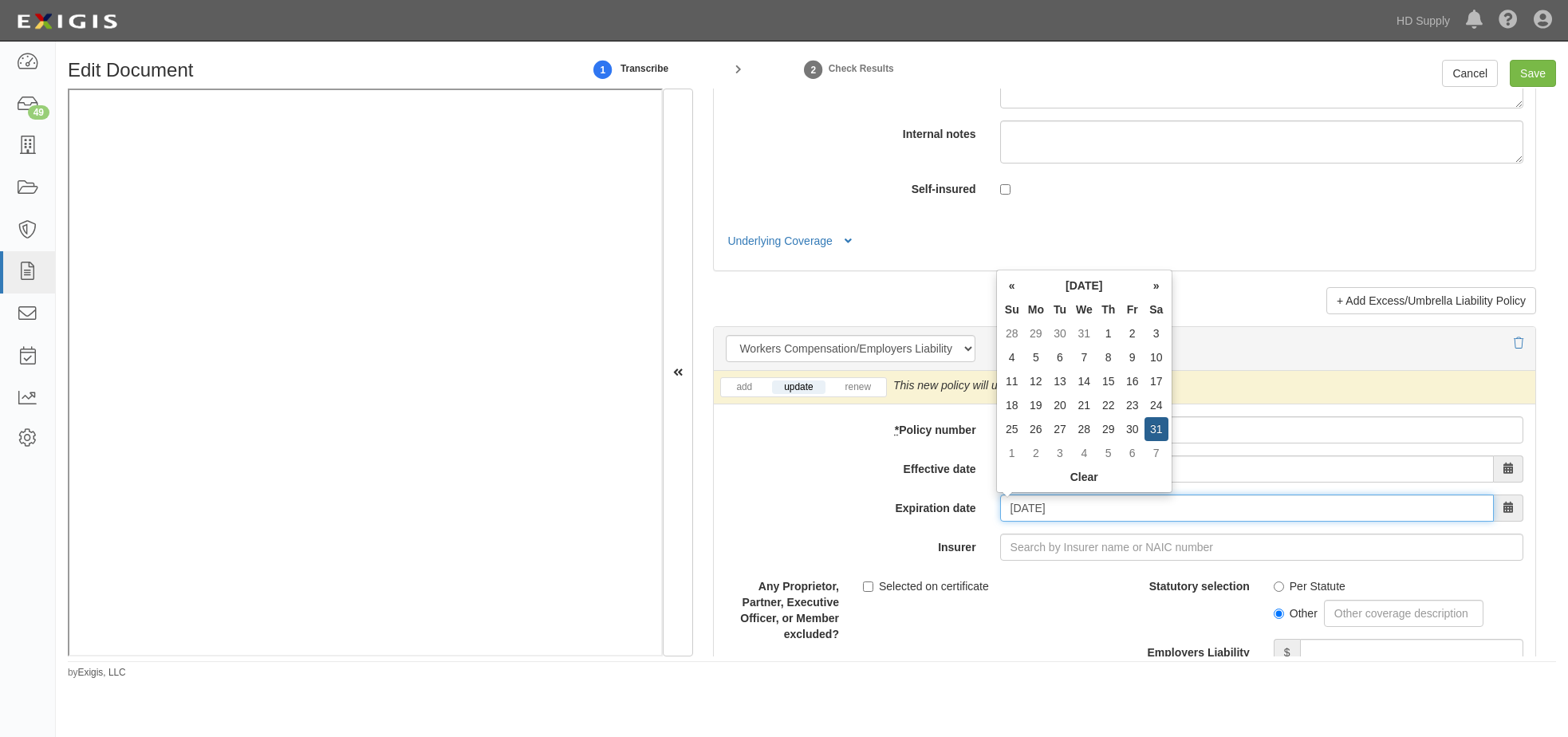
type input "01/31/2026"
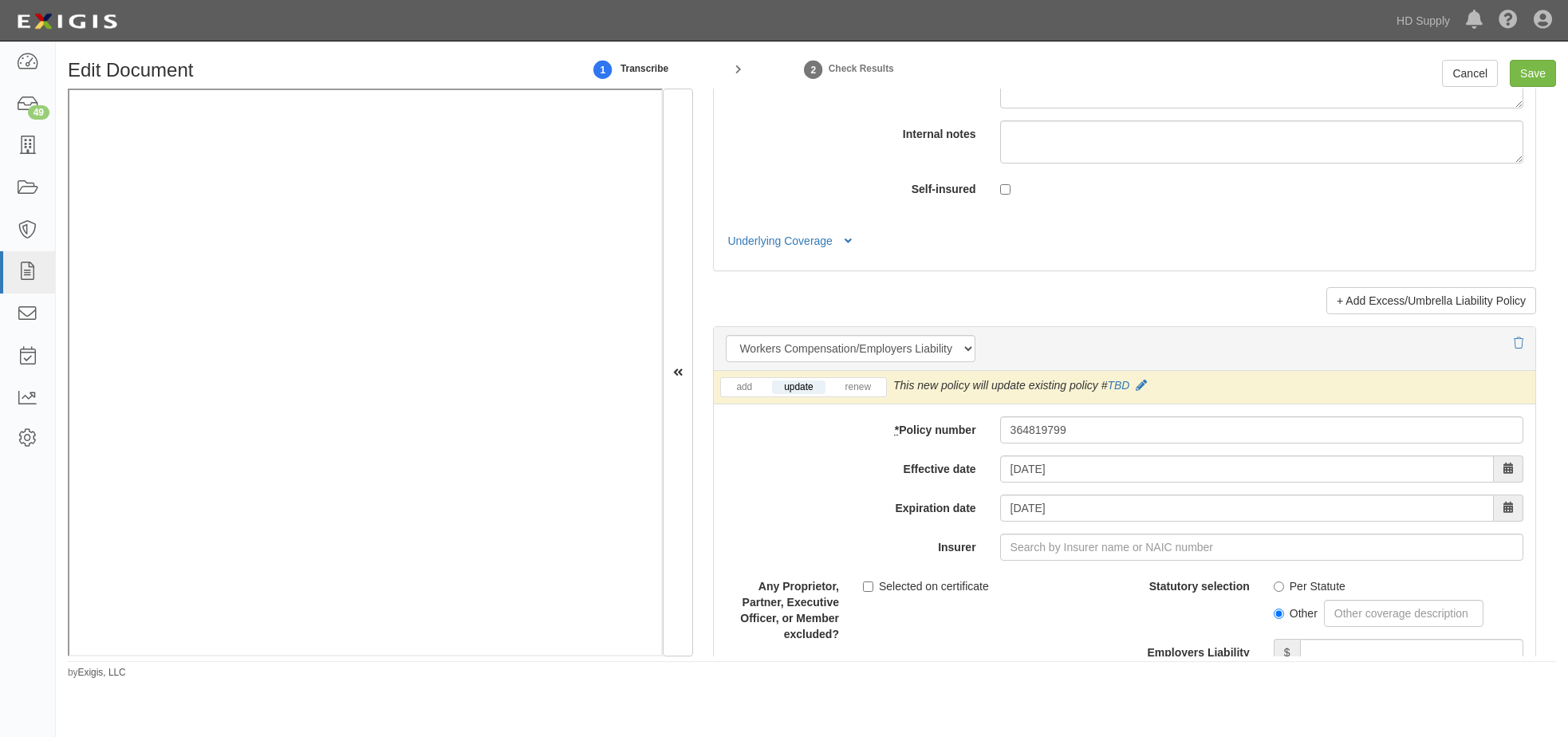
click at [1063, 617] on div "Any Proprietor, Partner, Executive Officer, or Member excluded? Selected on cer…" at bounding box center [918, 608] width 410 height 70
click at [1542, 70] on input "Save" at bounding box center [1532, 73] width 46 height 27
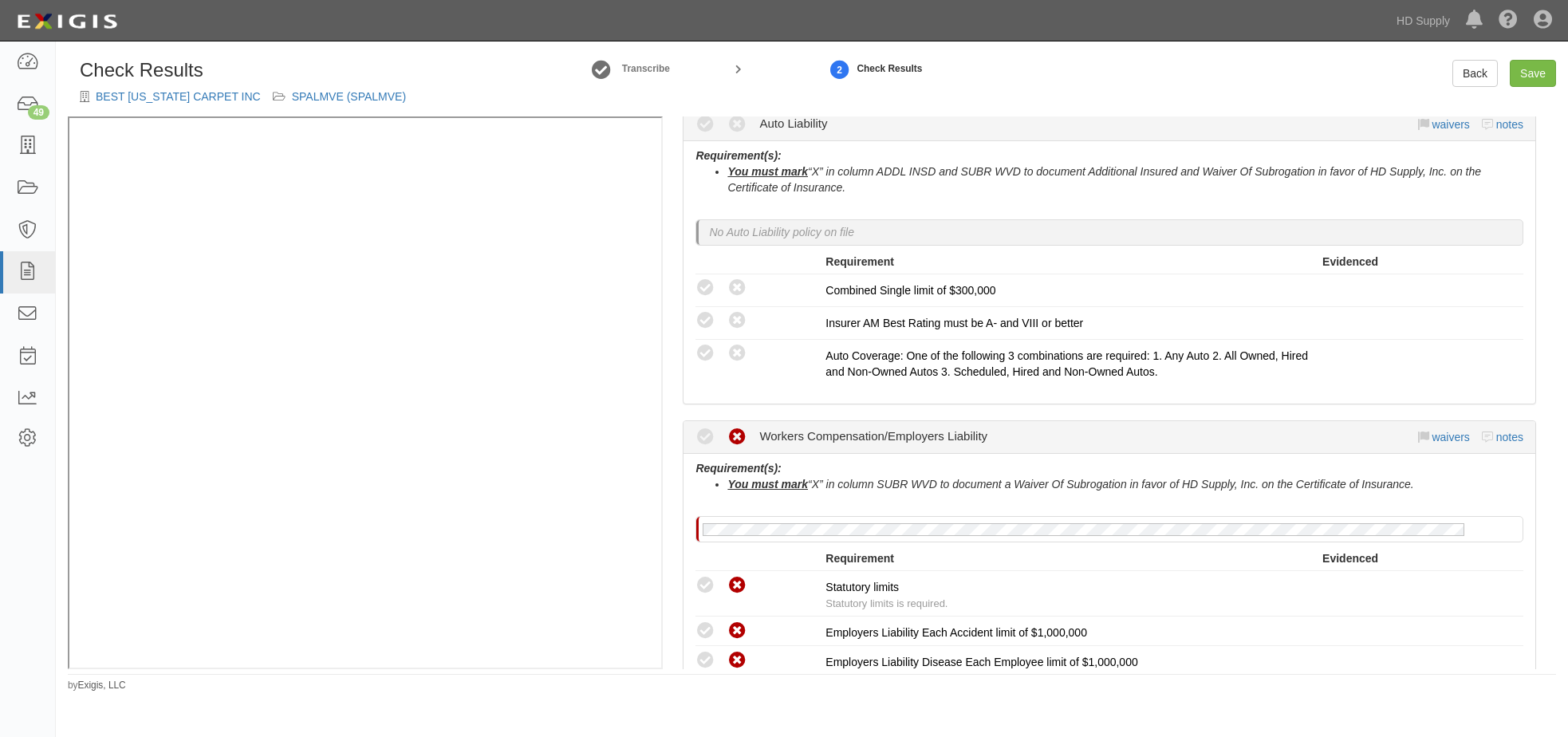
scroll to position [1116, 0]
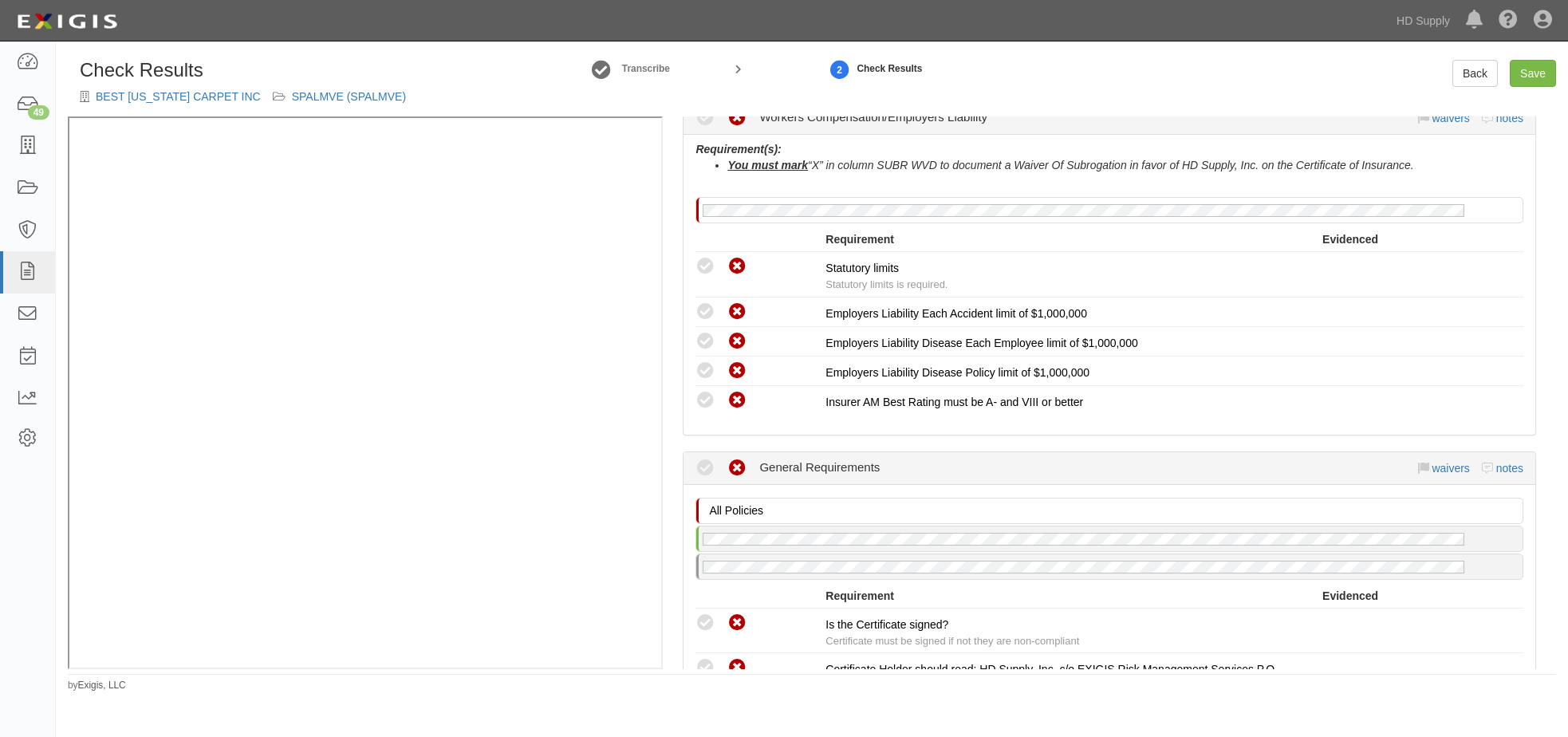
click at [709, 264] on icon at bounding box center [706, 267] width 20 height 20
click at [700, 268] on icon at bounding box center [706, 267] width 20 height 20
click at [717, 264] on div "This compliance result is calculated automatically and cannot be changed Waived…" at bounding box center [761, 266] width 130 height 21
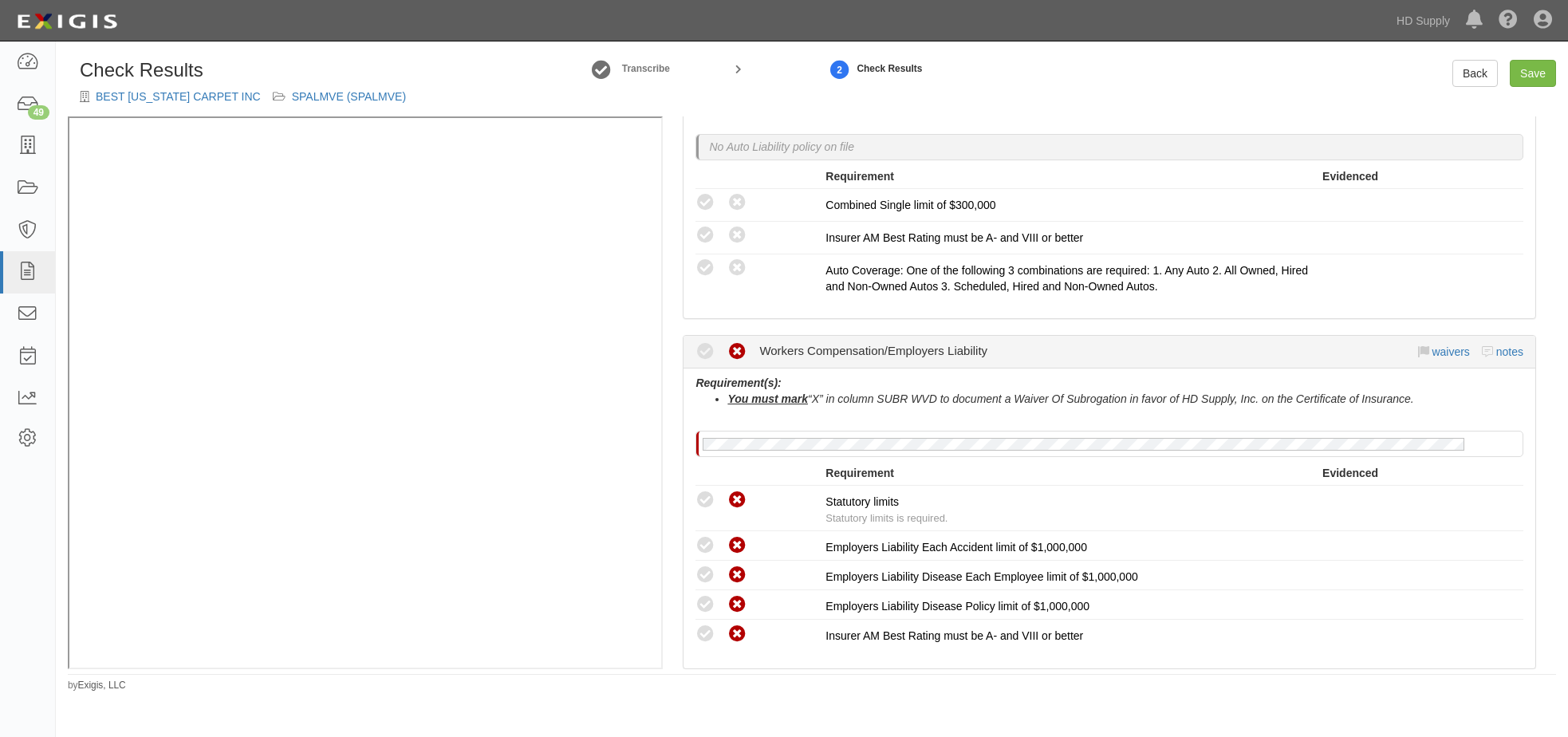
scroll to position [878, 0]
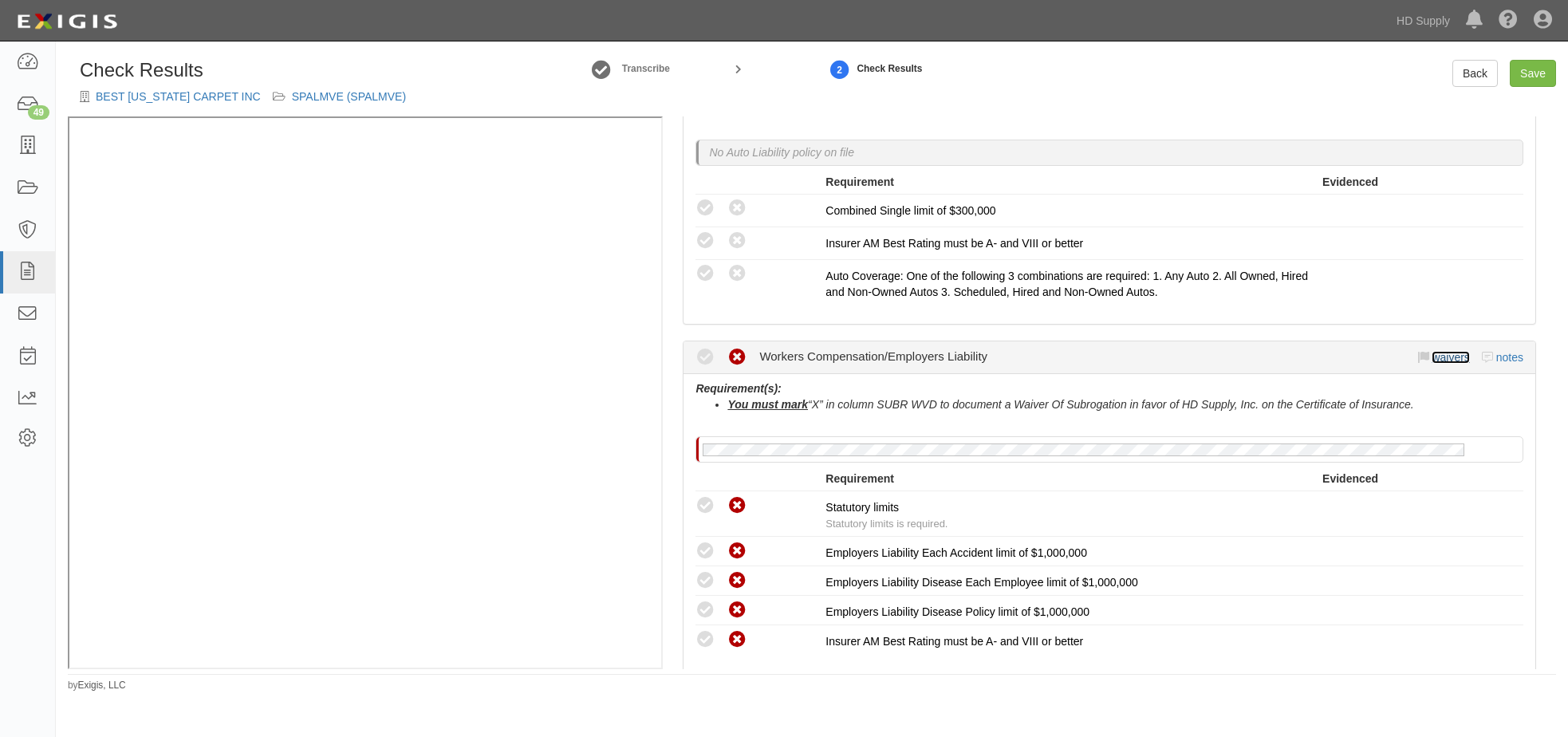
click at [1434, 354] on link "waivers" at bounding box center [1450, 358] width 38 height 13
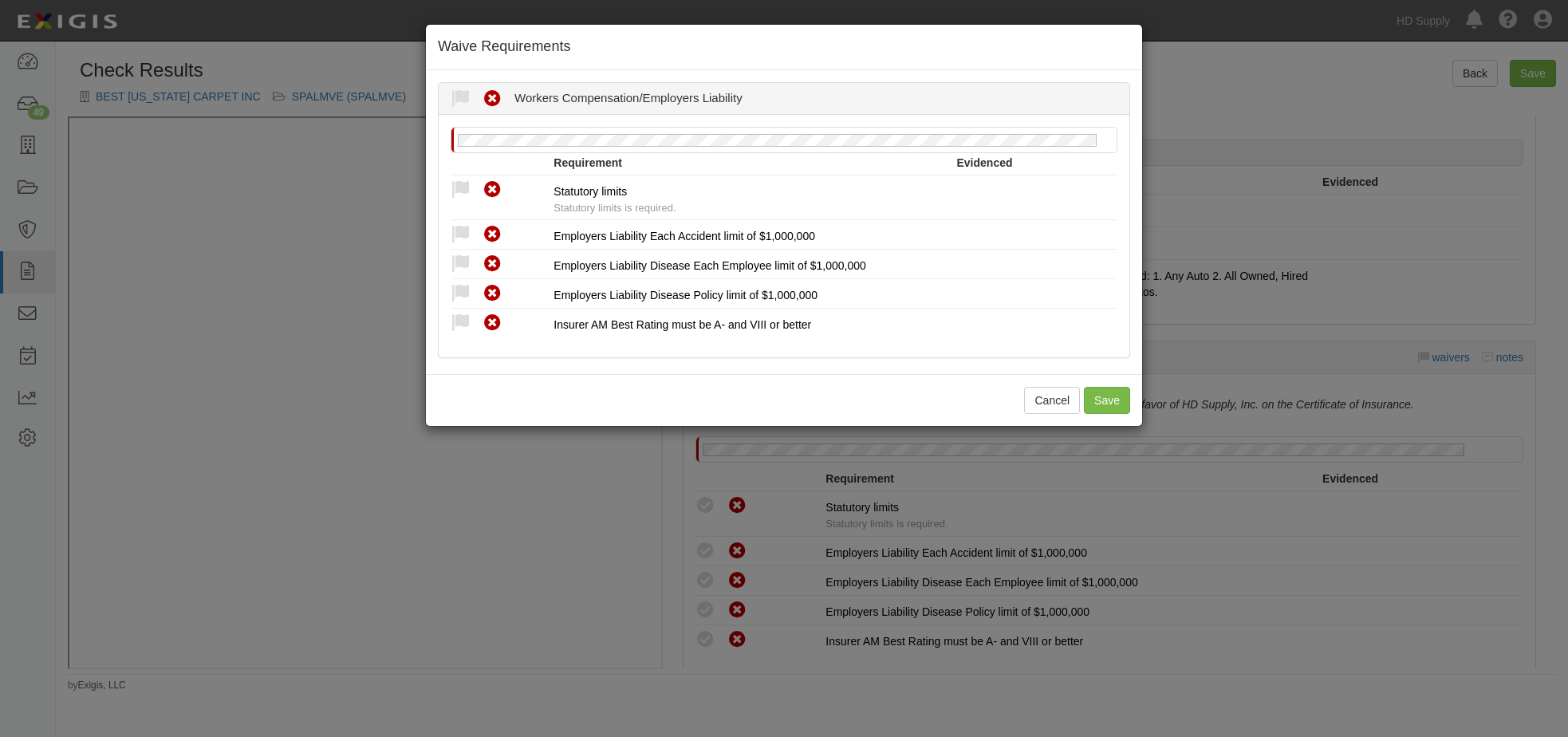
click at [452, 189] on icon at bounding box center [460, 191] width 20 height 20
radio input "true"
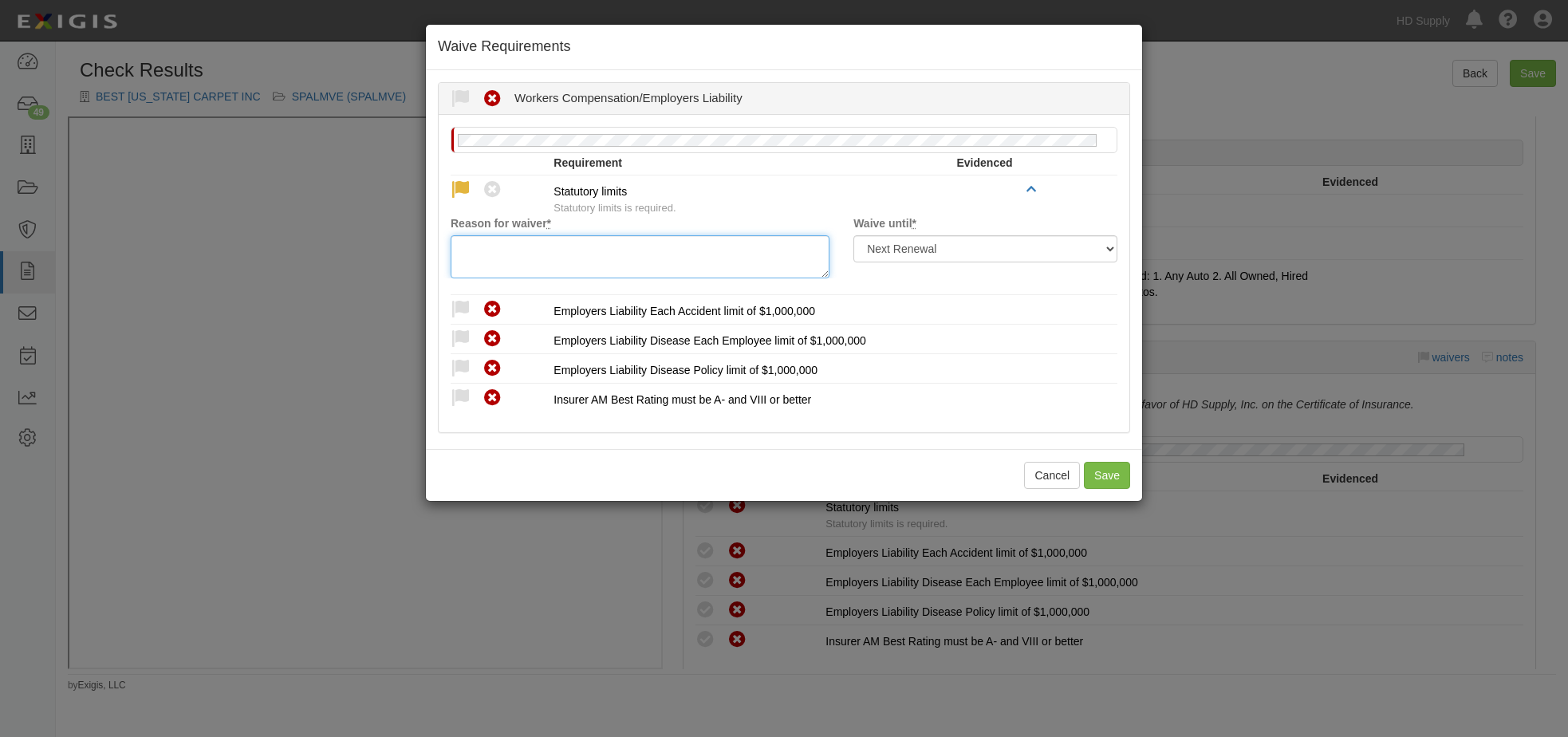
click at [507, 250] on textarea "Reason for waiver *" at bounding box center [639, 257] width 378 height 43
paste textarea "BEST FLORIDA CARPET INC"
type textarea "BEST FLORIDA CARPET INC"
click at [462, 304] on icon at bounding box center [460, 310] width 20 height 20
radio input "true"
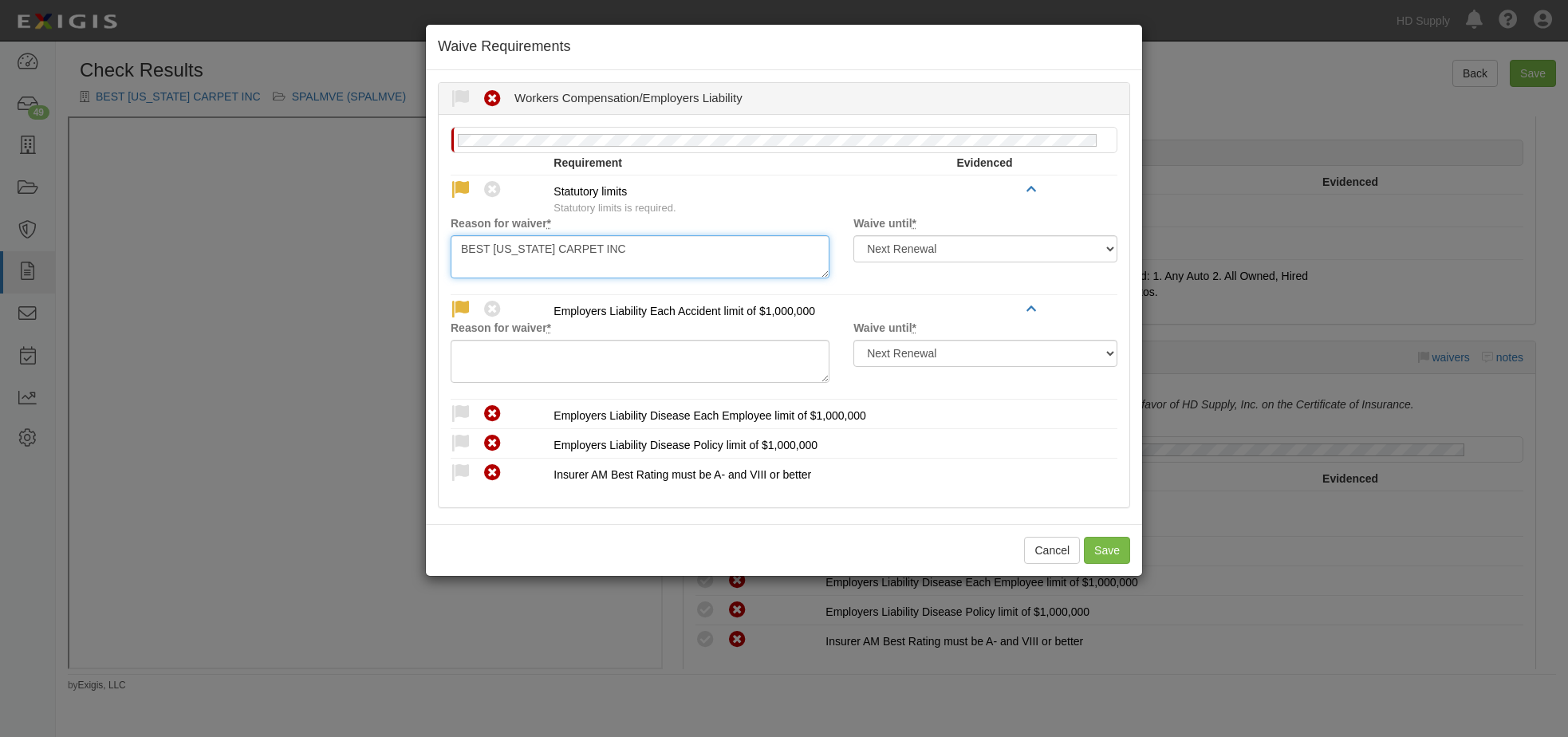
drag, startPoint x: 635, startPoint y: 242, endPoint x: 343, endPoint y: 257, distance: 292.4
click at [343, 257] on div "Waive Requirements Waived Non-Compliant Workers Compensation/Employers Liabilit…" at bounding box center [784, 368] width 1568 height 737
drag, startPoint x: 686, startPoint y: 251, endPoint x: 332, endPoint y: 269, distance: 354.5
click at [332, 269] on div "Waive Requirements Waived Non-Compliant Workers Compensation/Employers Liabilit…" at bounding box center [784, 368] width 1568 height 737
click at [655, 252] on textarea "approved FL state exemption form" at bounding box center [639, 257] width 378 height 43
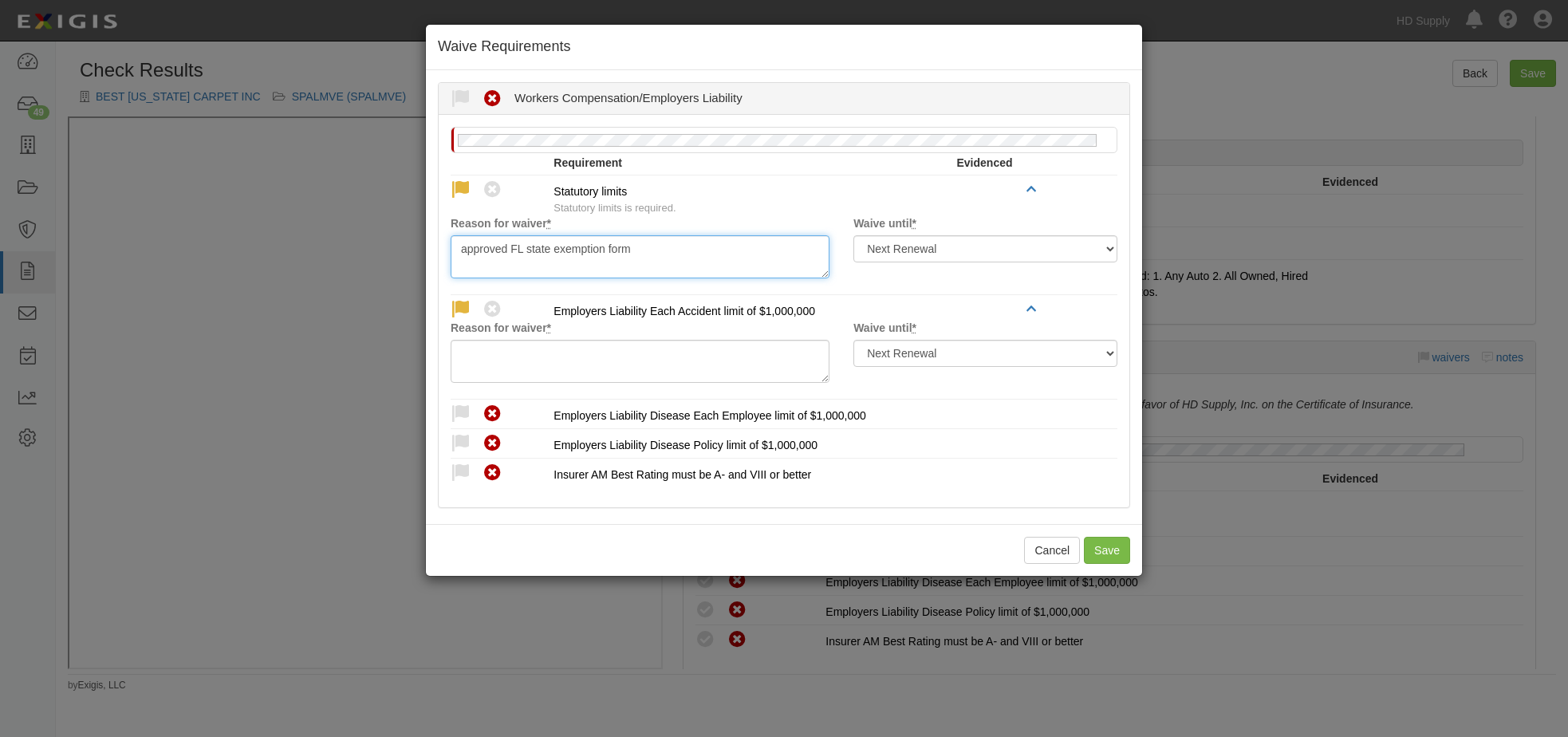
click at [466, 257] on textarea "approved FL state exemption form" at bounding box center [639, 257] width 378 height 43
drag, startPoint x: 666, startPoint y: 244, endPoint x: 412, endPoint y: 243, distance: 254.0
click at [412, 243] on div "Waive Requirements Waived Non-Compliant Workers Compensation/Employers Liabilit…" at bounding box center [784, 368] width 1568 height 737
type textarea "approved FL state exemption form"
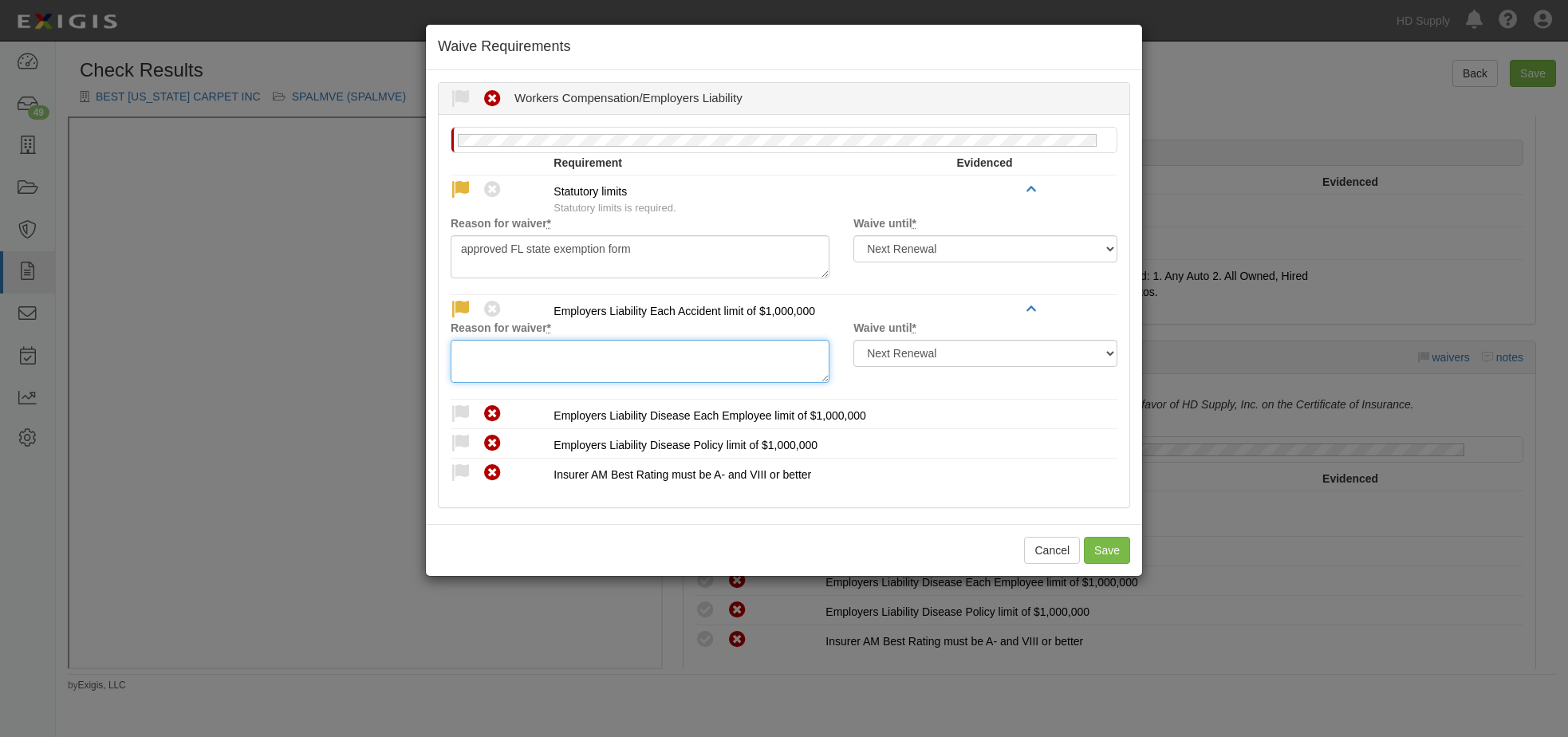
click at [466, 363] on textarea "Reason for waiver *" at bounding box center [639, 361] width 378 height 43
paste textarea "approved FL state exemption form"
type textarea "approved FL state exemption form"
click at [459, 412] on icon at bounding box center [460, 414] width 20 height 20
radio input "true"
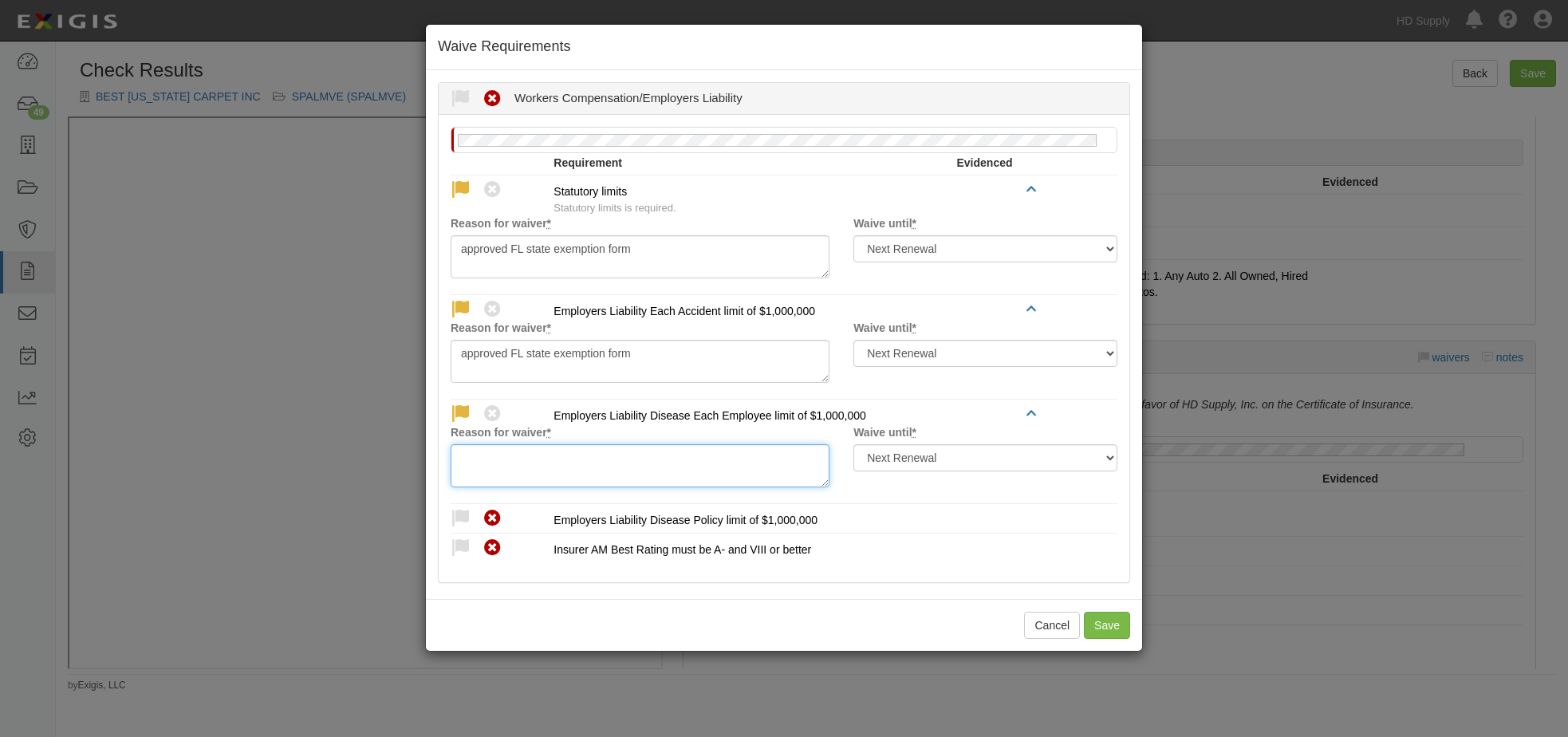
drag, startPoint x: 466, startPoint y: 464, endPoint x: 461, endPoint y: 470, distance: 7.8
click at [464, 465] on textarea "Reason for waiver *" at bounding box center [639, 465] width 378 height 43
paste textarea "approved FL state exemption form"
type textarea "approved FL state exemption form"
click at [459, 512] on icon at bounding box center [460, 519] width 20 height 20
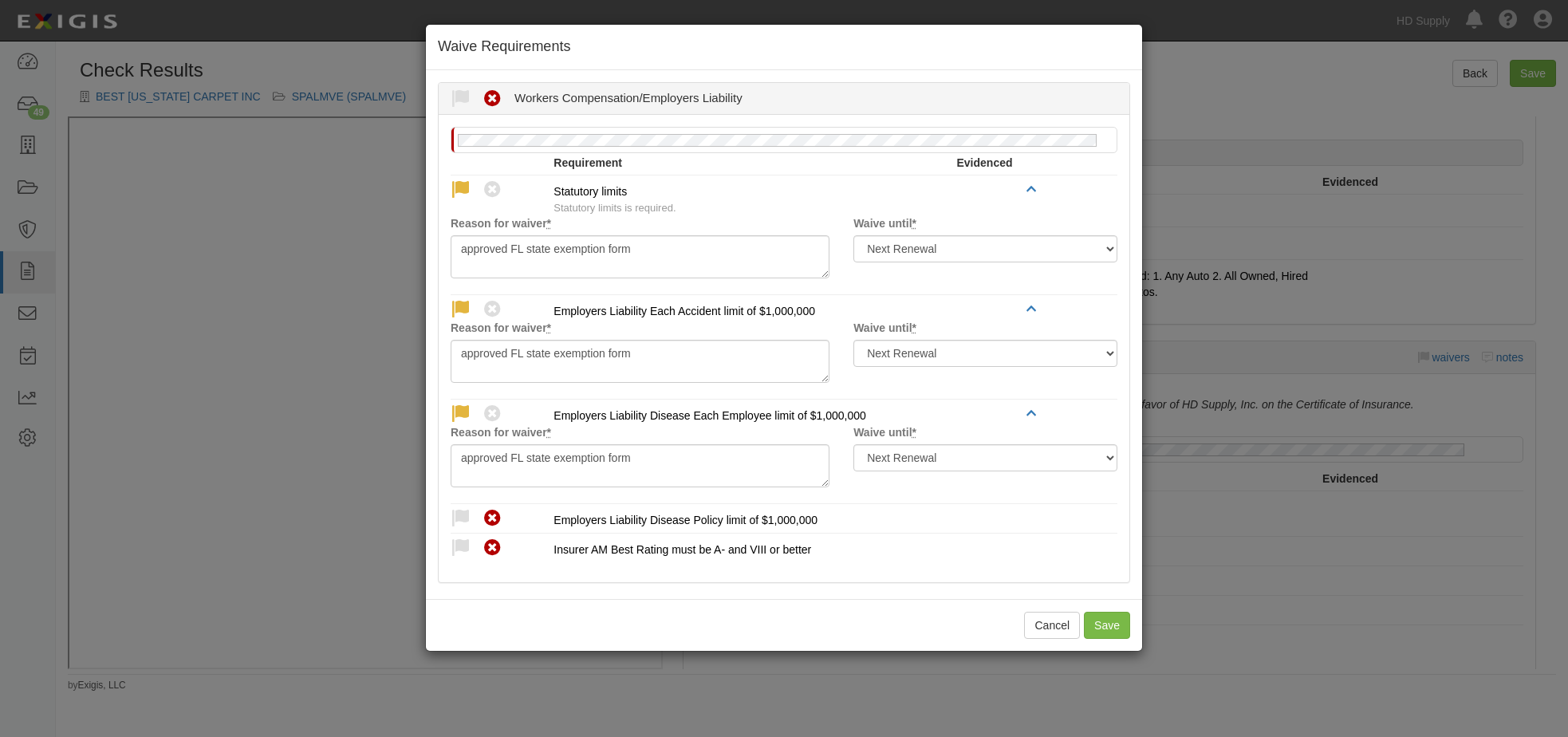
radio input "true"
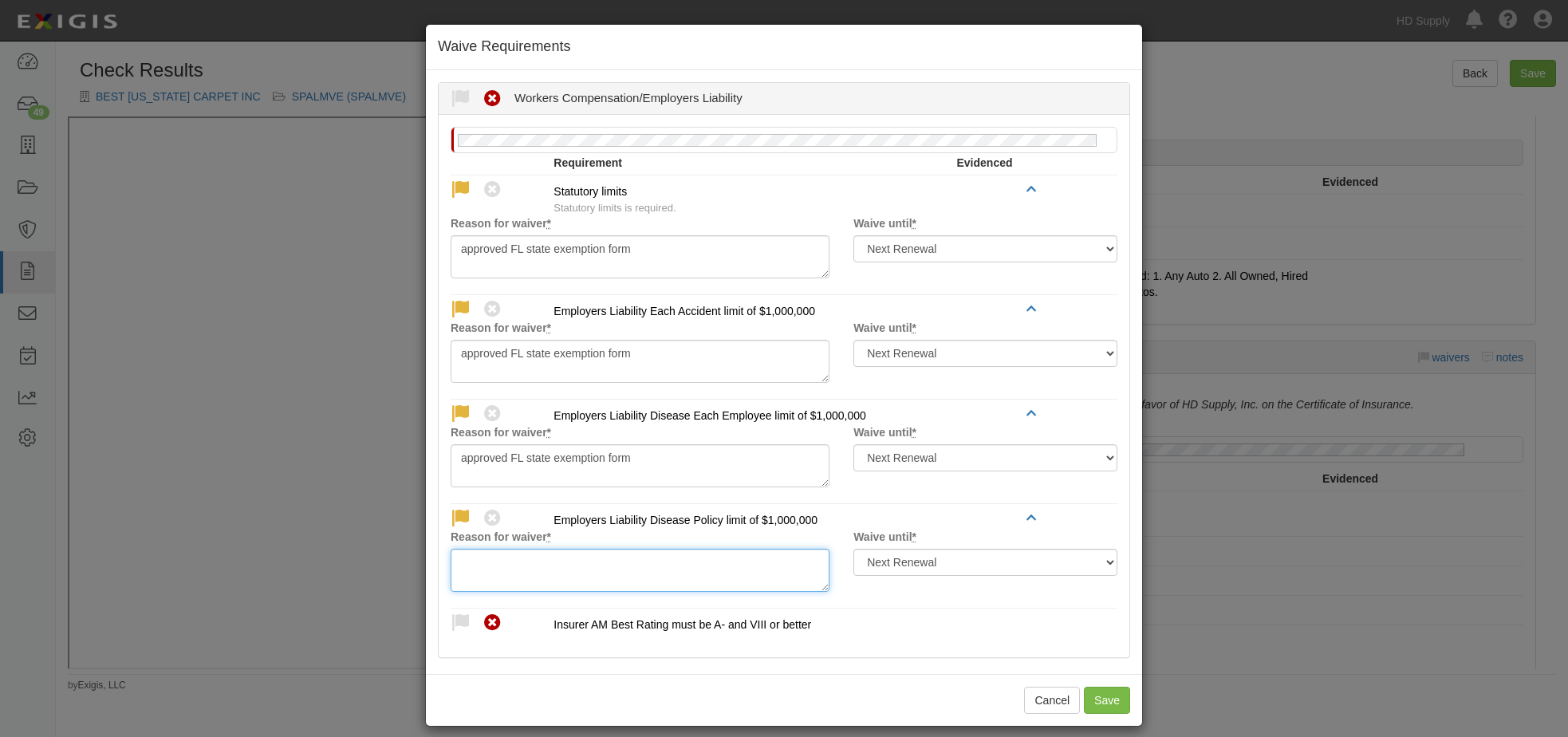
click at [502, 559] on textarea "Reason for waiver *" at bounding box center [639, 570] width 378 height 43
paste textarea "approved FL state exemption form"
type textarea "approved FL state exemption form"
click at [450, 628] on icon at bounding box center [460, 623] width 20 height 20
radio input "true"
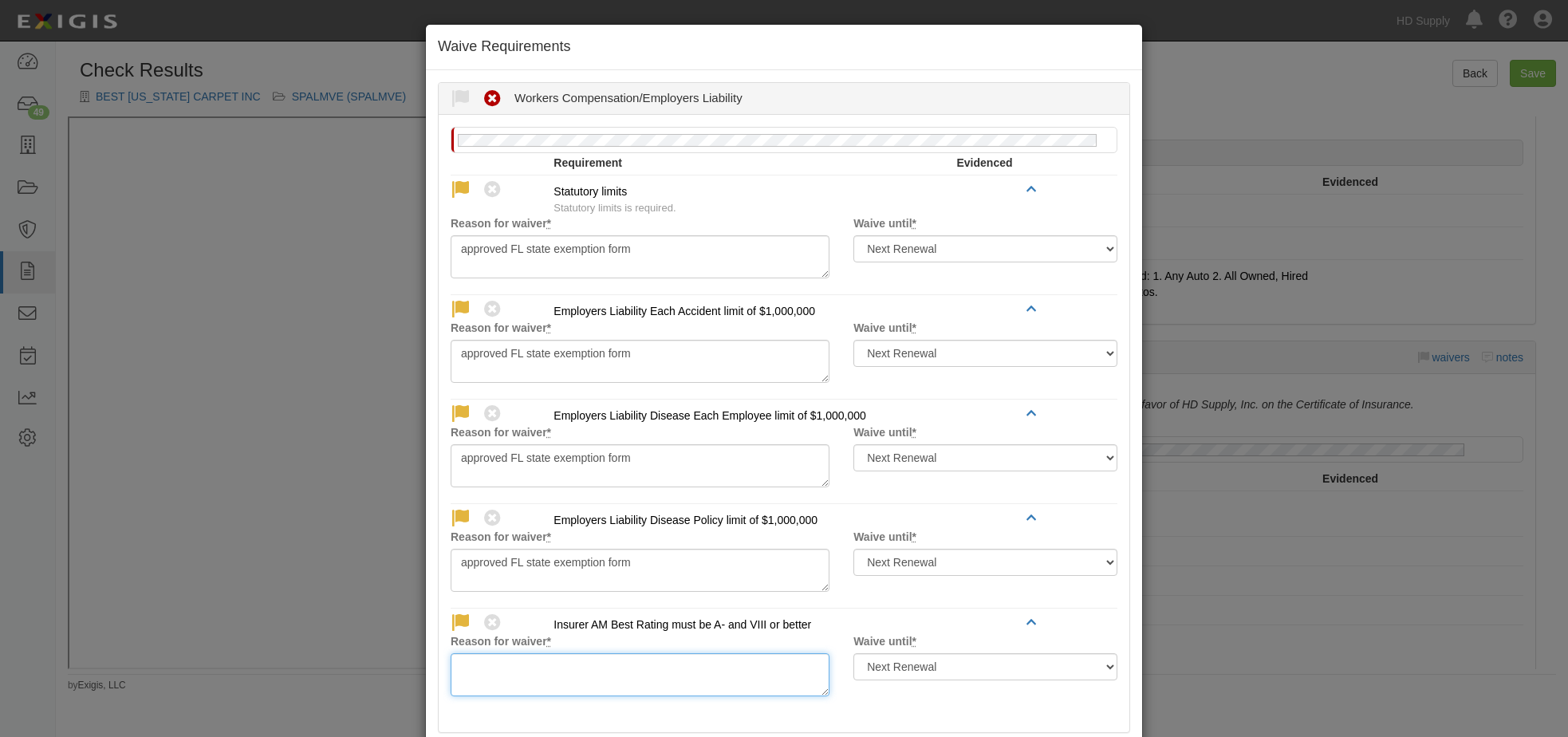
click at [510, 662] on textarea "Reason for waiver *" at bounding box center [639, 674] width 378 height 43
paste textarea "approved FL state exemption form"
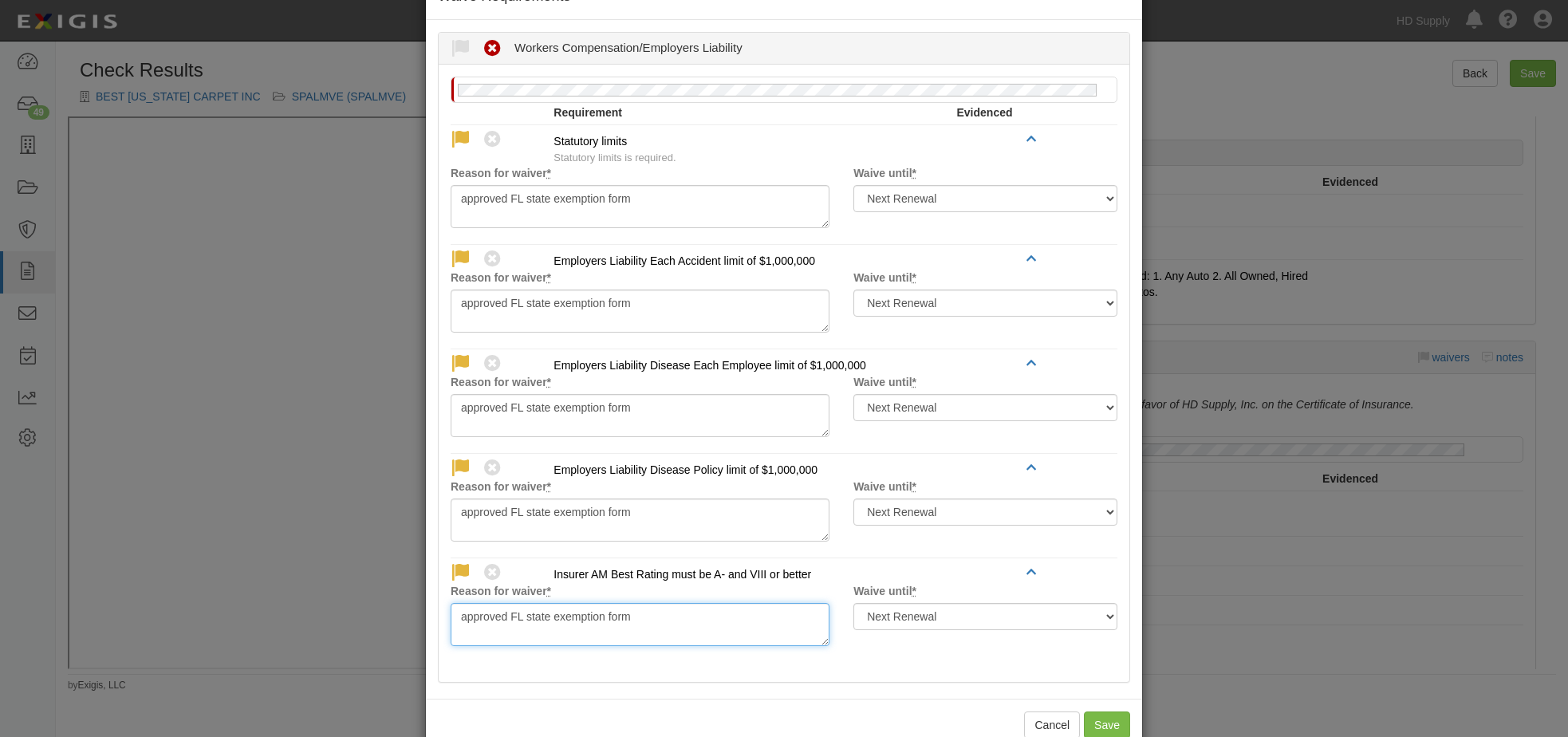
scroll to position [89, 0]
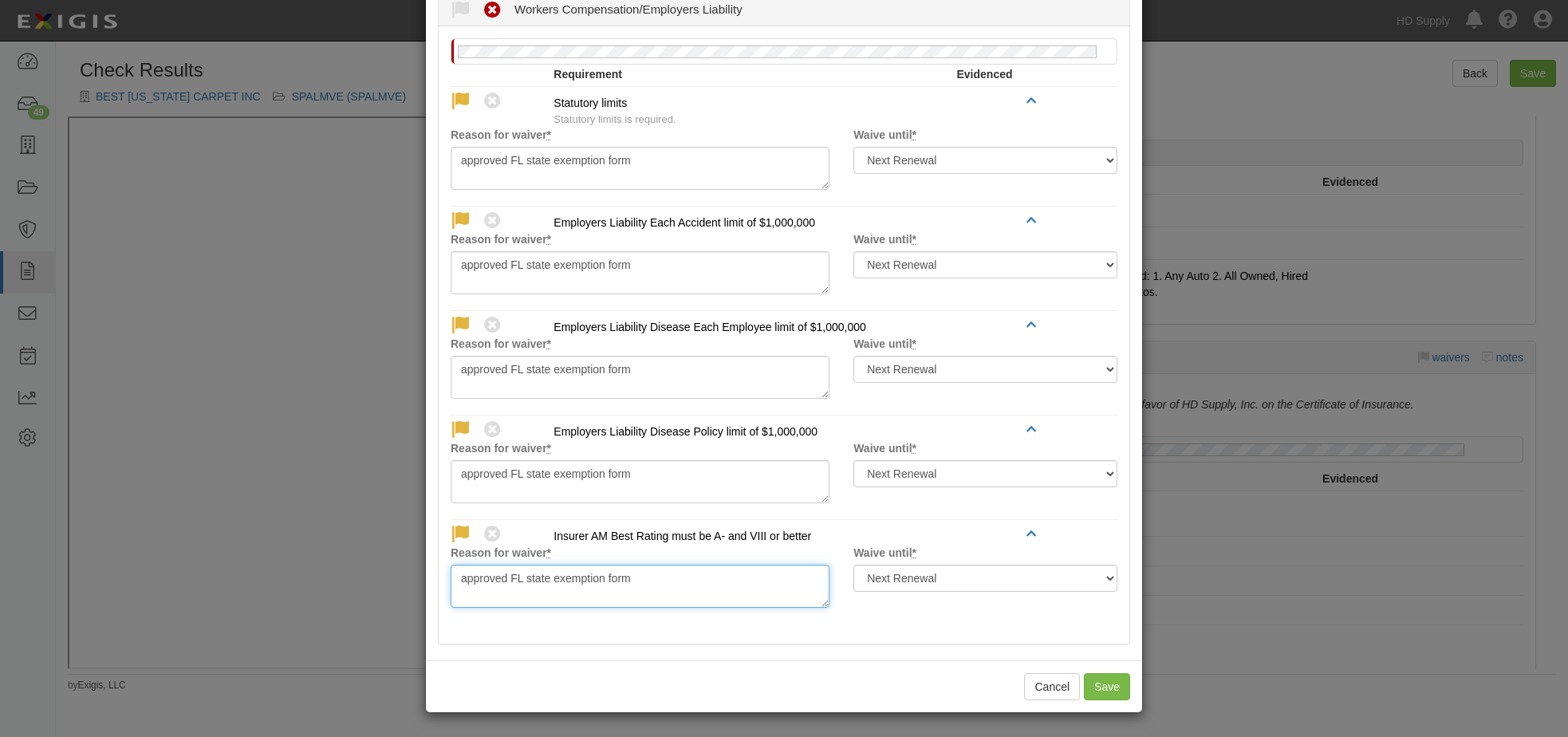
type textarea "approved FL state exemption form"
click at [1104, 687] on button "Save" at bounding box center [1107, 686] width 46 height 27
radio input "true"
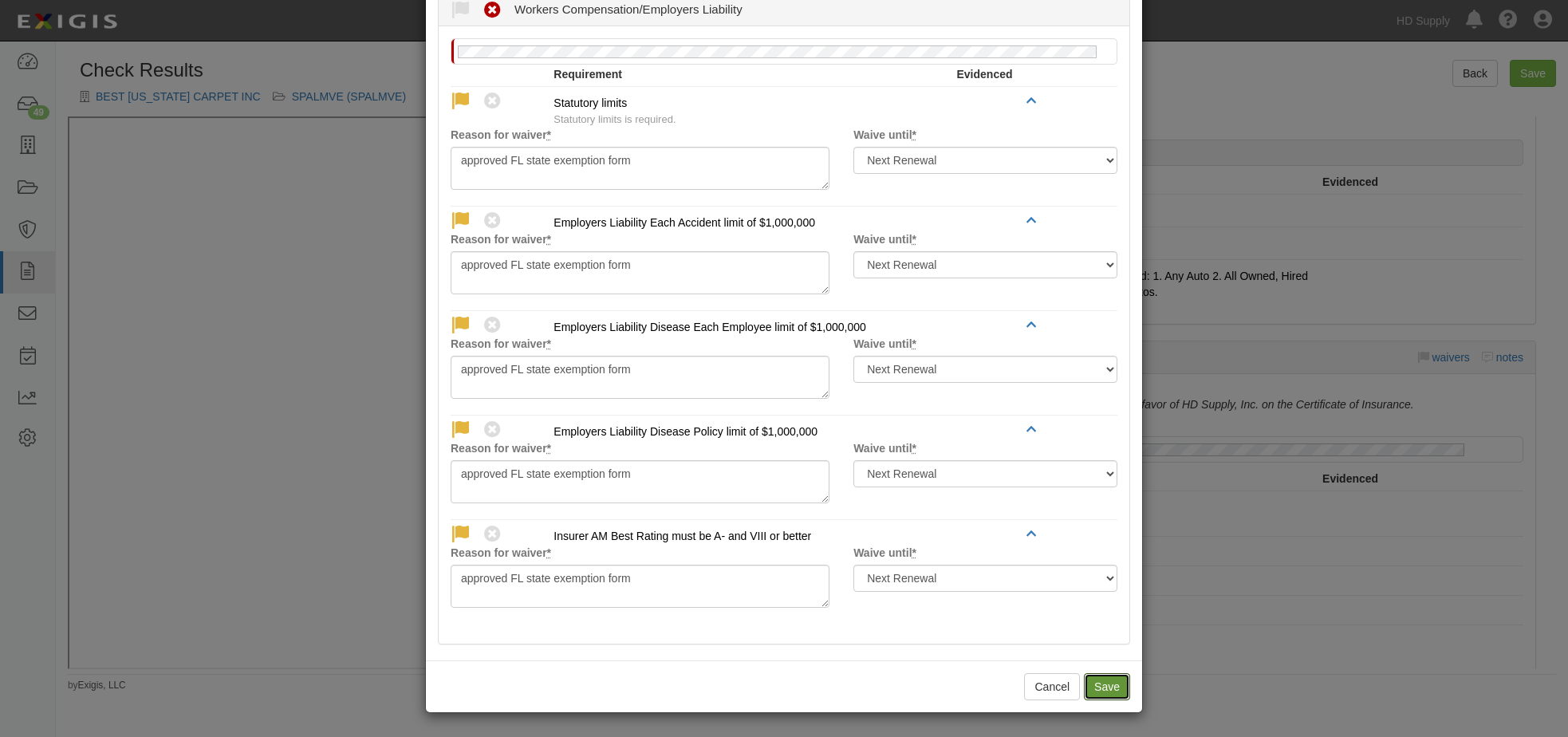
radio input "true"
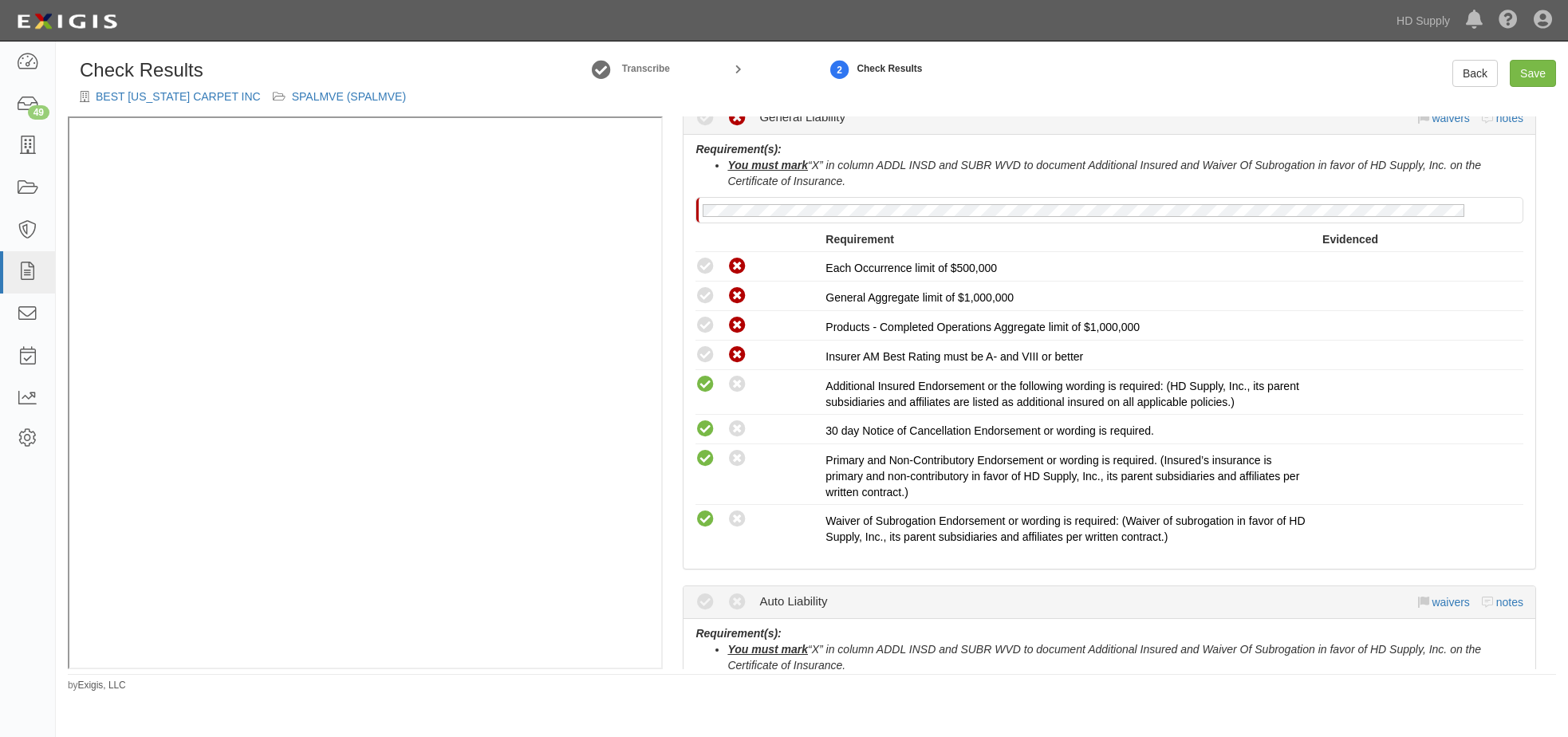
scroll to position [320, 0]
click at [704, 269] on icon at bounding box center [706, 268] width 20 height 20
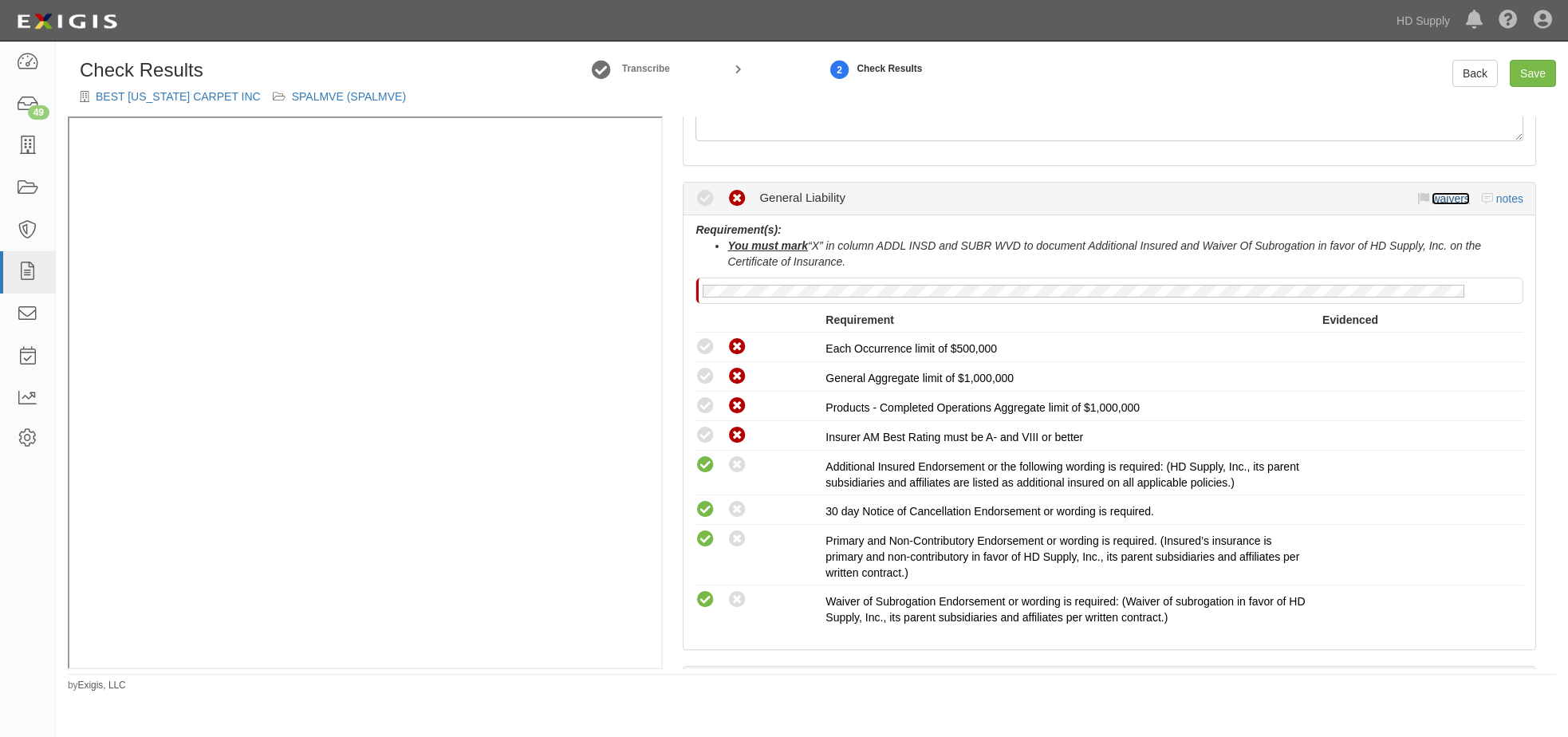
click at [1431, 198] on link "waivers" at bounding box center [1450, 199] width 38 height 13
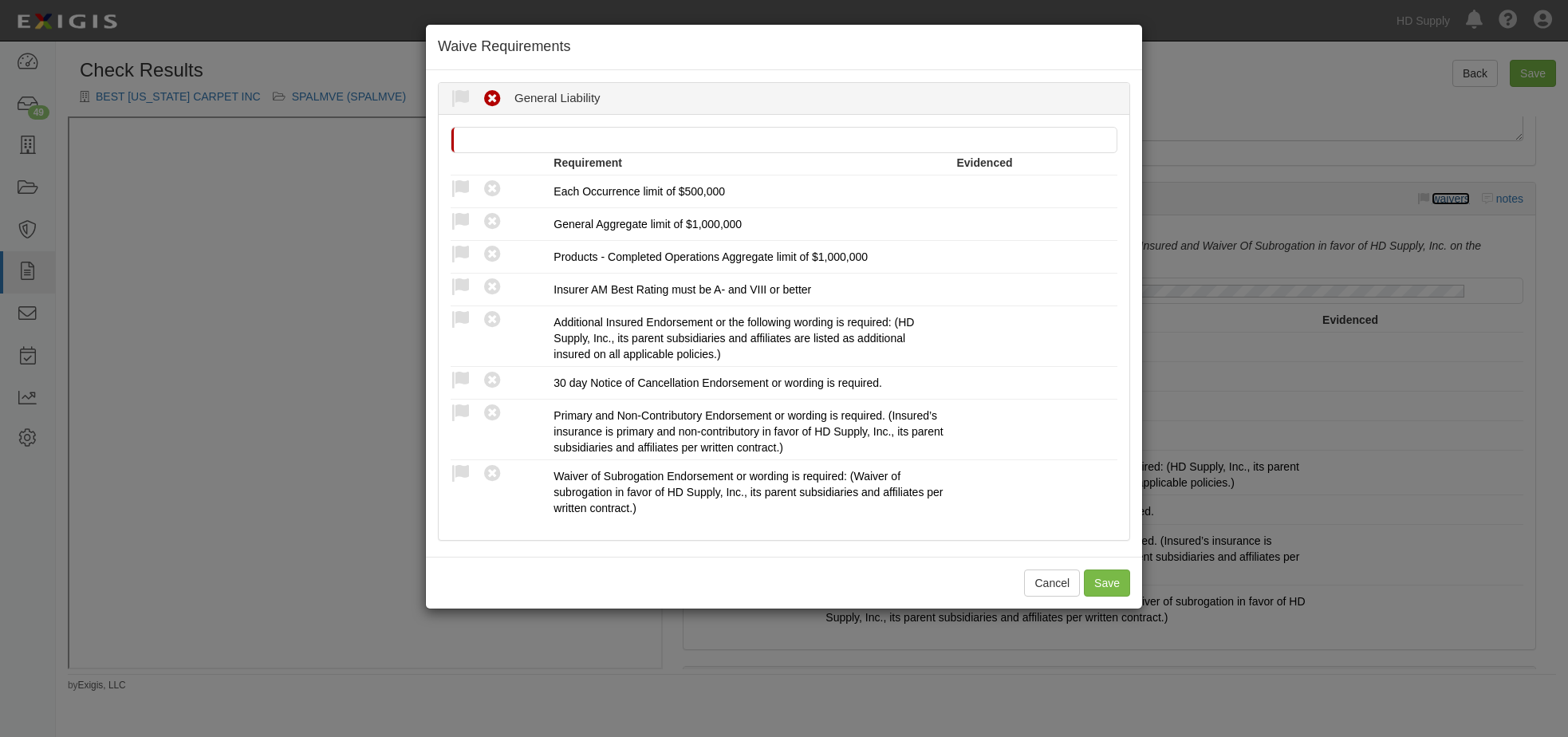
scroll to position [0, 0]
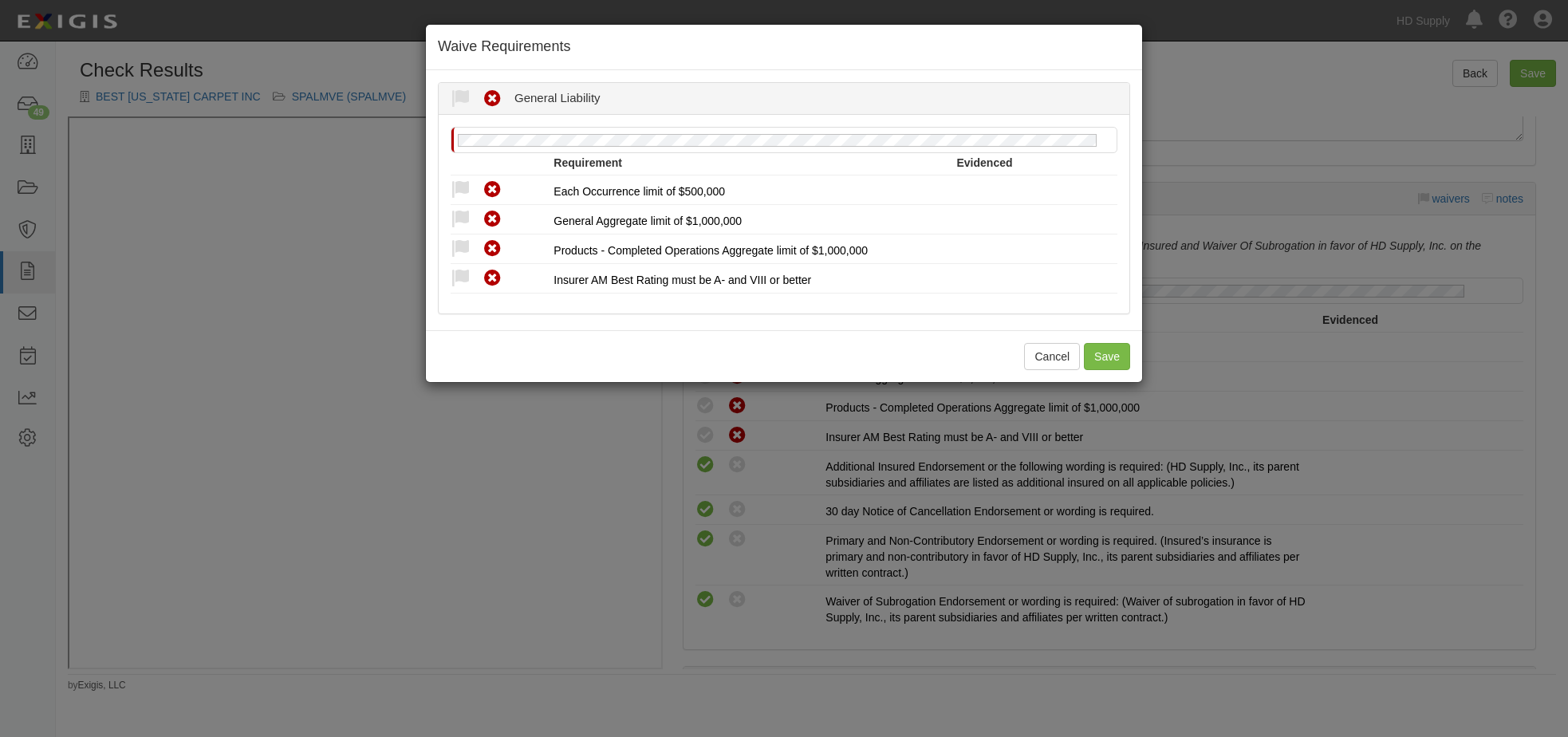
click at [460, 189] on icon at bounding box center [460, 191] width 20 height 20
radio input "true"
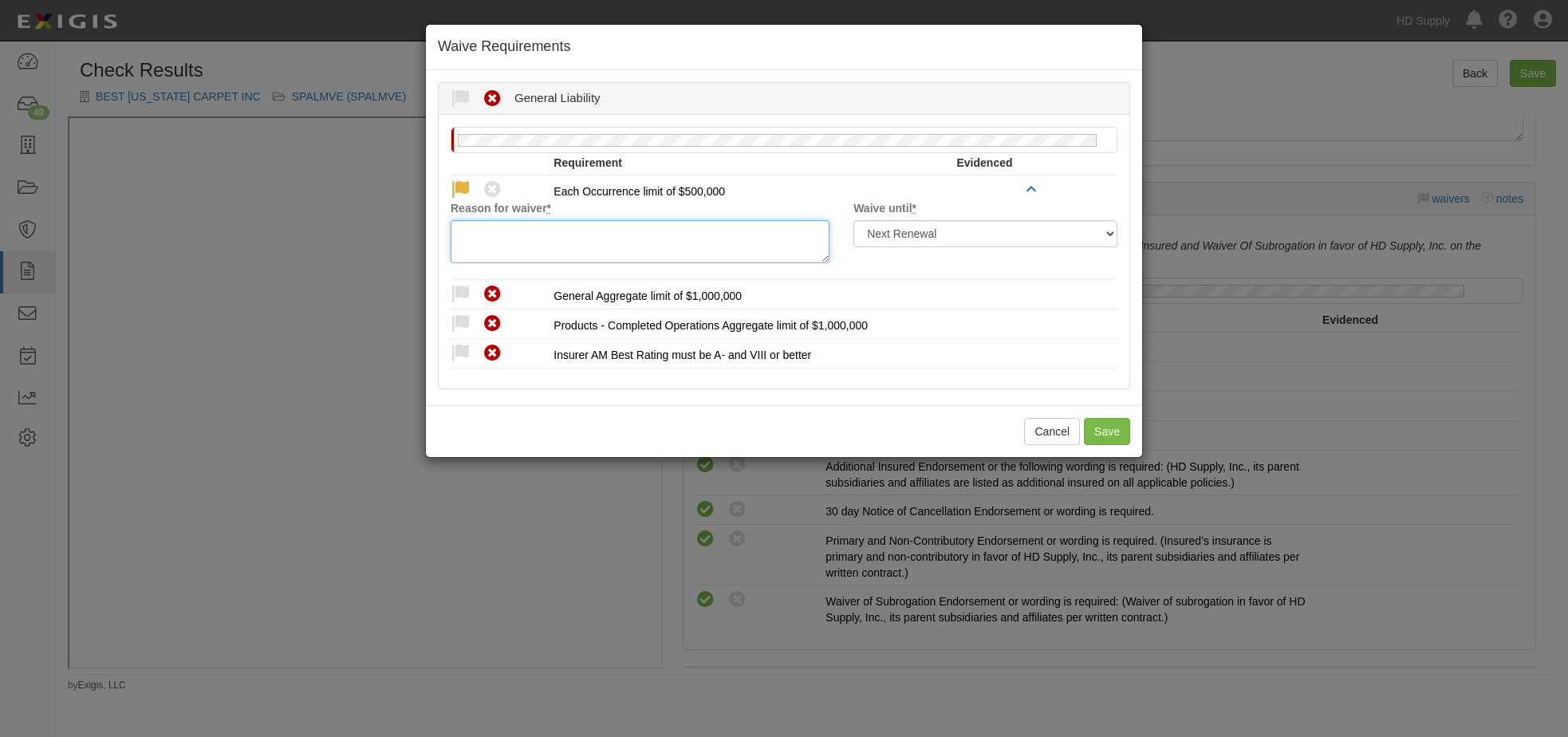
click at [485, 232] on textarea "Reason for waiver *" at bounding box center [639, 242] width 378 height 43
type textarea "c"
type textarea "w"
drag, startPoint x: 584, startPoint y: 236, endPoint x: 456, endPoint y: 236, distance: 128.0
click at [456, 236] on textarea "compliant via data file" at bounding box center [639, 242] width 378 height 43
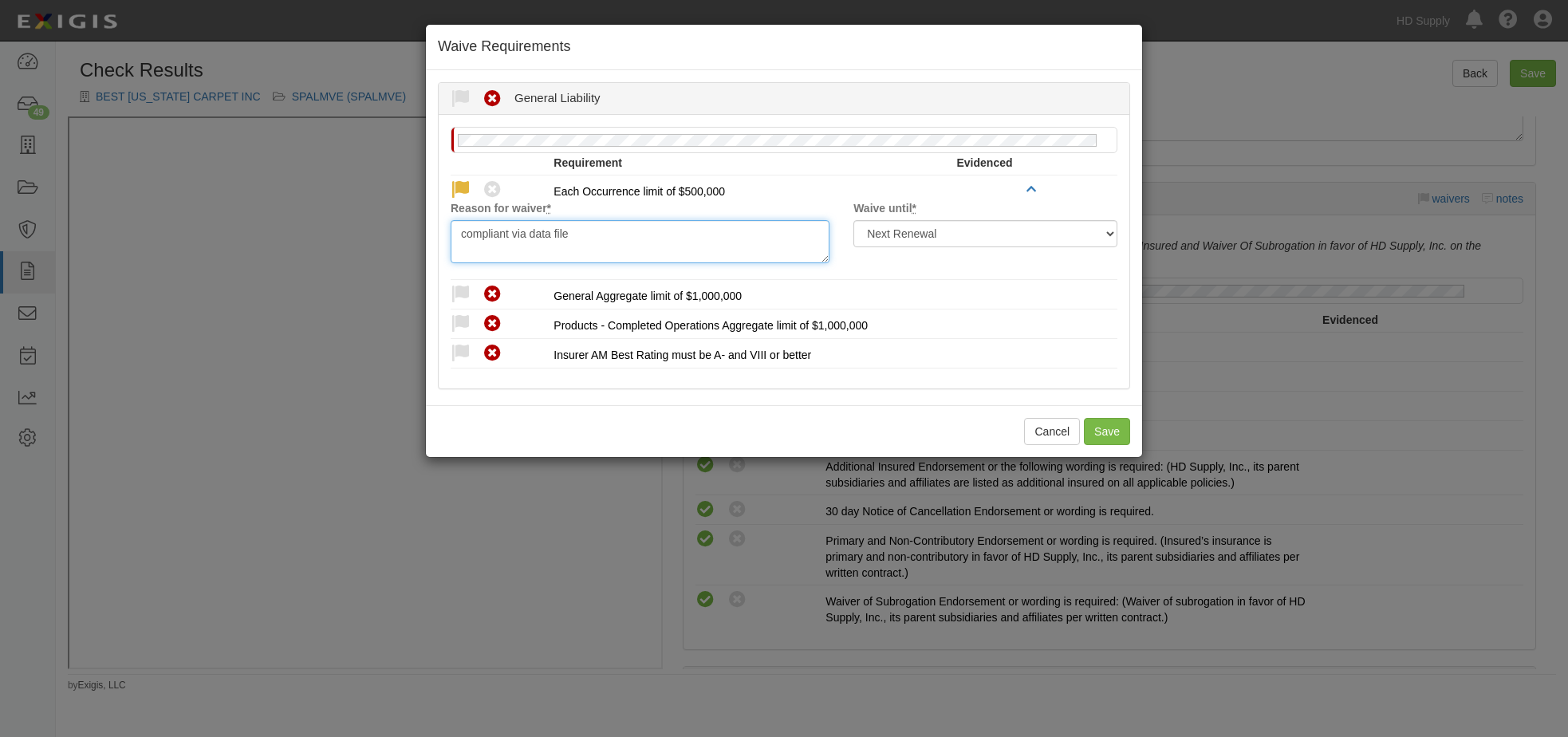
type textarea "compliant via data file"
click at [460, 286] on icon at bounding box center [460, 295] width 20 height 20
radio input "true"
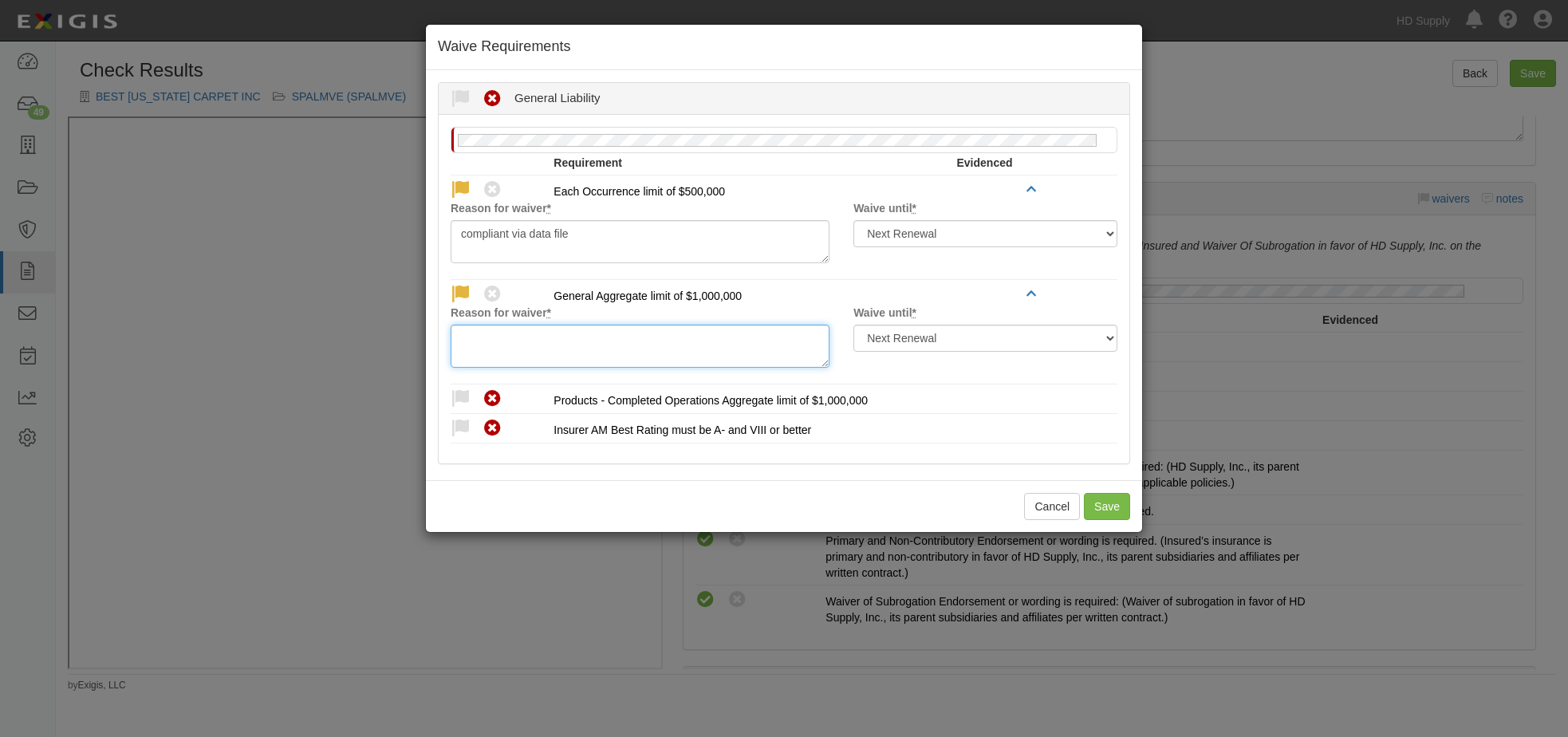
click at [461, 350] on textarea "Reason for waiver *" at bounding box center [639, 346] width 378 height 43
paste textarea "compliant via data file"
type textarea "compliant via data file"
click at [458, 394] on icon at bounding box center [460, 399] width 20 height 20
radio input "true"
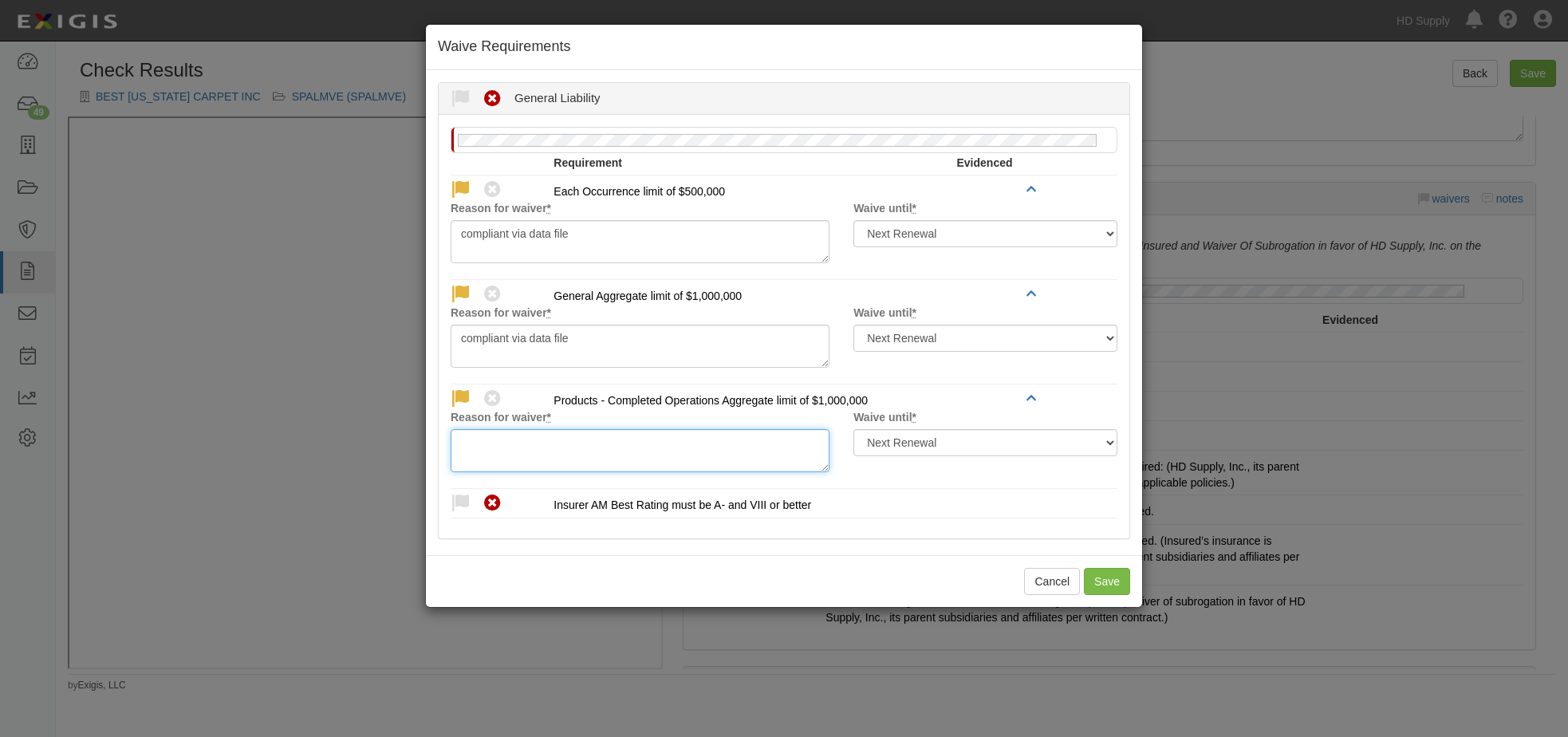
drag, startPoint x: 471, startPoint y: 447, endPoint x: 470, endPoint y: 455, distance: 8.1
click at [470, 446] on textarea "Reason for waiver *" at bounding box center [639, 450] width 378 height 43
paste textarea "compliant via data file"
type textarea "compliant via data file"
click at [464, 494] on icon at bounding box center [460, 504] width 20 height 20
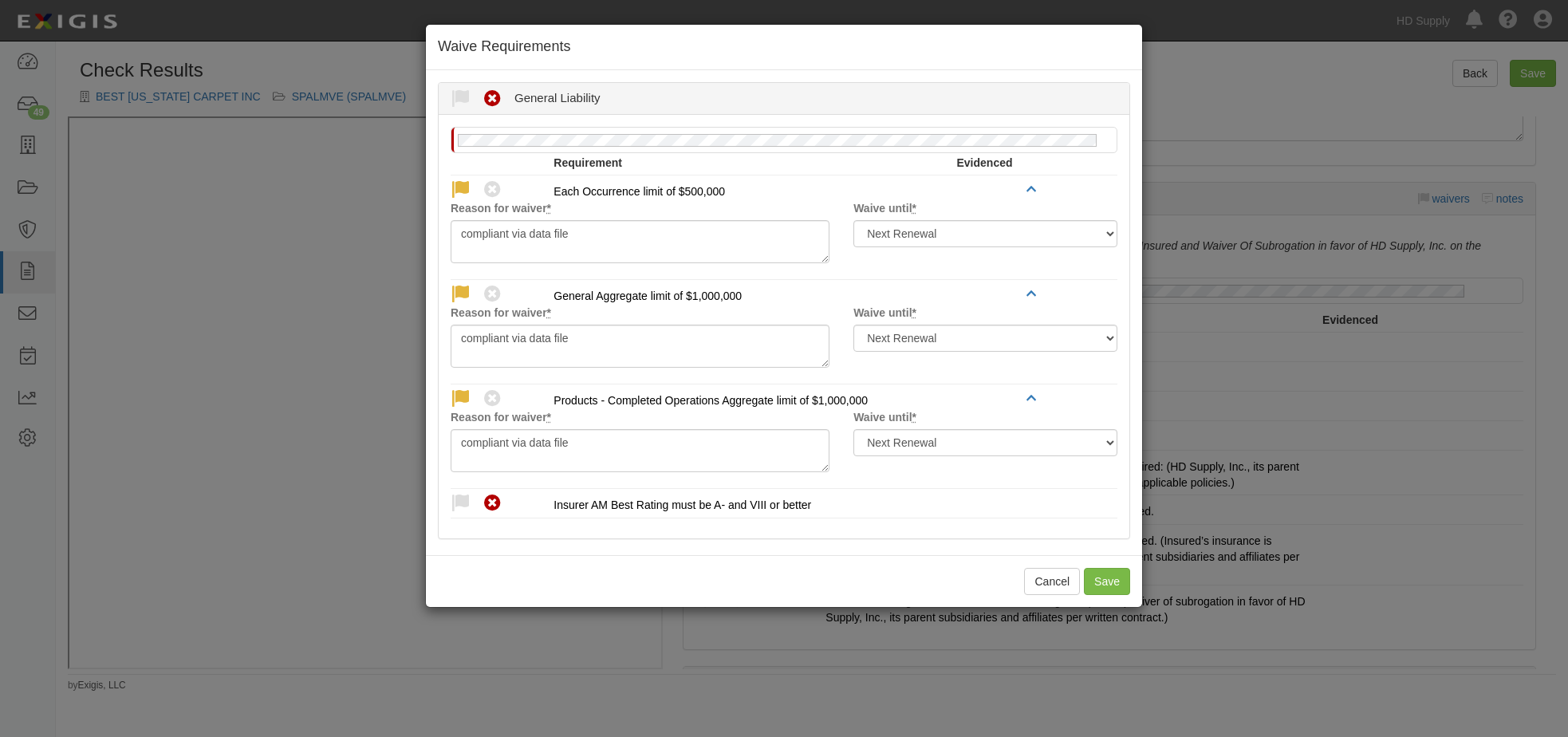
radio input "true"
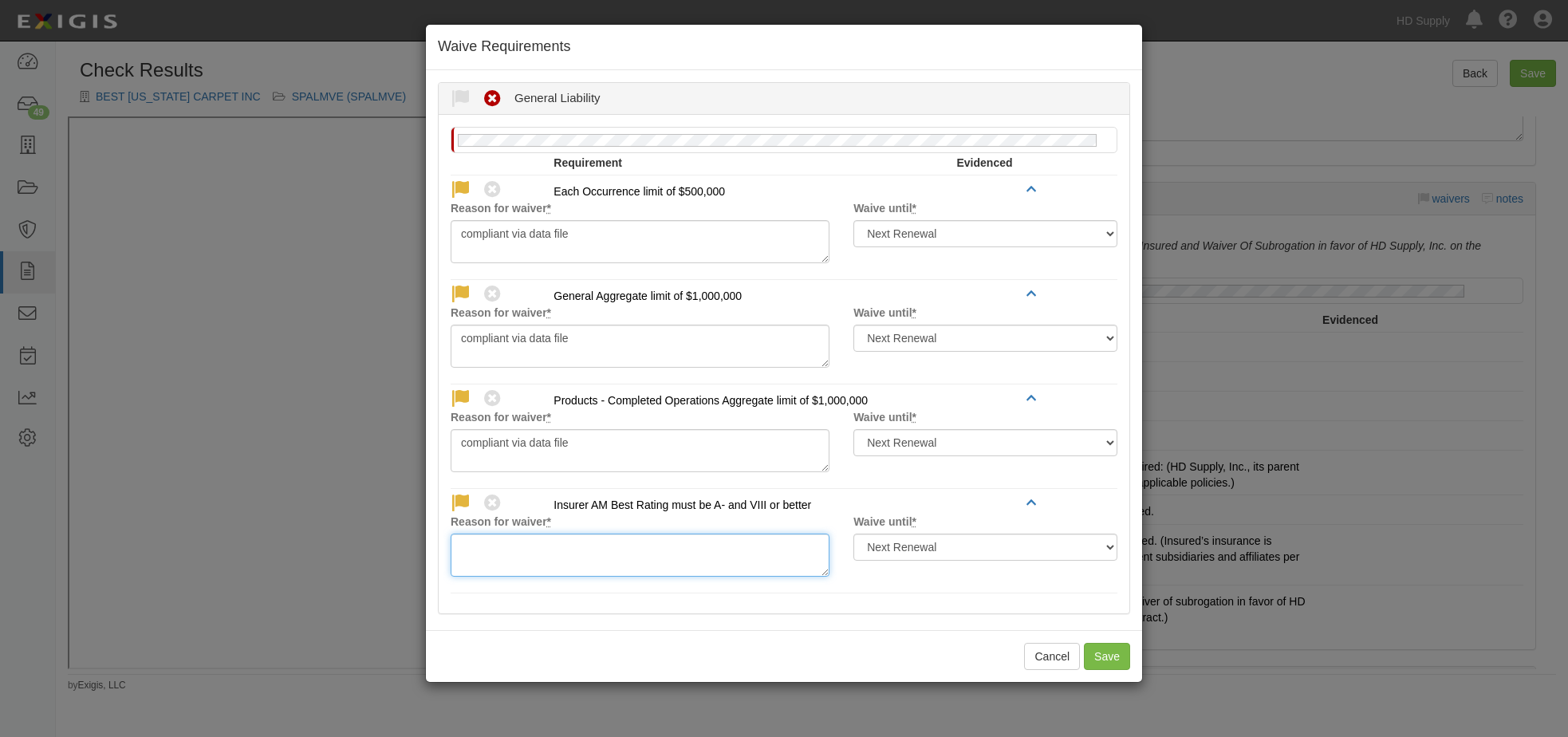
click at [494, 558] on textarea "Reason for waiver *" at bounding box center [639, 554] width 378 height 43
paste textarea "compliant via data file"
type textarea "compliant via data file"
click at [1105, 651] on button "Save" at bounding box center [1107, 656] width 46 height 27
radio input "true"
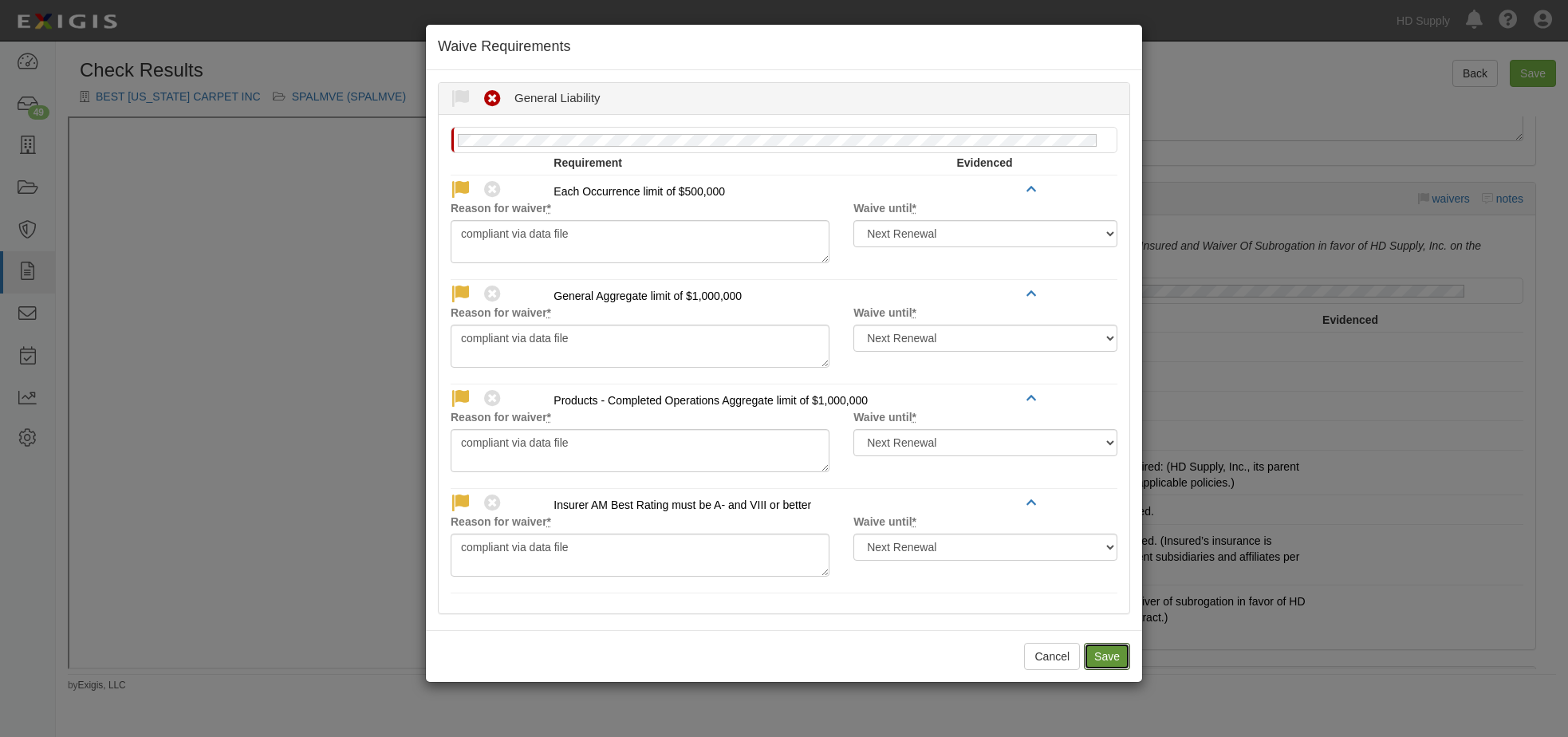
radio input "true"
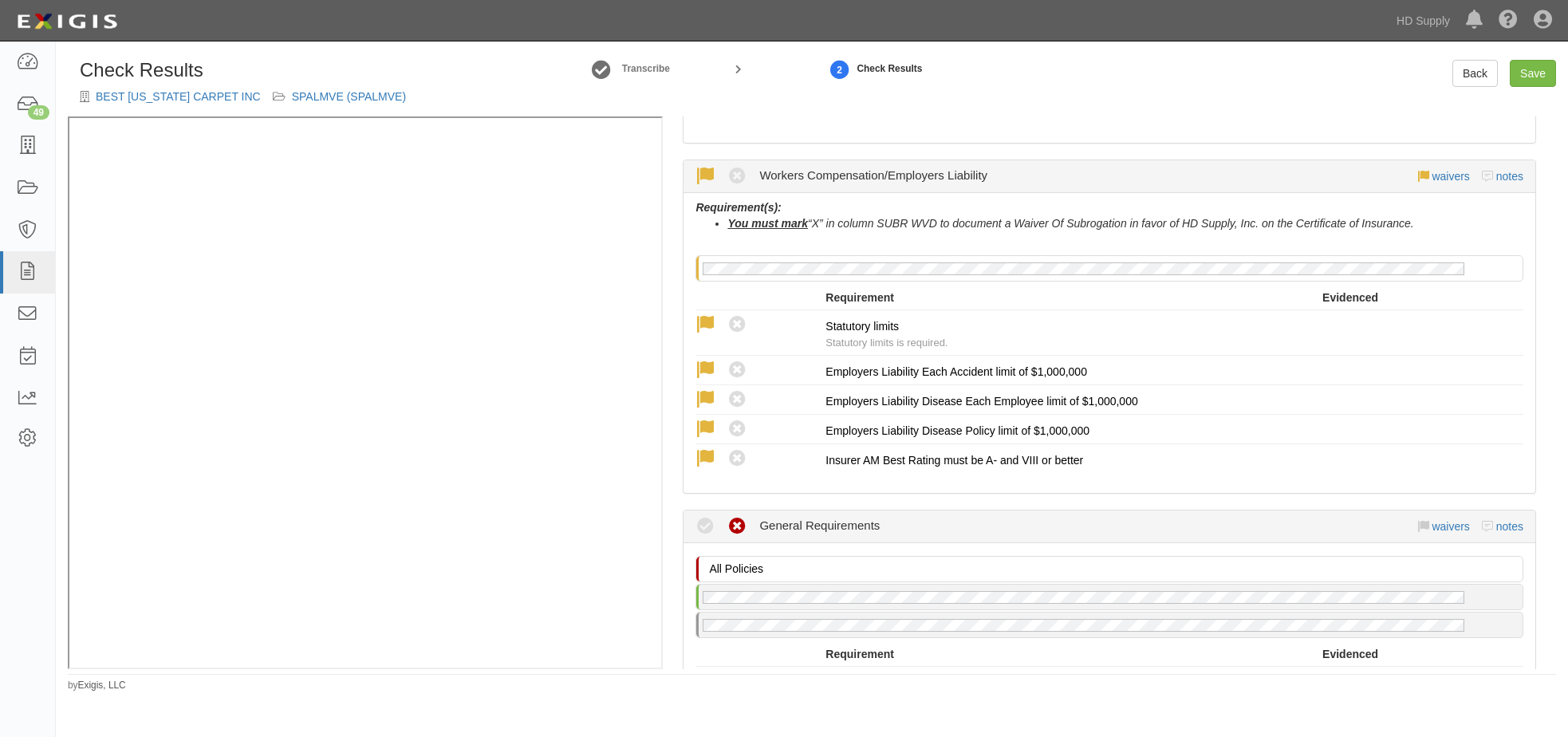
scroll to position [1356, 0]
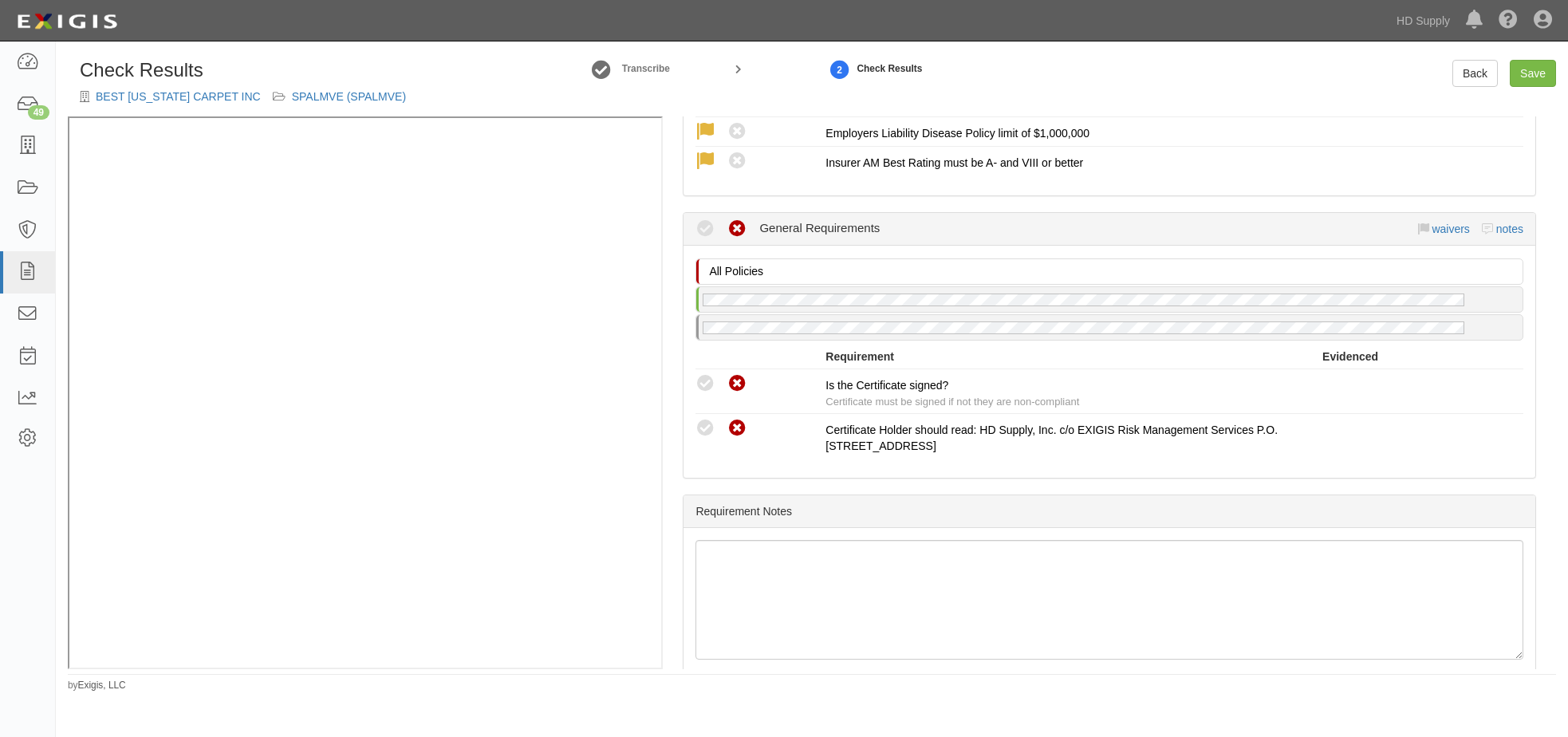
click at [708, 378] on icon at bounding box center [706, 384] width 20 height 20
radio input "true"
click at [706, 424] on icon at bounding box center [706, 428] width 20 height 20
radio input "true"
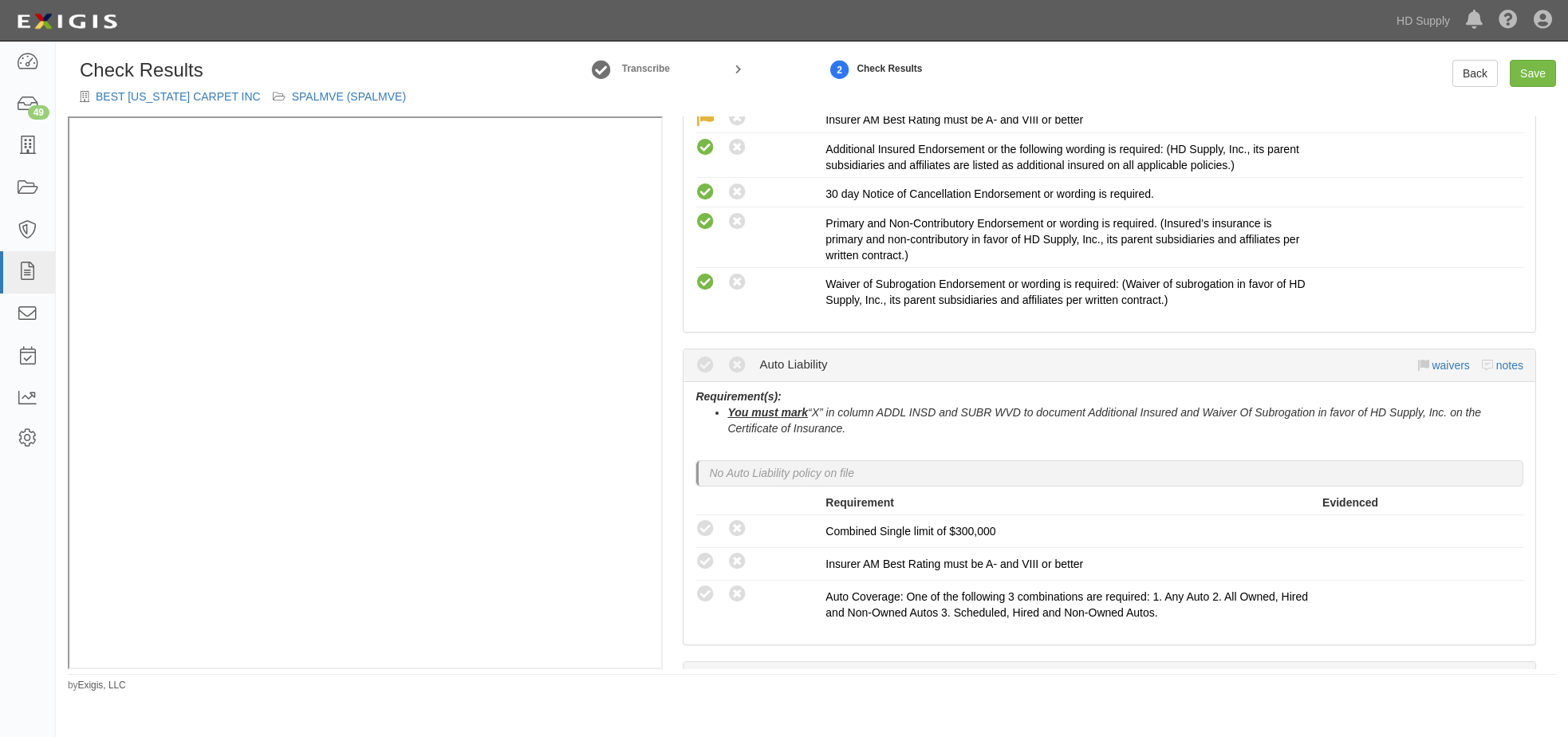
scroll to position [398, 0]
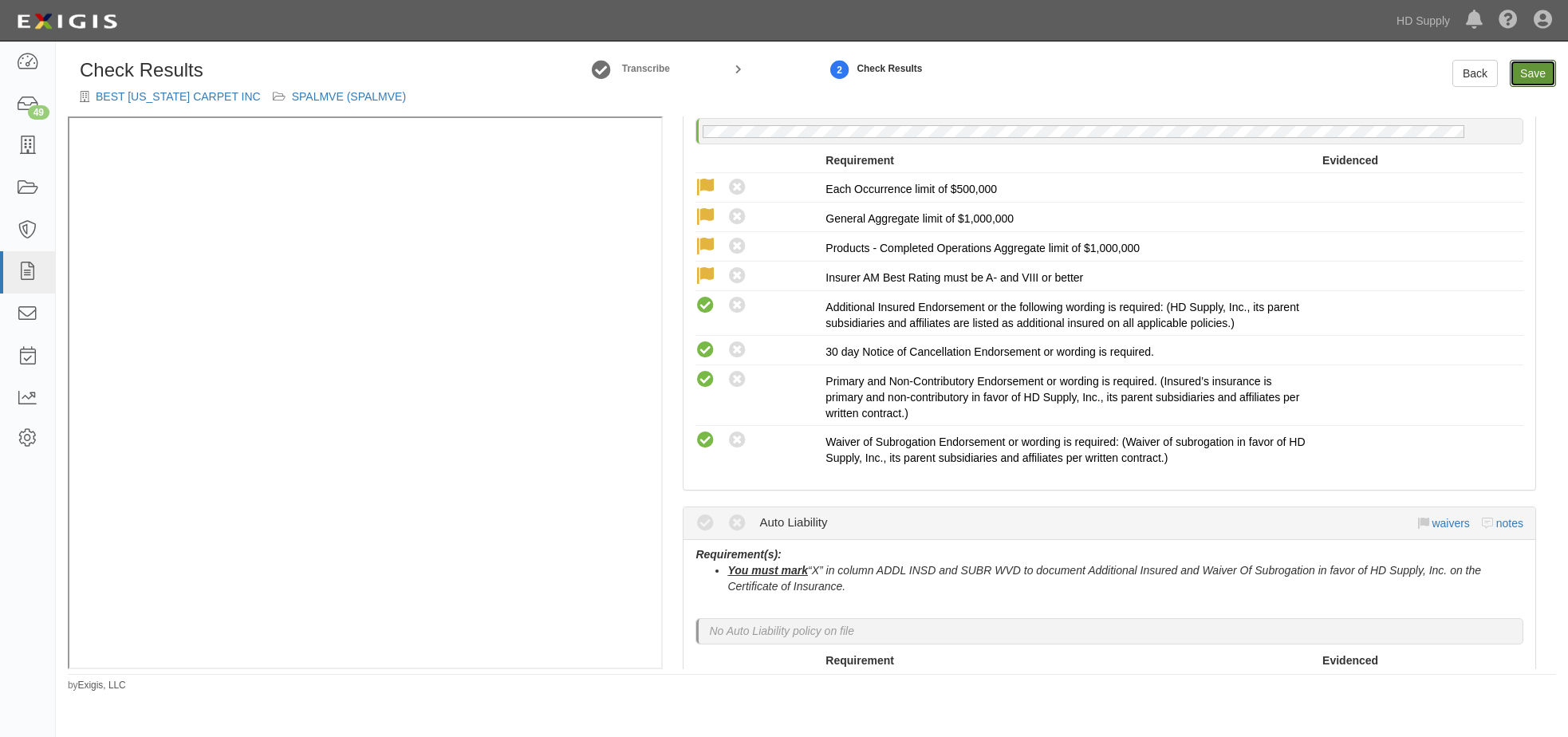
click at [1519, 69] on link "Save" at bounding box center [1532, 73] width 46 height 27
radio input "true"
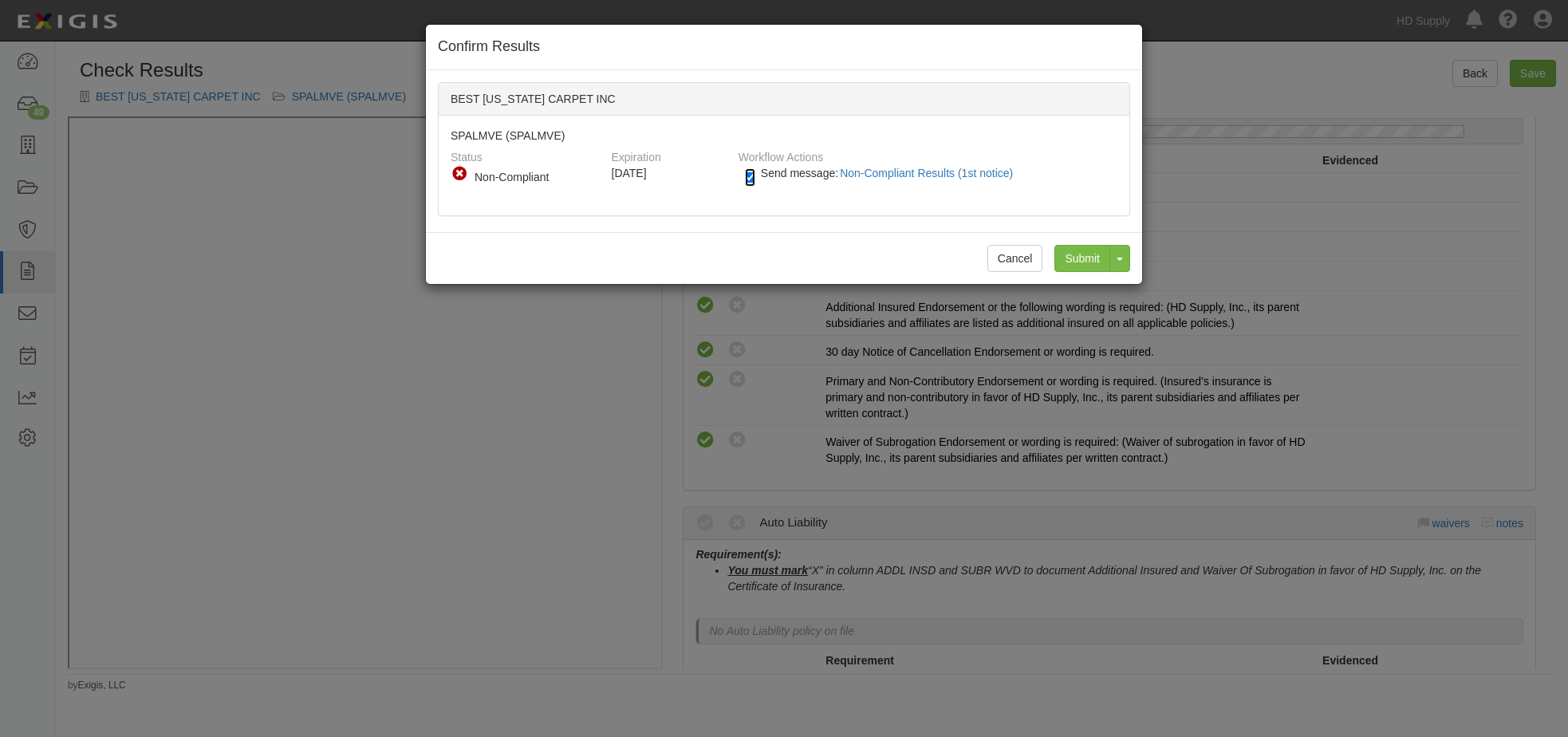
click at [747, 175] on input "Send message: Non-Compliant Results (1st notice)" at bounding box center [750, 178] width 10 height 18
click at [1069, 250] on input "Submit" at bounding box center [1082, 258] width 56 height 27
click at [755, 175] on label "Send message: Non-Compliant Results (1st notice)" at bounding box center [881, 181] width 274 height 21
click at [749, 175] on input "Send message: Non-Compliant Results (1st notice)" at bounding box center [750, 178] width 10 height 18
checkbox input "true"
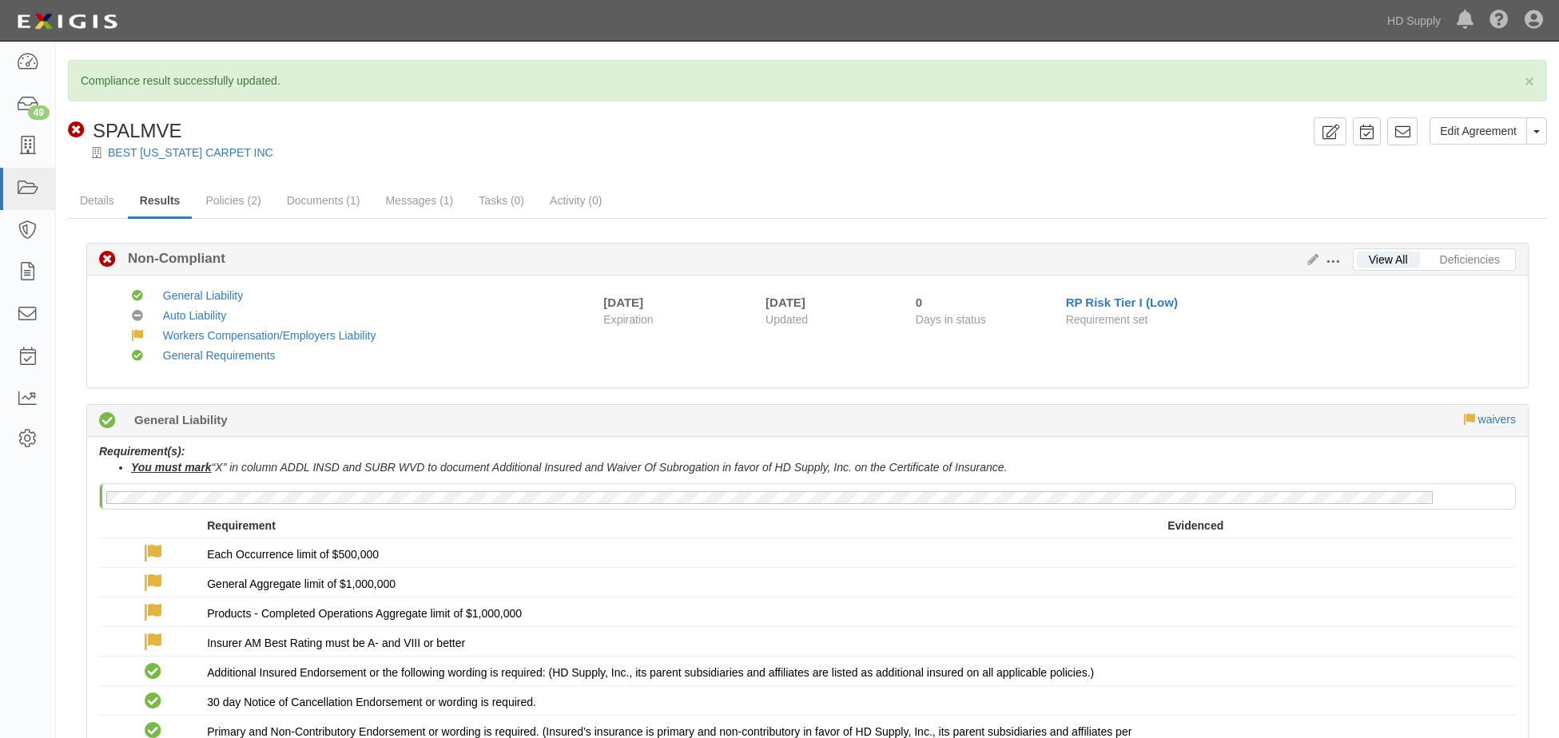
drag, startPoint x: 641, startPoint y: 165, endPoint x: 408, endPoint y: 133, distance: 234.6
click at [638, 163] on div at bounding box center [807, 167] width 1503 height 12
click at [28, 138] on icon at bounding box center [27, 146] width 22 height 18
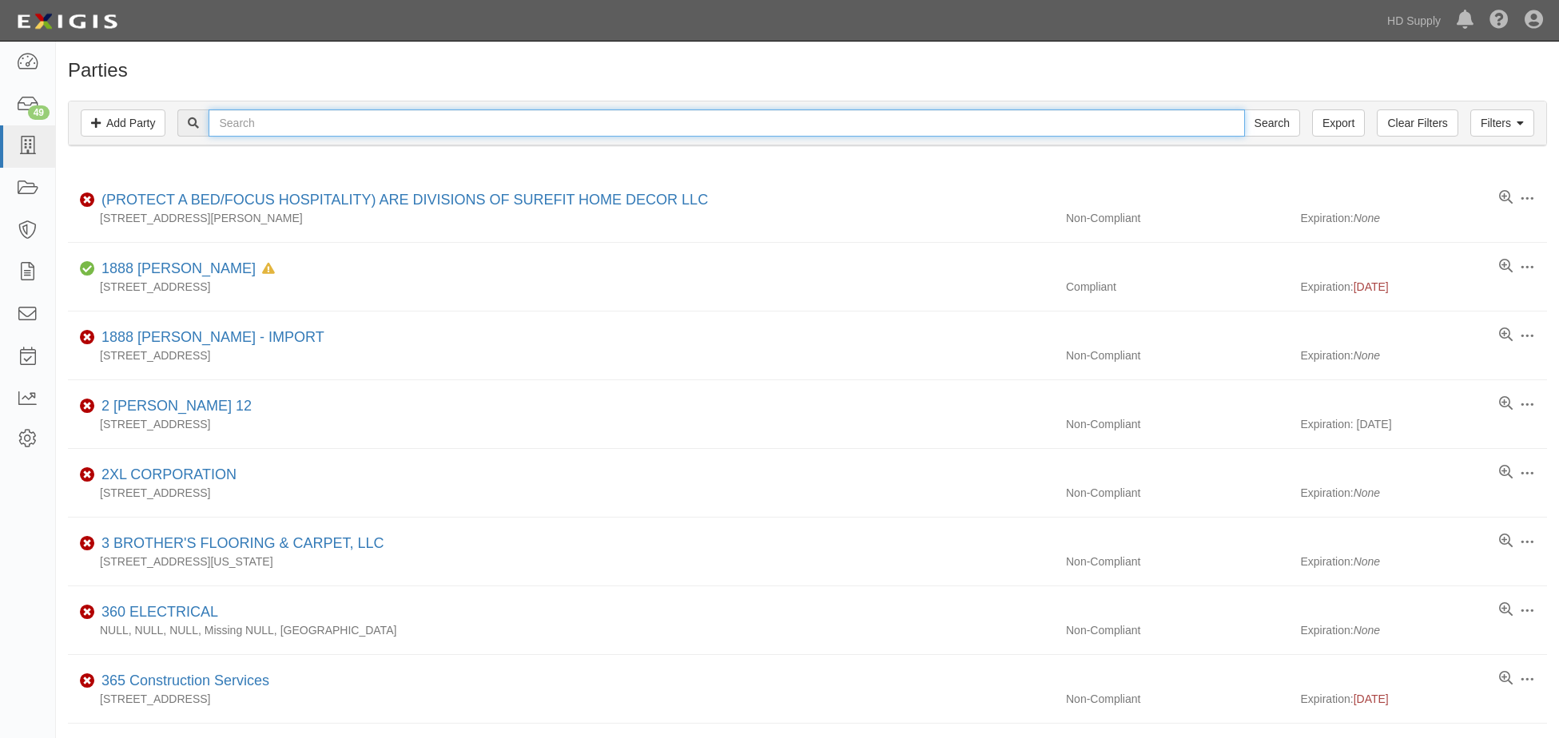
click at [457, 120] on input "text" at bounding box center [726, 122] width 1035 height 27
paste input "[PERSON_NAME] CARPET SALES & SERVICES, INC."
type input "[PERSON_NAME] CARPET SALES & SERVICES, INC."
click at [1244, 109] on input "Search" at bounding box center [1272, 122] width 56 height 27
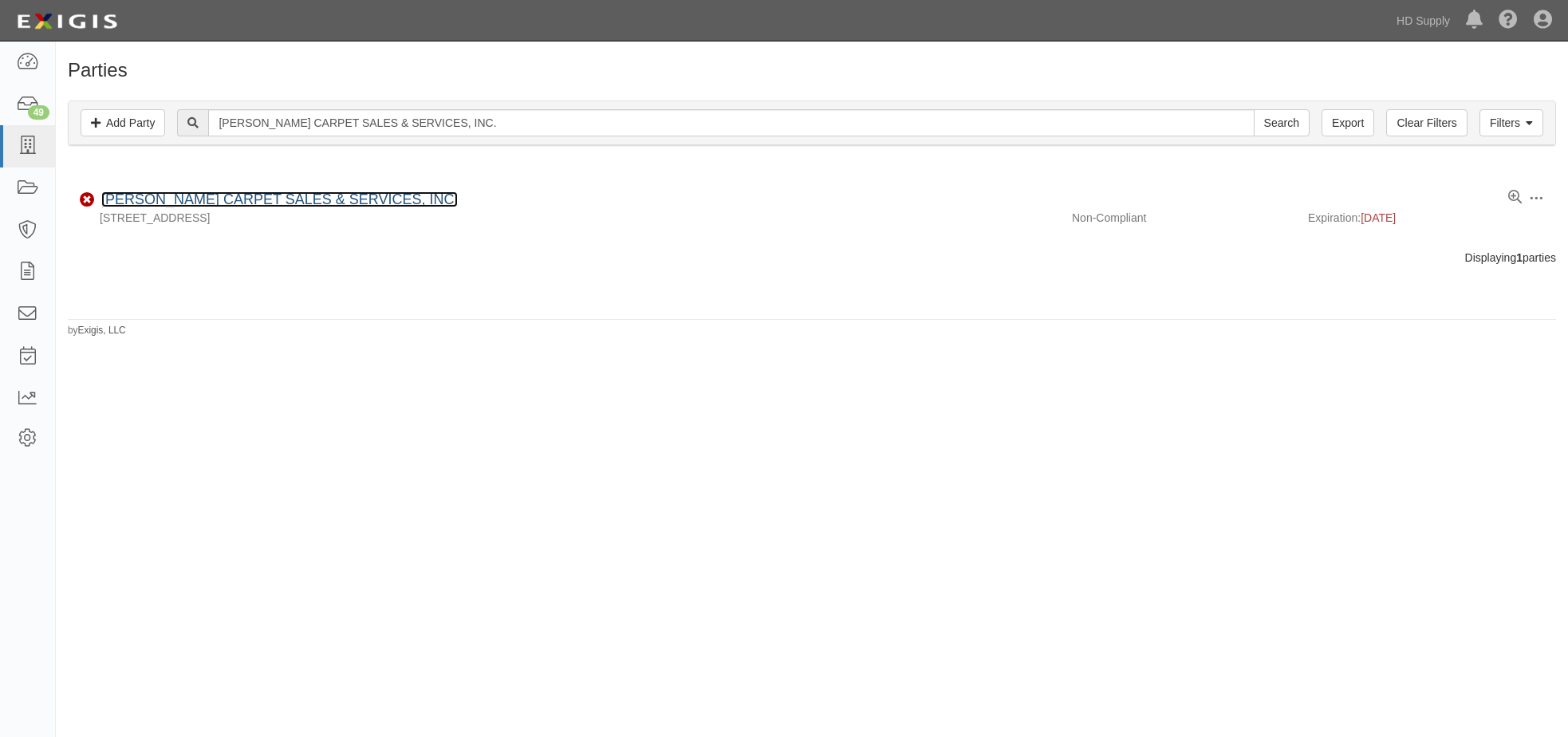
click at [189, 198] on link "[PERSON_NAME] CARPET SALES & SERVICES, INC." at bounding box center [278, 200] width 356 height 16
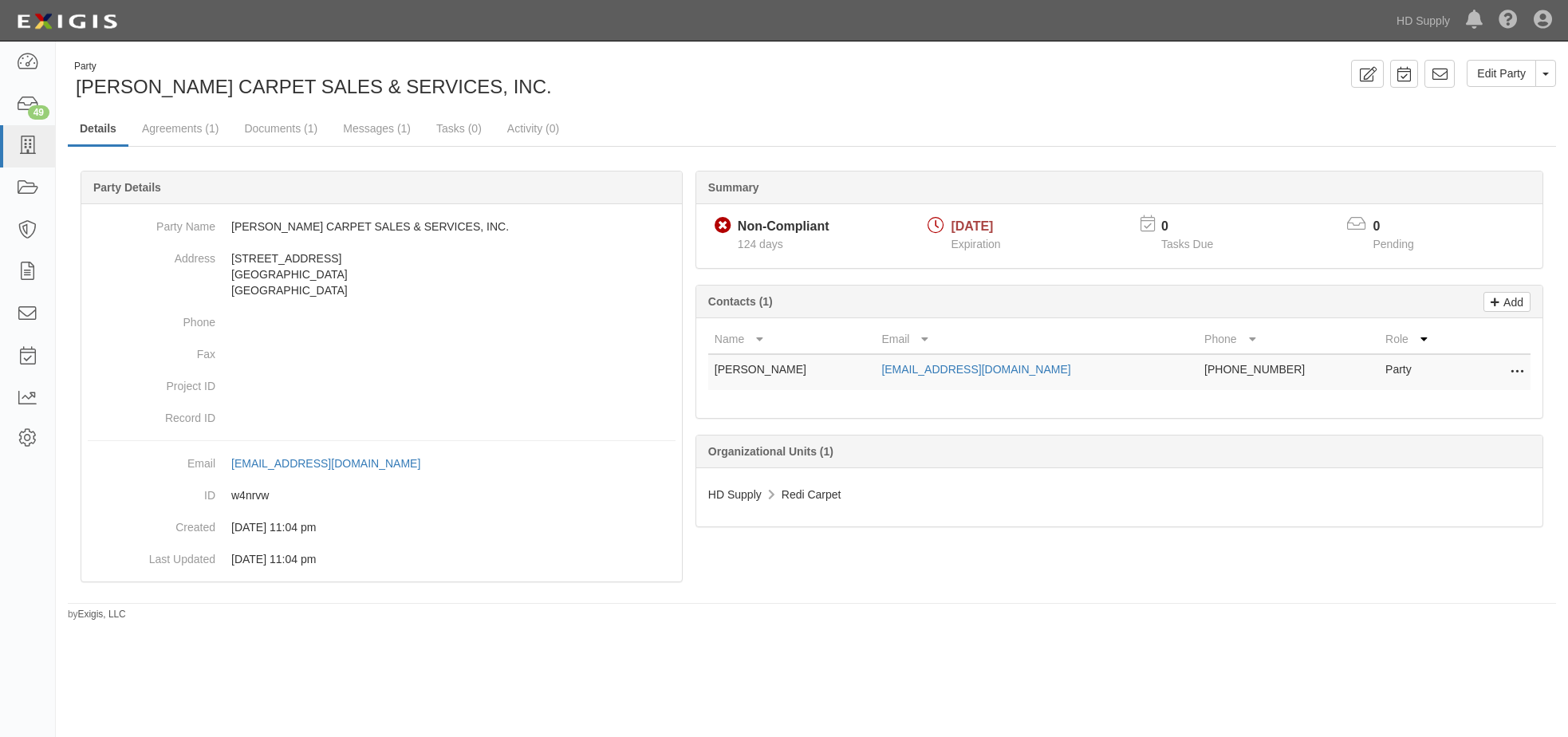
click at [662, 111] on div "Party [PERSON_NAME] CARPET SALES & SERVICES, INC. Edit Party Toggle Party Dropd…" at bounding box center [811, 341] width 1512 height 561
